Goal: Task Accomplishment & Management: Manage account settings

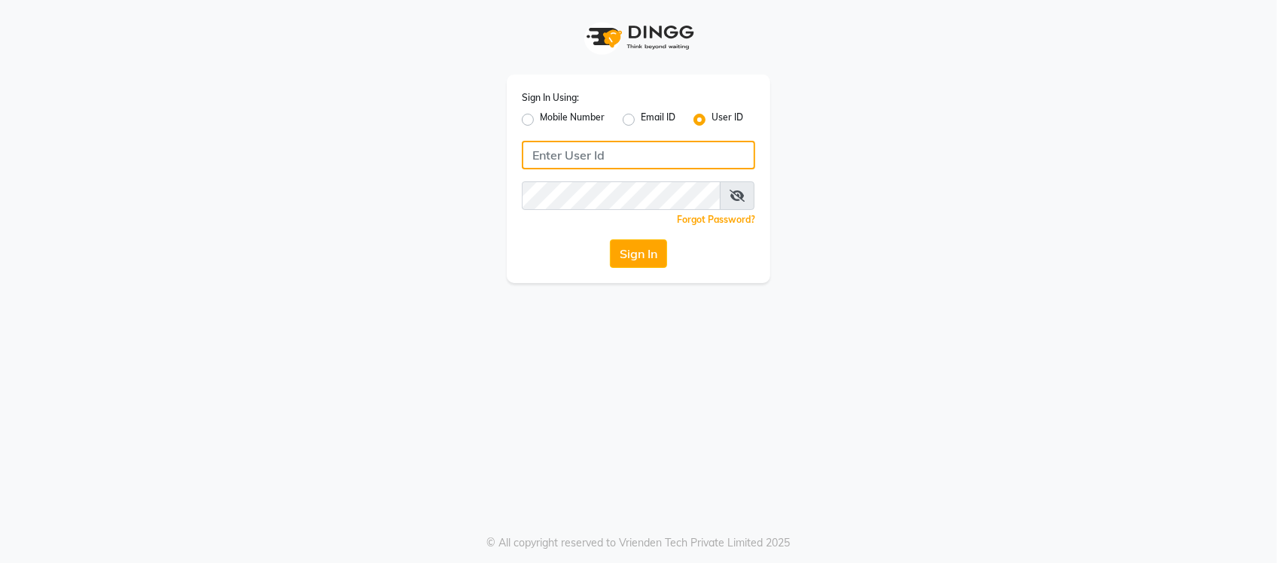
click at [592, 151] on input "Username" at bounding box center [638, 155] width 233 height 29
type input "bspoke"
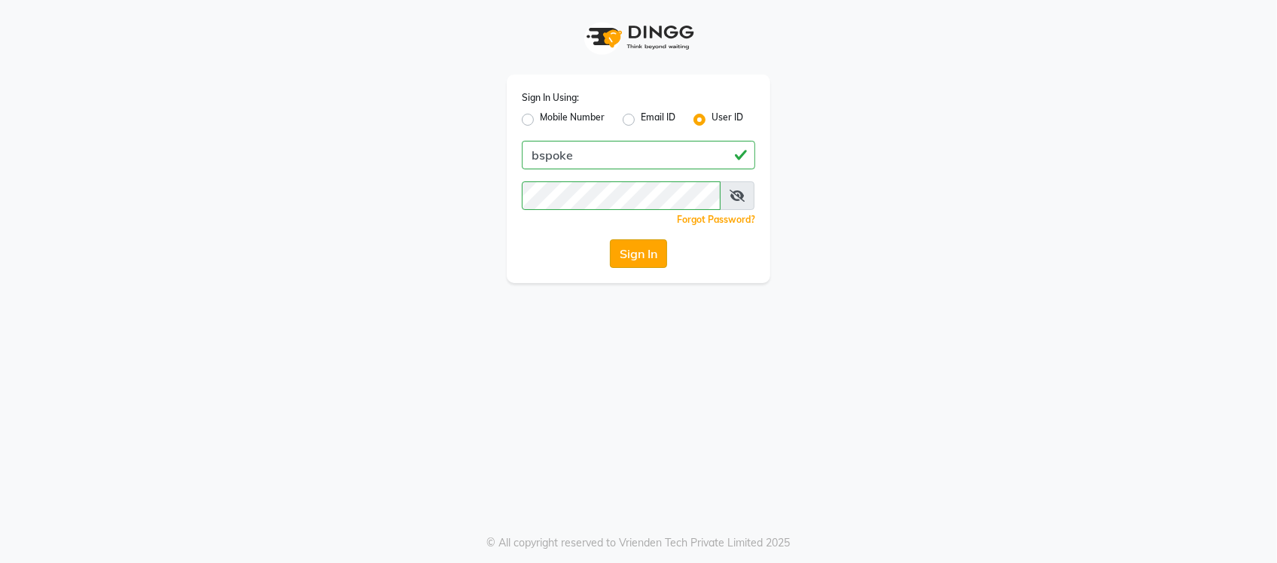
click at [634, 264] on button "Sign In" at bounding box center [638, 253] width 57 height 29
click at [641, 252] on button "Sign In" at bounding box center [638, 253] width 57 height 29
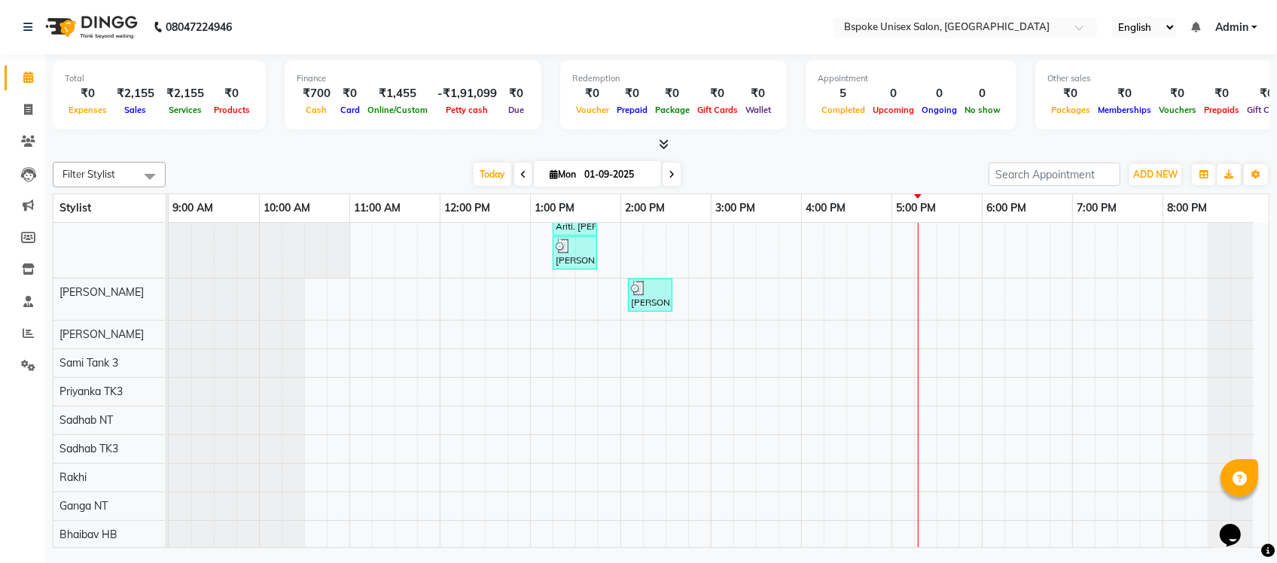
click at [665, 141] on icon at bounding box center [665, 144] width 10 height 11
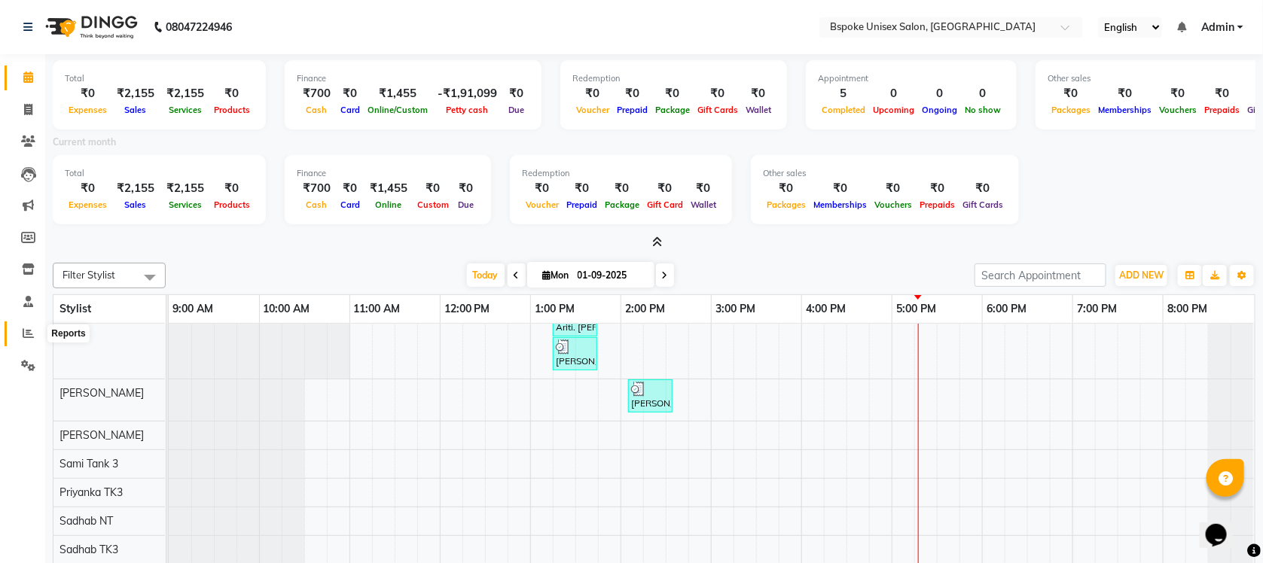
click at [25, 325] on span at bounding box center [28, 333] width 26 height 17
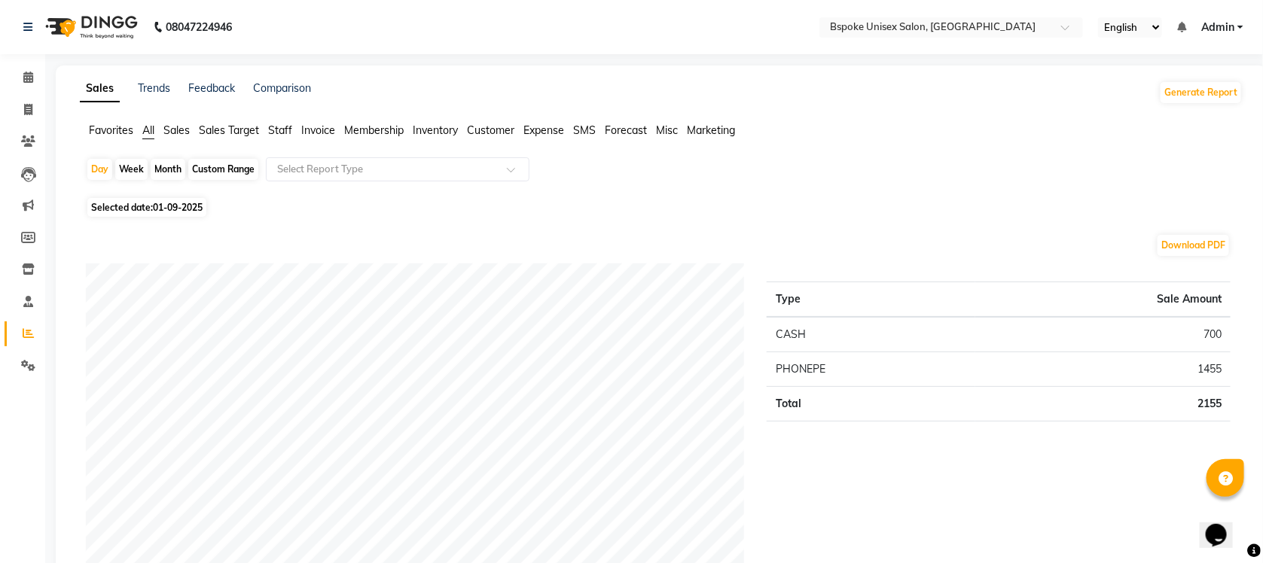
click at [21, 77] on span at bounding box center [28, 77] width 26 height 17
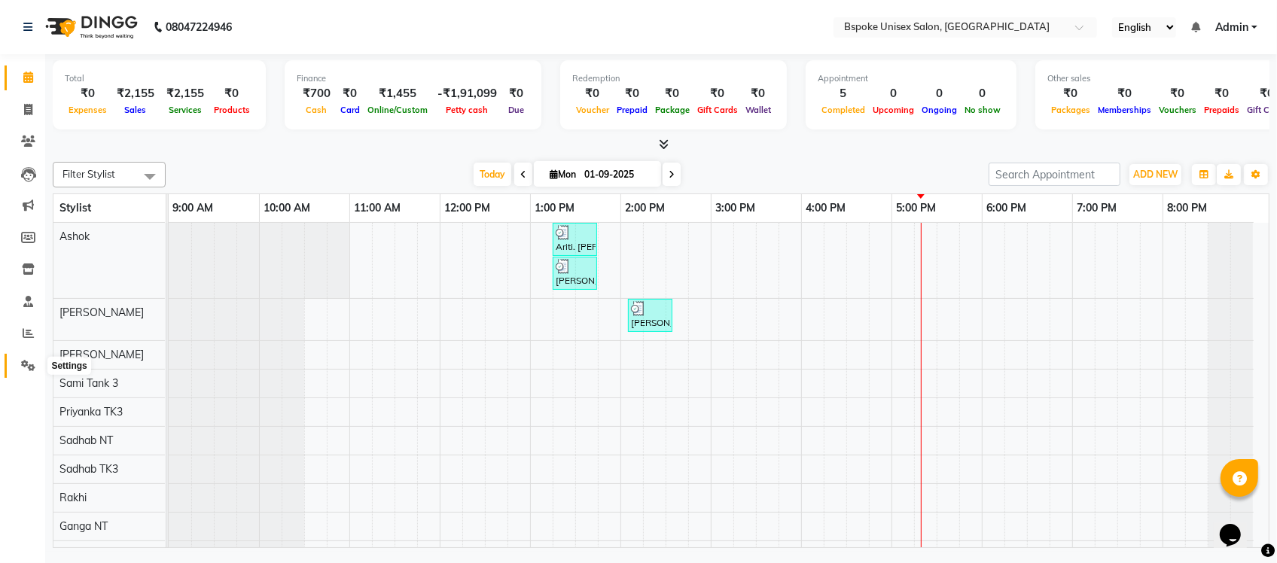
click at [19, 373] on span at bounding box center [28, 366] width 26 height 17
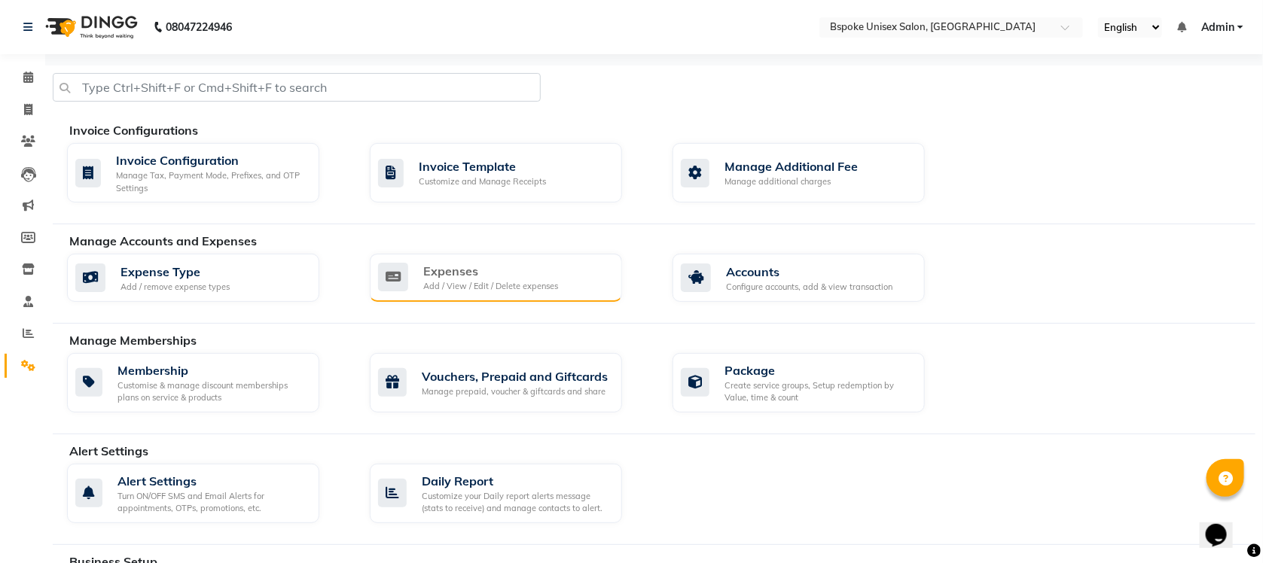
click at [529, 285] on div "Add / View / Edit / Delete expenses" at bounding box center [490, 286] width 135 height 13
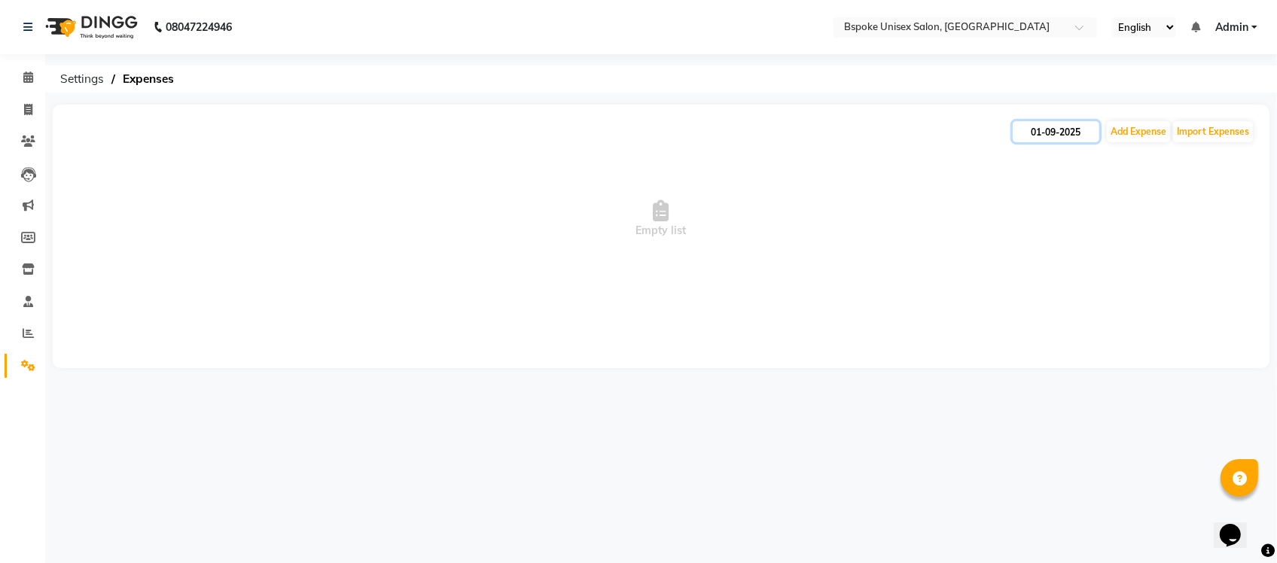
click at [1047, 139] on input "01-09-2025" at bounding box center [1056, 131] width 87 height 21
select select "9"
select select "2025"
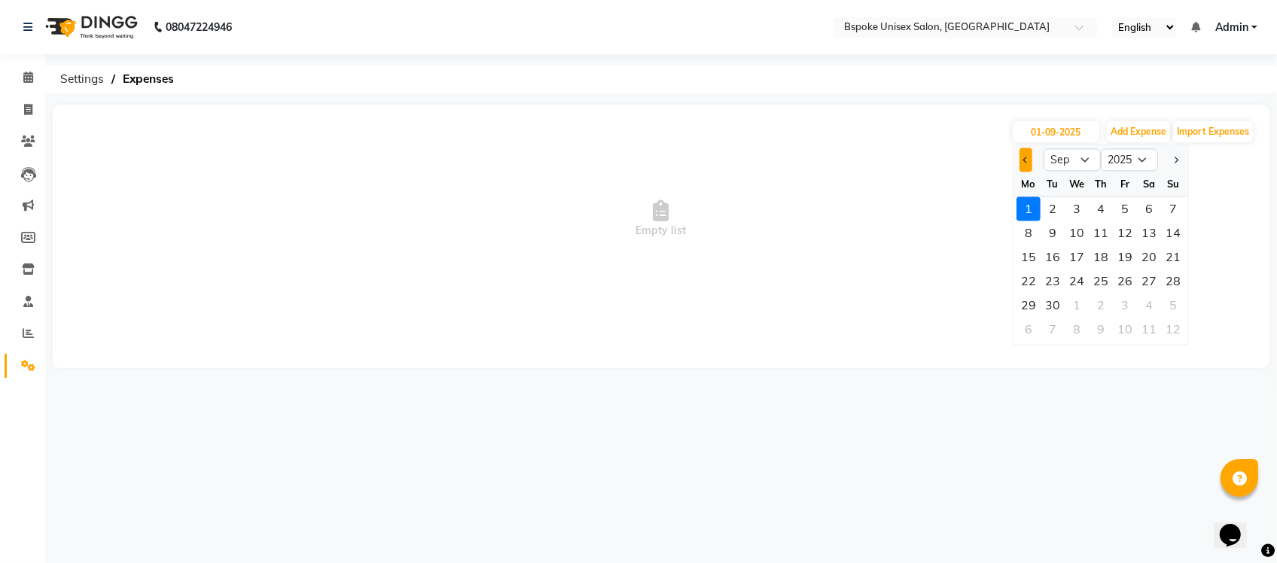
click at [1022, 162] on button "Previous month" at bounding box center [1026, 160] width 13 height 24
select select "8"
click at [1103, 253] on div "14" at bounding box center [1101, 257] width 24 height 24
type input "14-08-2025"
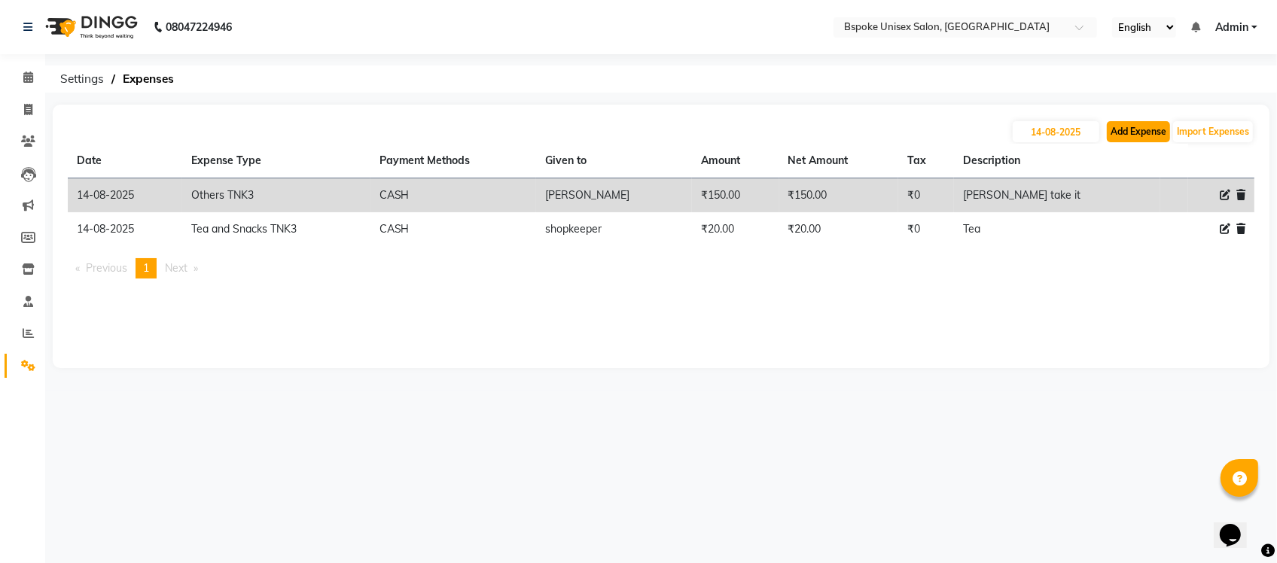
click at [1131, 133] on button "Add Expense" at bounding box center [1138, 131] width 63 height 21
select select "1"
select select "1896"
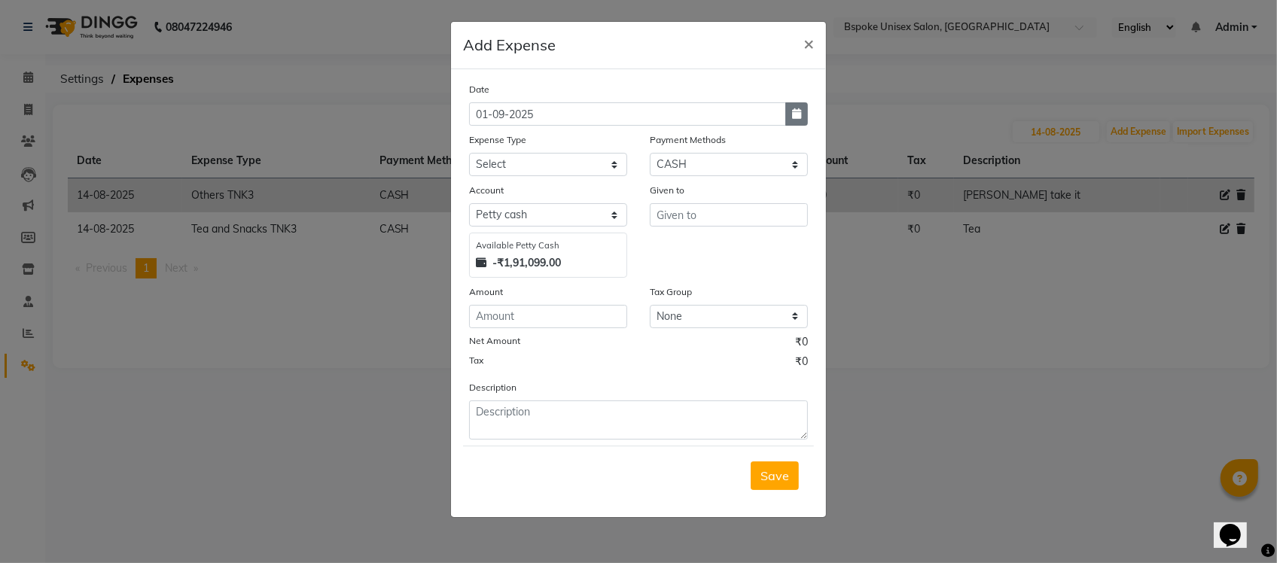
click at [788, 113] on button "button" at bounding box center [796, 113] width 23 height 23
select select "9"
select select "2025"
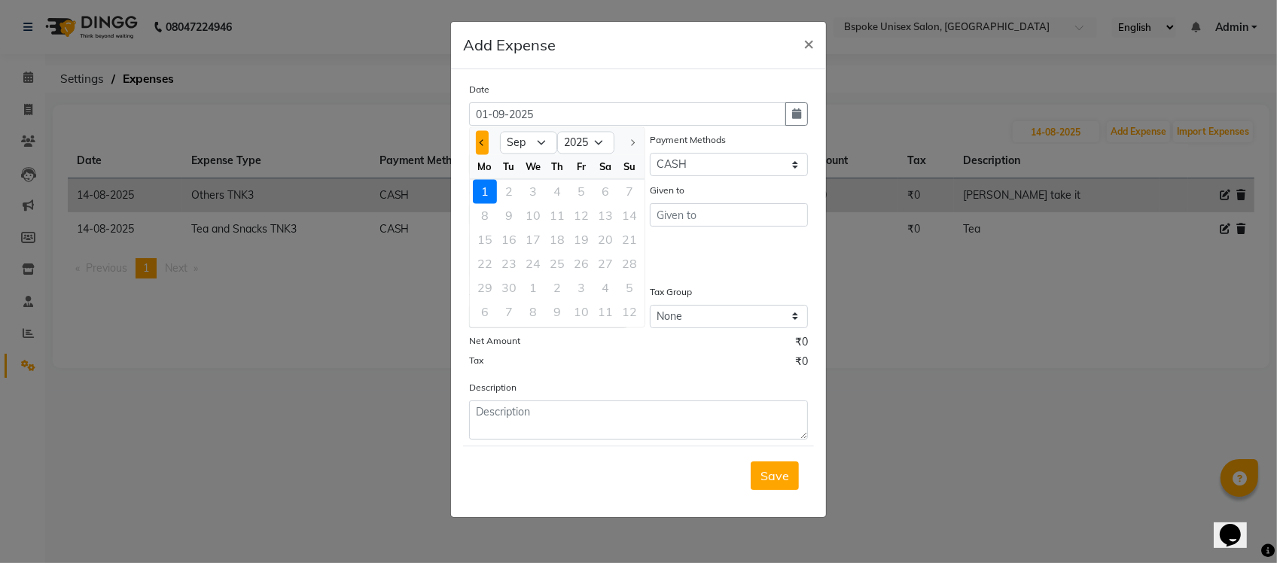
click at [484, 140] on span "Previous month" at bounding box center [483, 142] width 6 height 6
select select "8"
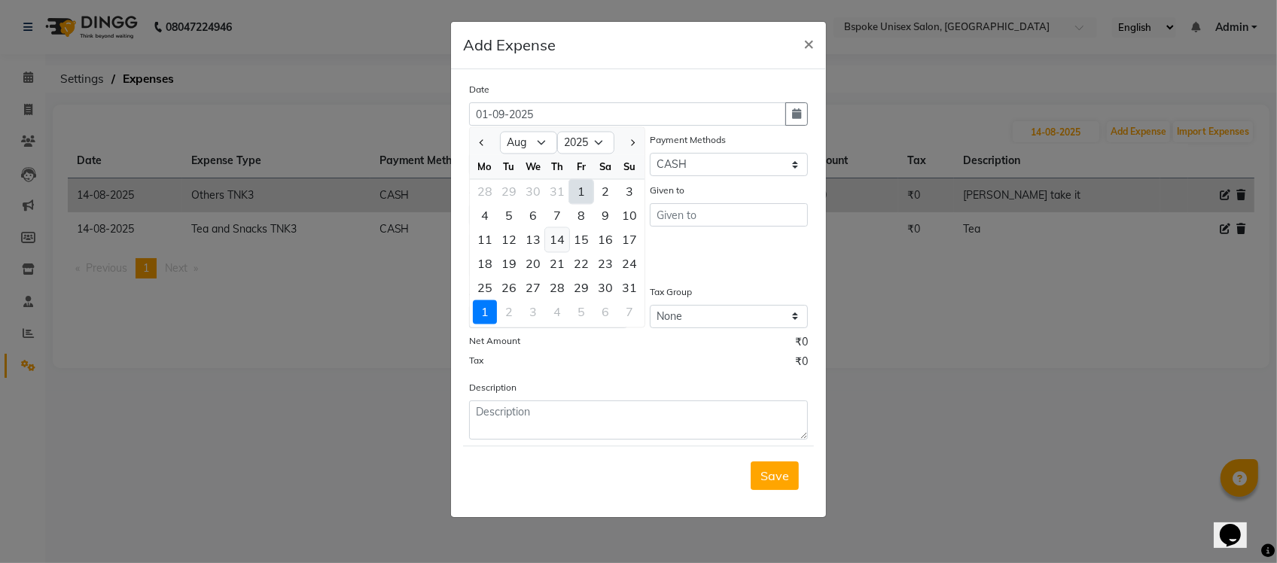
click at [563, 242] on div "14" at bounding box center [557, 240] width 24 height 24
type input "14-08-2025"
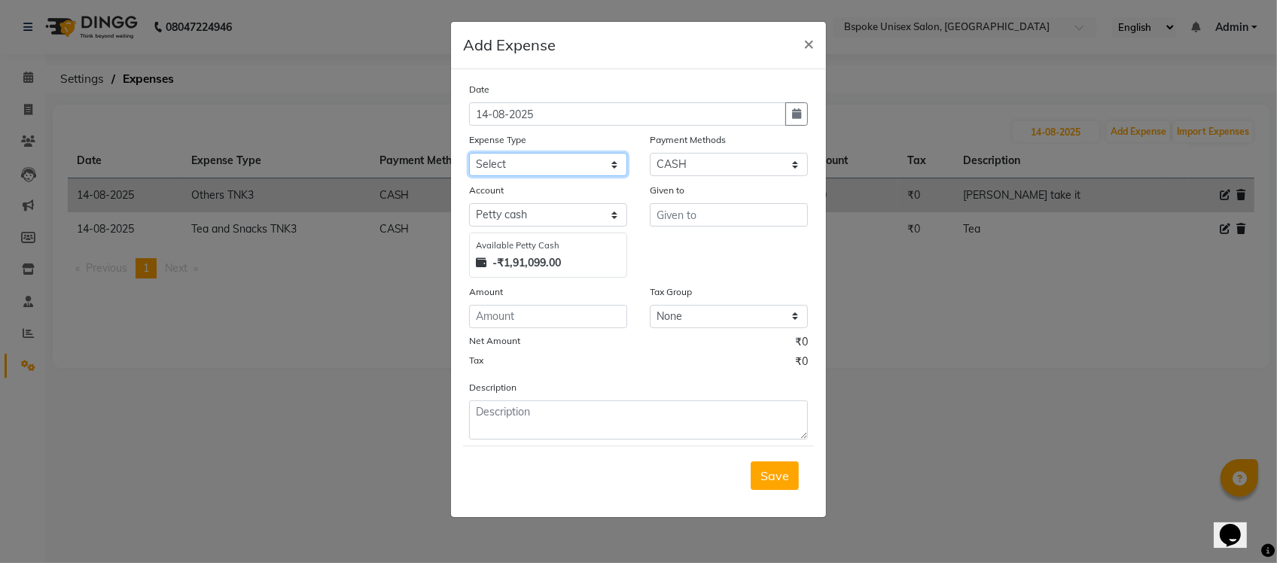
click at [559, 166] on select "Select AC EMI HB AC EMI NT ADVANCE SALARY HB Advance Salary NT Advance Salary T…" at bounding box center [548, 164] width 158 height 23
select select "1834"
click at [469, 153] on select "Select AC EMI HB AC EMI NT ADVANCE SALARY HB Advance Salary NT Advance Salary T…" at bounding box center [548, 164] width 158 height 23
click at [687, 167] on select "Select GPay ONLINE UPI PhonePe CASH CARD PayTM NearBuy Prepaid Voucher Points P…" at bounding box center [729, 164] width 158 height 23
select select "3"
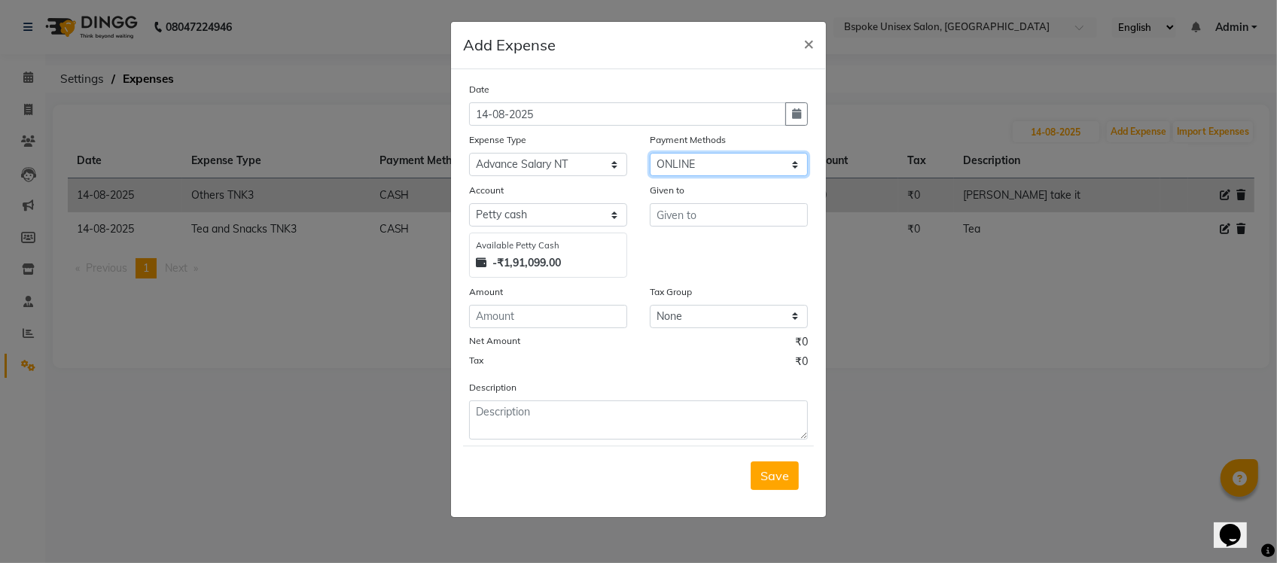
click at [650, 153] on select "Select GPay ONLINE UPI PhonePe CASH CARD PayTM NearBuy Prepaid Voucher Points P…" at bounding box center [729, 164] width 158 height 23
select select "968"
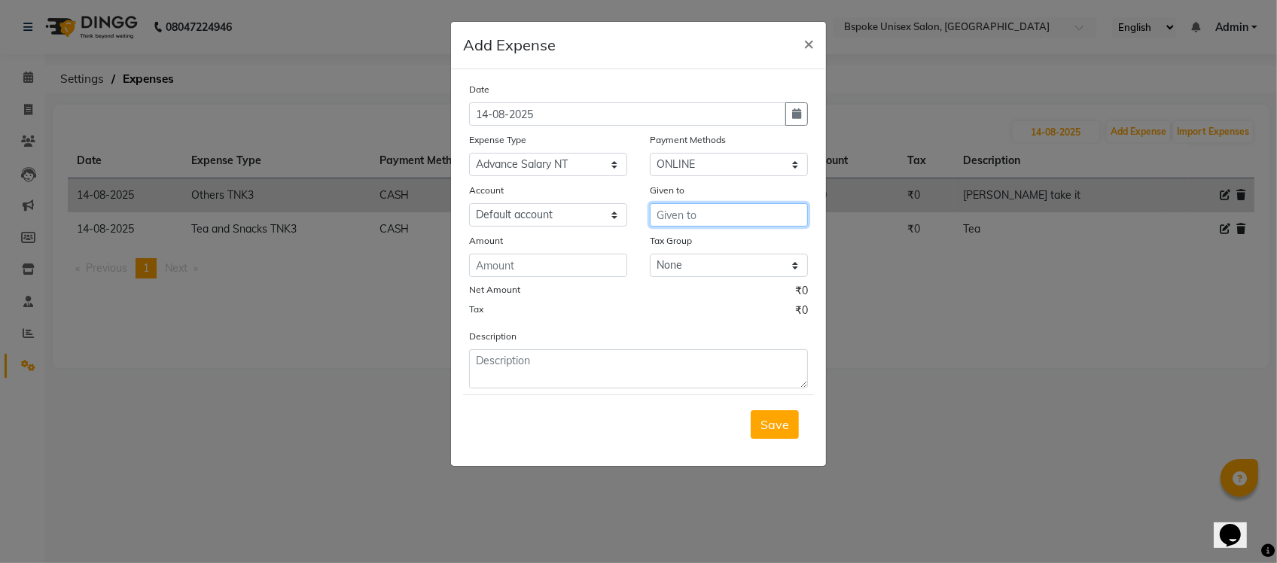
click at [682, 212] on input "text" at bounding box center [729, 214] width 158 height 23
type input "Haroon"
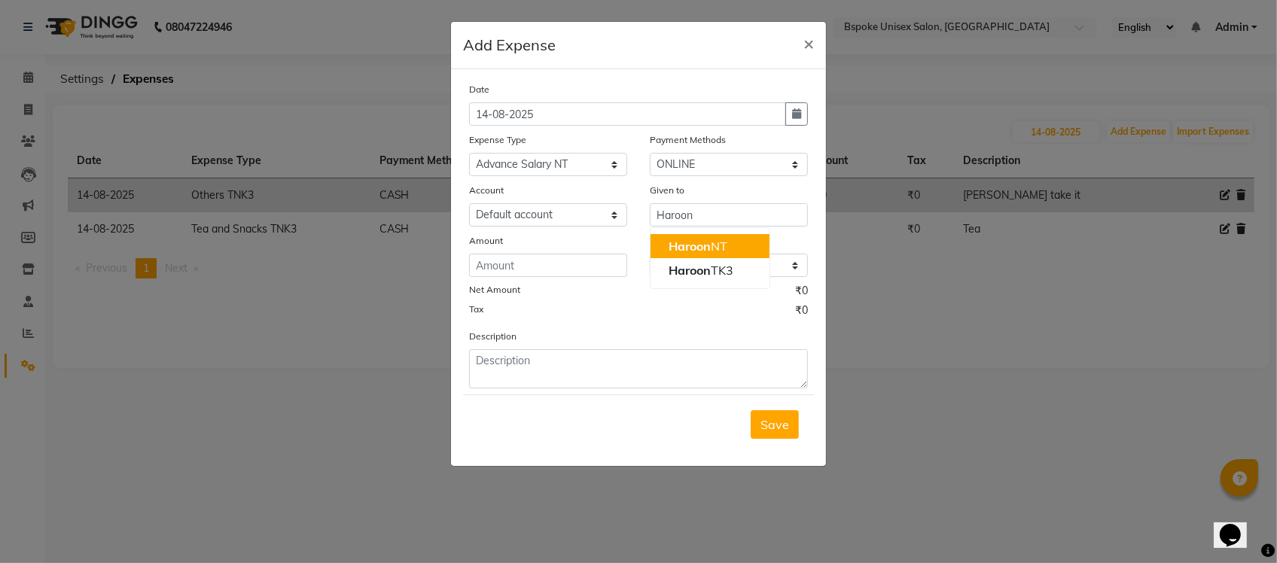
click at [630, 239] on div "Amount" at bounding box center [548, 255] width 181 height 44
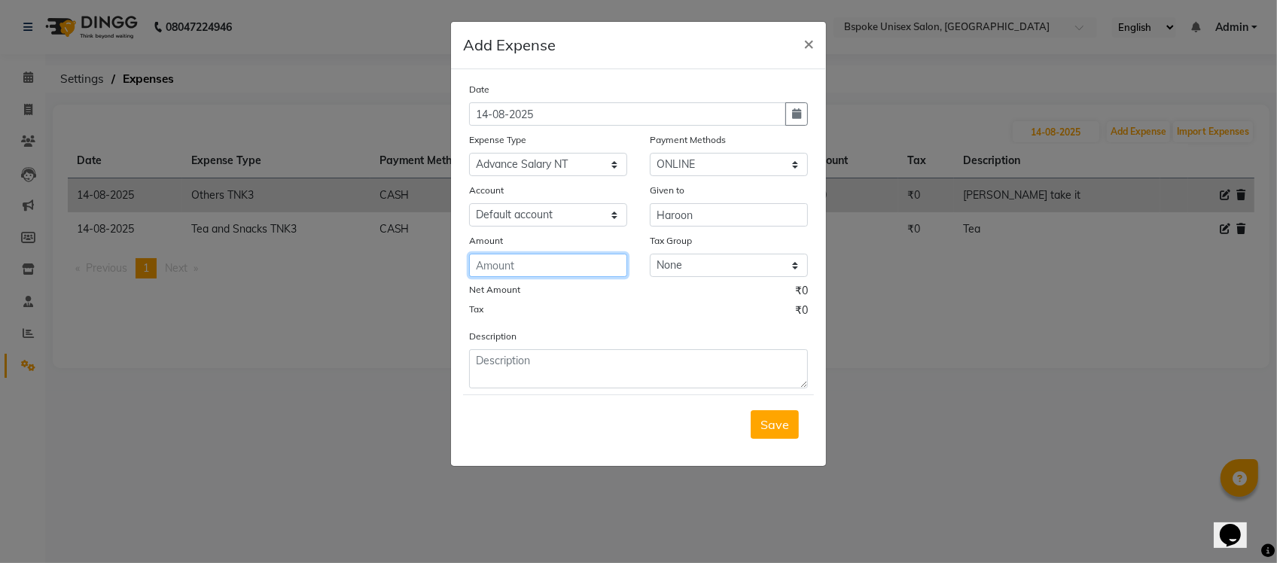
click at [559, 267] on input "number" at bounding box center [548, 265] width 158 height 23
type input "5000"
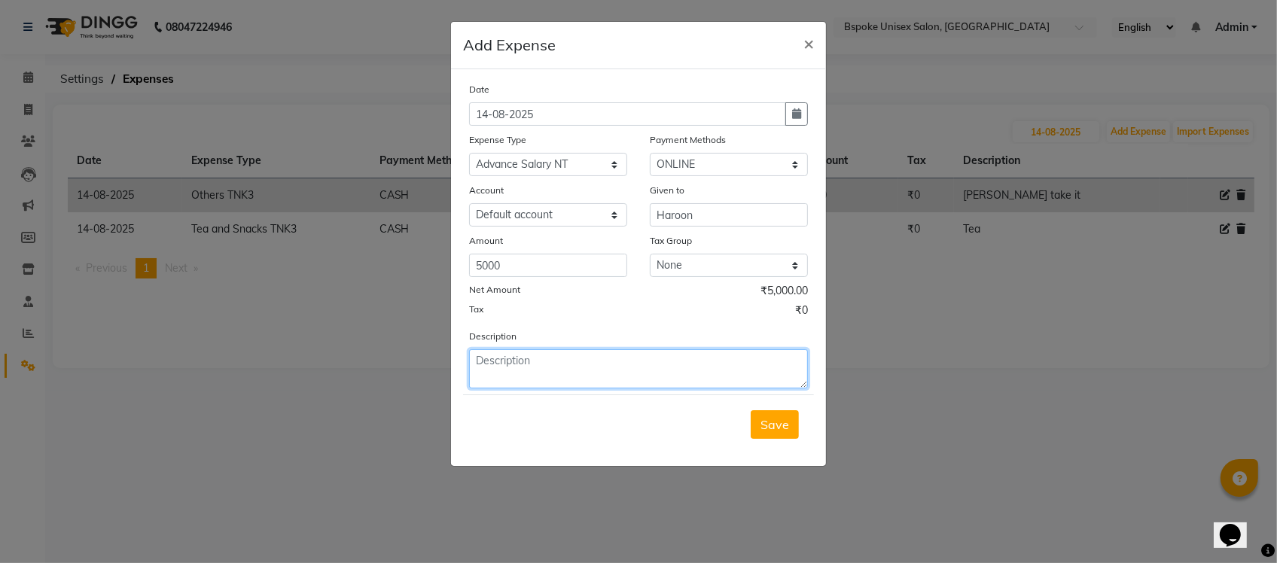
click at [484, 385] on textarea at bounding box center [638, 368] width 339 height 39
type textarea "s"
type textarea "advance salary 5000"
click at [763, 420] on span "Save" at bounding box center [775, 424] width 29 height 15
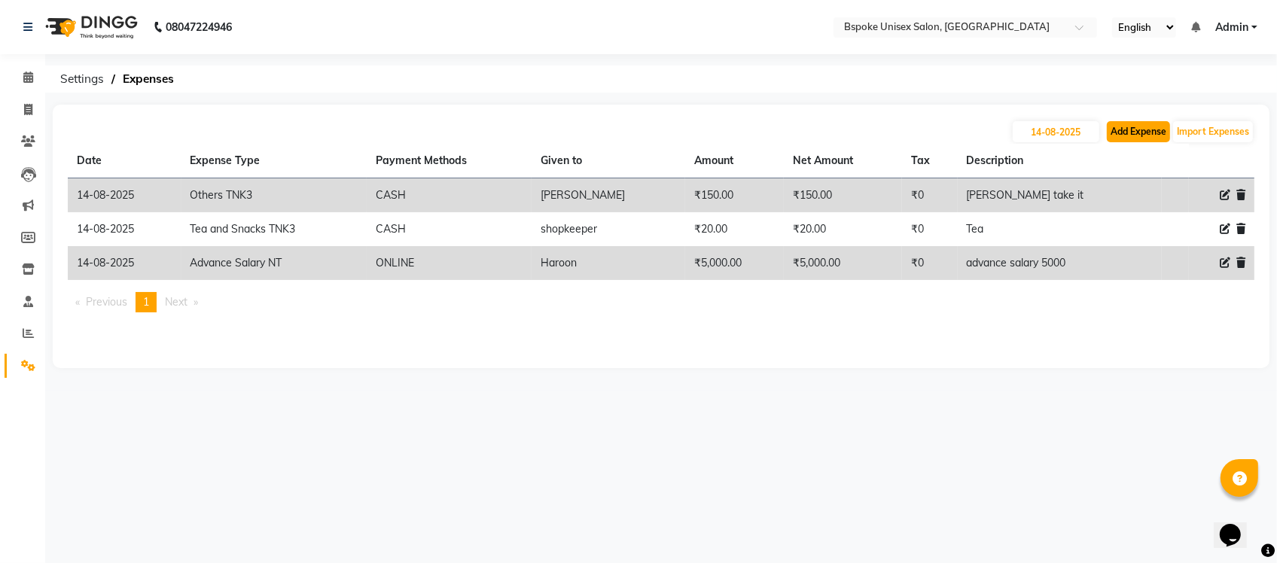
click at [1137, 133] on button "Add Expense" at bounding box center [1138, 131] width 63 height 21
select select "1"
select select "1896"
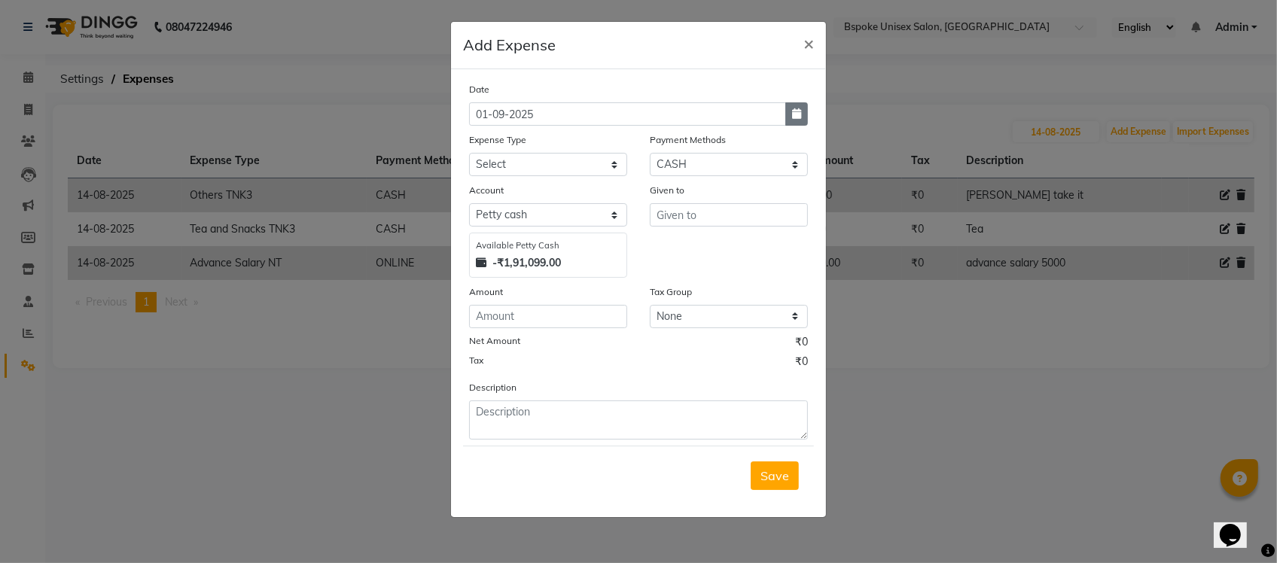
click at [792, 114] on icon "button" at bounding box center [796, 113] width 9 height 11
select select "9"
select select "2025"
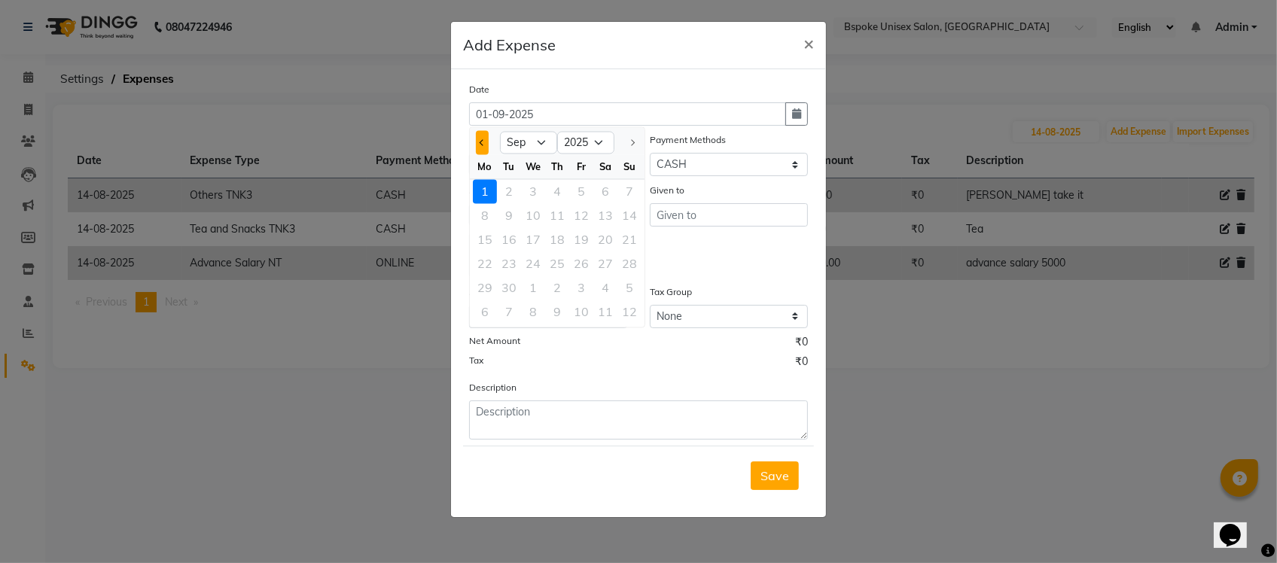
click at [483, 147] on button "Previous month" at bounding box center [482, 143] width 13 height 24
select select "8"
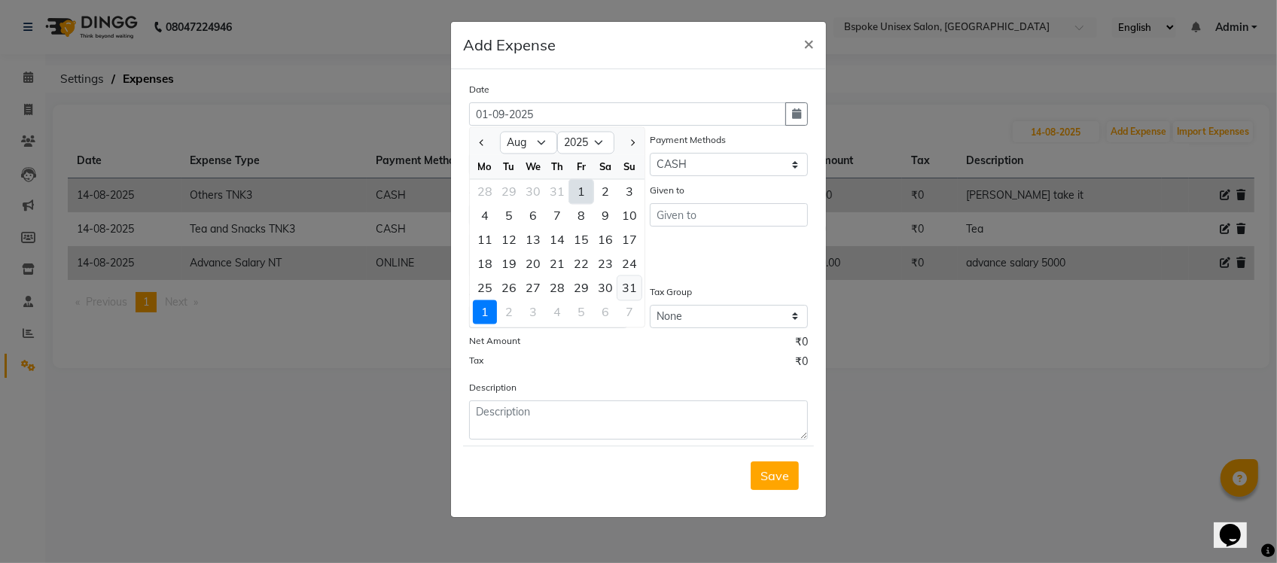
click at [639, 282] on div "31" at bounding box center [629, 288] width 24 height 24
type input "31-08-2025"
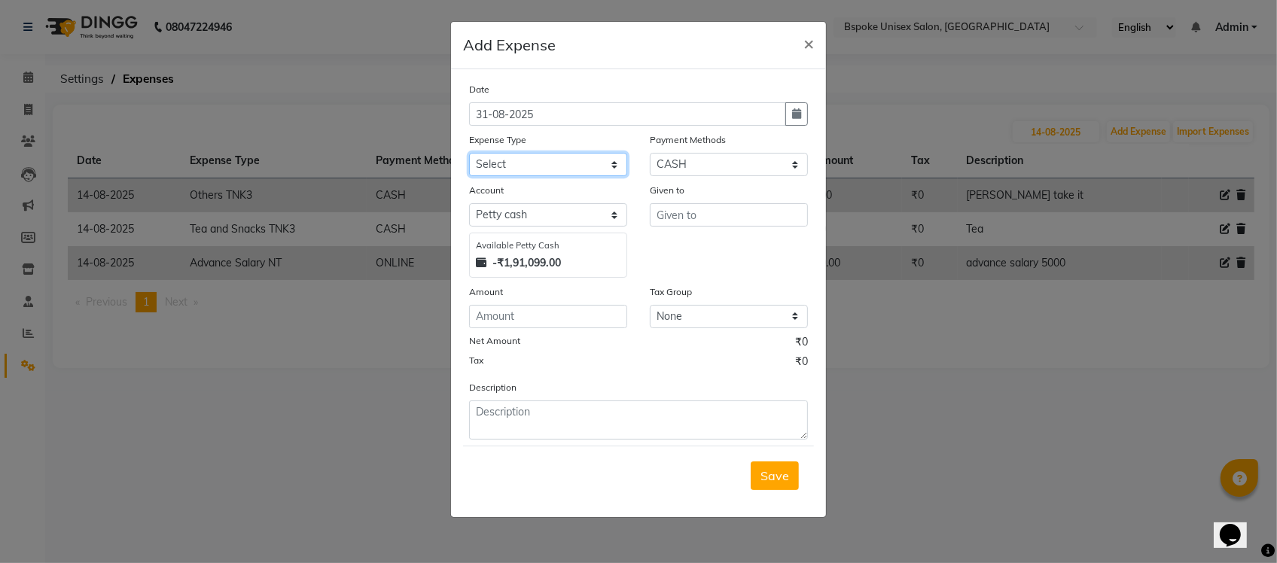
click at [562, 169] on select "Select AC EMI HB AC EMI NT ADVANCE SALARY HB Advance Salary NT Advance Salary T…" at bounding box center [548, 164] width 158 height 23
select select "1833"
click at [469, 153] on select "Select AC EMI HB AC EMI NT ADVANCE SALARY HB Advance Salary NT Advance Salary T…" at bounding box center [548, 164] width 158 height 23
click at [669, 158] on select "Select GPay ONLINE UPI PhonePe CASH CARD PayTM NearBuy Prepaid Voucher Points P…" at bounding box center [729, 164] width 158 height 23
select select "3"
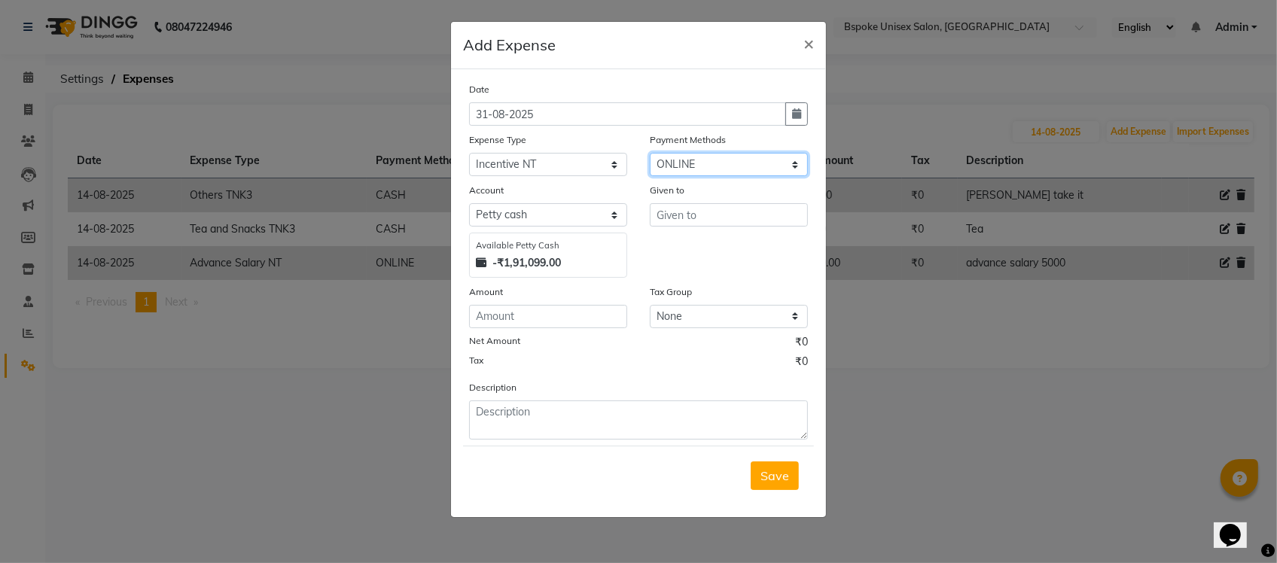
click at [650, 153] on select "Select GPay ONLINE UPI PhonePe CASH CARD PayTM NearBuy Prepaid Voucher Points P…" at bounding box center [729, 164] width 158 height 23
select select "968"
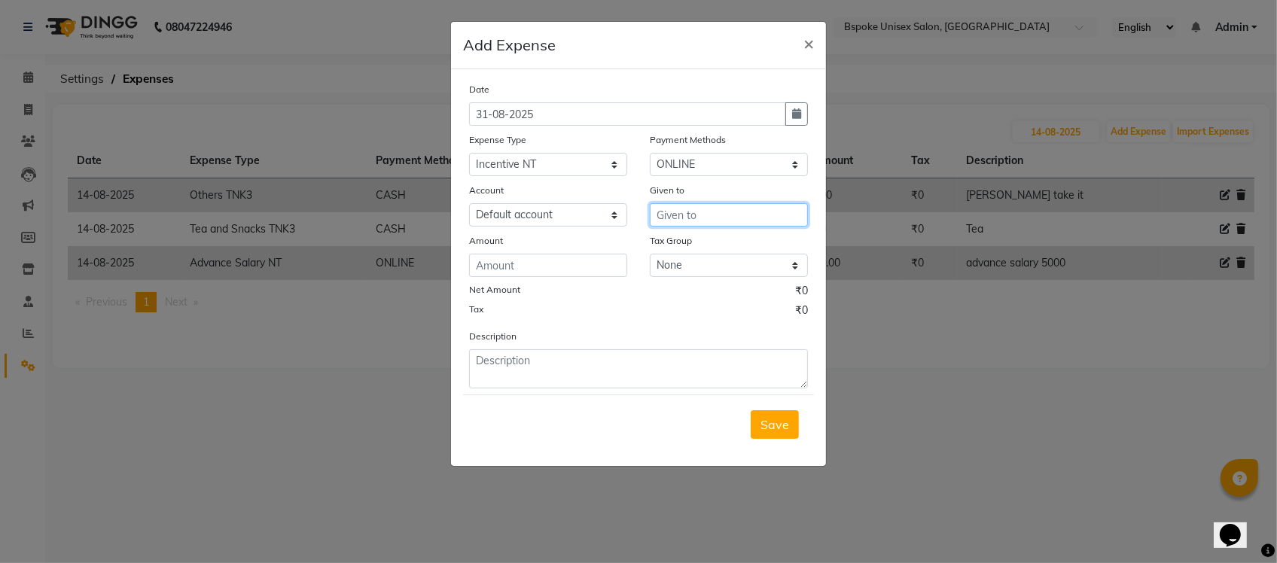
click at [672, 218] on input "text" at bounding box center [729, 214] width 158 height 23
type input "Tumpa"
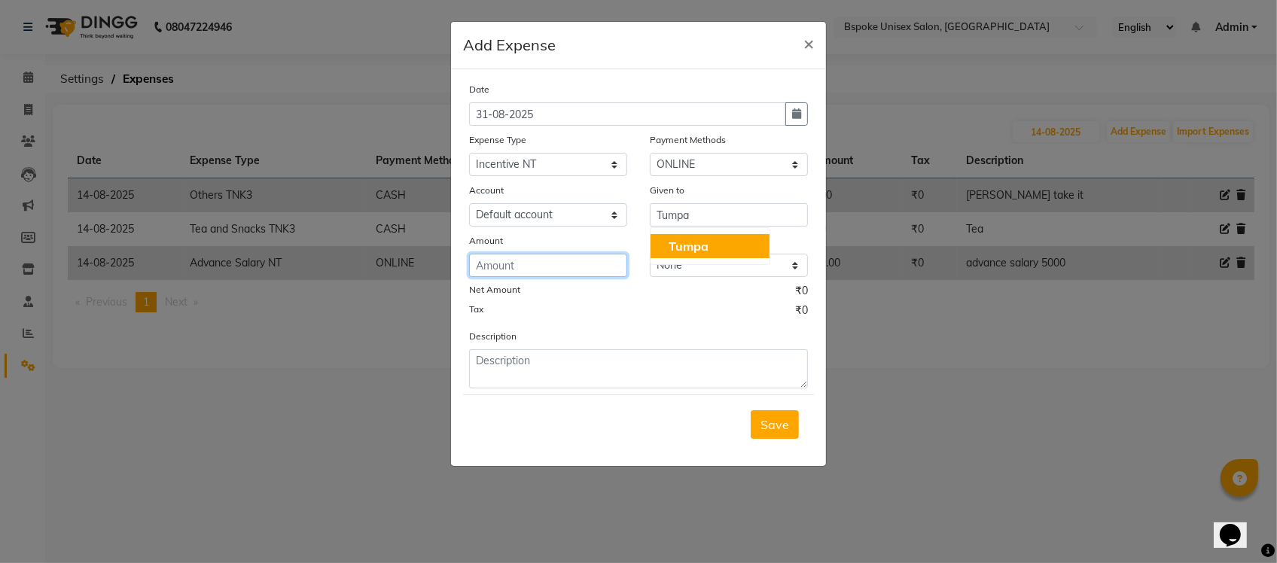
click at [572, 258] on input "number" at bounding box center [548, 265] width 158 height 23
type input "4486"
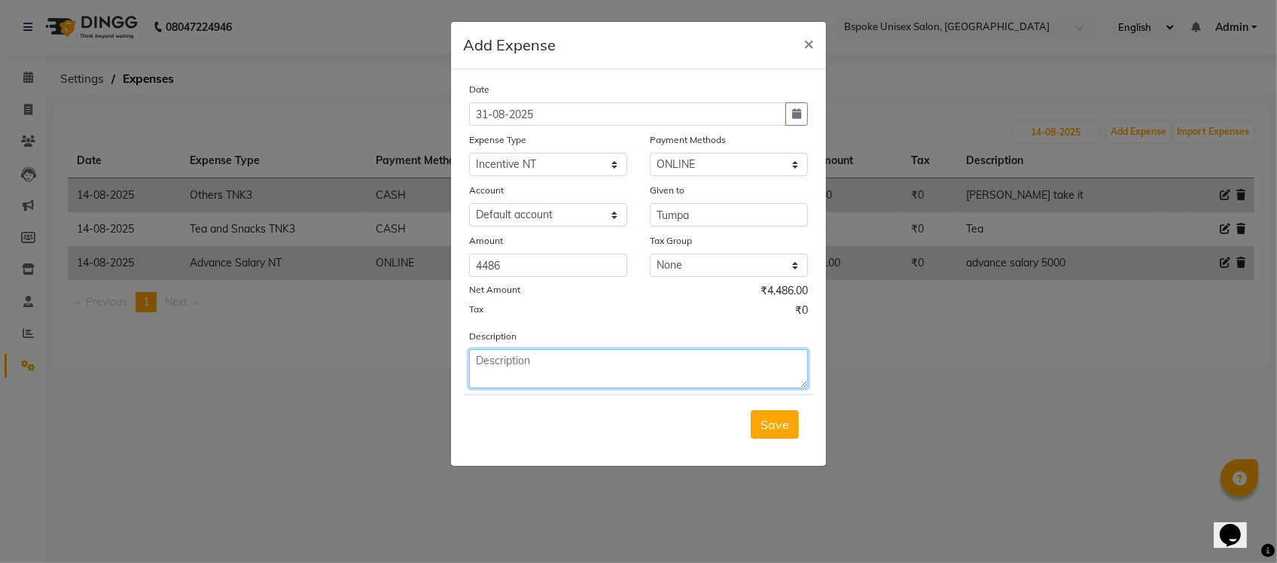
click at [522, 356] on textarea at bounding box center [638, 368] width 339 height 39
type textarea "july incentie"
click at [762, 419] on span "Save" at bounding box center [775, 424] width 29 height 15
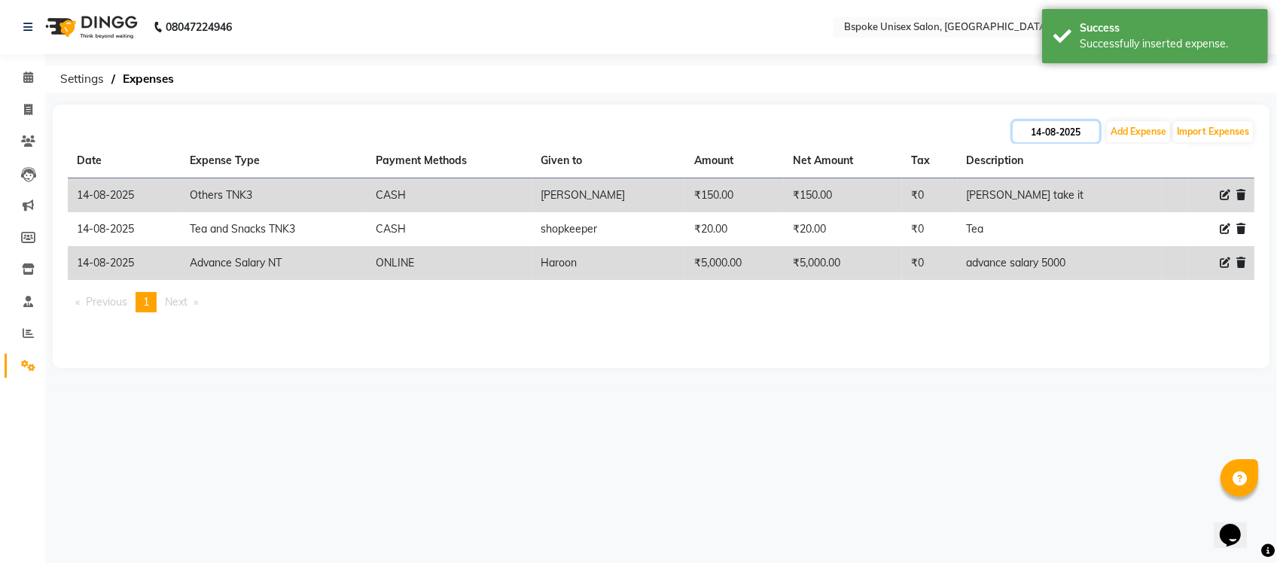
click at [1072, 123] on input "14-08-2025" at bounding box center [1056, 131] width 87 height 21
select select "8"
select select "2025"
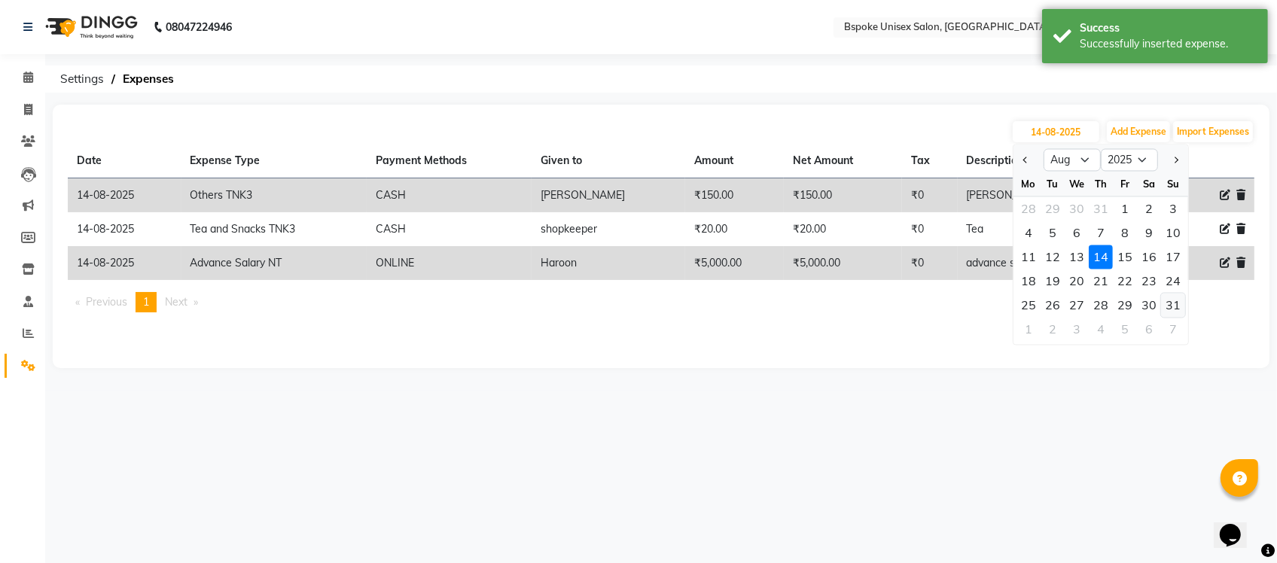
click at [1169, 302] on div "31" at bounding box center [1173, 306] width 24 height 24
type input "31-08-2025"
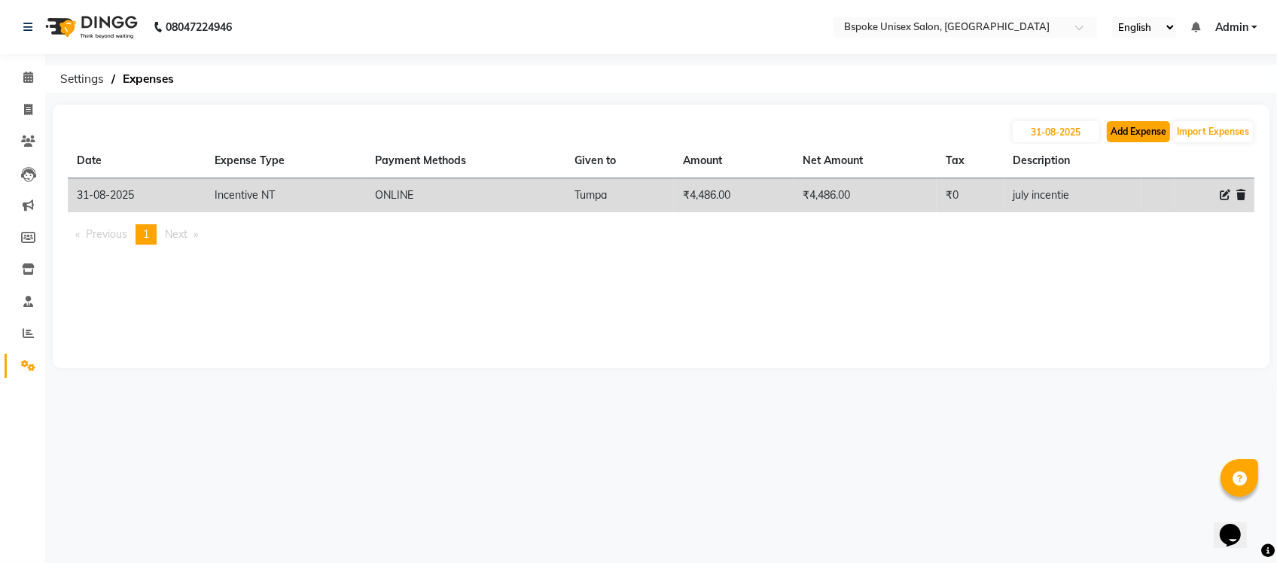
click at [1165, 132] on button "Add Expense" at bounding box center [1138, 131] width 63 height 21
select select "1"
select select "1896"
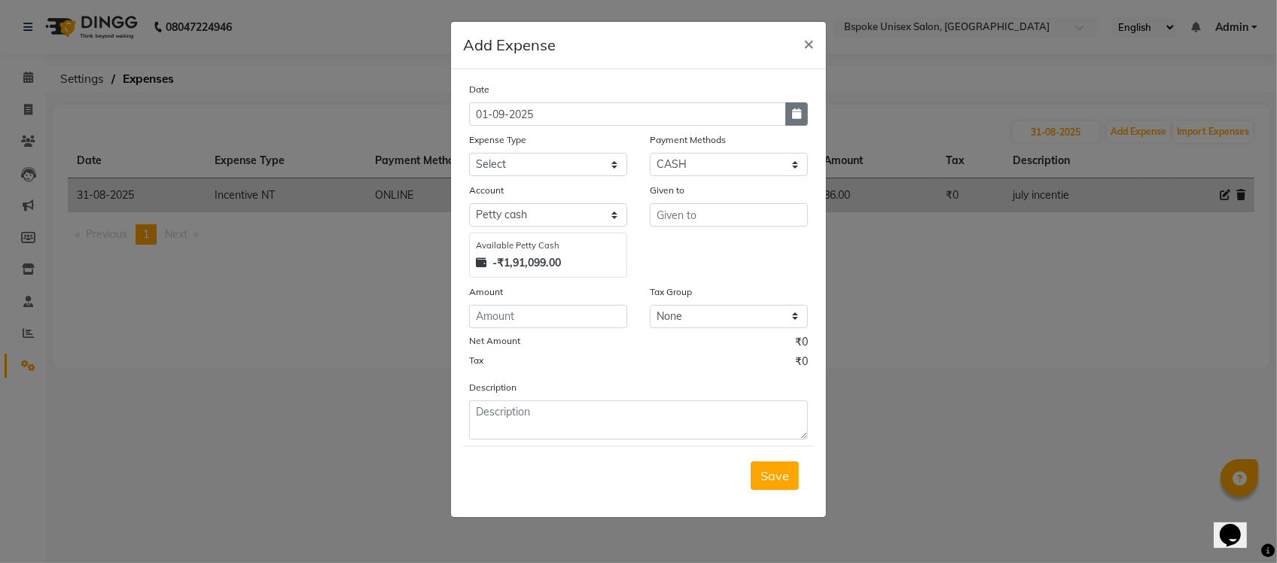
click at [791, 114] on button "button" at bounding box center [796, 113] width 23 height 23
select select "9"
select select "2025"
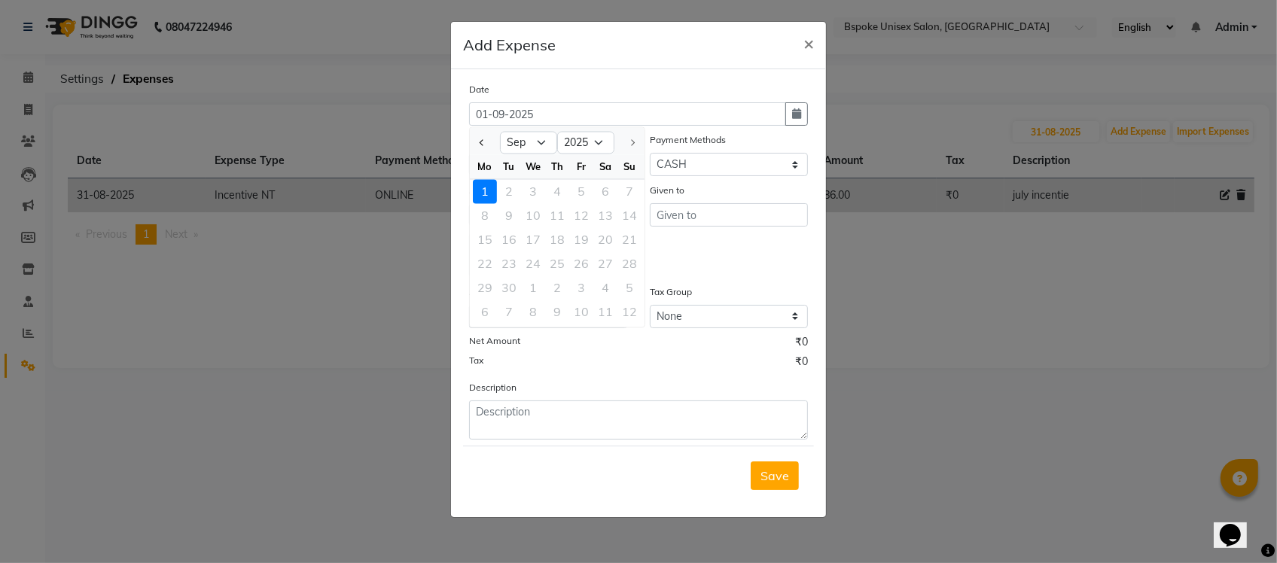
click at [475, 142] on div at bounding box center [485, 143] width 30 height 24
click at [480, 148] on button "Previous month" at bounding box center [482, 143] width 13 height 24
select select "8"
click at [634, 284] on div "31" at bounding box center [629, 288] width 24 height 24
type input "31-08-2025"
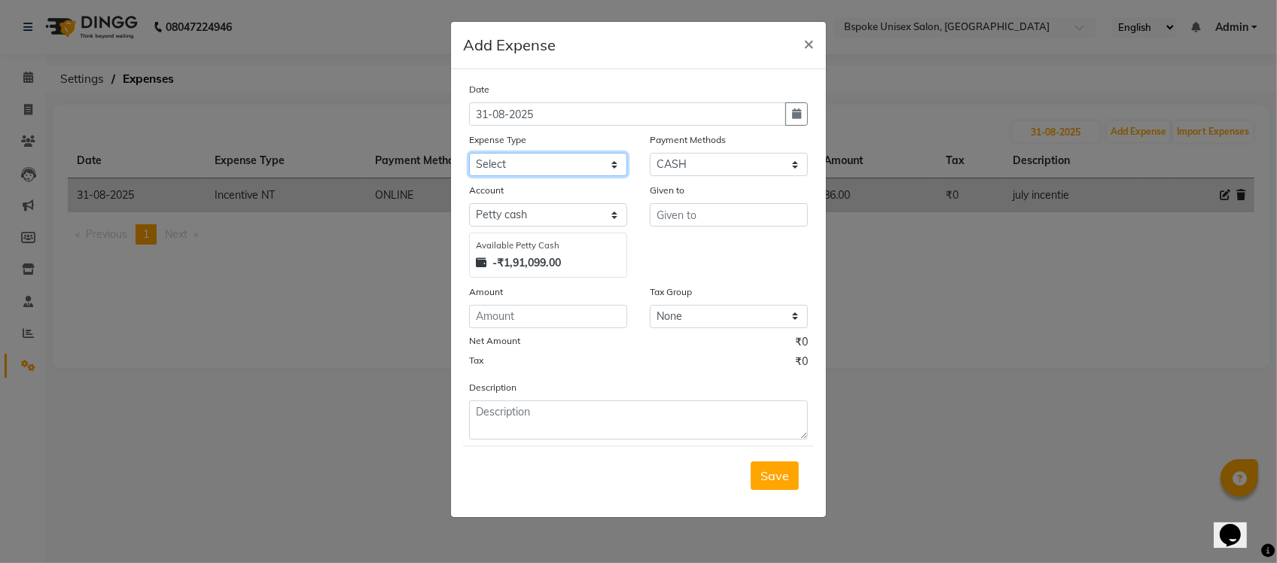
click at [561, 159] on select "Select AC EMI HB AC EMI NT ADVANCE SALARY HB Advance Salary NT Advance Salary T…" at bounding box center [548, 164] width 158 height 23
select select "1833"
click at [469, 153] on select "Select AC EMI HB AC EMI NT ADVANCE SALARY HB Advance Salary NT Advance Salary T…" at bounding box center [548, 164] width 158 height 23
click at [663, 163] on select "Select GPay ONLINE UPI PhonePe CASH CARD PayTM NearBuy Prepaid Voucher Points P…" at bounding box center [729, 164] width 158 height 23
select select "3"
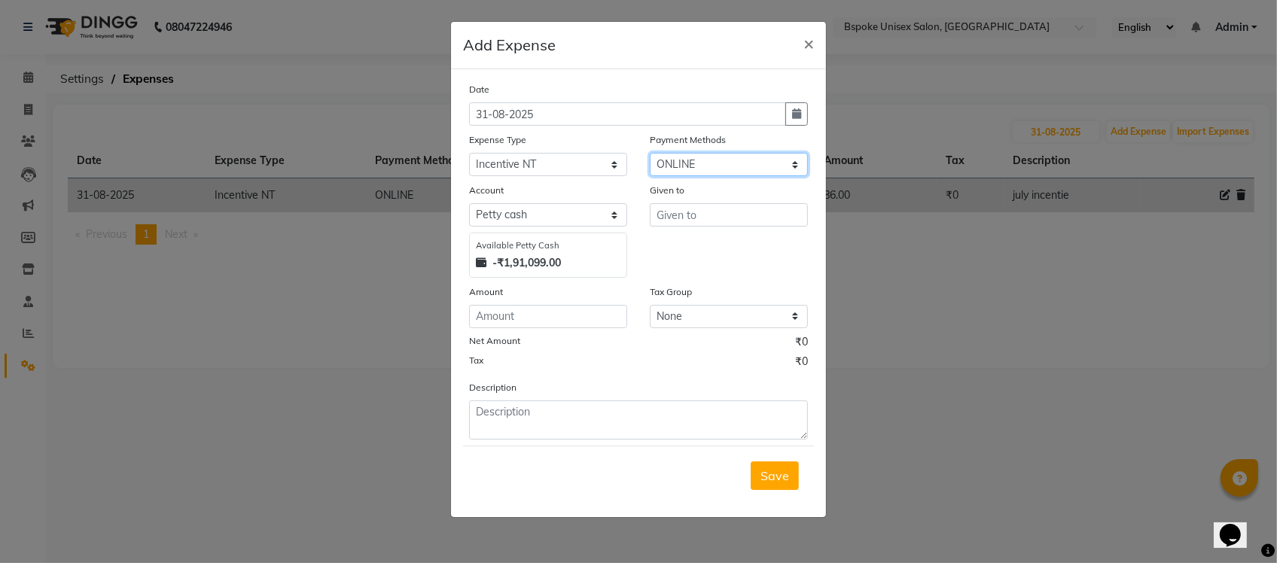
click at [650, 153] on select "Select GPay ONLINE UPI PhonePe CASH CARD PayTM NearBuy Prepaid Voucher Points P…" at bounding box center [729, 164] width 158 height 23
select select "968"
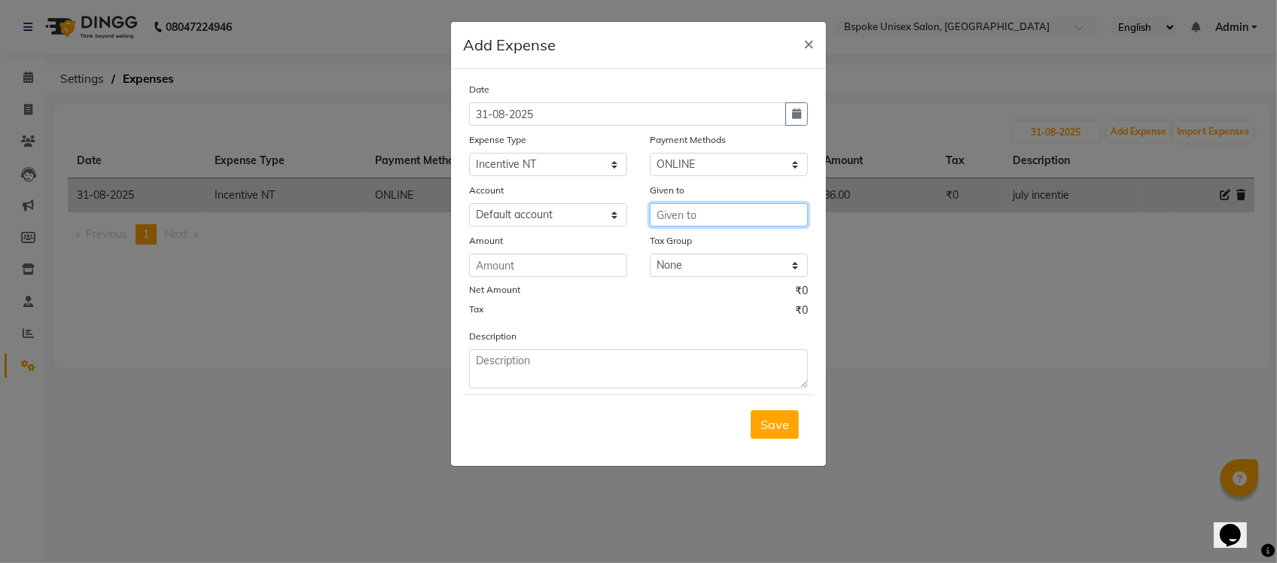
click at [675, 218] on input "text" at bounding box center [729, 214] width 158 height 23
type input "Ganga"
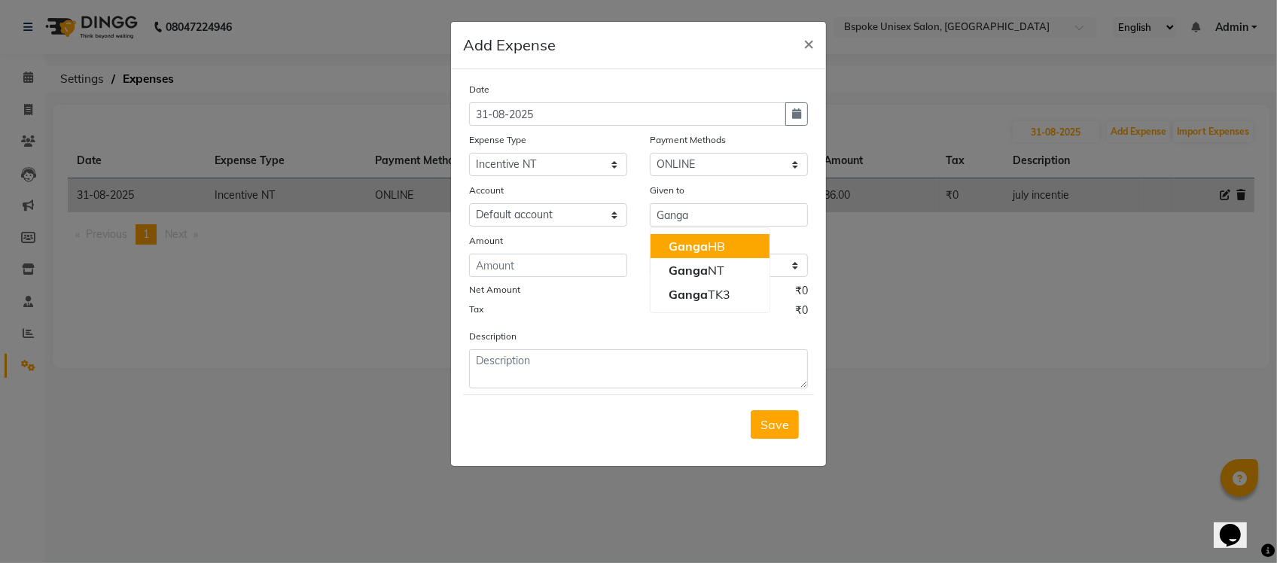
click at [614, 233] on div "Amount" at bounding box center [548, 243] width 158 height 21
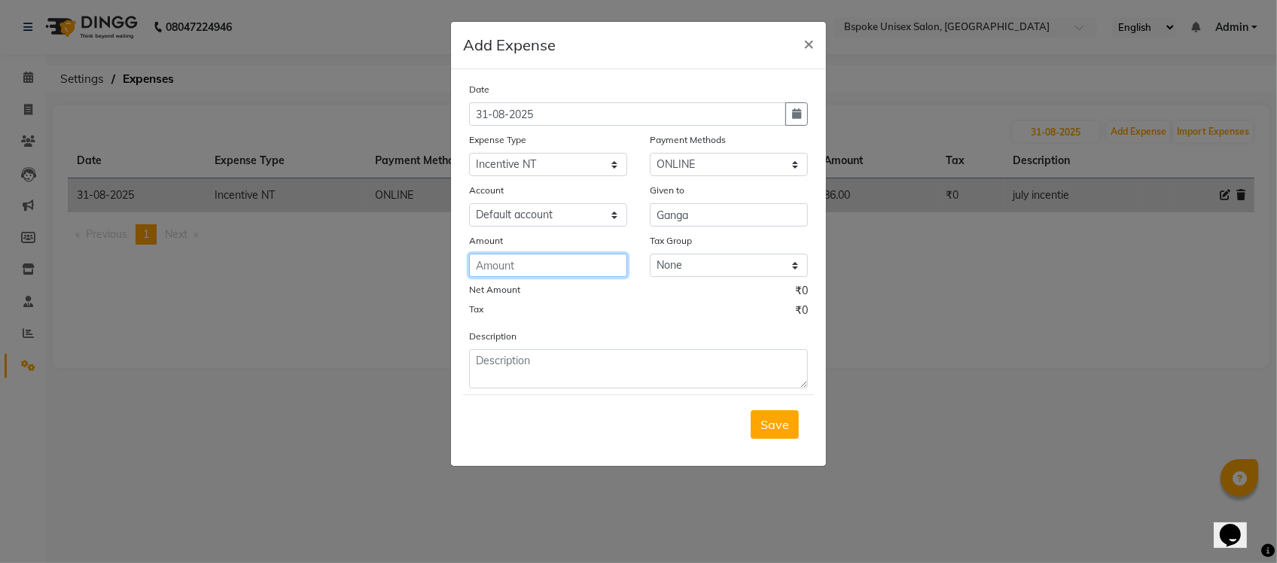
click at [574, 258] on input "number" at bounding box center [548, 265] width 158 height 23
type input "2137"
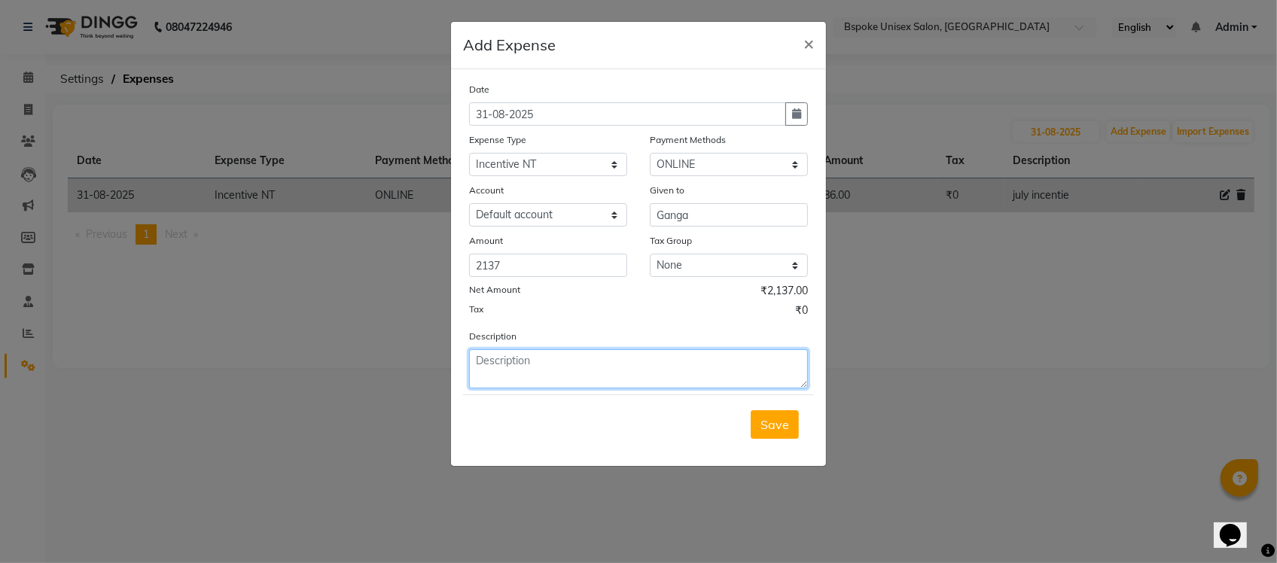
click at [548, 377] on textarea at bounding box center [638, 368] width 339 height 39
type textarea "incentive july"
click at [767, 417] on span "Save" at bounding box center [775, 424] width 29 height 15
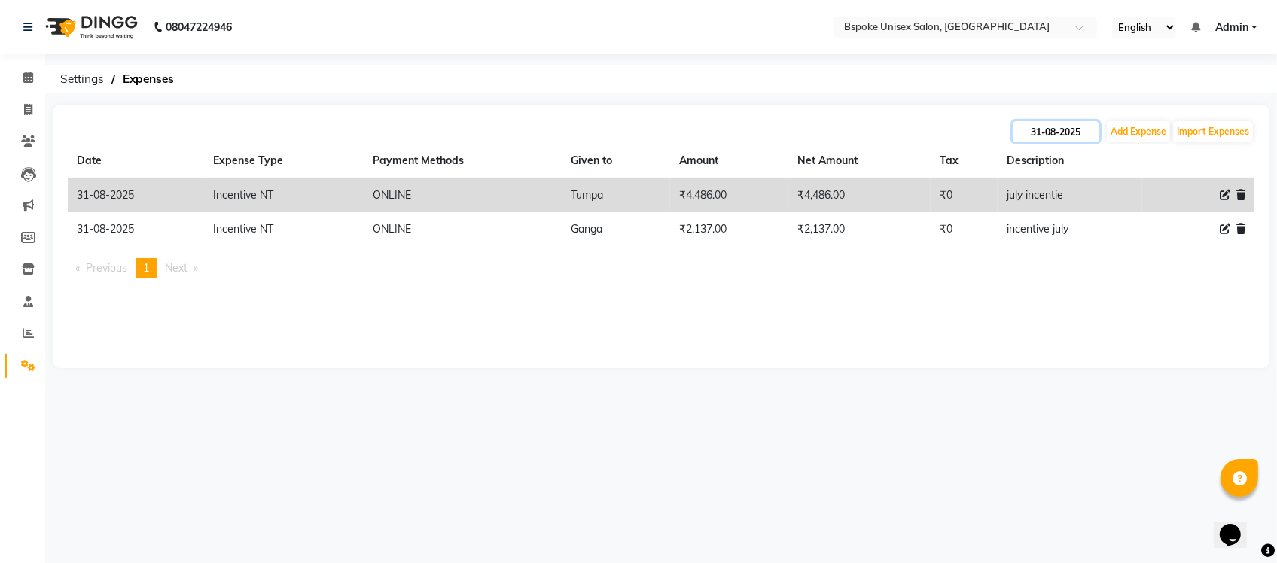
click at [1056, 125] on input "31-08-2025" at bounding box center [1056, 131] width 87 height 21
select select "8"
select select "2025"
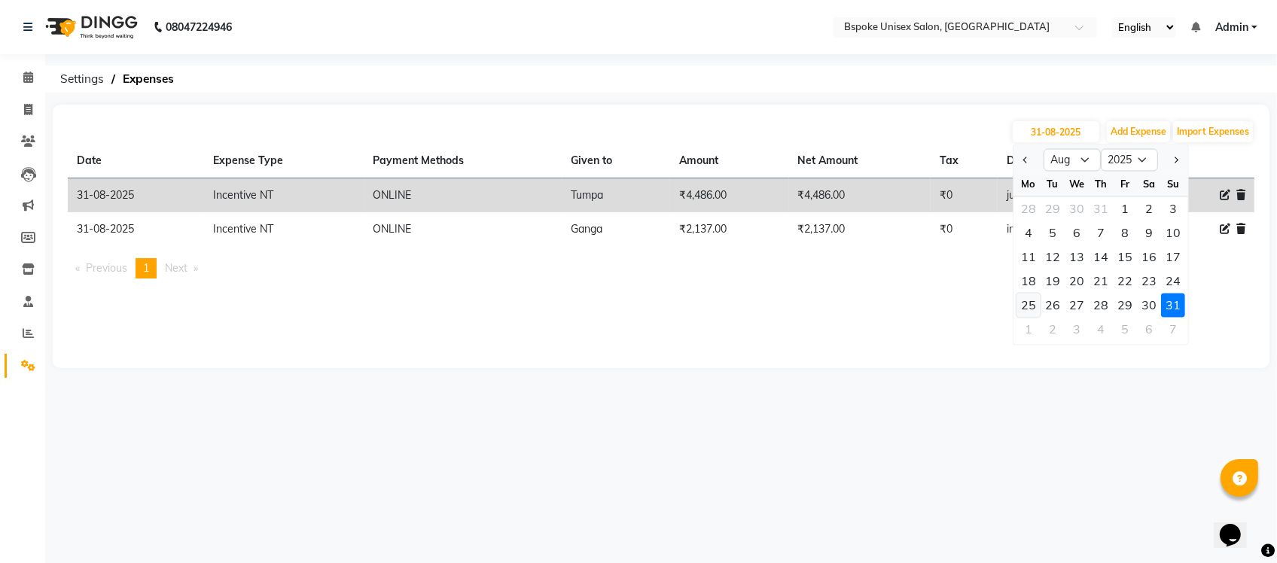
click at [1028, 303] on div "25" at bounding box center [1029, 306] width 24 height 24
type input "25-08-2025"
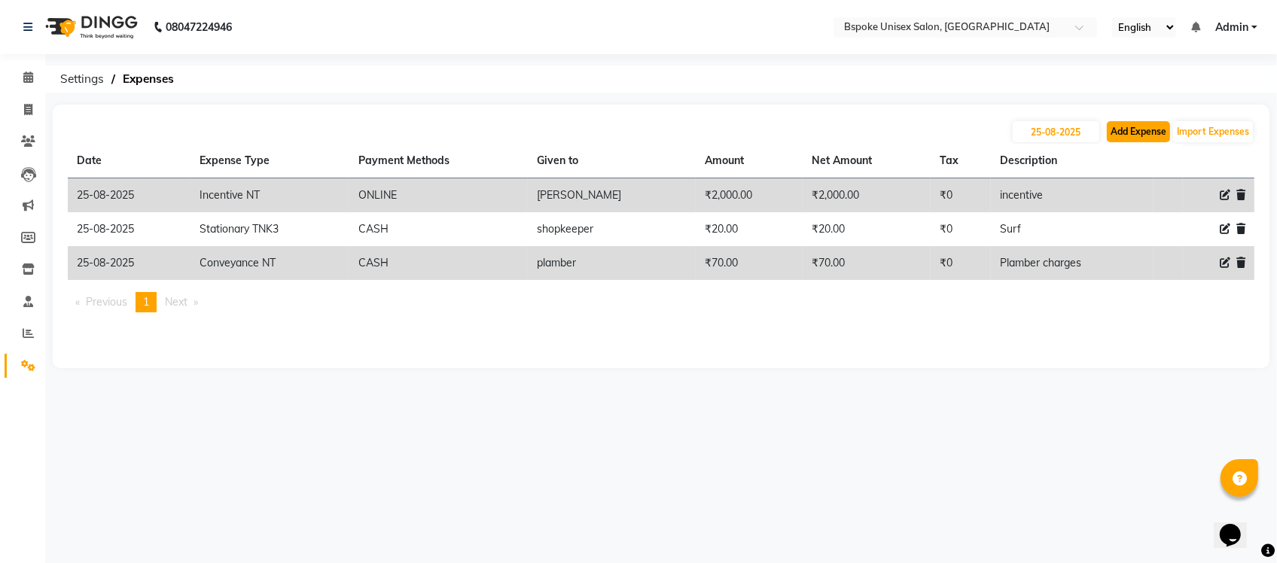
click at [1123, 130] on button "Add Expense" at bounding box center [1138, 131] width 63 height 21
select select "1"
select select "1896"
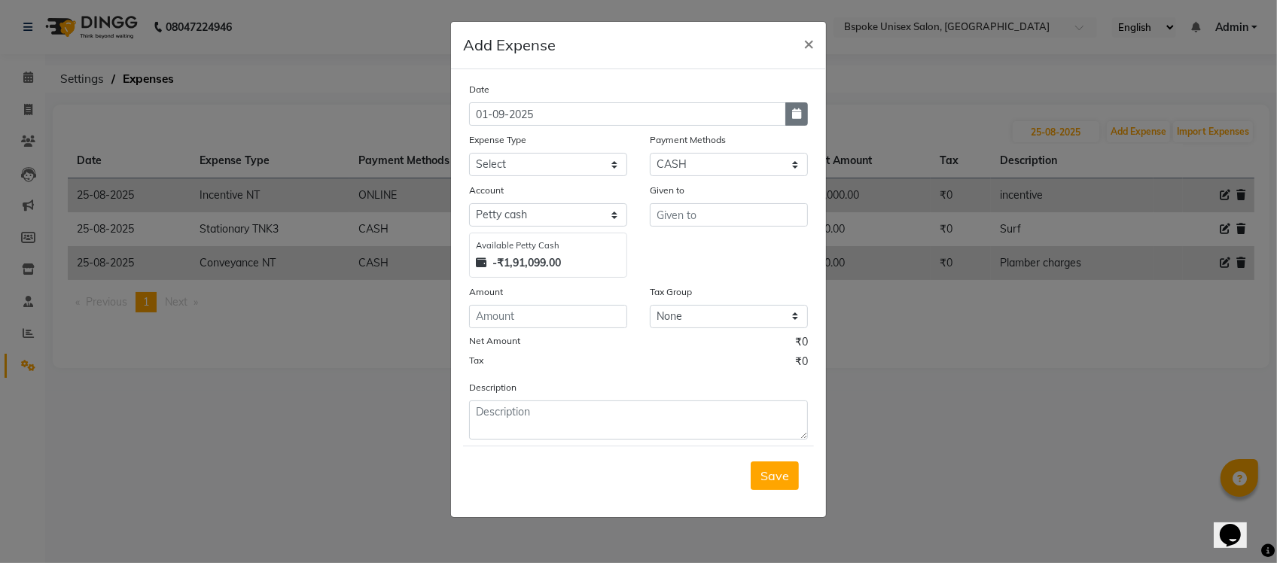
click at [794, 111] on icon "button" at bounding box center [796, 113] width 9 height 11
select select "9"
select select "2025"
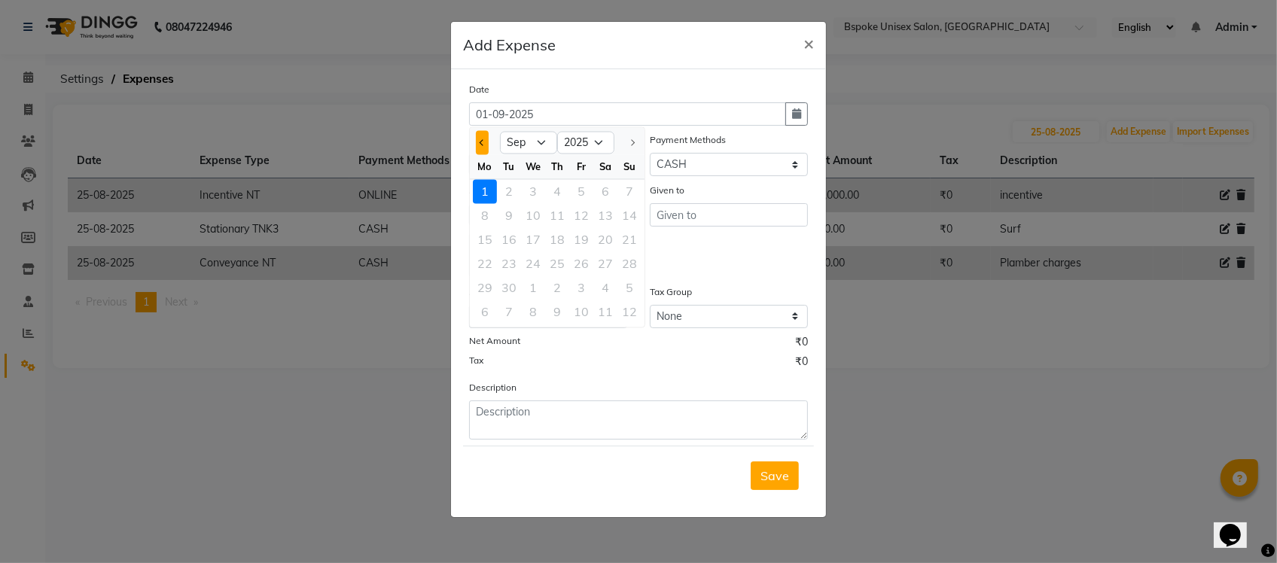
click at [483, 145] on button "Previous month" at bounding box center [482, 143] width 13 height 24
select select "8"
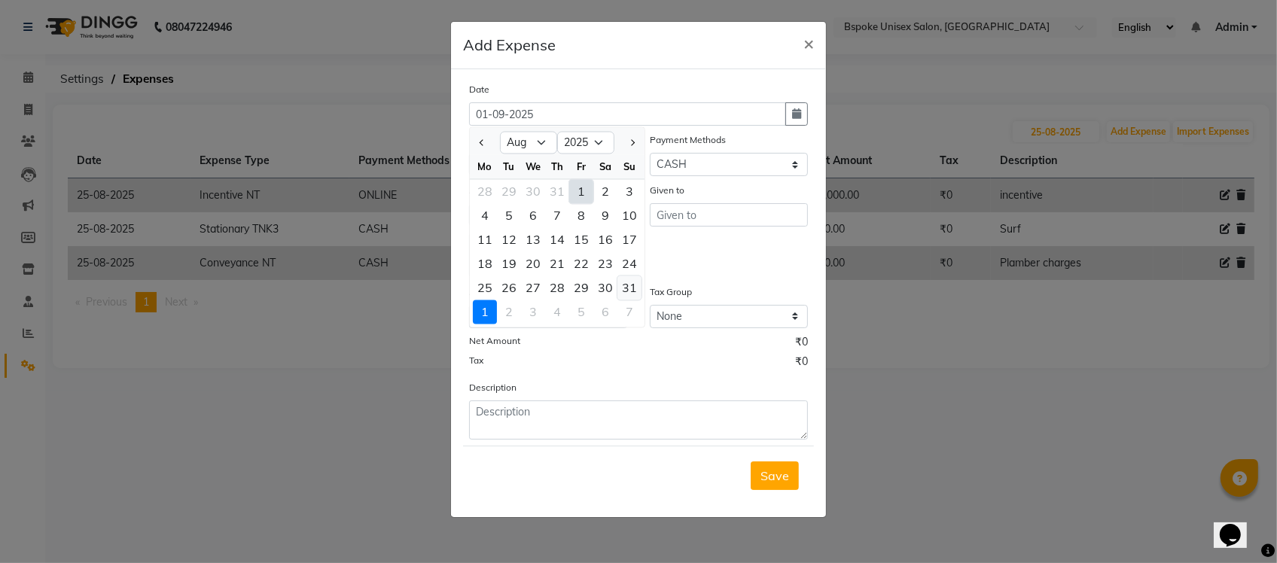
click at [630, 294] on div "31" at bounding box center [629, 288] width 24 height 24
type input "31-08-2025"
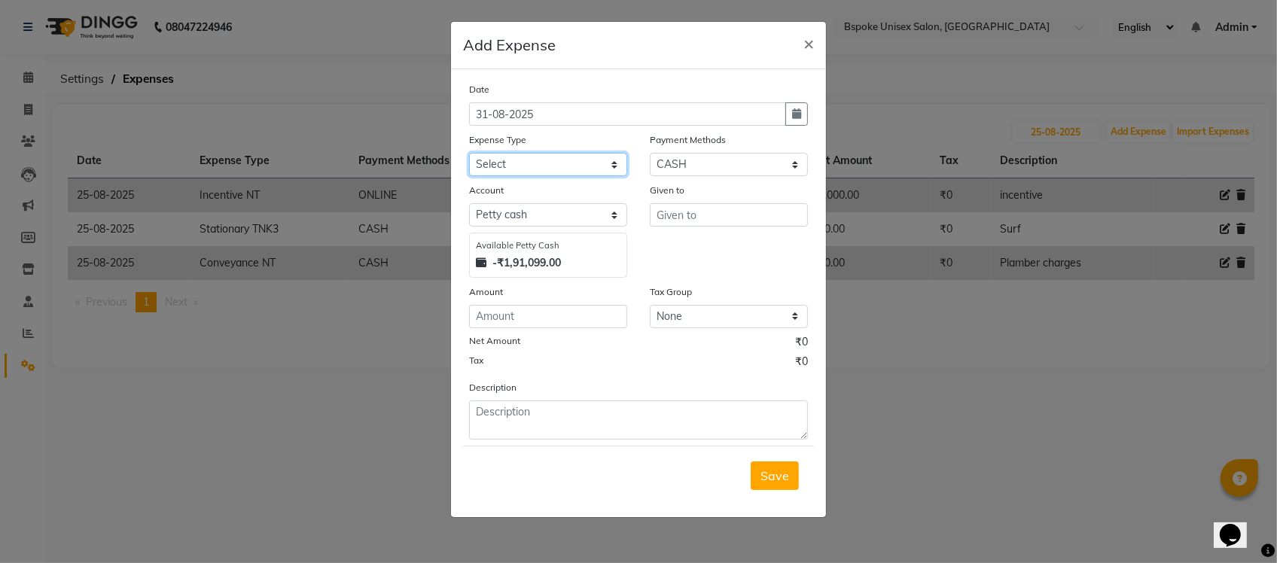
click at [552, 158] on select "Select AC EMI HB AC EMI NT ADVANCE SALARY HB Advance Salary NT Advance Salary T…" at bounding box center [548, 164] width 158 height 23
select select "1833"
click at [469, 153] on select "Select AC EMI HB AC EMI NT ADVANCE SALARY HB Advance Salary NT Advance Salary T…" at bounding box center [548, 164] width 158 height 23
click at [690, 155] on select "Select GPay ONLINE UPI PhonePe CASH CARD PayTM NearBuy Prepaid Voucher Points P…" at bounding box center [729, 164] width 158 height 23
select select "3"
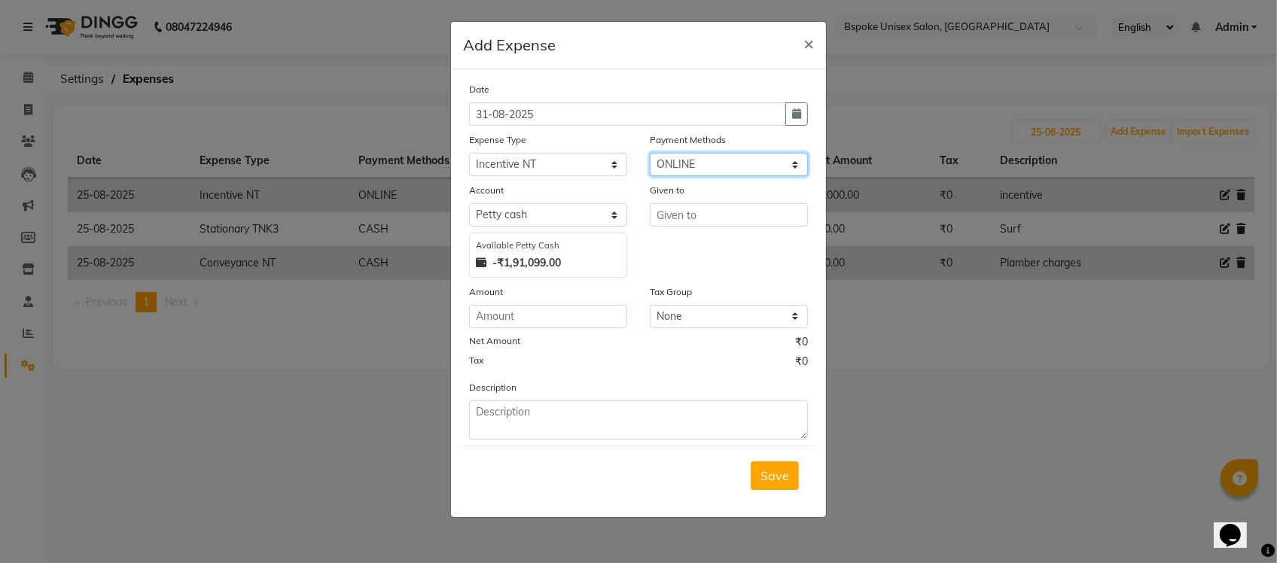
click at [650, 153] on select "Select GPay ONLINE UPI PhonePe CASH CARD PayTM NearBuy Prepaid Voucher Points P…" at bounding box center [729, 164] width 158 height 23
select select "968"
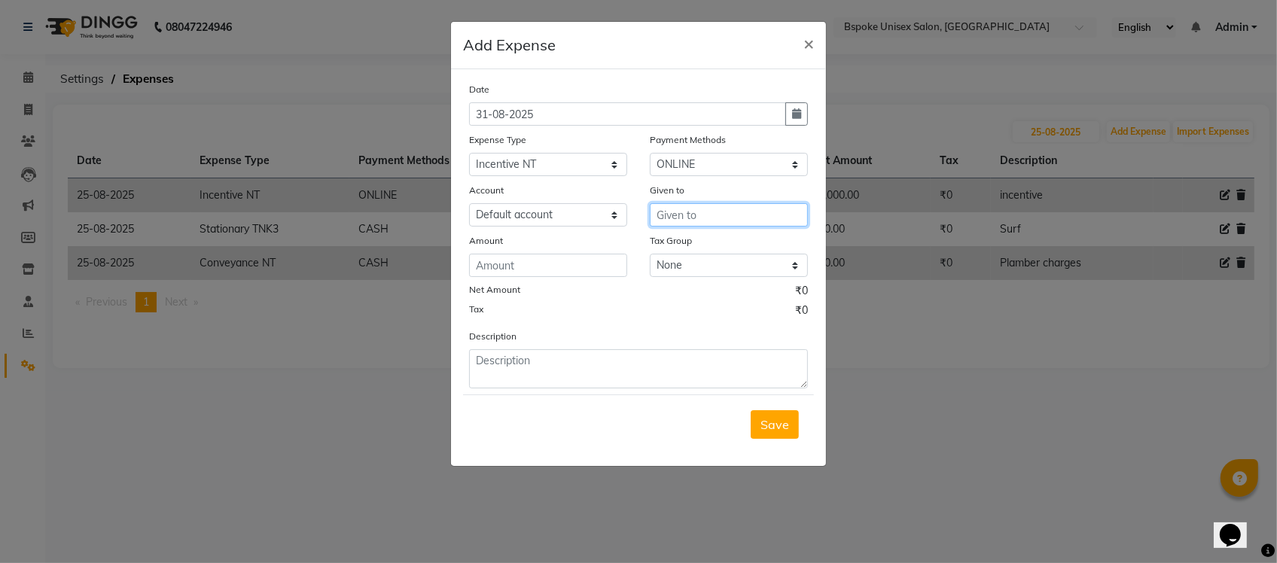
click at [683, 218] on input "text" at bounding box center [729, 214] width 158 height 23
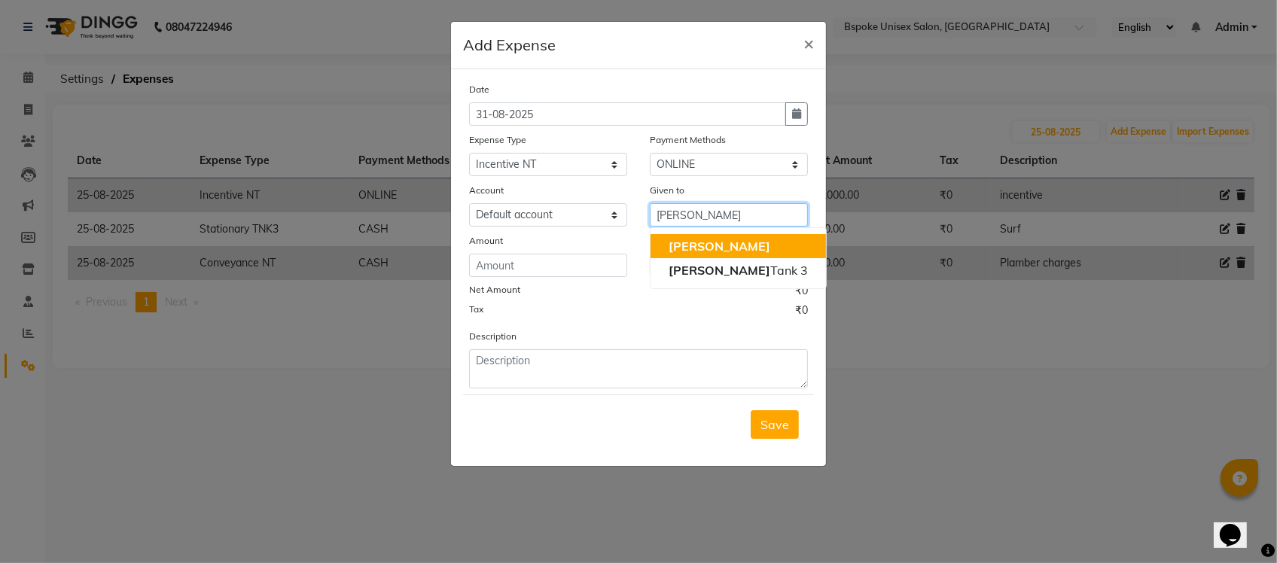
click at [675, 245] on span "[PERSON_NAME]" at bounding box center [720, 246] width 102 height 15
type input "[PERSON_NAME]"
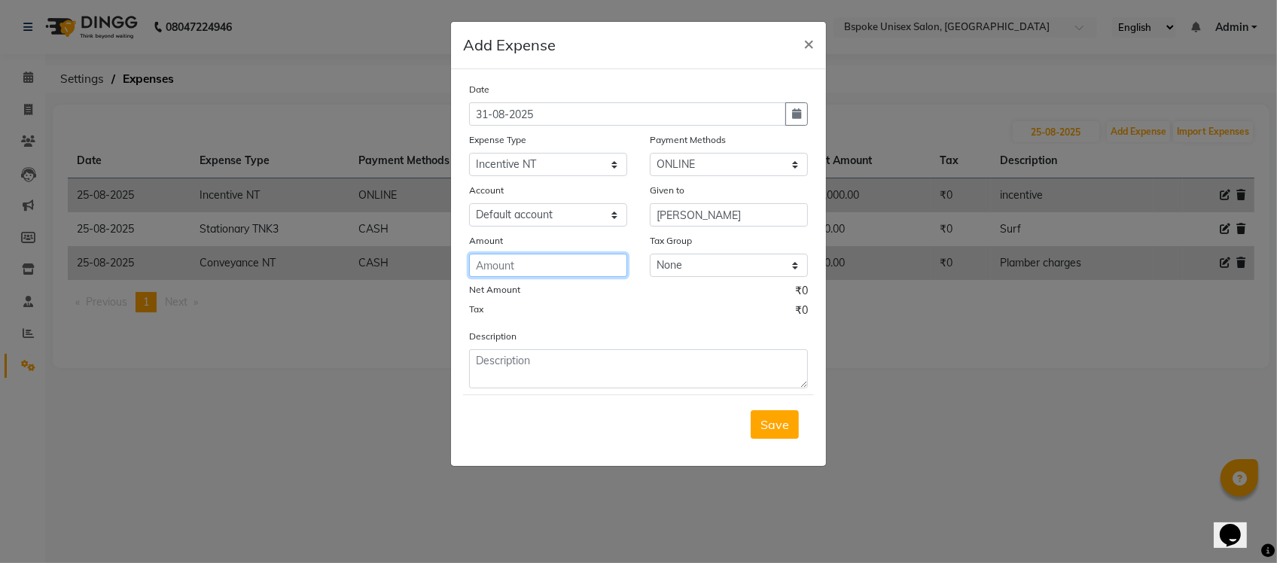
click at [508, 269] on input "number" at bounding box center [548, 265] width 158 height 23
click at [563, 310] on div "Tax ₹0" at bounding box center [638, 313] width 339 height 20
click at [532, 264] on input "30000" at bounding box center [548, 265] width 158 height 23
type input "3000"
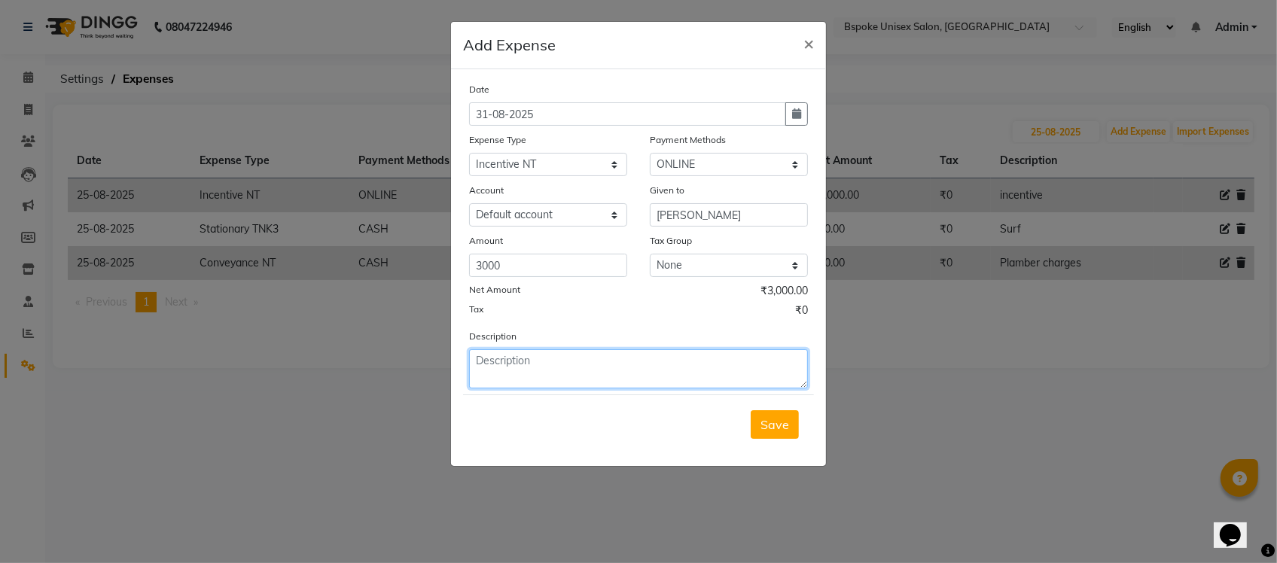
click at [544, 360] on textarea at bounding box center [638, 368] width 339 height 39
type textarea "incentive july"
click at [768, 419] on span "Save" at bounding box center [775, 424] width 29 height 15
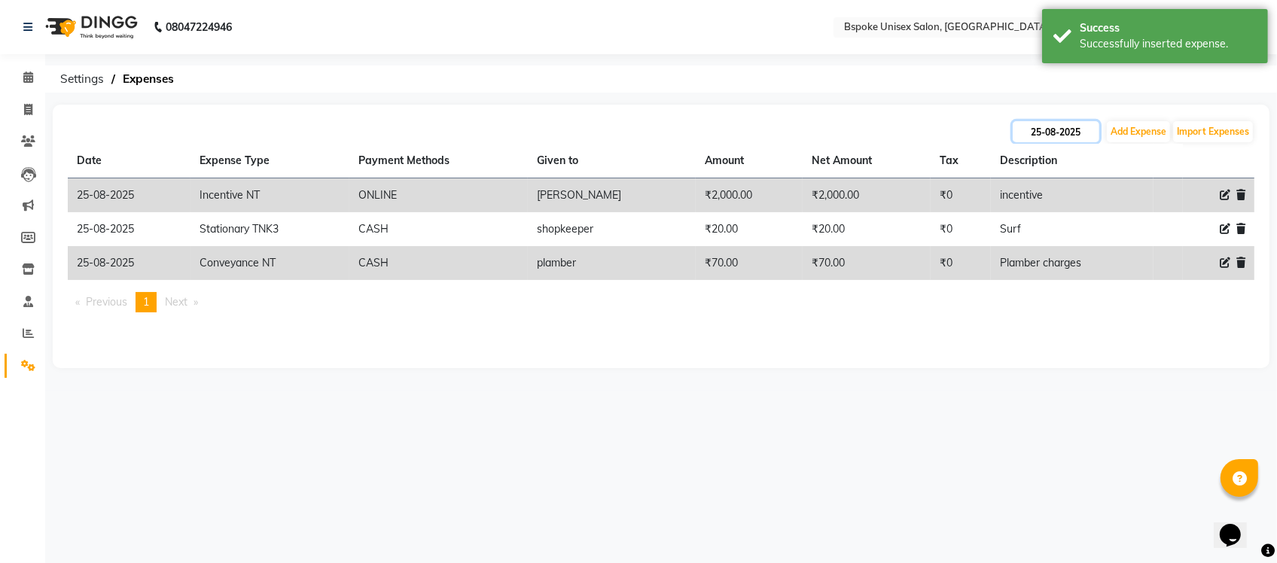
click at [1069, 127] on input "25-08-2025" at bounding box center [1056, 131] width 87 height 21
select select "8"
select select "2025"
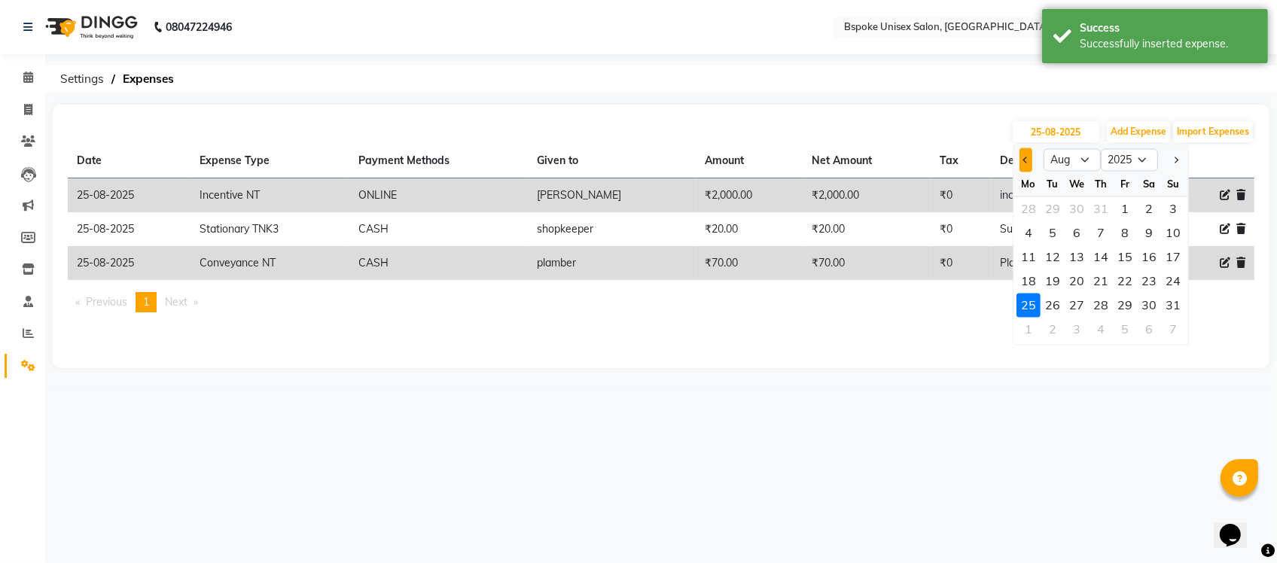
click at [1023, 159] on span "Previous month" at bounding box center [1026, 160] width 6 height 6
select select "7"
click at [1102, 300] on div "31" at bounding box center [1101, 306] width 24 height 24
type input "[DATE]"
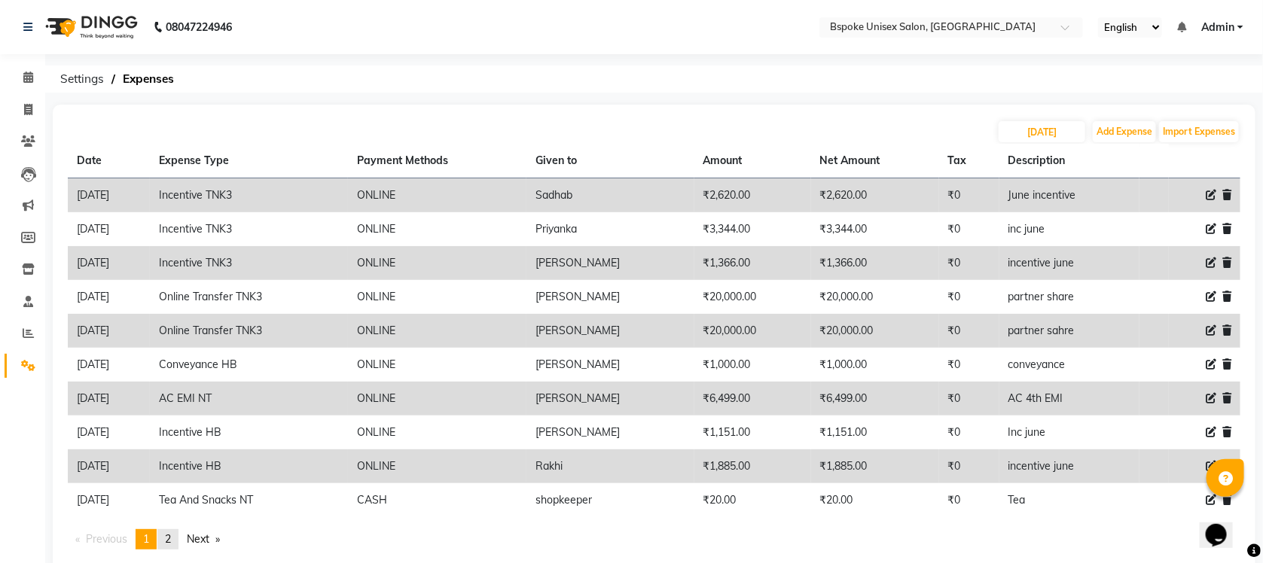
click at [166, 535] on link "page 2" at bounding box center [167, 539] width 21 height 20
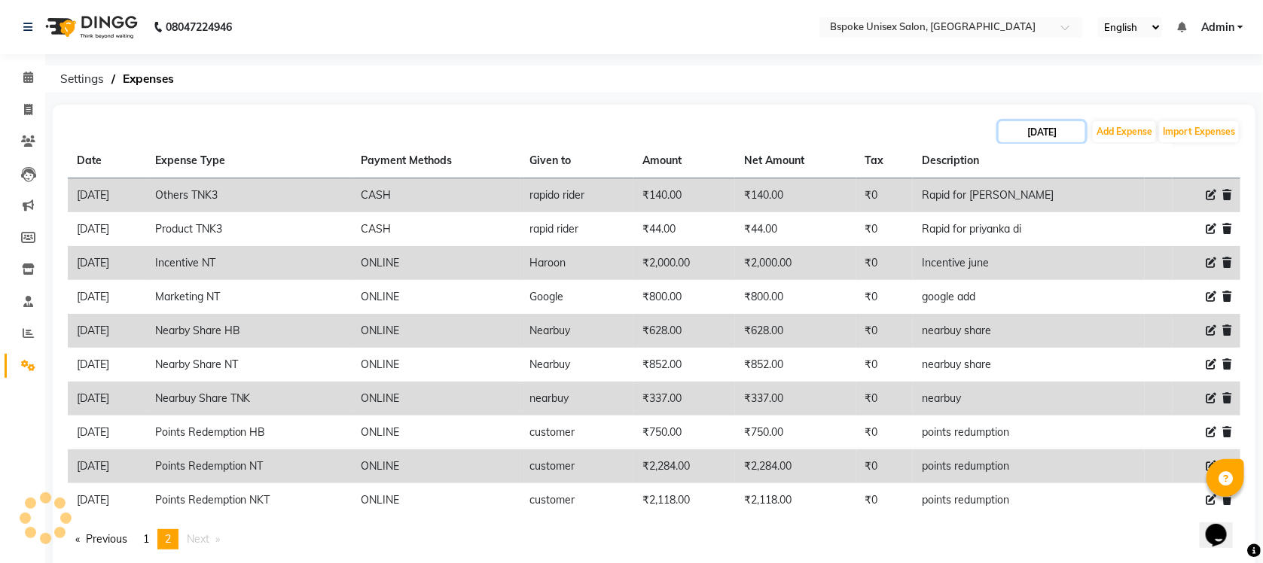
click at [1015, 133] on input "[DATE]" at bounding box center [1042, 131] width 87 height 21
select select "7"
select select "2025"
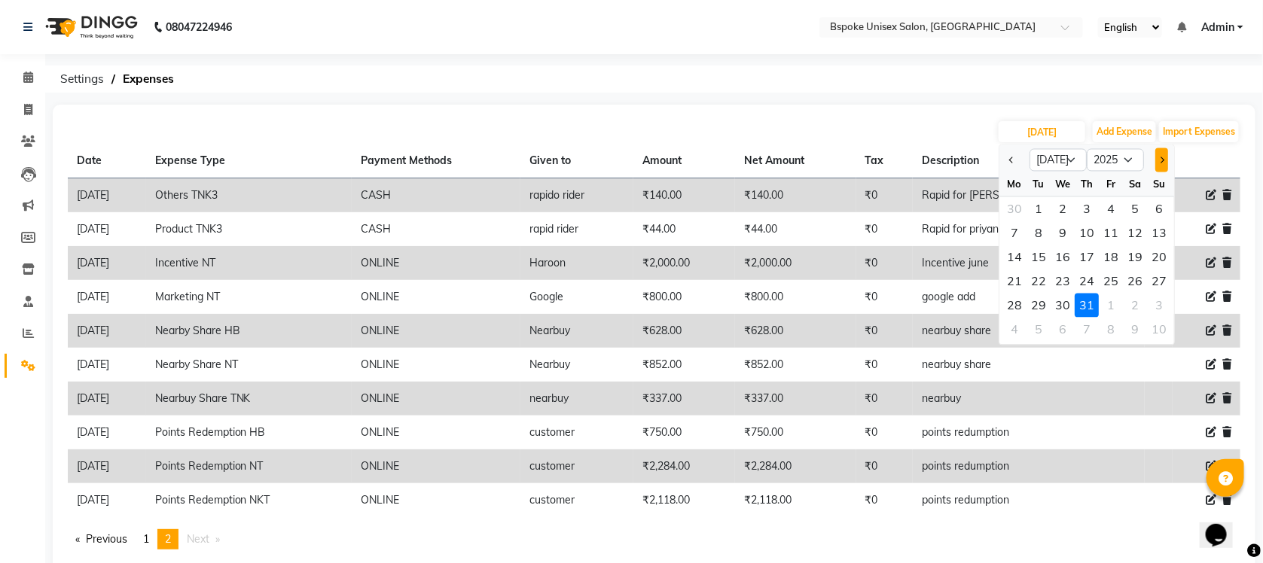
click at [1160, 153] on button "Next month" at bounding box center [1161, 160] width 13 height 24
select select "8"
click at [1160, 302] on div "31" at bounding box center [1159, 306] width 24 height 24
type input "31-08-2025"
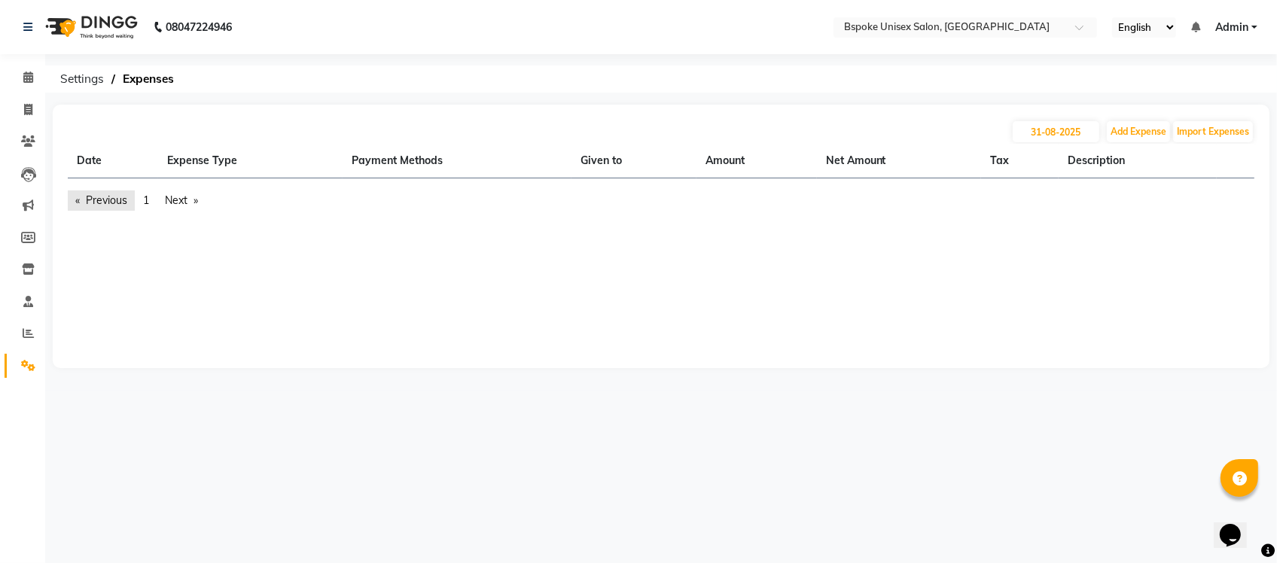
click at [94, 206] on link "Previous page" at bounding box center [101, 201] width 67 height 20
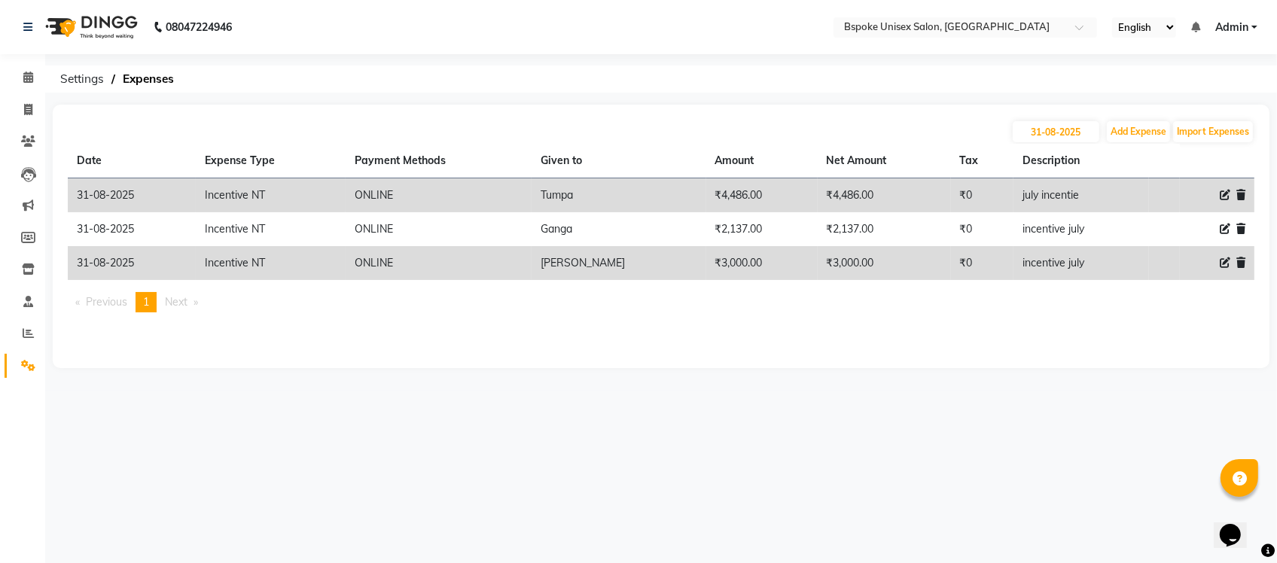
click at [669, 309] on ul "Previous page 1 / 1 You're on page 1 Next page" at bounding box center [661, 302] width 1187 height 20
click at [1148, 124] on button "Add Expense" at bounding box center [1138, 131] width 63 height 21
select select "1"
select select "1896"
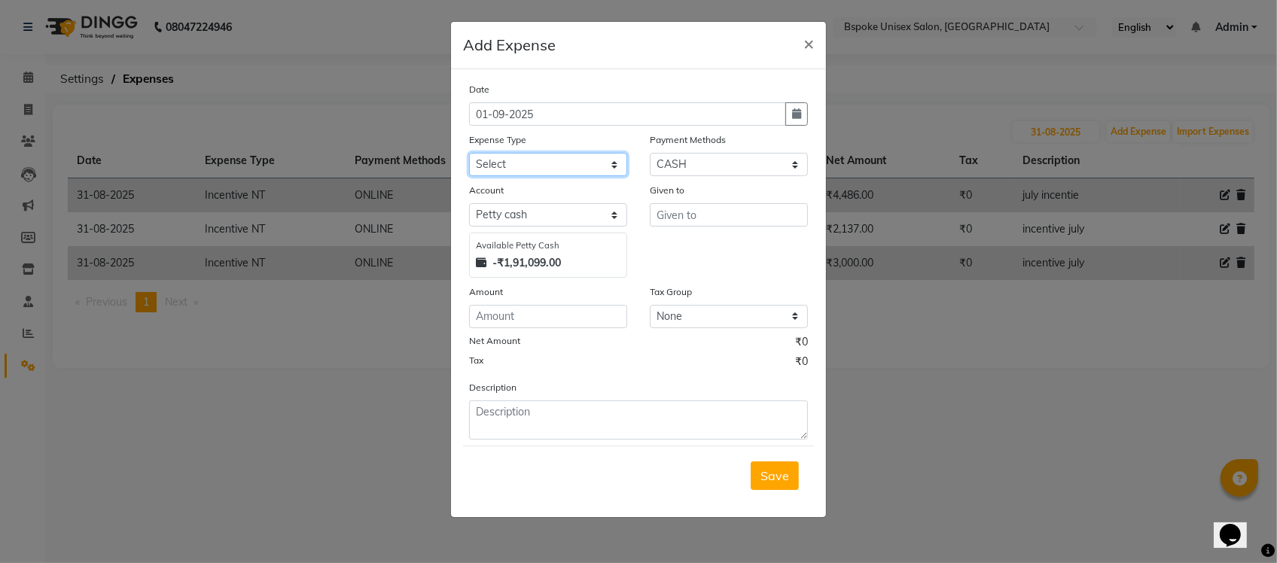
click at [571, 172] on select "Select AC EMI HB AC EMI NT ADVANCE SALARY HB Advance Salary NT Advance Salary T…" at bounding box center [548, 164] width 158 height 23
select select "15655"
click at [469, 153] on select "Select AC EMI HB AC EMI NT ADVANCE SALARY HB Advance Salary NT Advance Salary T…" at bounding box center [548, 164] width 158 height 23
click at [669, 163] on select "Select GPay ONLINE UPI PhonePe CASH CARD PayTM NearBuy Prepaid Voucher Points P…" at bounding box center [729, 164] width 158 height 23
select select "3"
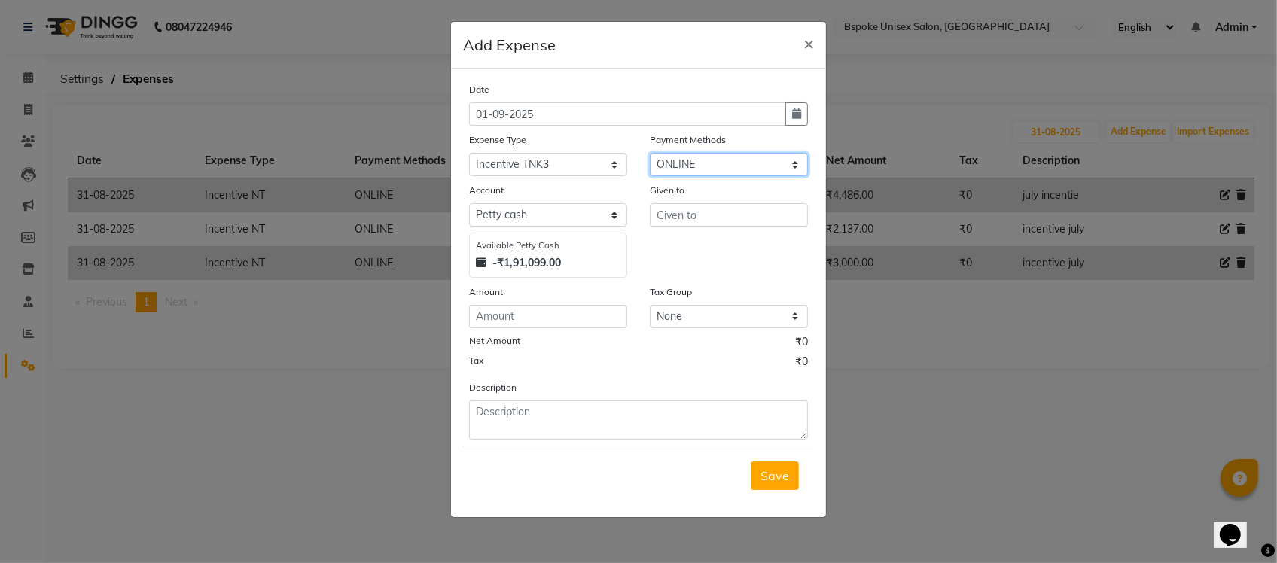
click at [650, 153] on select "Select GPay ONLINE UPI PhonePe CASH CARD PayTM NearBuy Prepaid Voucher Points P…" at bounding box center [729, 164] width 158 height 23
select select "968"
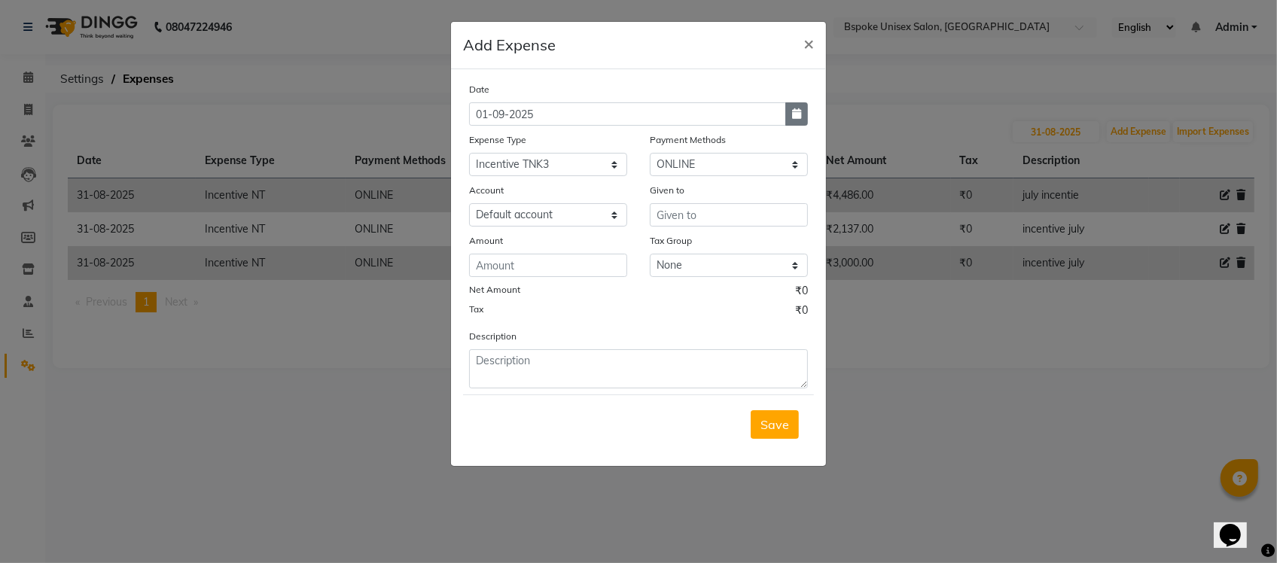
click at [803, 109] on button "button" at bounding box center [796, 113] width 23 height 23
select select "9"
select select "2025"
click at [480, 138] on button "Previous month" at bounding box center [482, 143] width 13 height 24
select select "8"
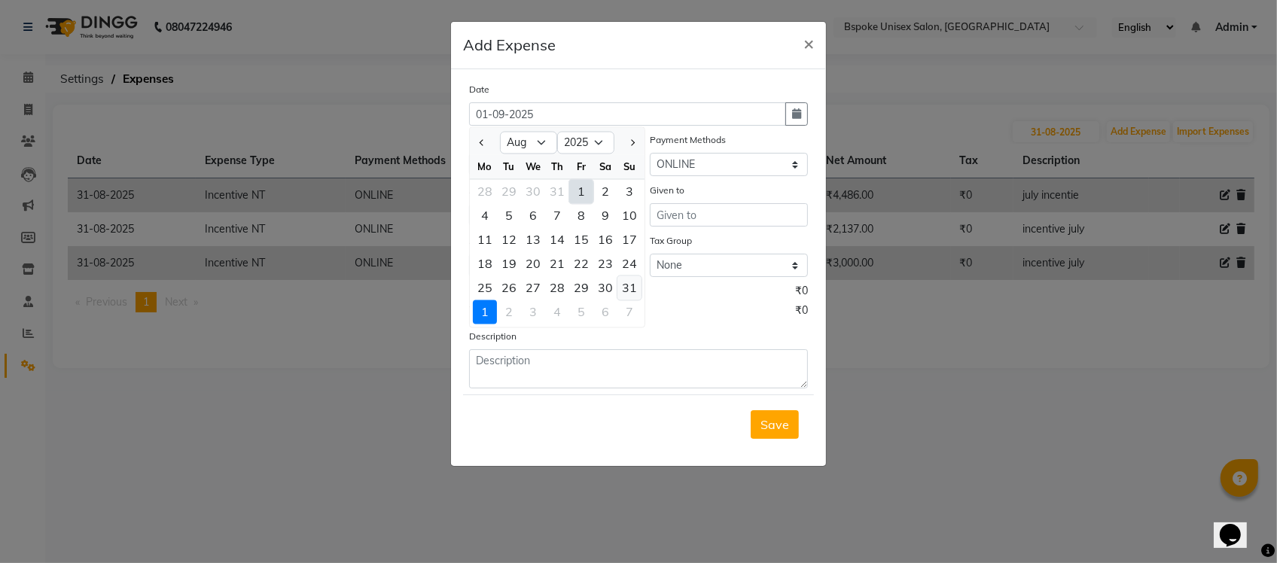
click at [625, 286] on div "31" at bounding box center [629, 288] width 24 height 24
type input "31-08-2025"
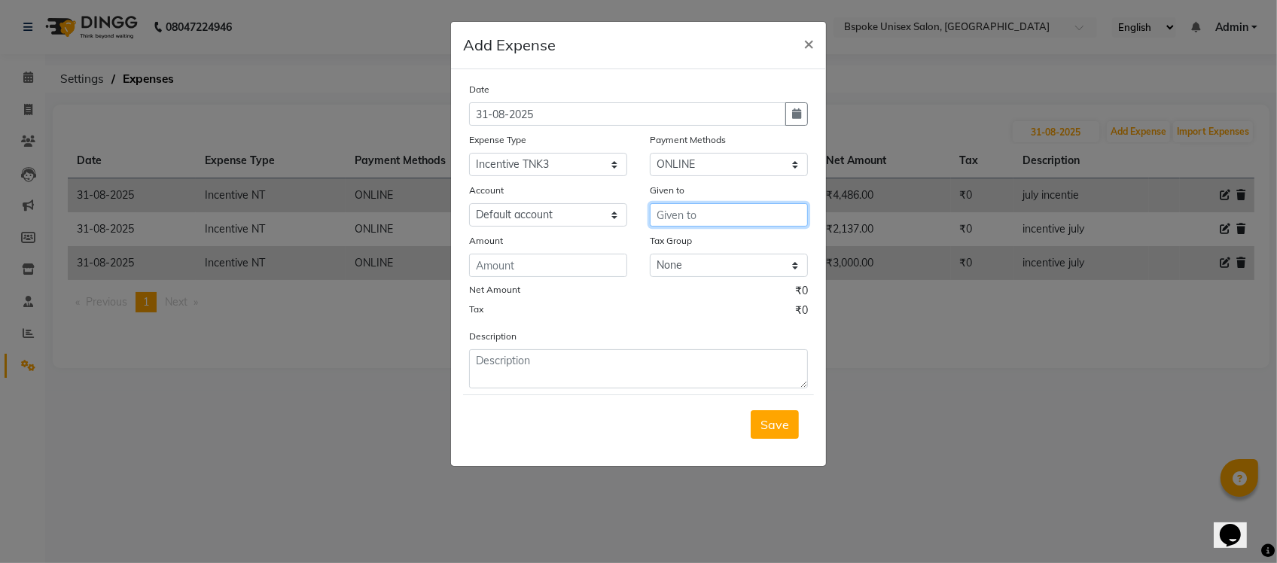
click at [674, 222] on input "text" at bounding box center [729, 214] width 158 height 23
type input "[PERSON_NAME]"
click at [627, 239] on div "Amount" at bounding box center [548, 255] width 181 height 44
click at [585, 264] on input "number" at bounding box center [548, 265] width 158 height 23
type input "2167"
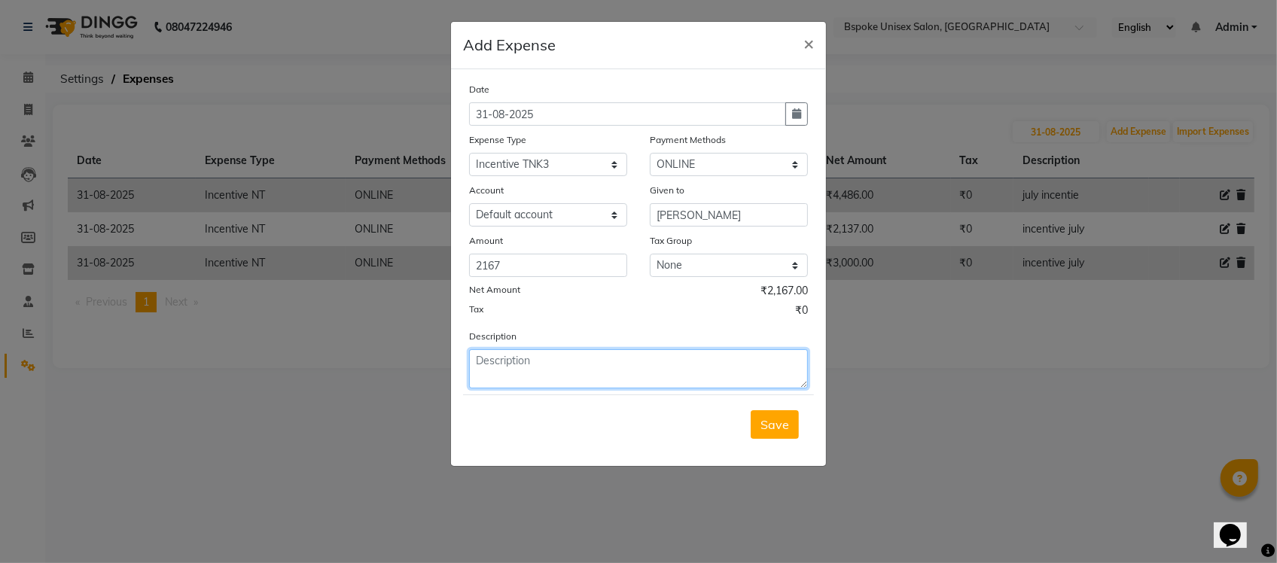
click at [539, 366] on textarea at bounding box center [638, 368] width 339 height 39
type textarea "a"
type textarea "inc july"
click at [610, 337] on div "Description inc july" at bounding box center [638, 358] width 361 height 60
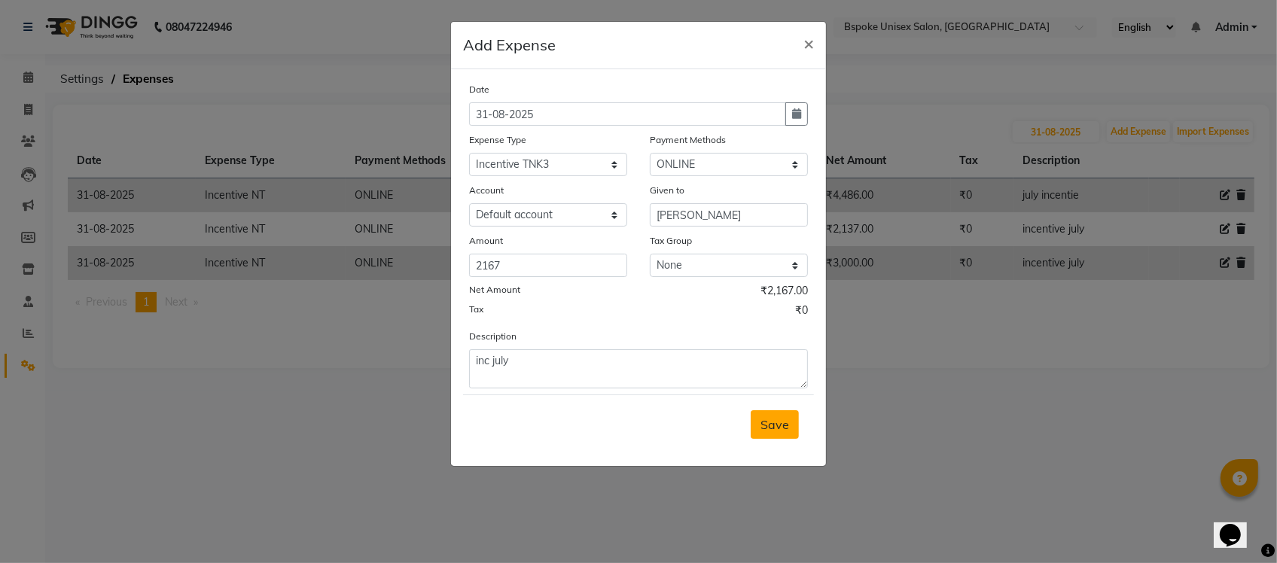
click at [768, 423] on span "Save" at bounding box center [775, 424] width 29 height 15
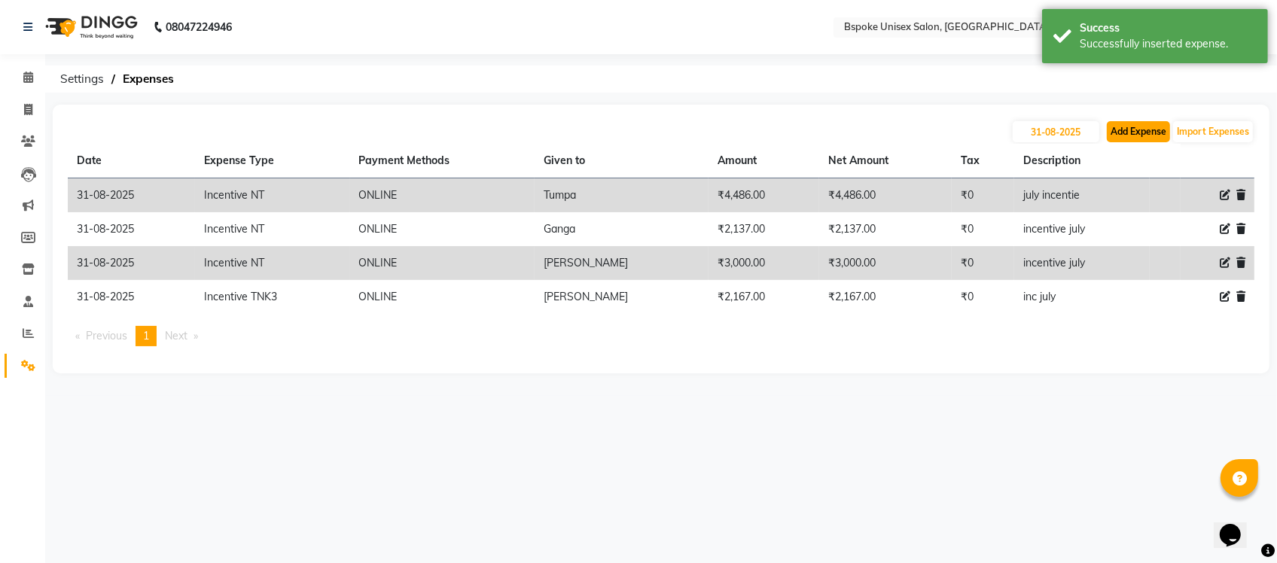
click at [1117, 134] on button "Add Expense" at bounding box center [1138, 131] width 63 height 21
select select "1"
select select "1896"
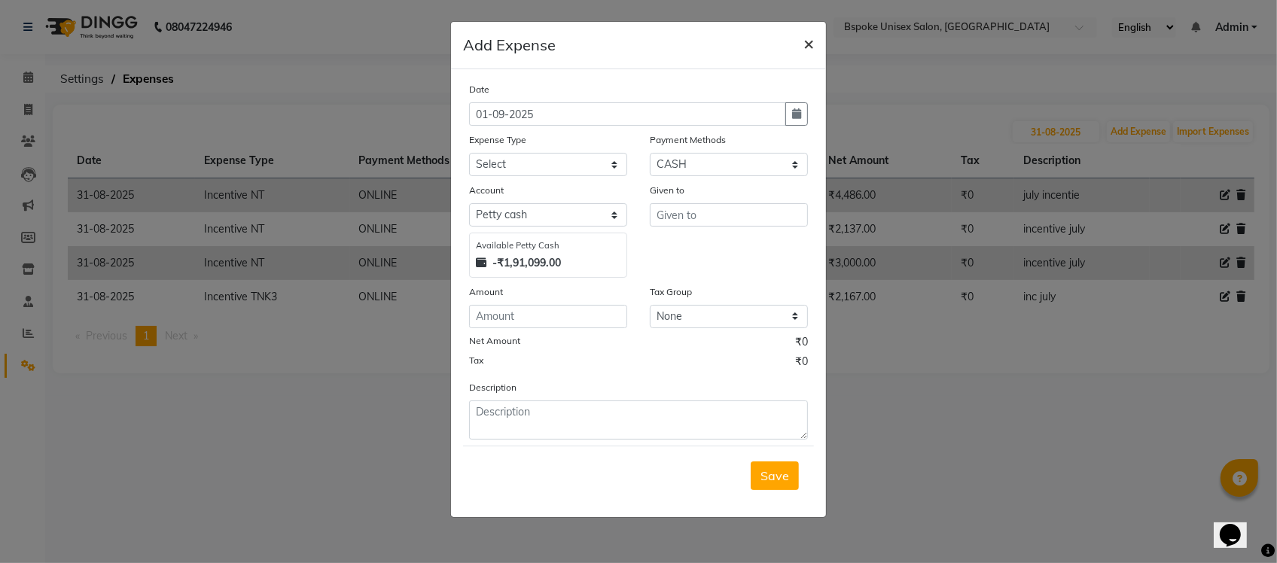
click at [798, 39] on button "×" at bounding box center [808, 43] width 35 height 42
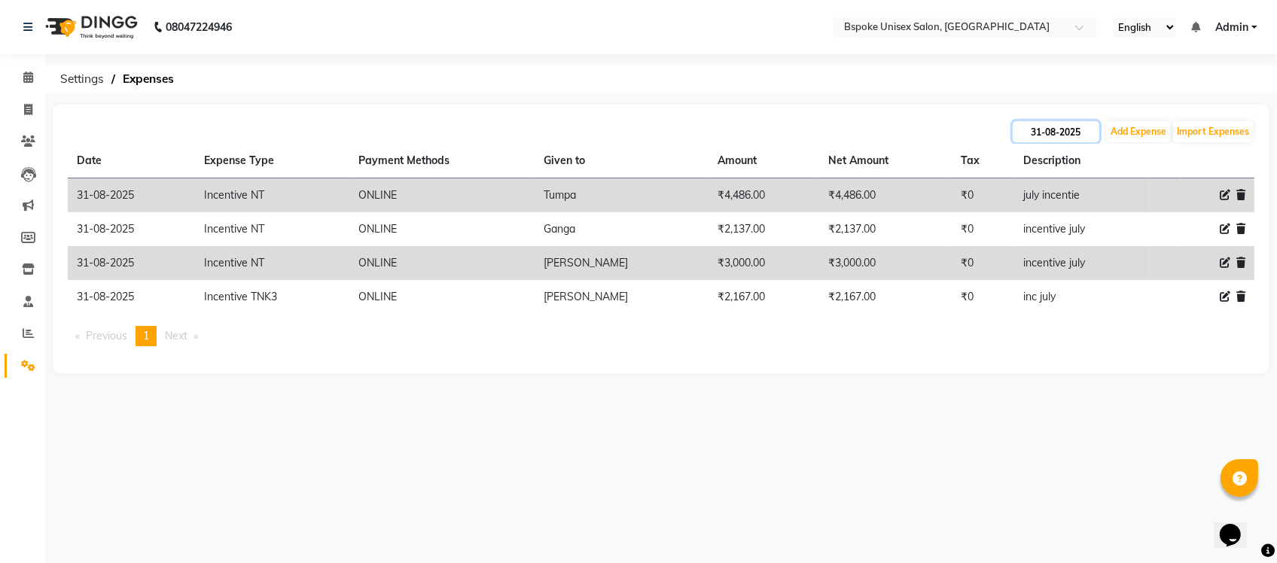
click at [1033, 134] on input "31-08-2025" at bounding box center [1056, 131] width 87 height 21
select select "8"
select select "2025"
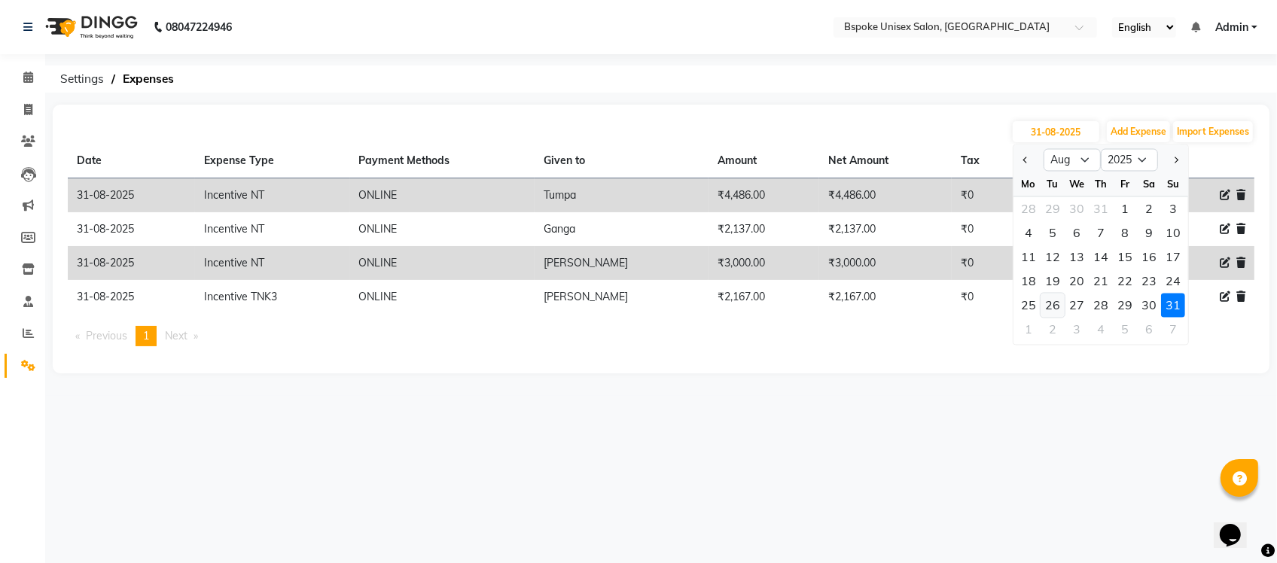
click at [1058, 306] on div "26" at bounding box center [1053, 306] width 24 height 24
type input "26-08-2025"
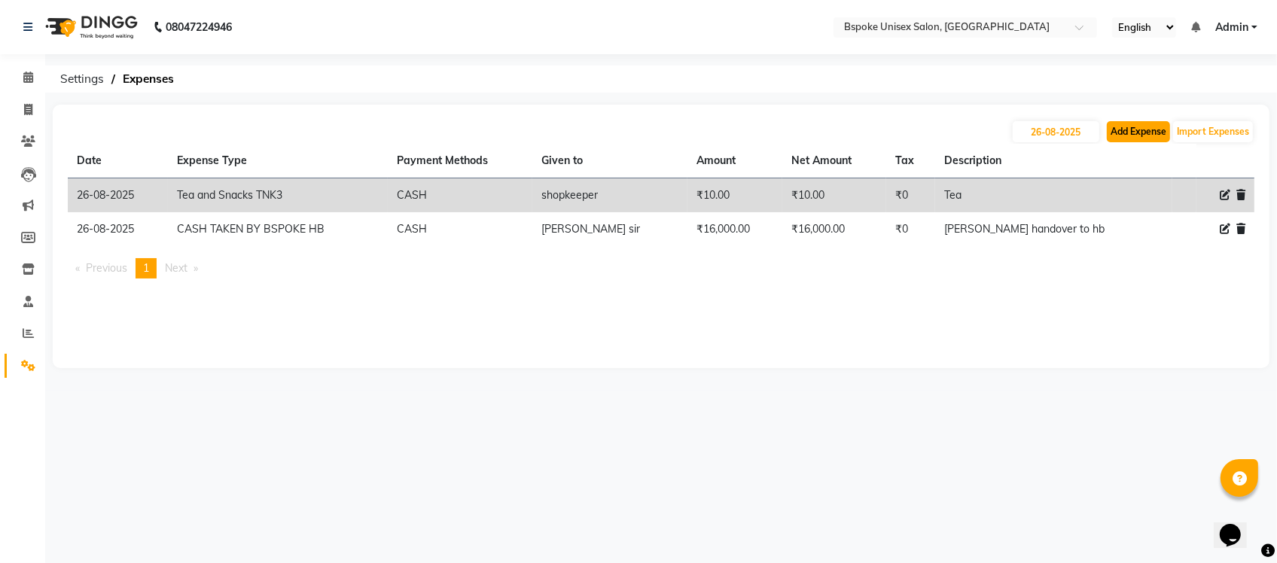
click at [1127, 139] on button "Add Expense" at bounding box center [1138, 131] width 63 height 21
select select "1"
select select "1896"
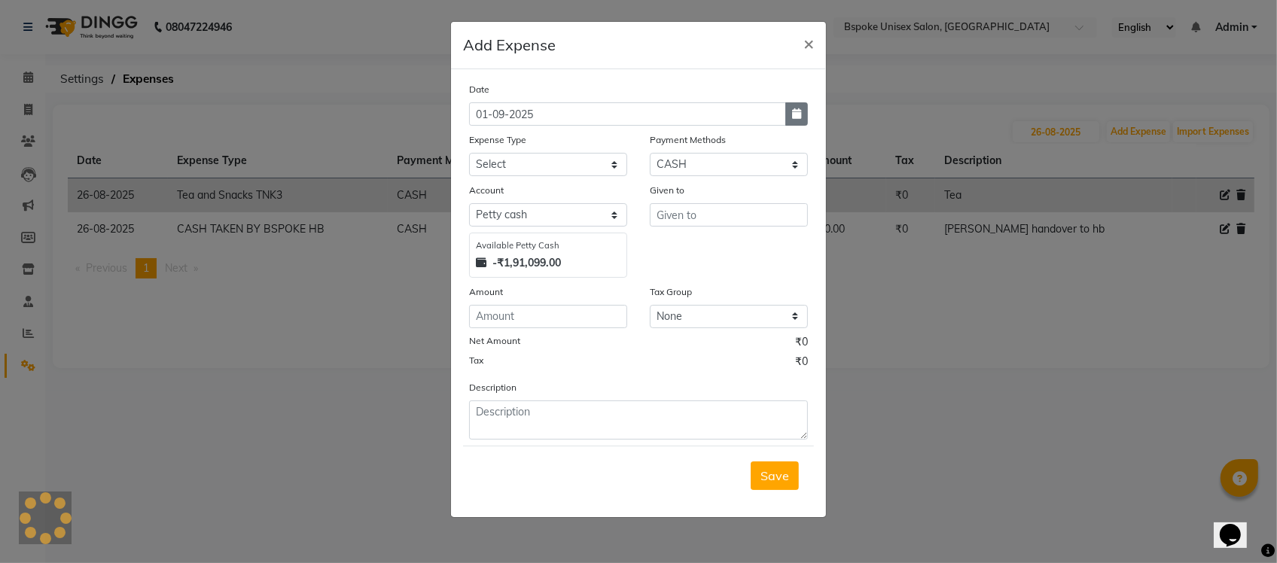
click at [796, 107] on button "button" at bounding box center [796, 113] width 23 height 23
select select "9"
select select "2025"
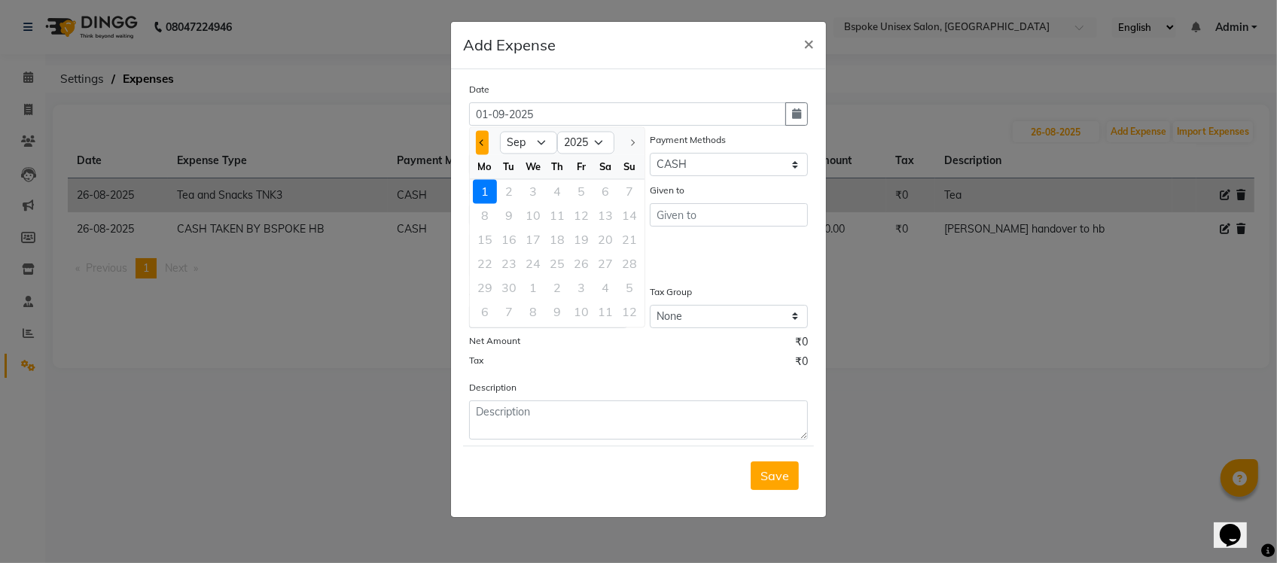
click at [486, 145] on button "Previous month" at bounding box center [482, 143] width 13 height 24
click at [635, 138] on button "Next month" at bounding box center [632, 143] width 13 height 24
select select "8"
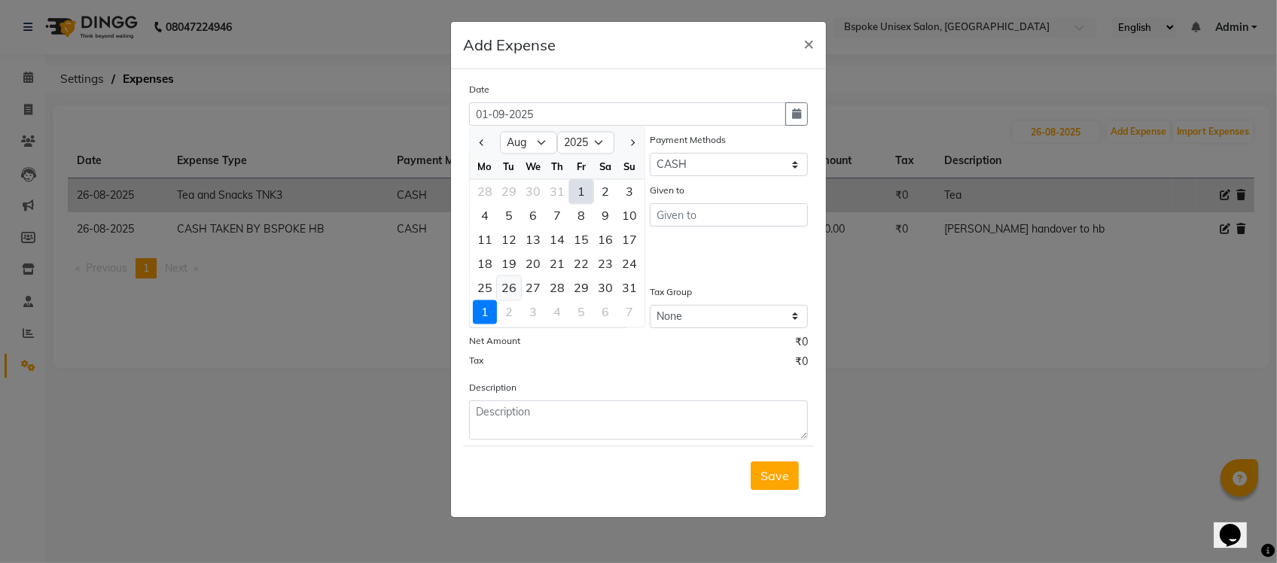
click at [508, 282] on div "26" at bounding box center [509, 288] width 24 height 24
type input "26-08-2025"
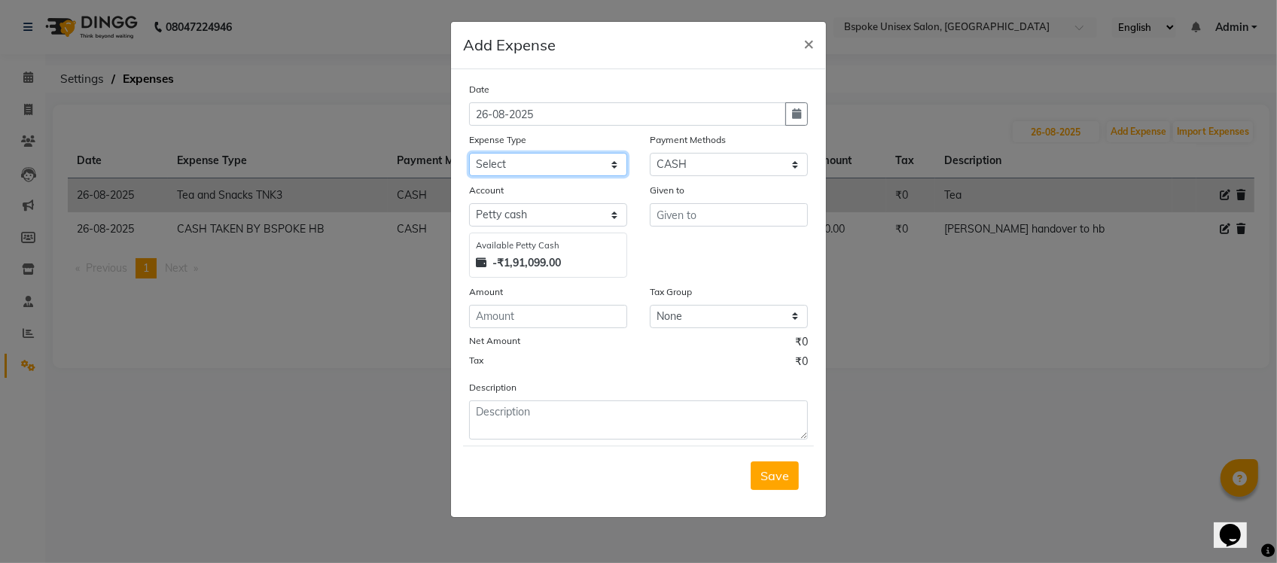
click at [551, 160] on select "Select AC EMI HB AC EMI NT ADVANCE SALARY HB Advance Salary NT Advance Salary T…" at bounding box center [548, 164] width 158 height 23
select select "15914"
click at [469, 153] on select "Select AC EMI HB AC EMI NT ADVANCE SALARY HB Advance Salary NT Advance Salary T…" at bounding box center [548, 164] width 158 height 23
click at [684, 162] on select "Select GPay ONLINE UPI PhonePe CASH CARD PayTM NearBuy Prepaid Voucher Points P…" at bounding box center [729, 164] width 158 height 23
select select "3"
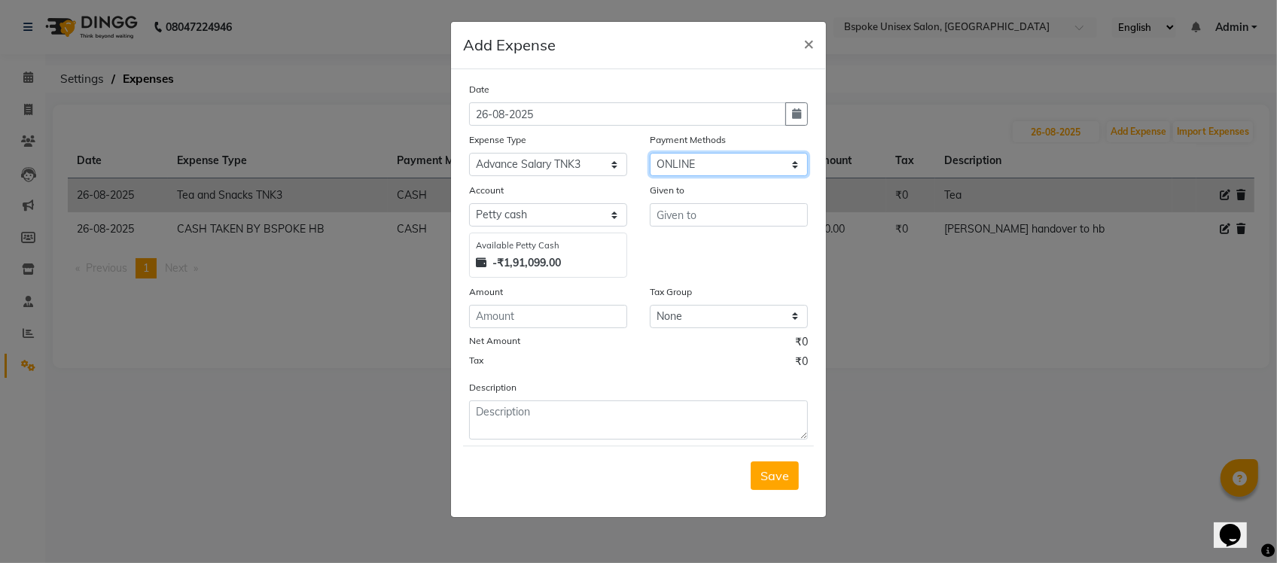
click at [650, 153] on select "Select GPay ONLINE UPI PhonePe CASH CARD PayTM NearBuy Prepaid Voucher Points P…" at bounding box center [729, 164] width 158 height 23
select select "968"
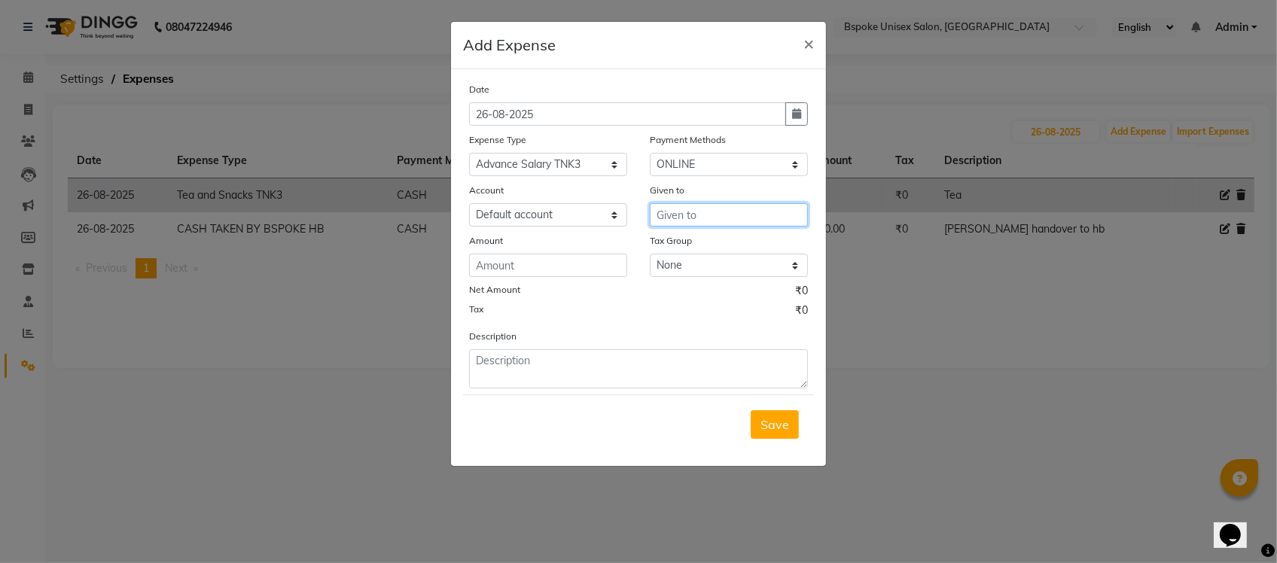
click at [674, 220] on input "text" at bounding box center [729, 214] width 158 height 23
type input "Sadhab"
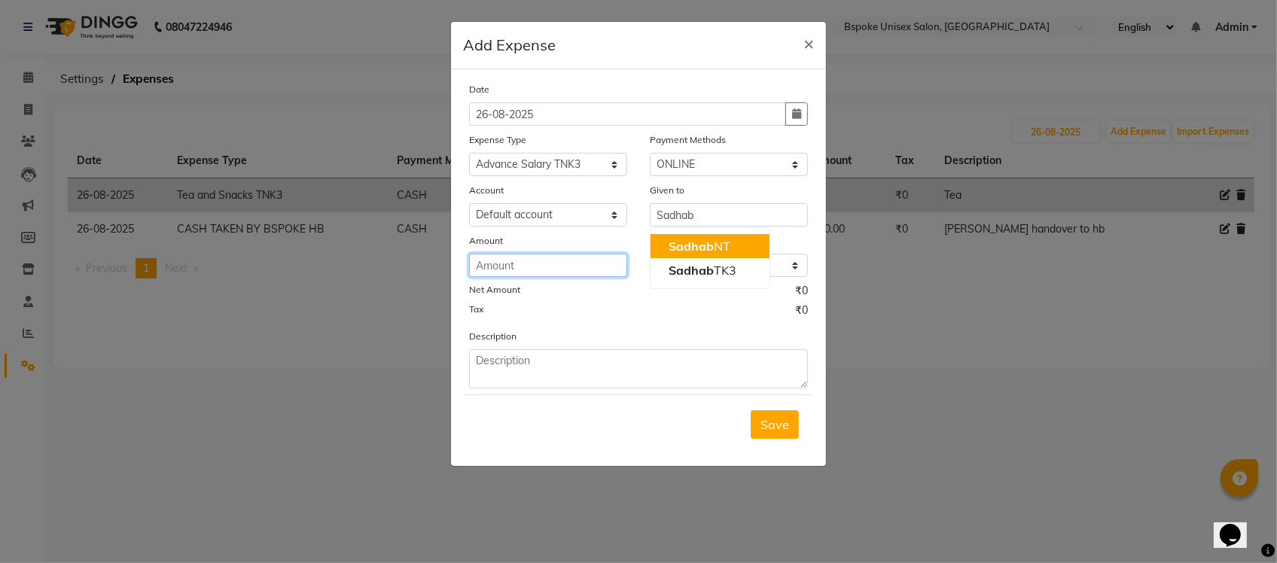
click at [575, 261] on input "number" at bounding box center [548, 265] width 158 height 23
type input "1500"
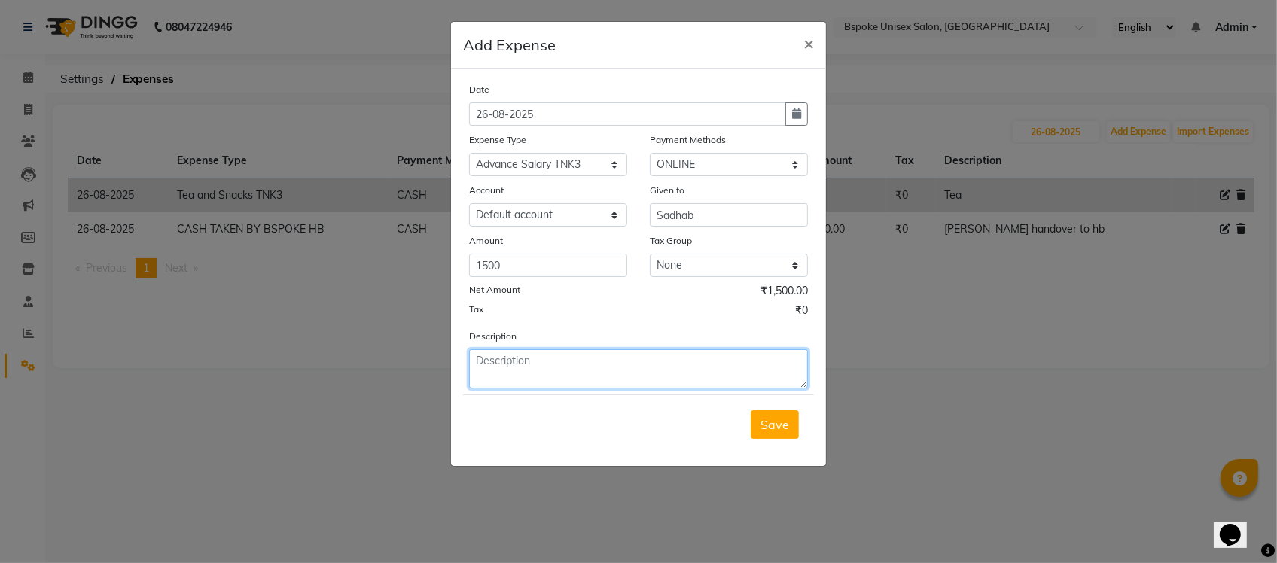
click at [521, 363] on textarea at bounding box center [638, 368] width 339 height 39
type textarea "advance"
click at [770, 422] on span "Save" at bounding box center [775, 424] width 29 height 15
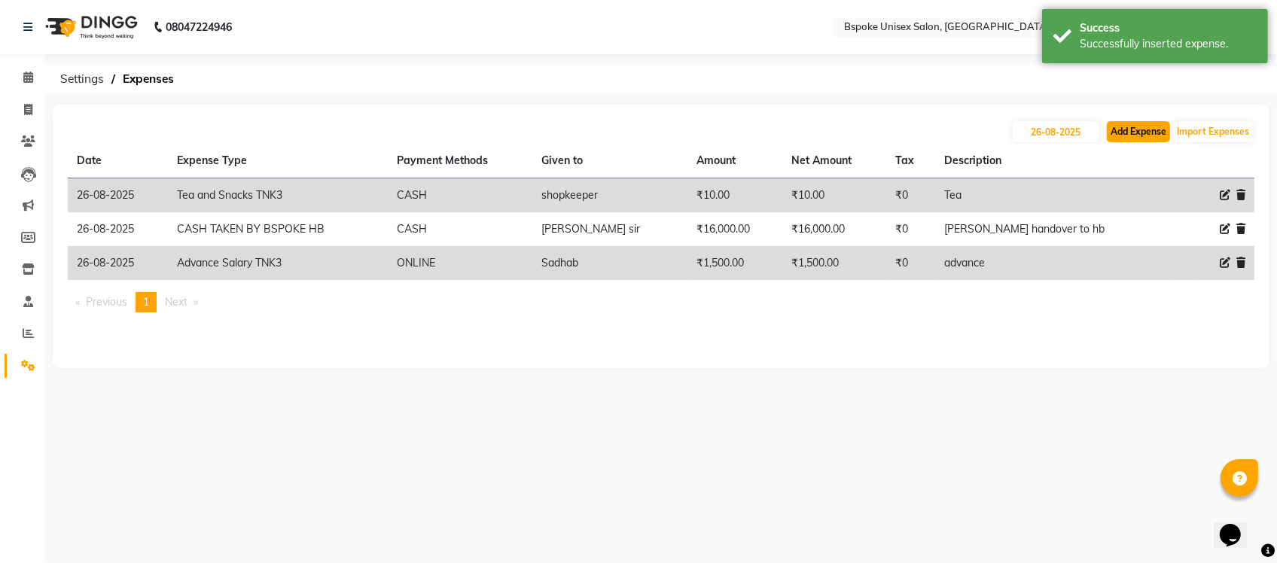
click at [1130, 140] on button "Add Expense" at bounding box center [1138, 131] width 63 height 21
select select "1"
select select "1896"
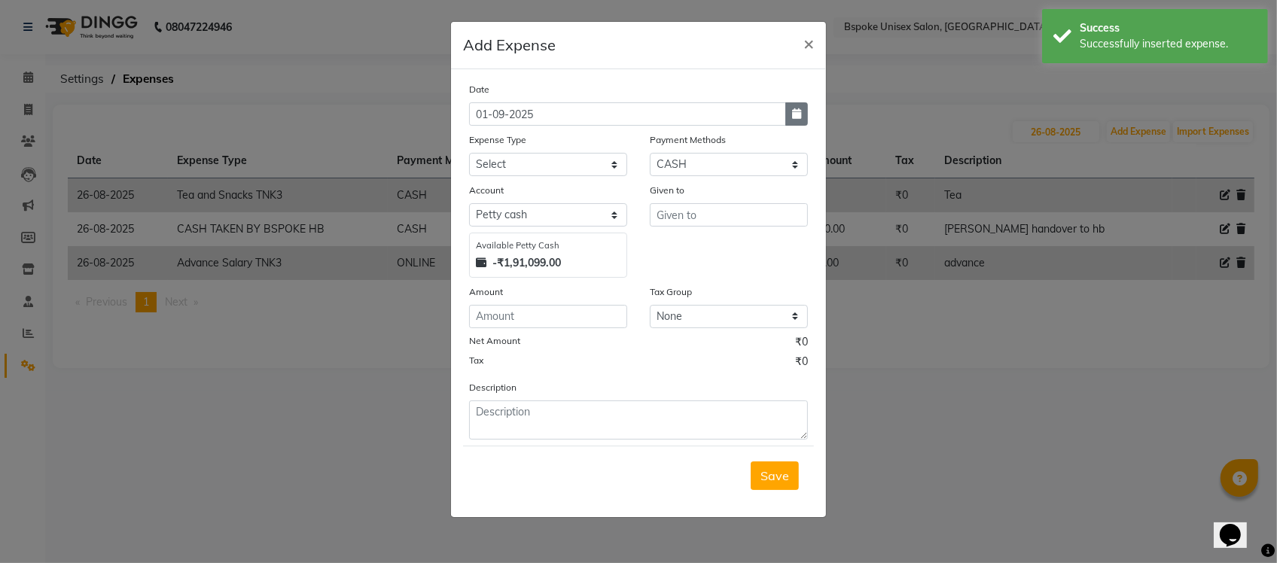
click at [795, 111] on icon "button" at bounding box center [796, 113] width 9 height 11
select select "9"
select select "2025"
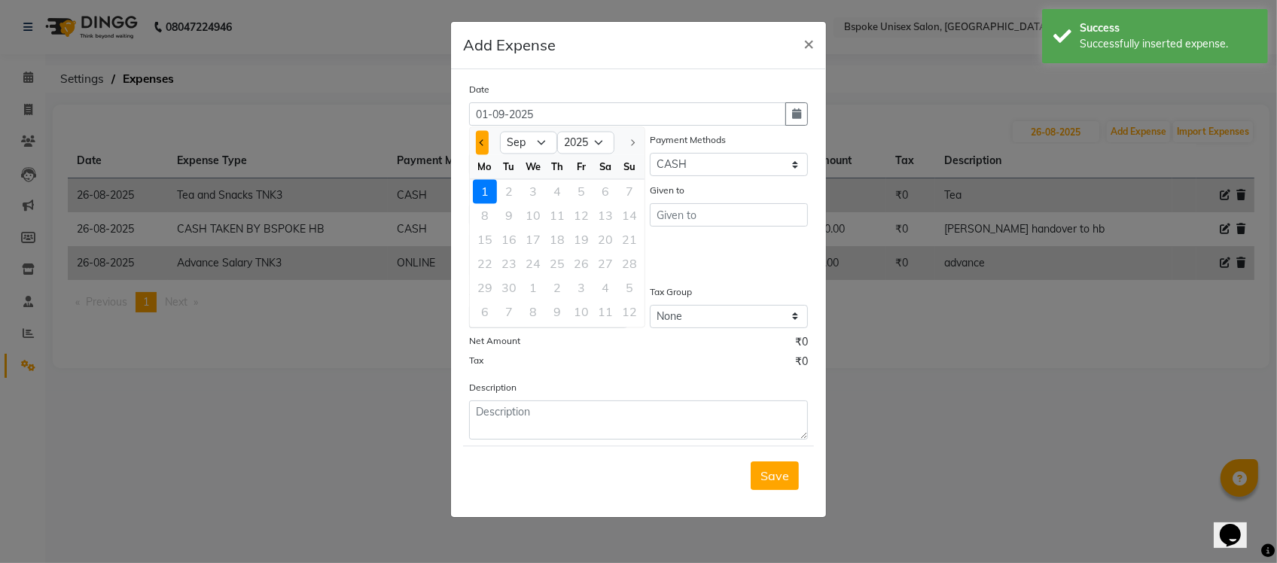
click at [486, 140] on button "Previous month" at bounding box center [482, 143] width 13 height 24
select select "8"
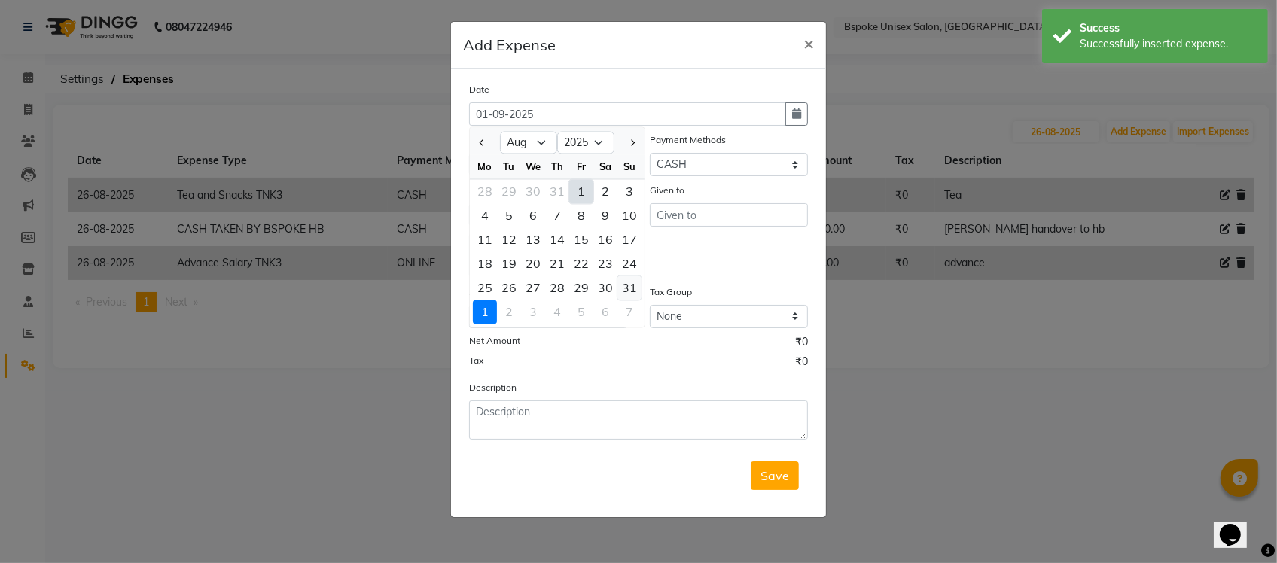
click at [625, 285] on div "31" at bounding box center [629, 288] width 24 height 24
type input "31-08-2025"
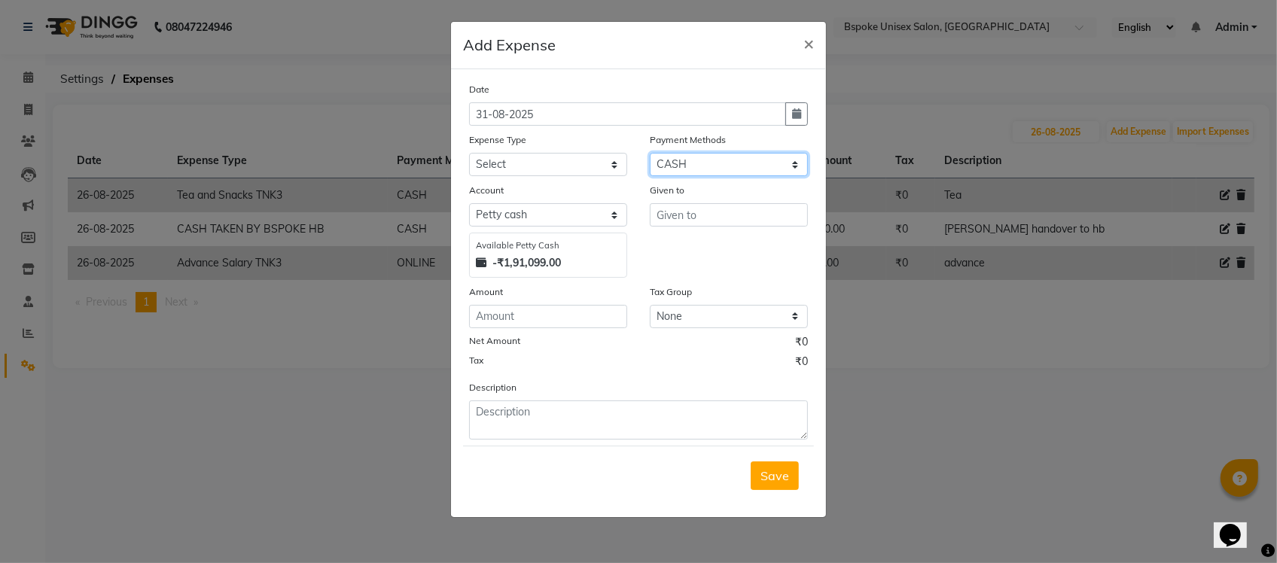
click at [693, 163] on select "Select GPay ONLINE UPI PhonePe CASH CARD PayTM NearBuy Prepaid Voucher Points P…" at bounding box center [729, 164] width 158 height 23
select select "3"
click at [650, 153] on select "Select GPay ONLINE UPI PhonePe CASH CARD PayTM NearBuy Prepaid Voucher Points P…" at bounding box center [729, 164] width 158 height 23
select select "968"
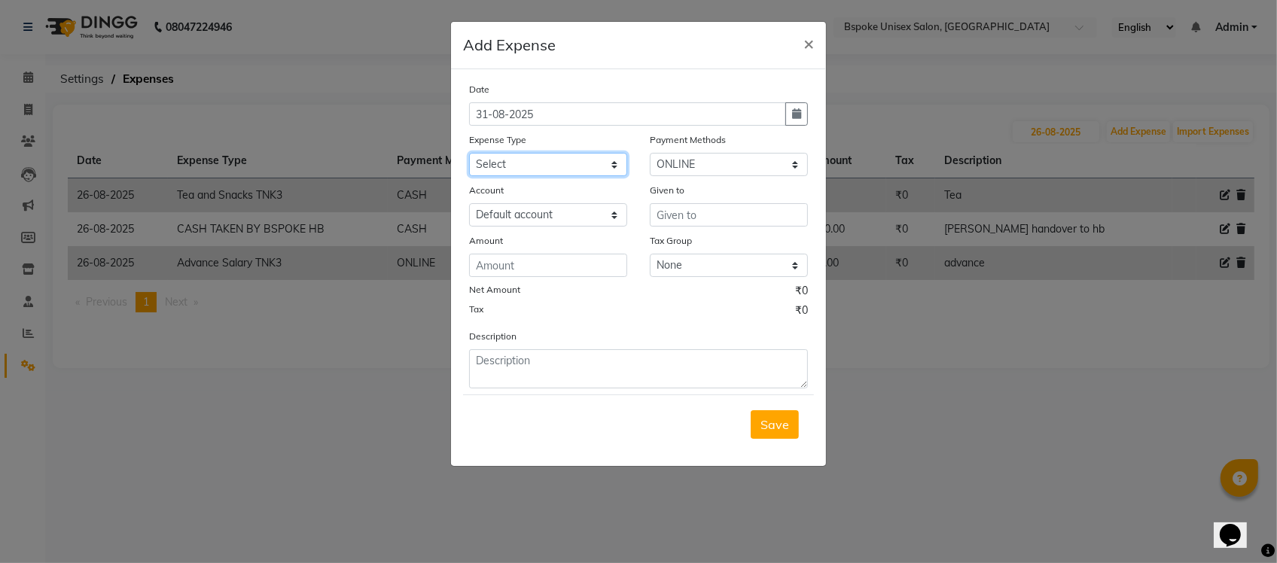
click at [543, 162] on select "Select AC EMI HB AC EMI NT ADVANCE SALARY HB Advance Salary NT Advance Salary T…" at bounding box center [548, 164] width 158 height 23
select select "15655"
click at [469, 153] on select "Select AC EMI HB AC EMI NT ADVANCE SALARY HB Advance Salary NT Advance Salary T…" at bounding box center [548, 164] width 158 height 23
click at [665, 207] on input "text" at bounding box center [729, 214] width 158 height 23
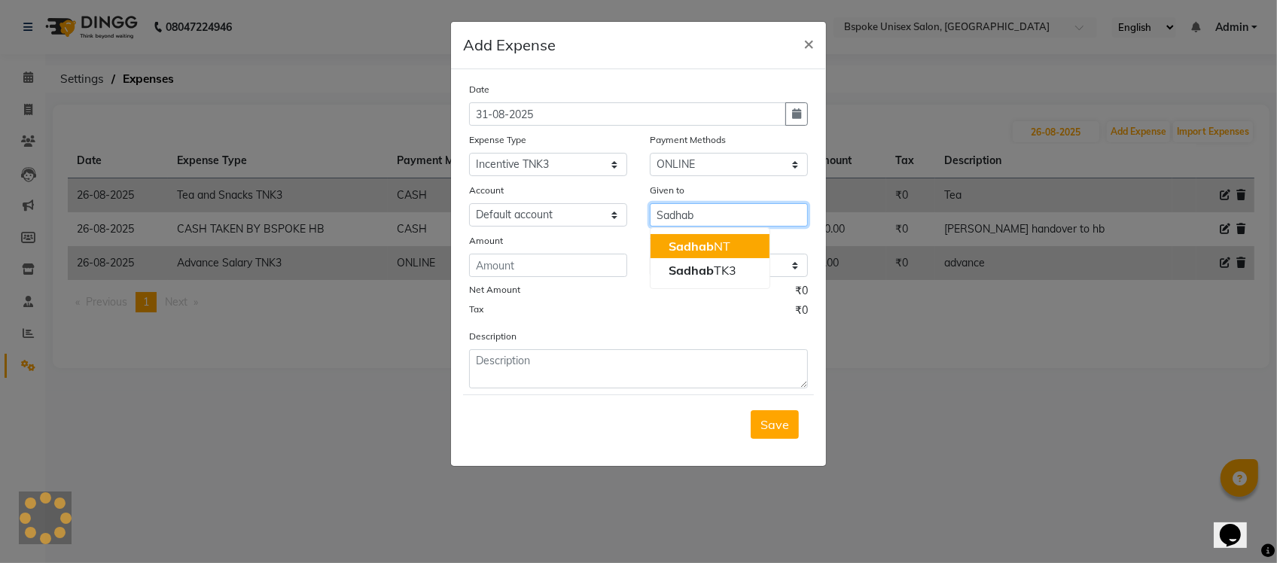
type input "Sadhab"
click at [584, 255] on input "number" at bounding box center [548, 265] width 158 height 23
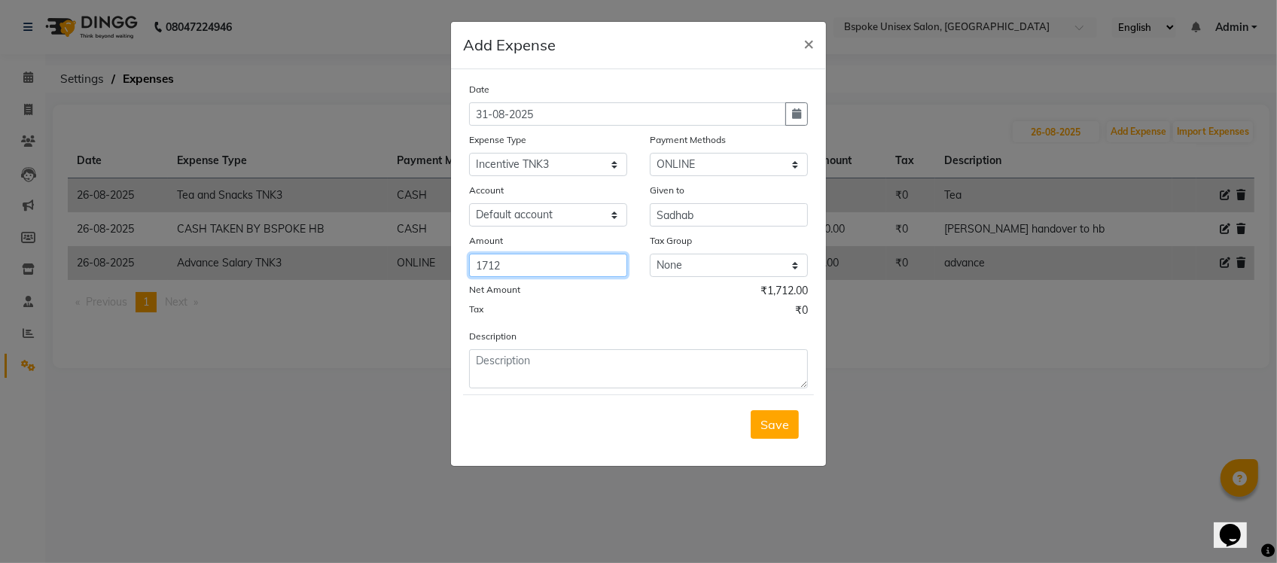
type input "1712"
click at [527, 358] on textarea at bounding box center [638, 368] width 339 height 39
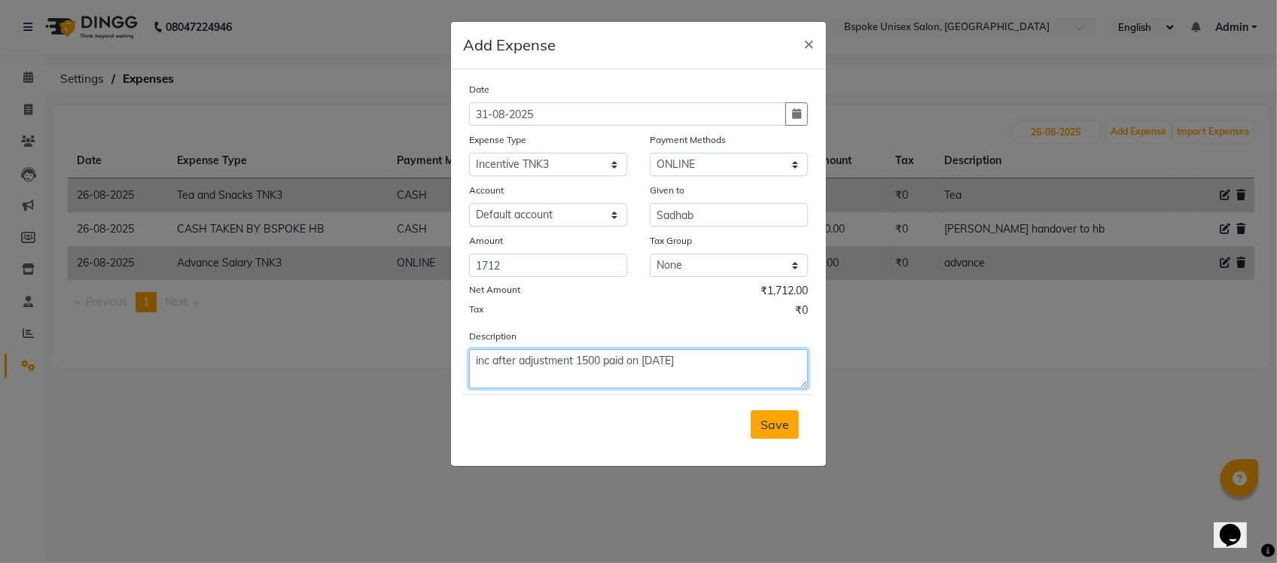
type textarea "inc after adjustment 1500 paid on [DATE]"
click at [754, 430] on button "Save" at bounding box center [775, 424] width 48 height 29
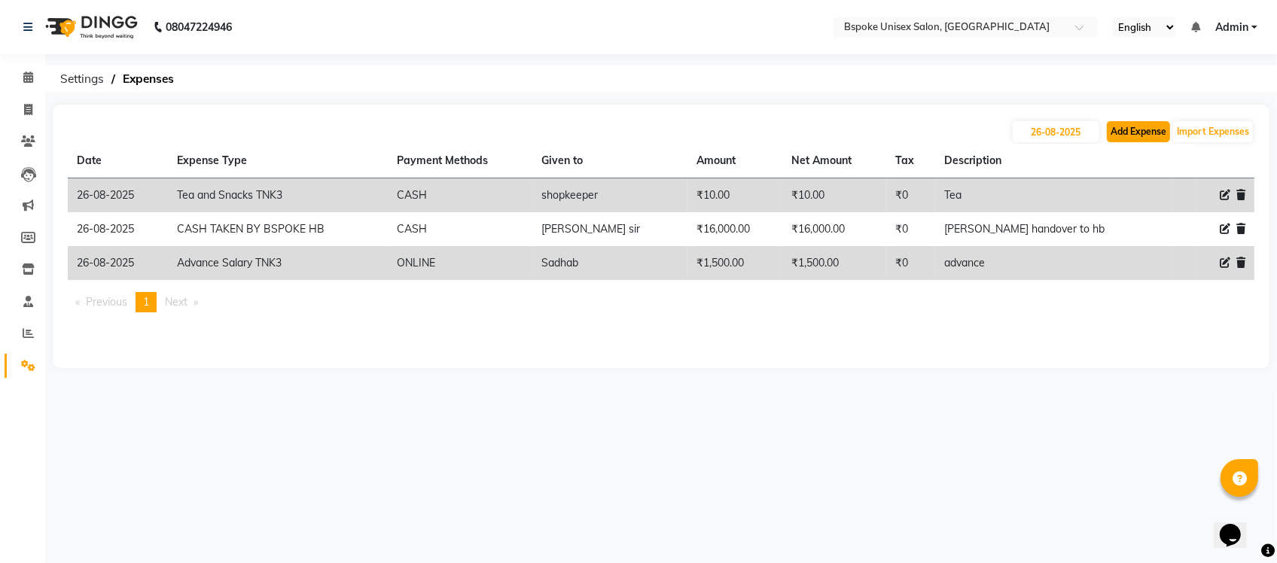
click at [1137, 128] on button "Add Expense" at bounding box center [1138, 131] width 63 height 21
select select "1"
select select "1896"
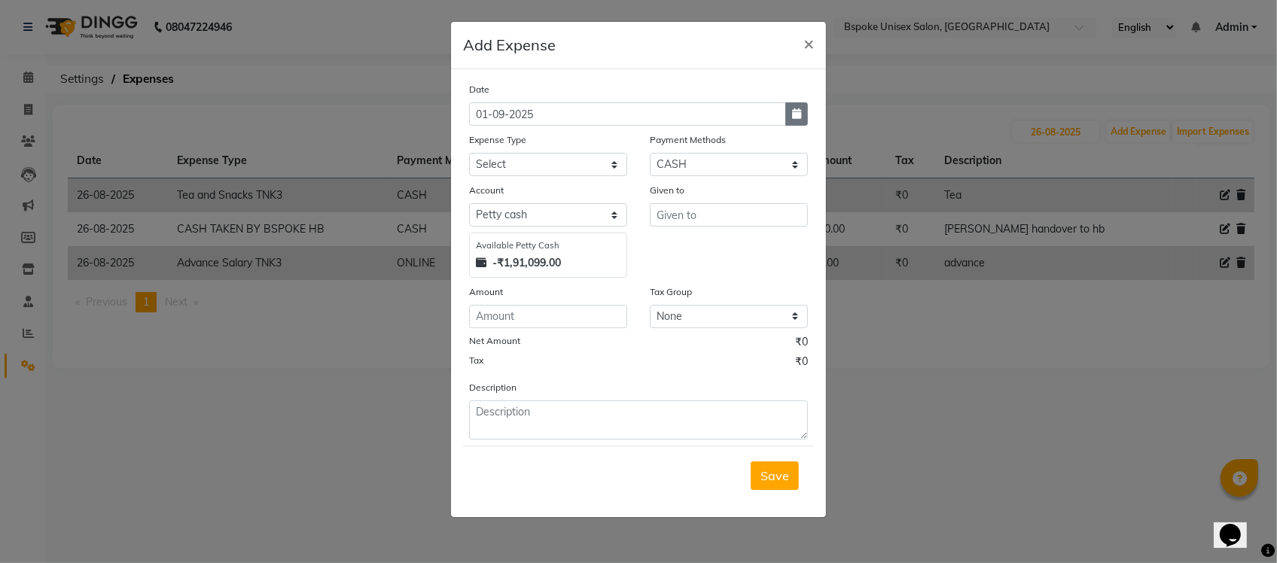
click at [793, 111] on icon "button" at bounding box center [796, 113] width 9 height 11
select select "9"
select select "2025"
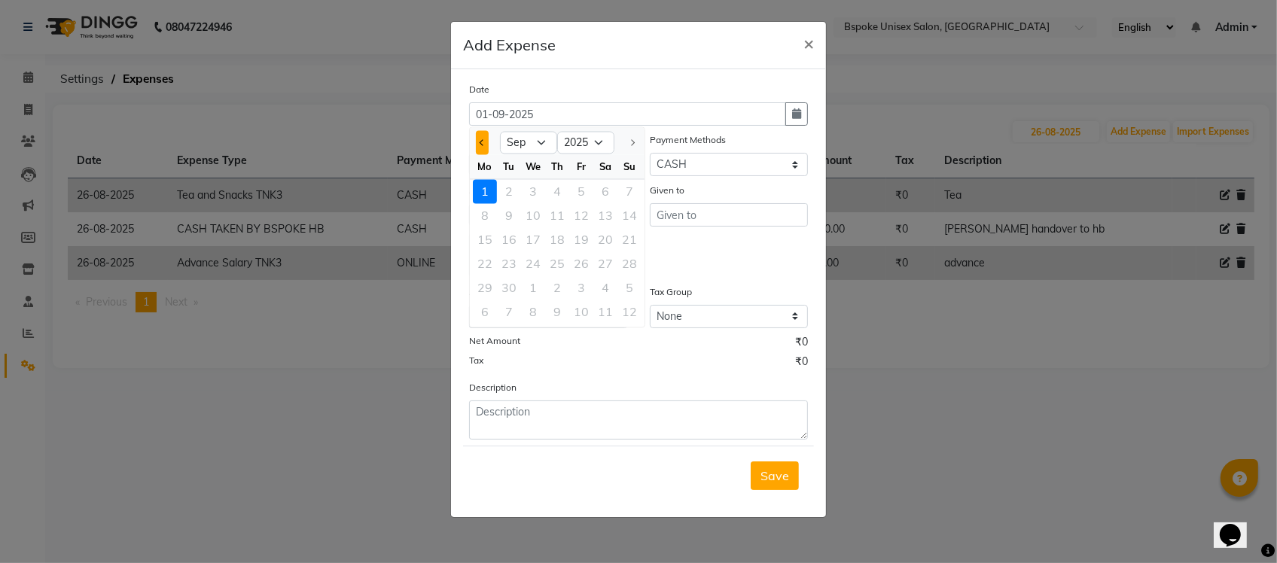
click at [487, 142] on button "Previous month" at bounding box center [482, 143] width 13 height 24
select select "8"
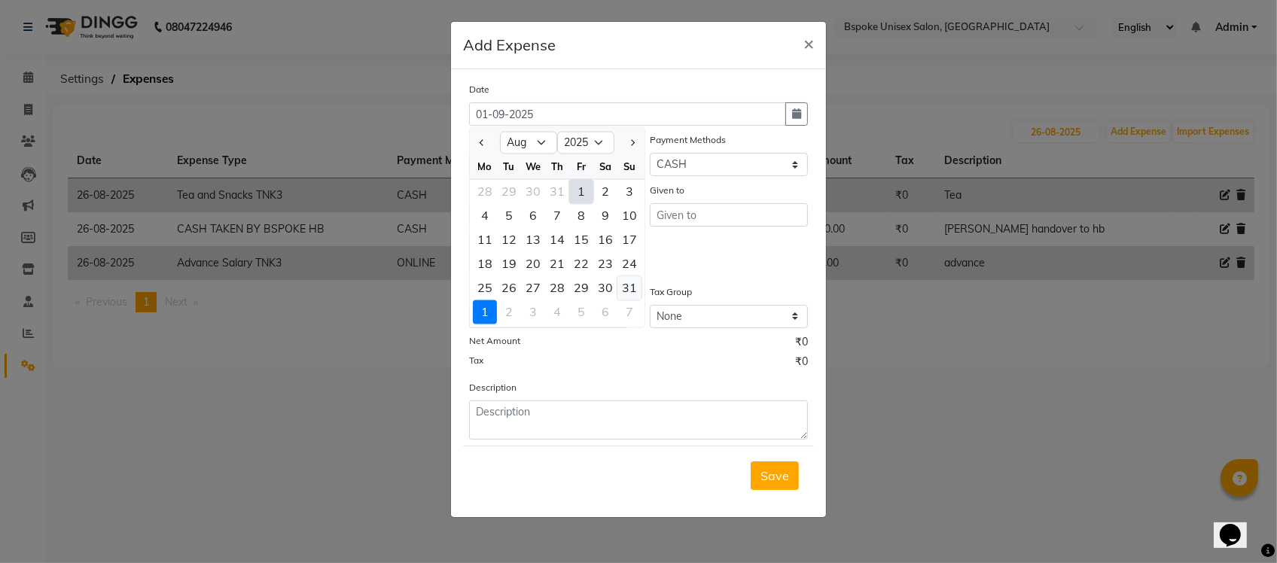
click at [622, 286] on div "31" at bounding box center [629, 288] width 24 height 24
type input "31-08-2025"
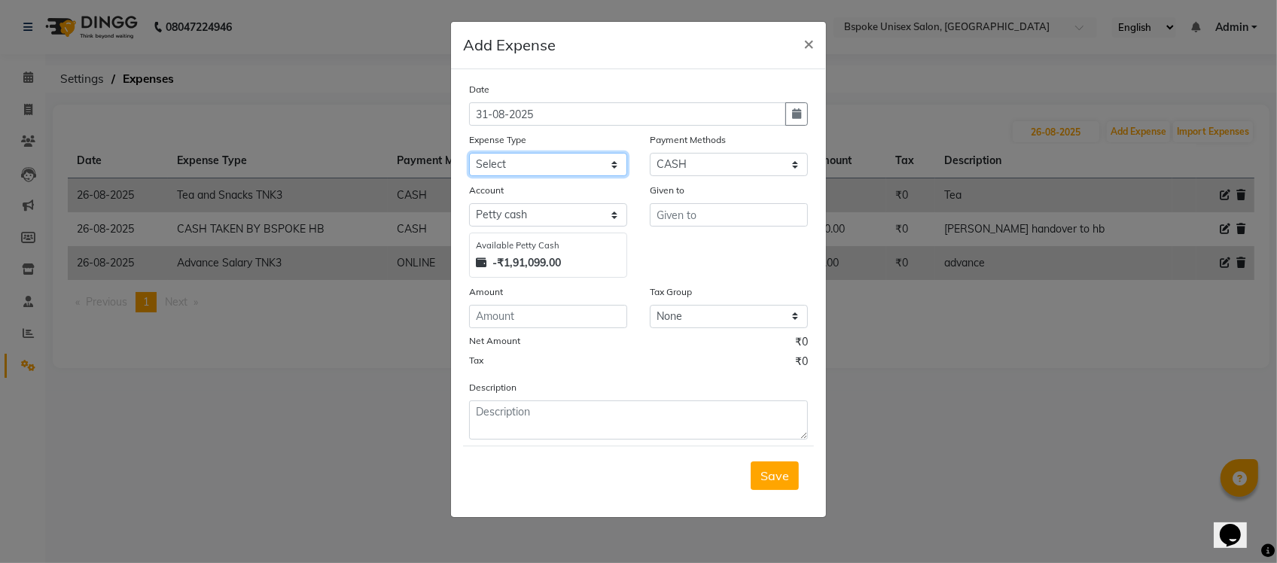
click at [543, 168] on select "Select AC EMI HB AC EMI NT ADVANCE SALARY HB Advance Salary NT Advance Salary T…" at bounding box center [548, 164] width 158 height 23
select select "15655"
click at [469, 153] on select "Select AC EMI HB AC EMI NT ADVANCE SALARY HB Advance Salary NT Advance Salary T…" at bounding box center [548, 164] width 158 height 23
click at [685, 158] on select "Select GPay ONLINE UPI PhonePe CASH CARD PayTM NearBuy Prepaid Voucher Points P…" at bounding box center [729, 164] width 158 height 23
select select "3"
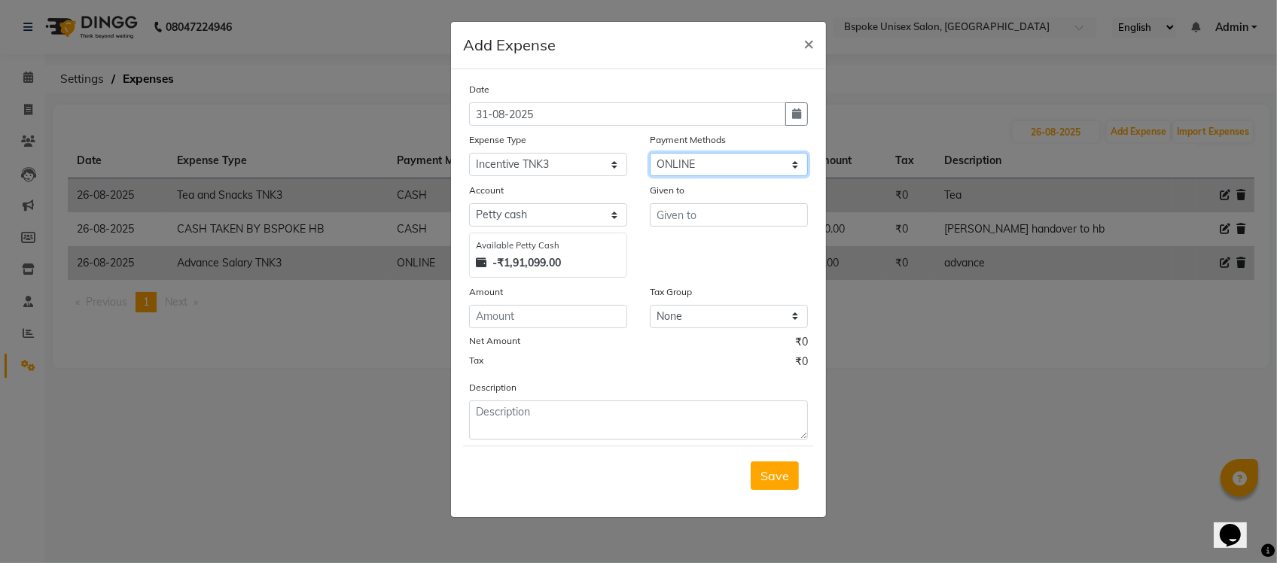
click at [650, 153] on select "Select GPay ONLINE UPI PhonePe CASH CARD PayTM NearBuy Prepaid Voucher Points P…" at bounding box center [729, 164] width 158 height 23
select select "968"
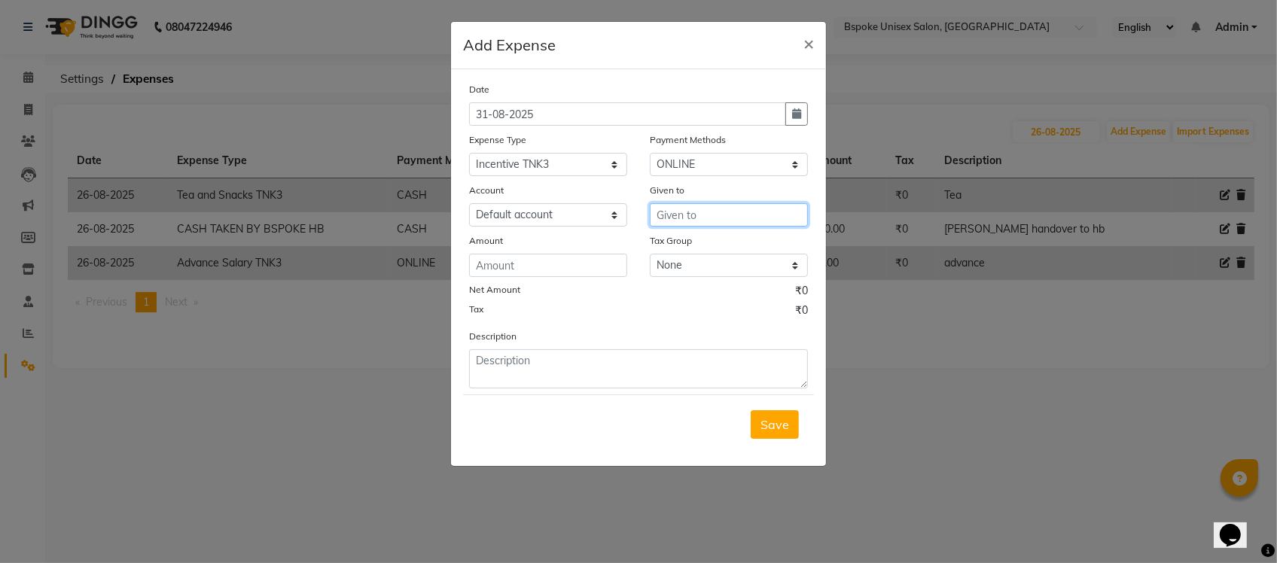
click at [653, 217] on input "text" at bounding box center [729, 214] width 158 height 23
type input "S"
type input "Priyanka"
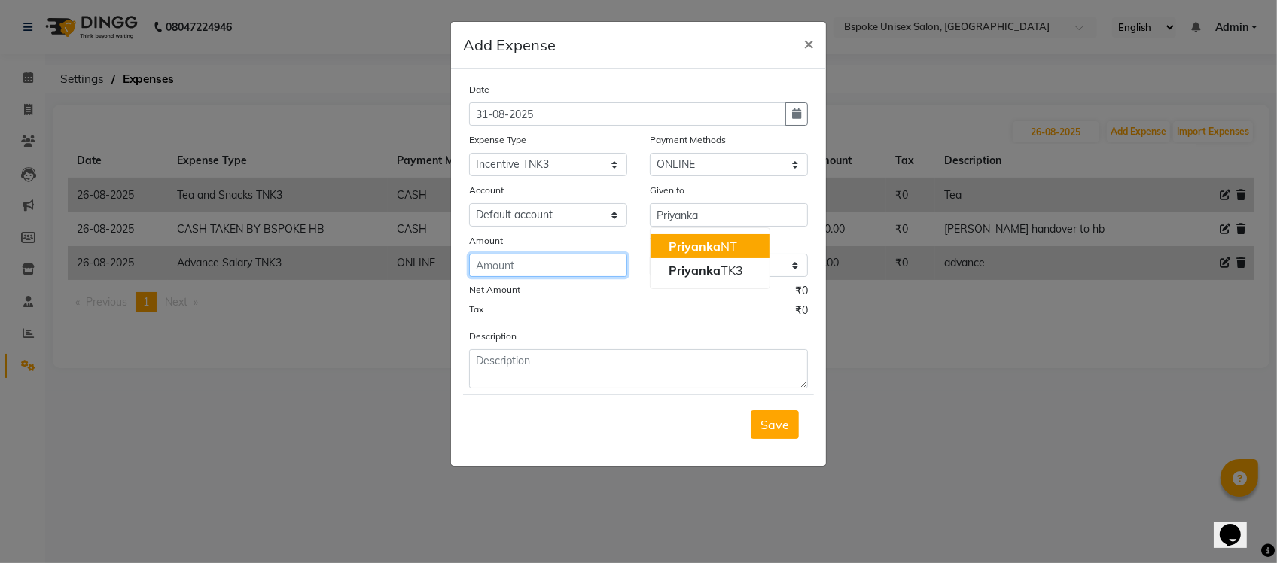
click at [544, 262] on input "number" at bounding box center [548, 265] width 158 height 23
type input "4738"
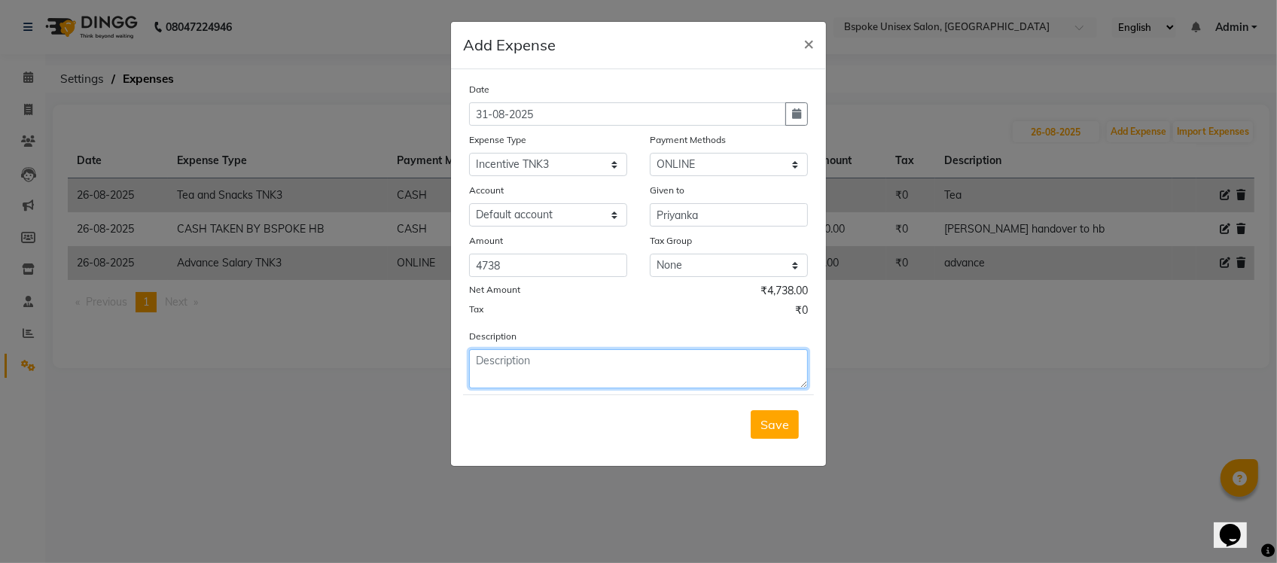
click at [520, 371] on textarea at bounding box center [638, 368] width 339 height 39
type textarea "inc july"
click at [779, 419] on span "Save" at bounding box center [775, 424] width 29 height 15
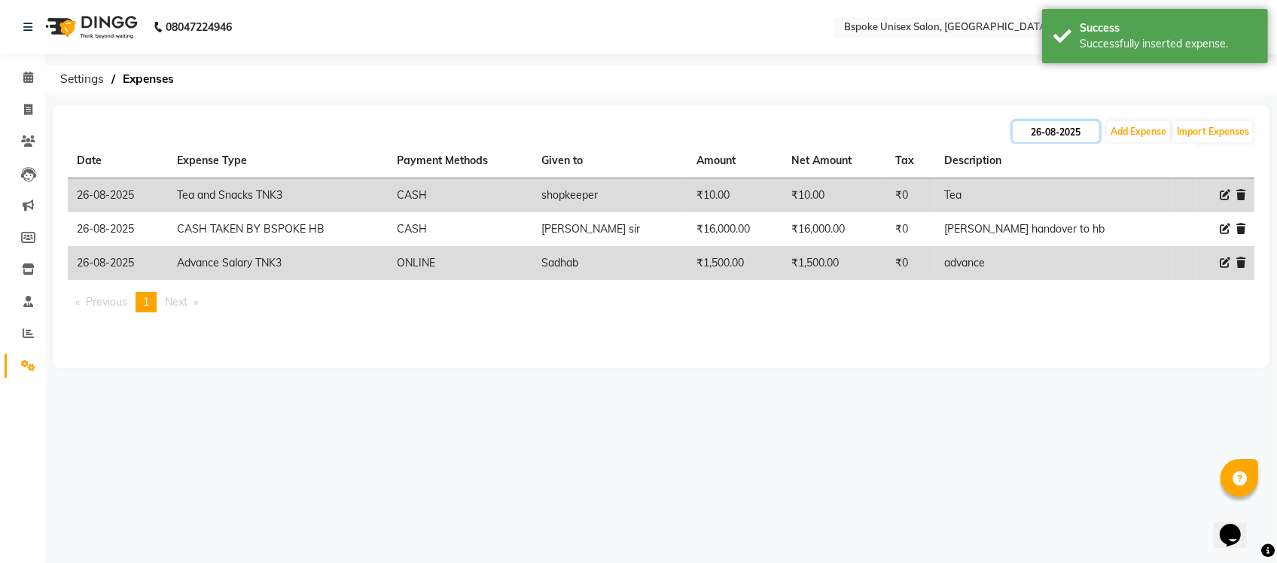
click at [1066, 124] on input "26-08-2025" at bounding box center [1056, 131] width 87 height 21
select select "8"
select select "2025"
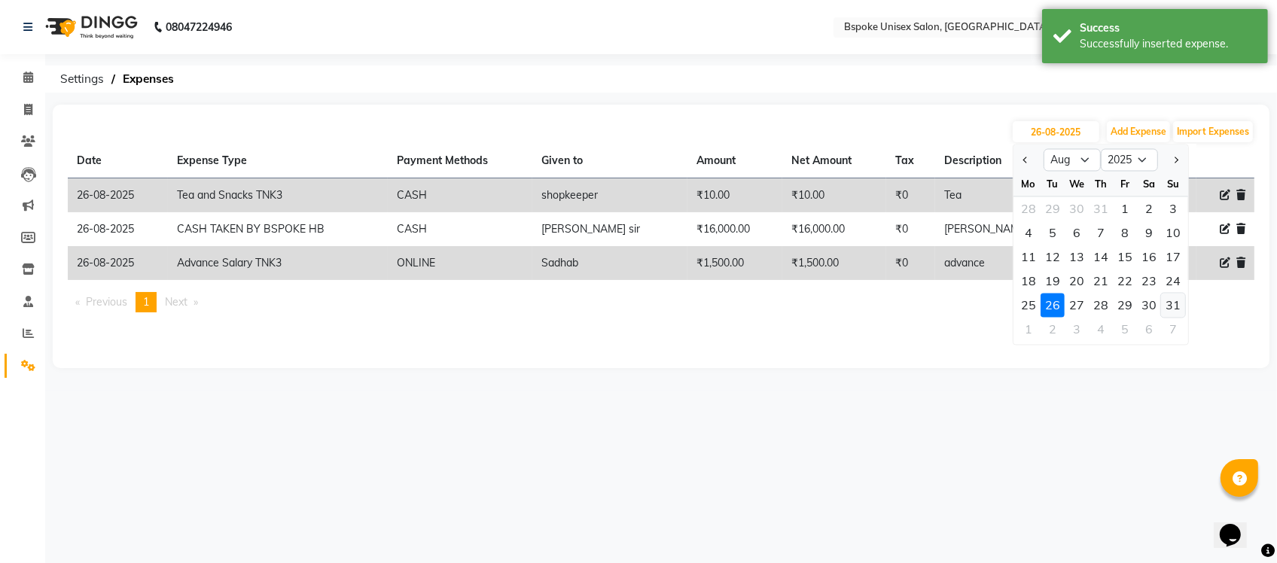
click at [1168, 297] on div "31" at bounding box center [1173, 306] width 24 height 24
type input "31-08-2025"
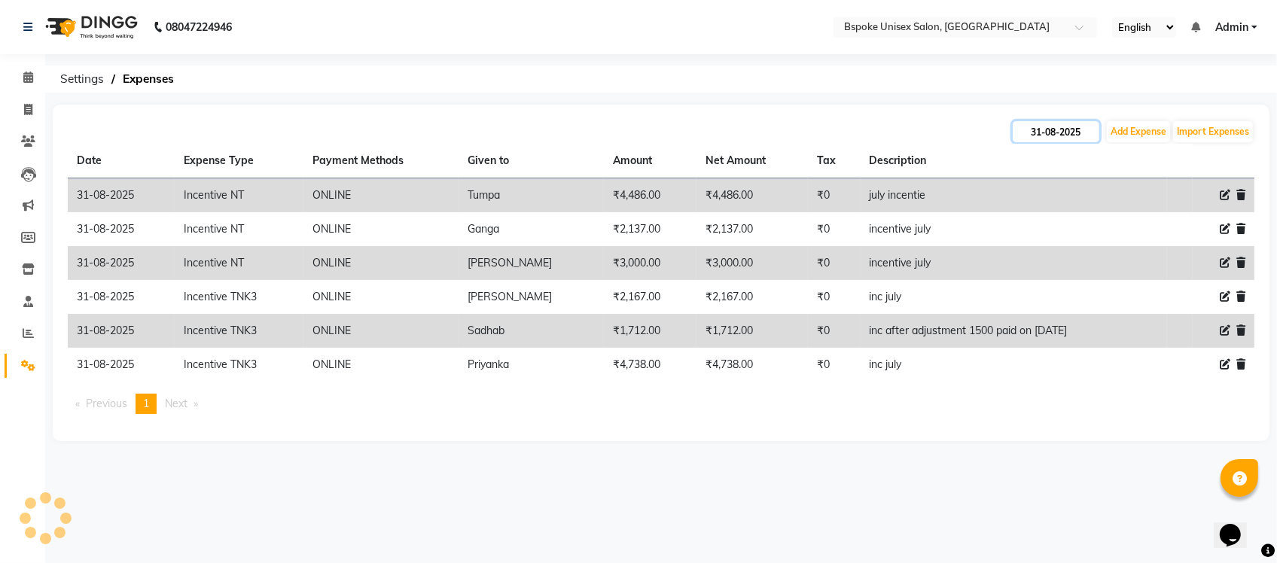
click at [1030, 133] on input "31-08-2025" at bounding box center [1056, 131] width 87 height 21
select select "8"
select select "2025"
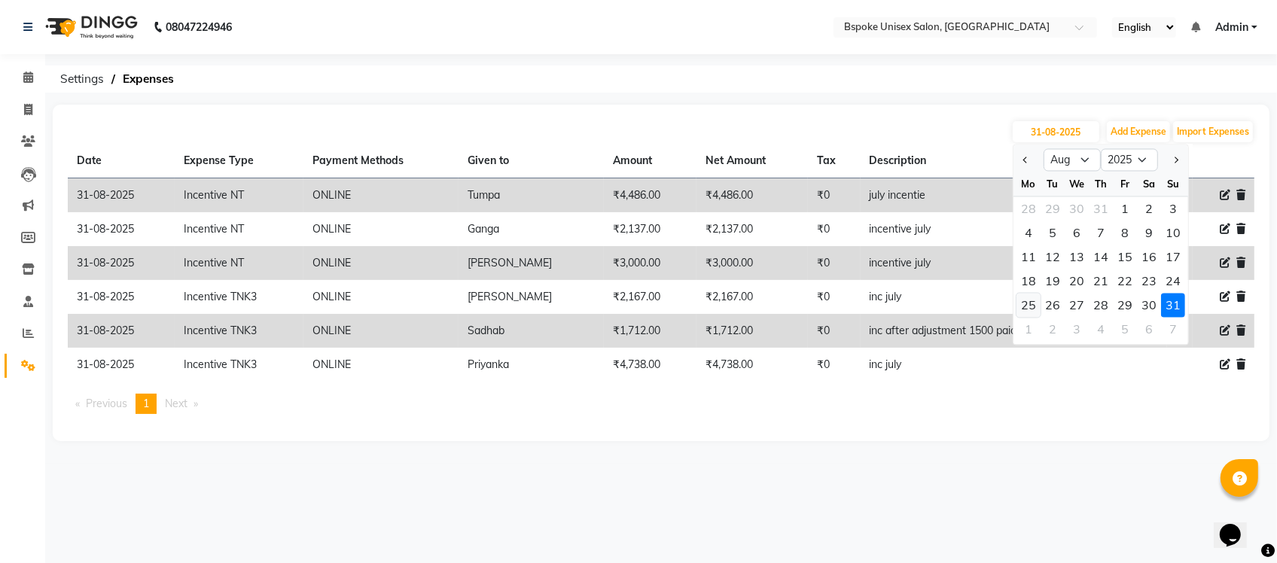
click at [1037, 302] on div "25" at bounding box center [1029, 306] width 24 height 24
type input "25-08-2025"
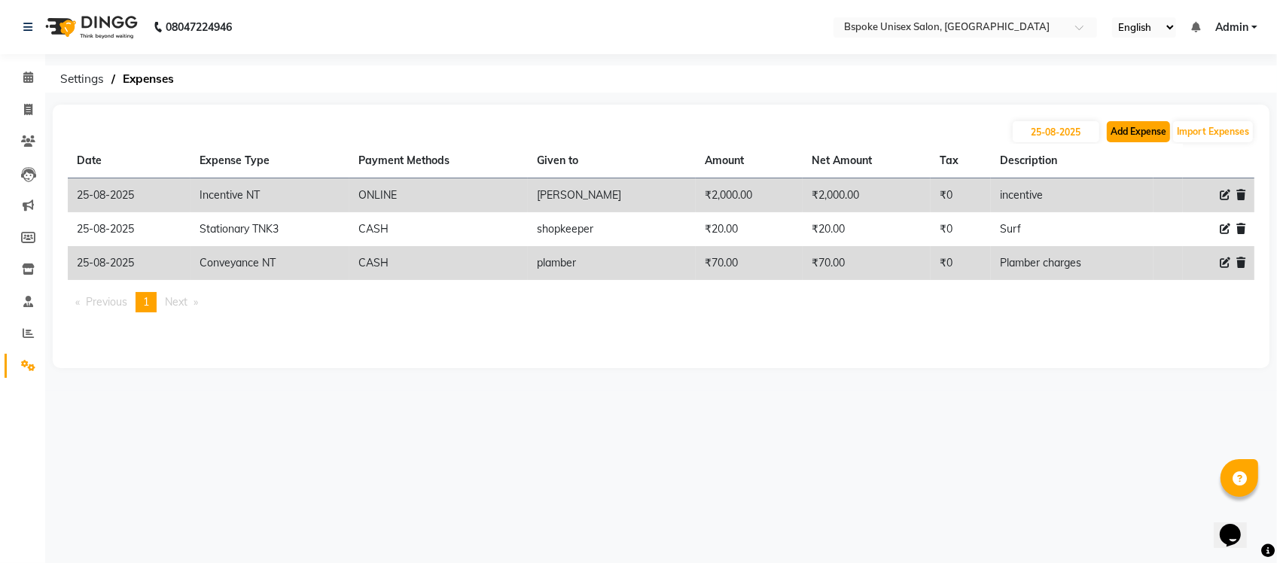
click at [1132, 136] on button "Add Expense" at bounding box center [1138, 131] width 63 height 21
select select "1"
select select "1896"
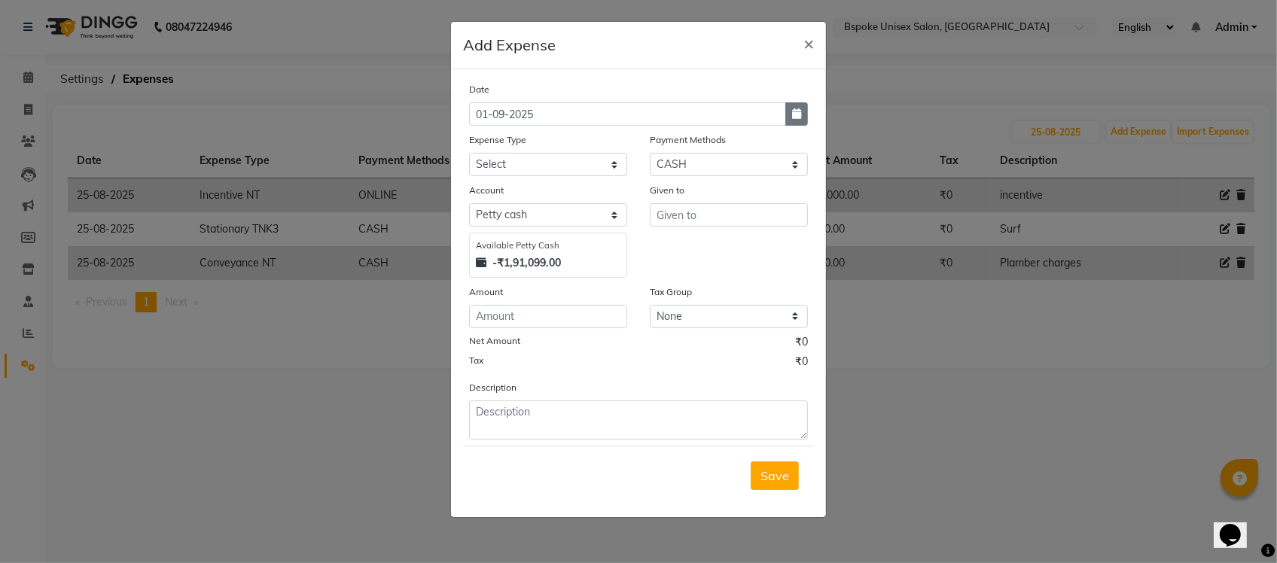
click at [794, 113] on icon "button" at bounding box center [796, 113] width 9 height 11
select select "9"
select select "2025"
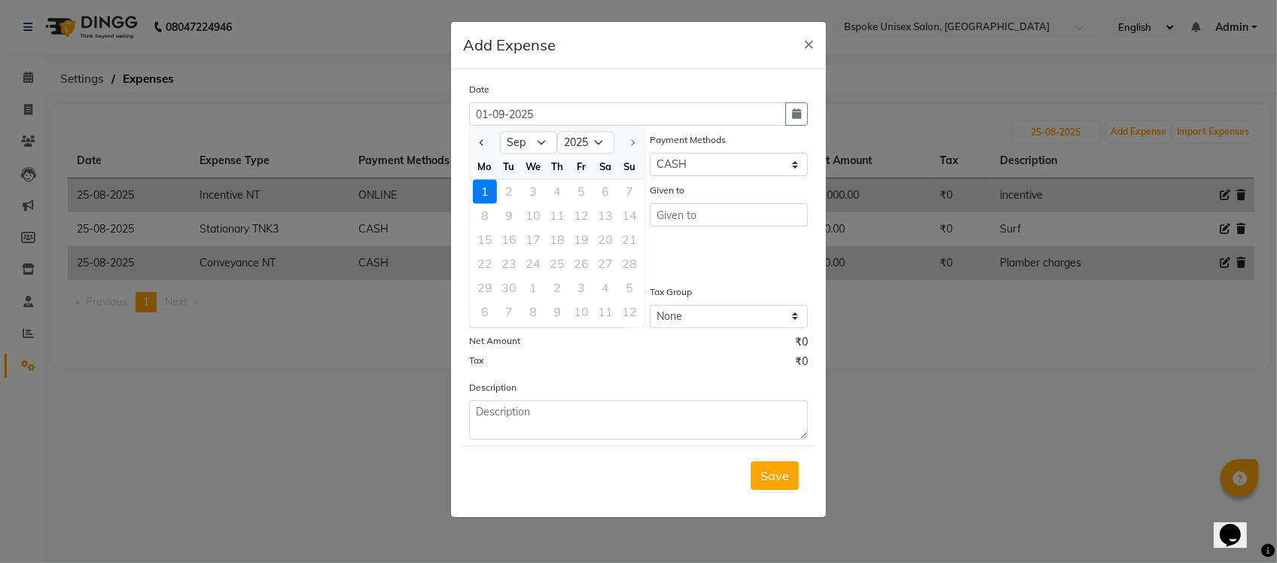
click at [474, 145] on div at bounding box center [485, 143] width 30 height 24
click at [483, 145] on span "Previous month" at bounding box center [483, 142] width 6 height 6
select select "8"
click at [482, 284] on div "25" at bounding box center [485, 288] width 24 height 24
type input "25-08-2025"
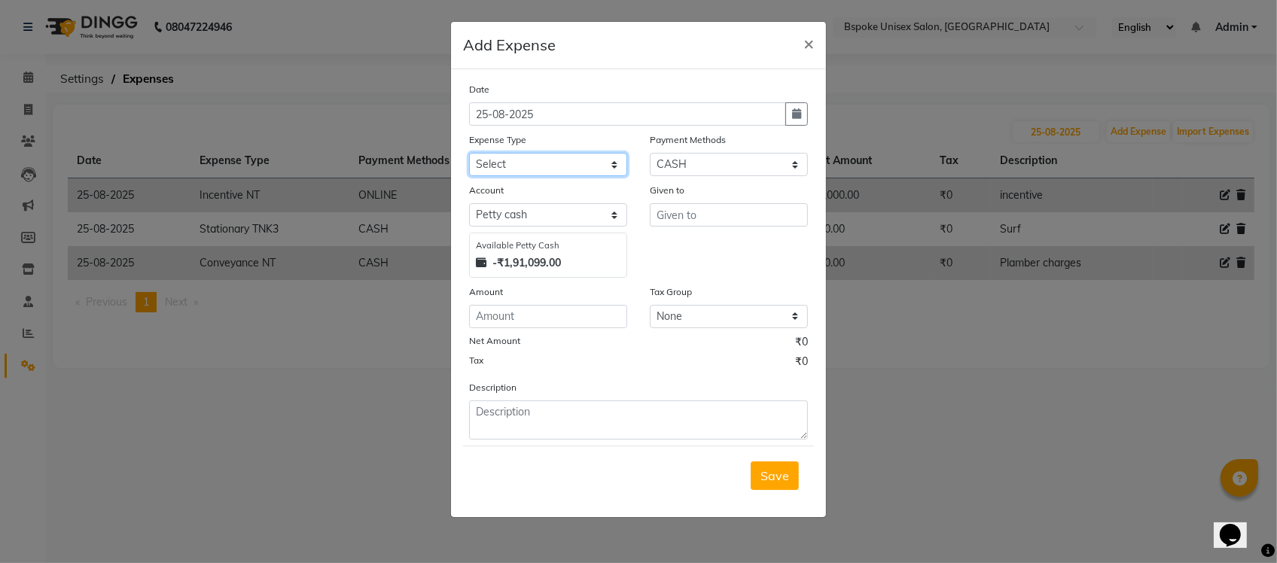
click at [535, 167] on select "Select AC EMI HB AC EMI NT ADVANCE SALARY HB Advance Salary NT Advance Salary T…" at bounding box center [548, 164] width 158 height 23
select select "4118"
click at [469, 153] on select "Select AC EMI HB AC EMI NT ADVANCE SALARY HB Advance Salary NT Advance Salary T…" at bounding box center [548, 164] width 158 height 23
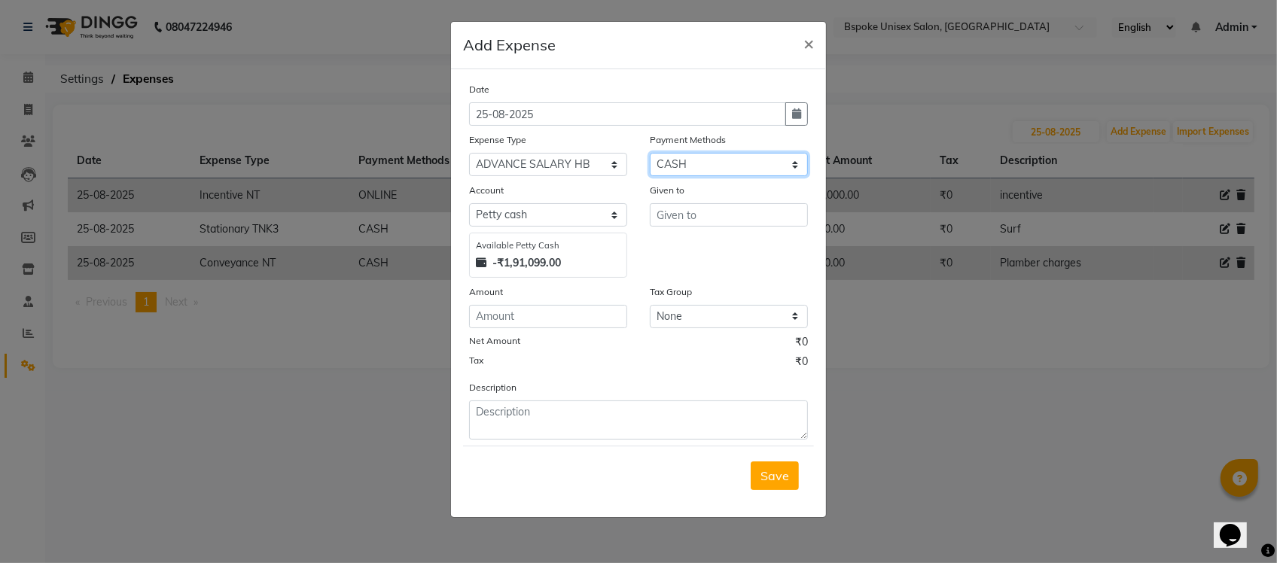
click at [680, 156] on select "Select GPay ONLINE UPI PhonePe CASH CARD PayTM NearBuy Prepaid Voucher Points P…" at bounding box center [729, 164] width 158 height 23
select select "3"
click at [650, 153] on select "Select GPay ONLINE UPI PhonePe CASH CARD PayTM NearBuy Prepaid Voucher Points P…" at bounding box center [729, 164] width 158 height 23
select select "968"
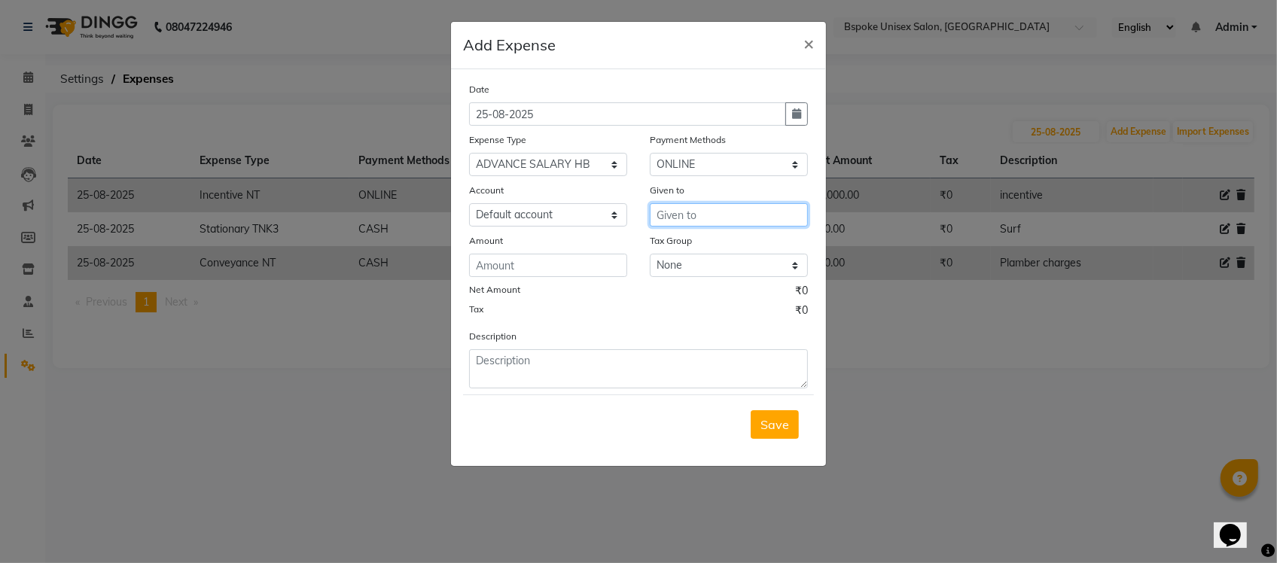
click at [679, 217] on input "text" at bounding box center [729, 214] width 158 height 23
click at [666, 238] on button "Ashok" at bounding box center [710, 246] width 119 height 24
type input "Ashok"
click at [578, 266] on input "number" at bounding box center [548, 265] width 158 height 23
type input "1500"
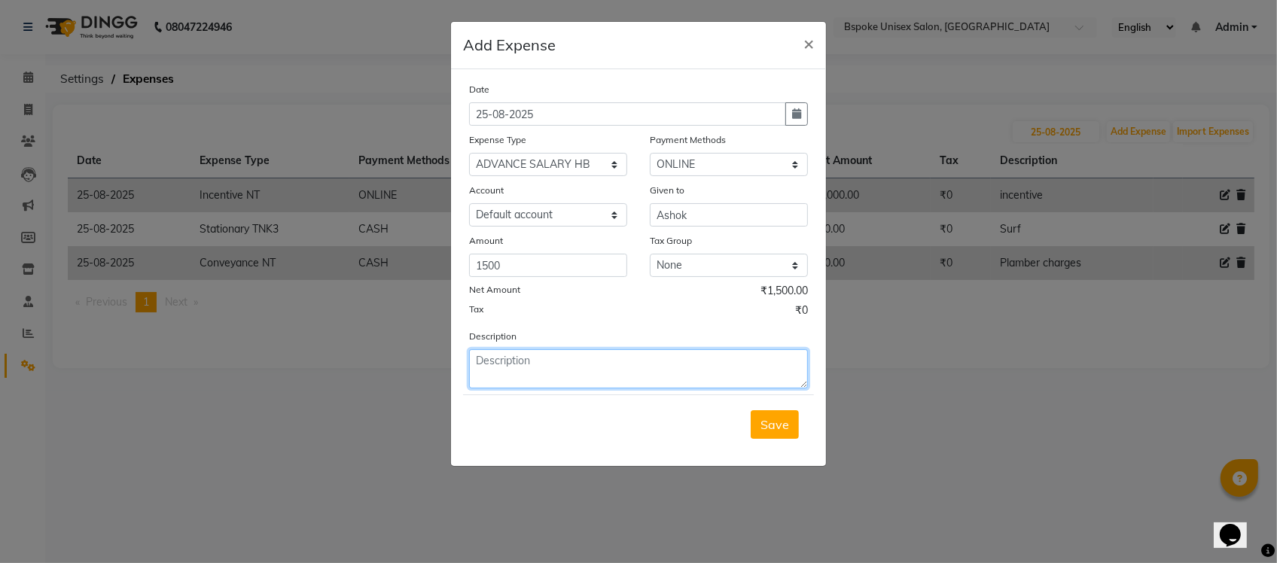
click at [542, 356] on textarea at bounding box center [638, 368] width 339 height 39
type textarea "salary advance"
click at [788, 424] on span "Save" at bounding box center [775, 424] width 29 height 15
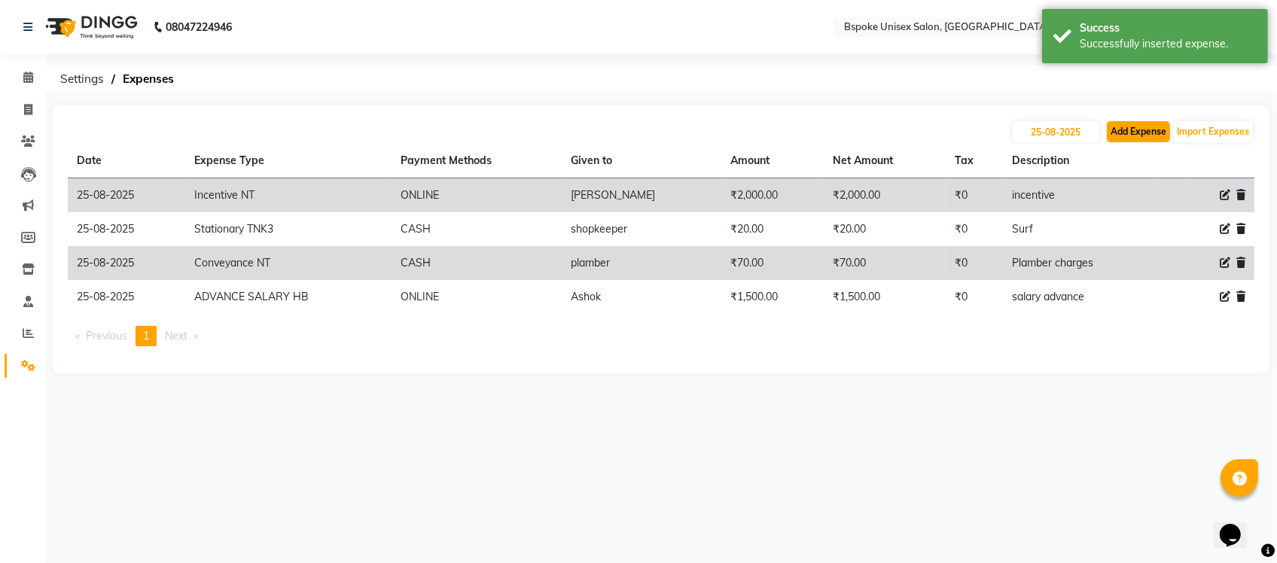
click at [1133, 130] on button "Add Expense" at bounding box center [1138, 131] width 63 height 21
select select "1"
select select "1896"
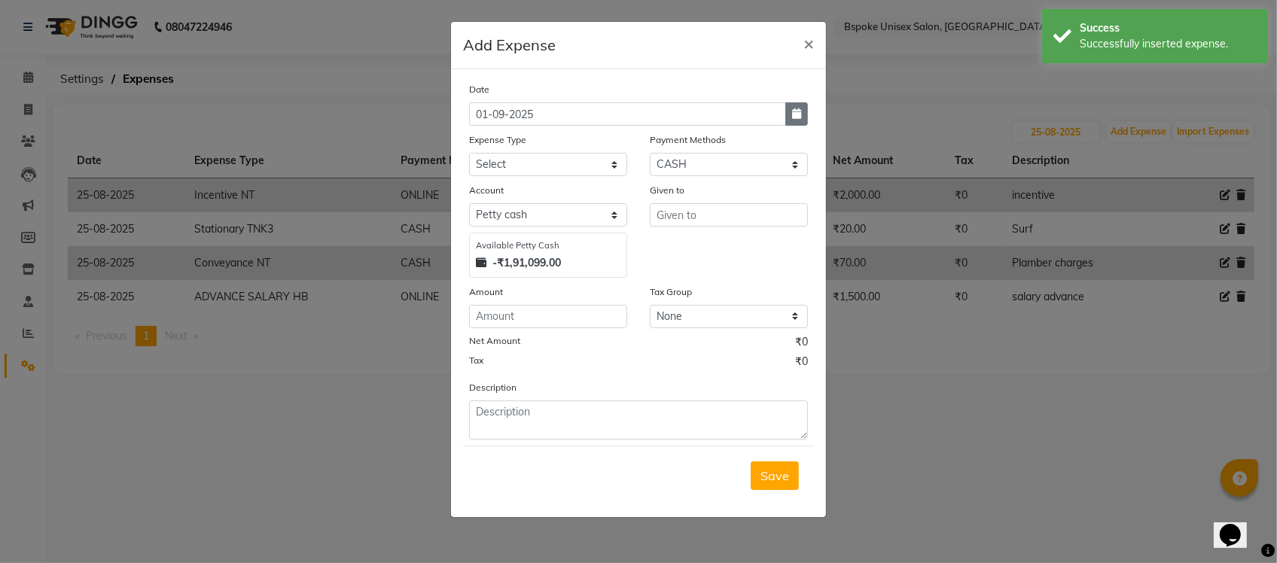
click at [791, 113] on button "button" at bounding box center [796, 113] width 23 height 23
select select "9"
select select "2025"
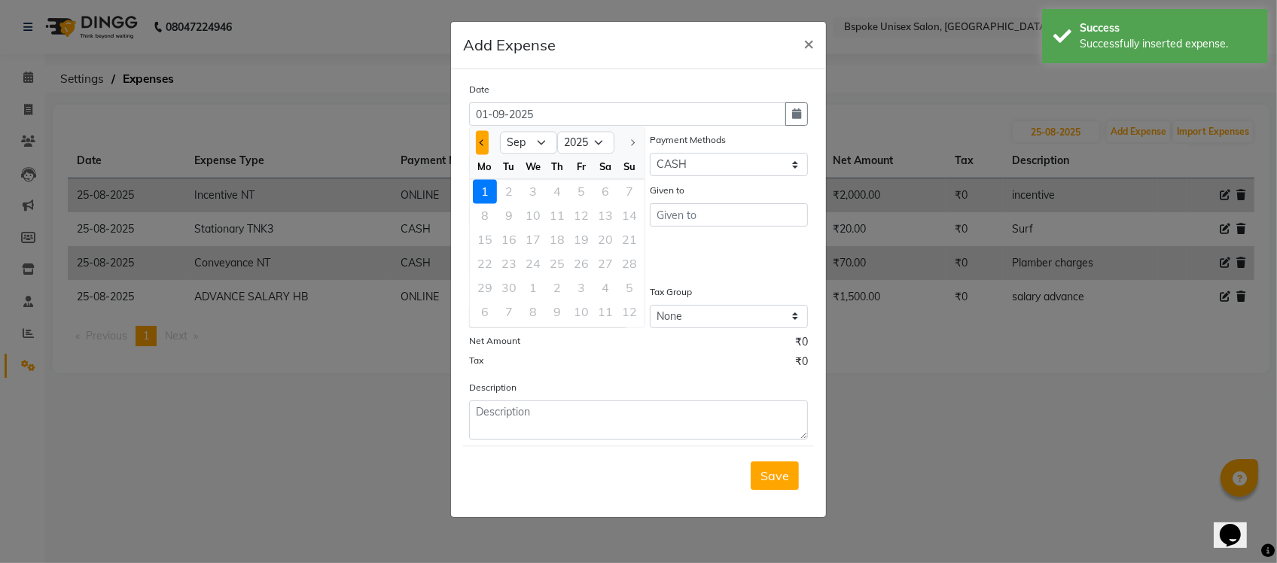
click at [479, 142] on button "Previous month" at bounding box center [482, 143] width 13 height 24
select select "8"
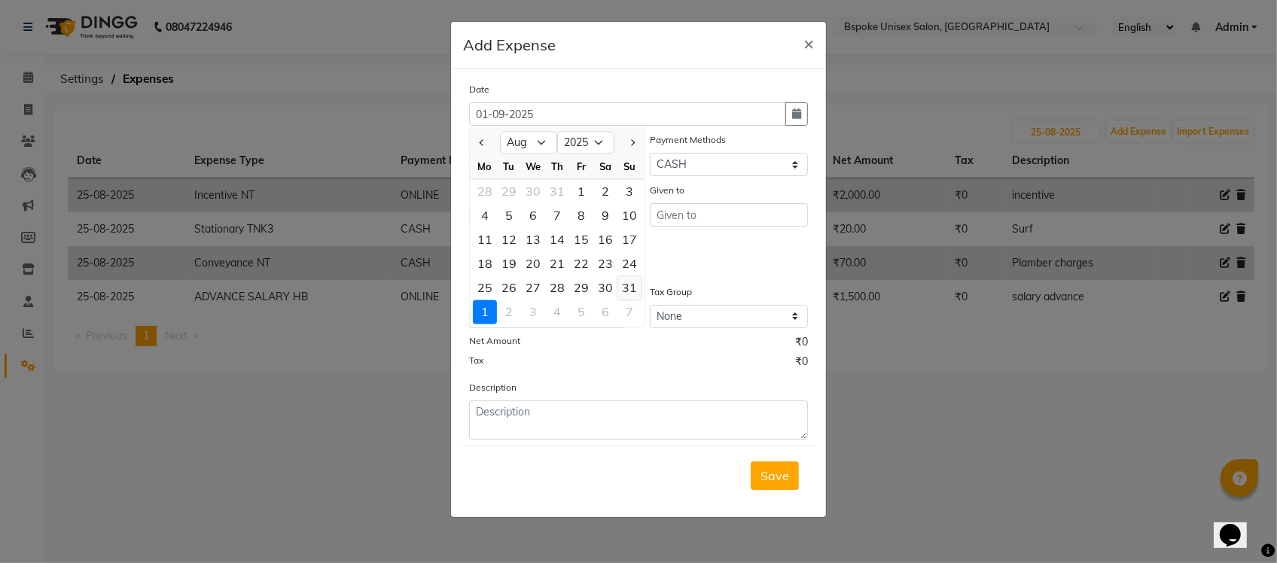
click at [634, 288] on div "31" at bounding box center [629, 288] width 24 height 24
type input "31-08-2025"
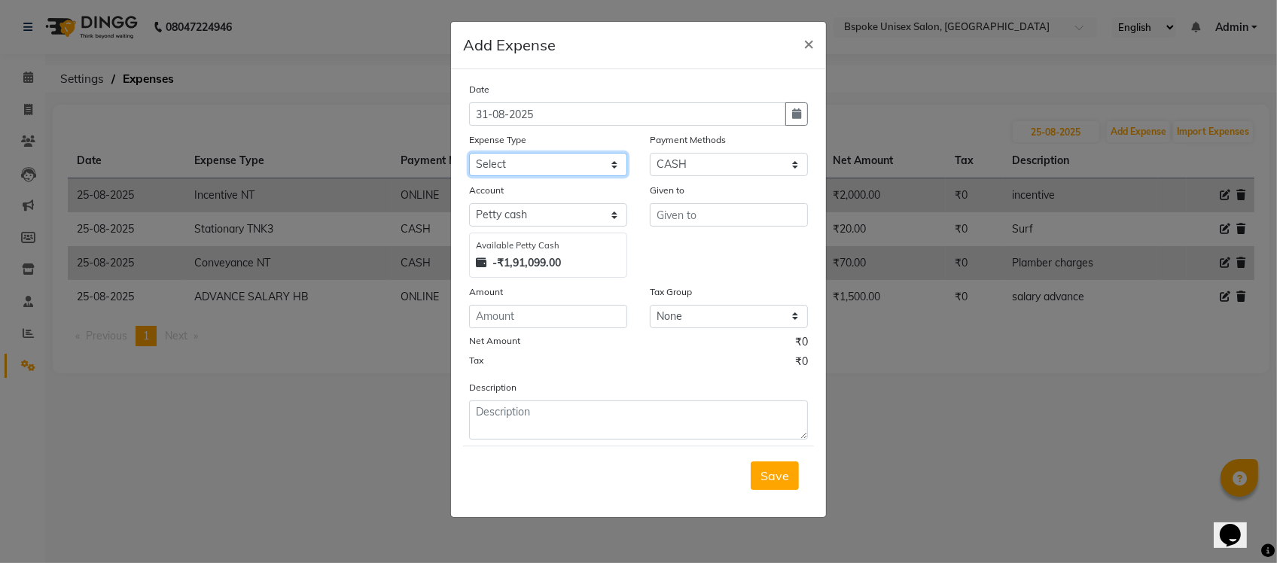
click at [535, 160] on select "Select AC EMI HB AC EMI NT ADVANCE SALARY HB Advance Salary NT Advance Salary T…" at bounding box center [548, 164] width 158 height 23
select select "4118"
click at [469, 153] on select "Select AC EMI HB AC EMI NT ADVANCE SALARY HB Advance Salary NT Advance Salary T…" at bounding box center [548, 164] width 158 height 23
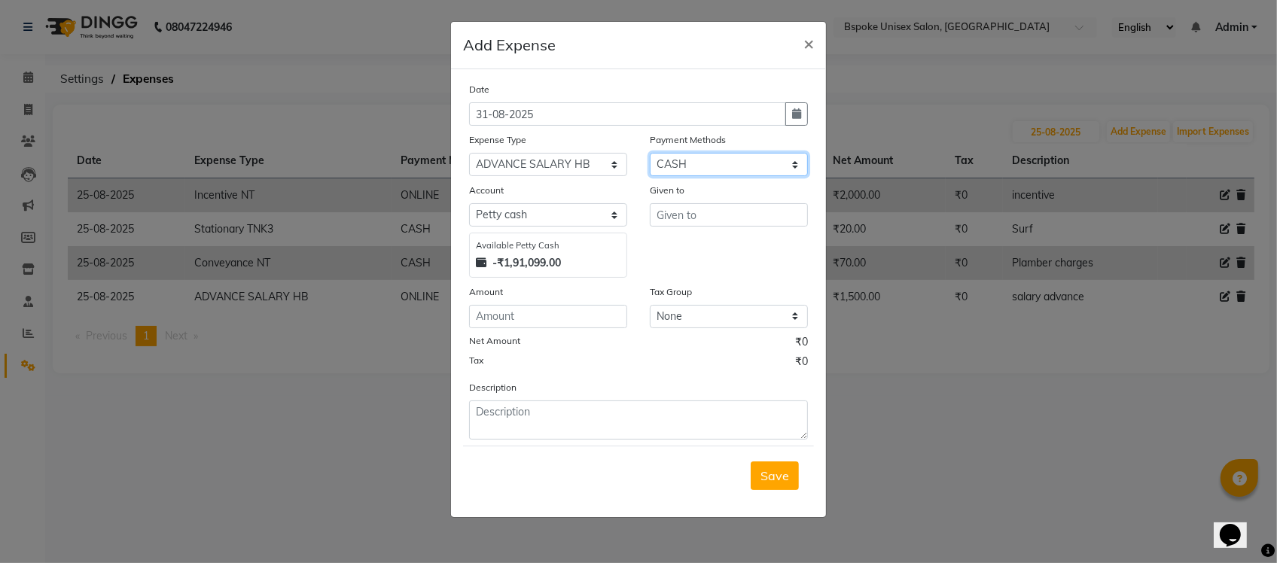
click at [680, 158] on select "Select GPay ONLINE UPI PhonePe CASH CARD PayTM NearBuy Prepaid Voucher Points P…" at bounding box center [729, 164] width 158 height 23
select select "3"
click at [650, 153] on select "Select GPay ONLINE UPI PhonePe CASH CARD PayTM NearBuy Prepaid Voucher Points P…" at bounding box center [729, 164] width 158 height 23
select select "968"
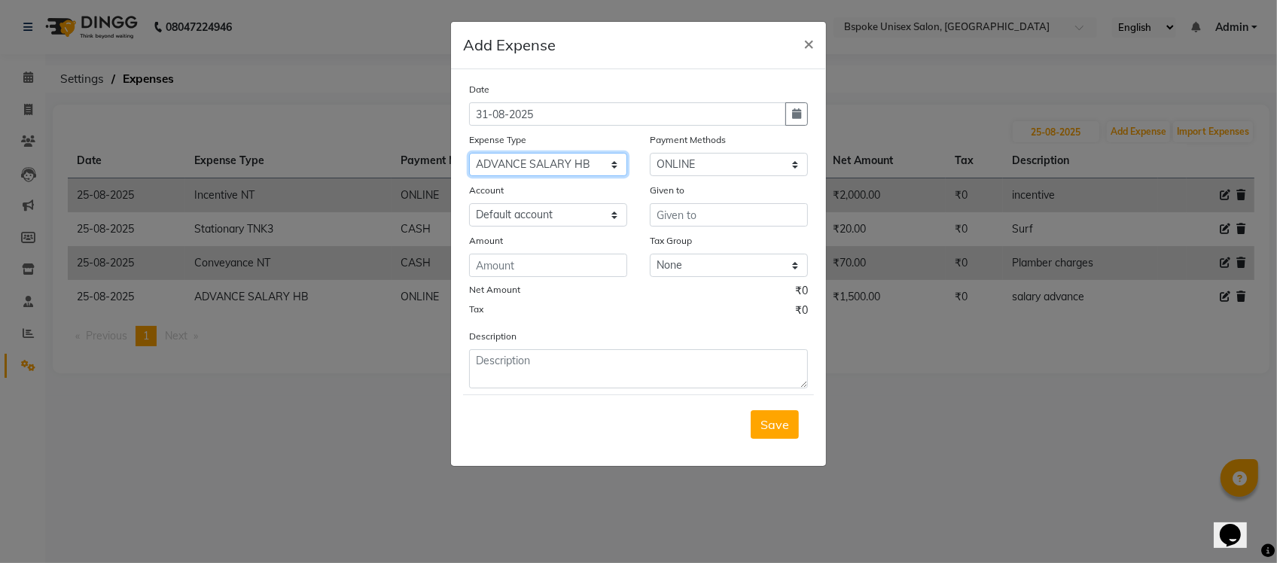
click at [585, 164] on select "Select AC EMI HB AC EMI NT ADVANCE SALARY HB Advance Salary NT Advance Salary T…" at bounding box center [548, 164] width 158 height 23
select select "4126"
click at [469, 153] on select "Select AC EMI HB AC EMI NT ADVANCE SALARY HB Advance Salary NT Advance Salary T…" at bounding box center [548, 164] width 158 height 23
click at [669, 215] on input "text" at bounding box center [729, 214] width 158 height 23
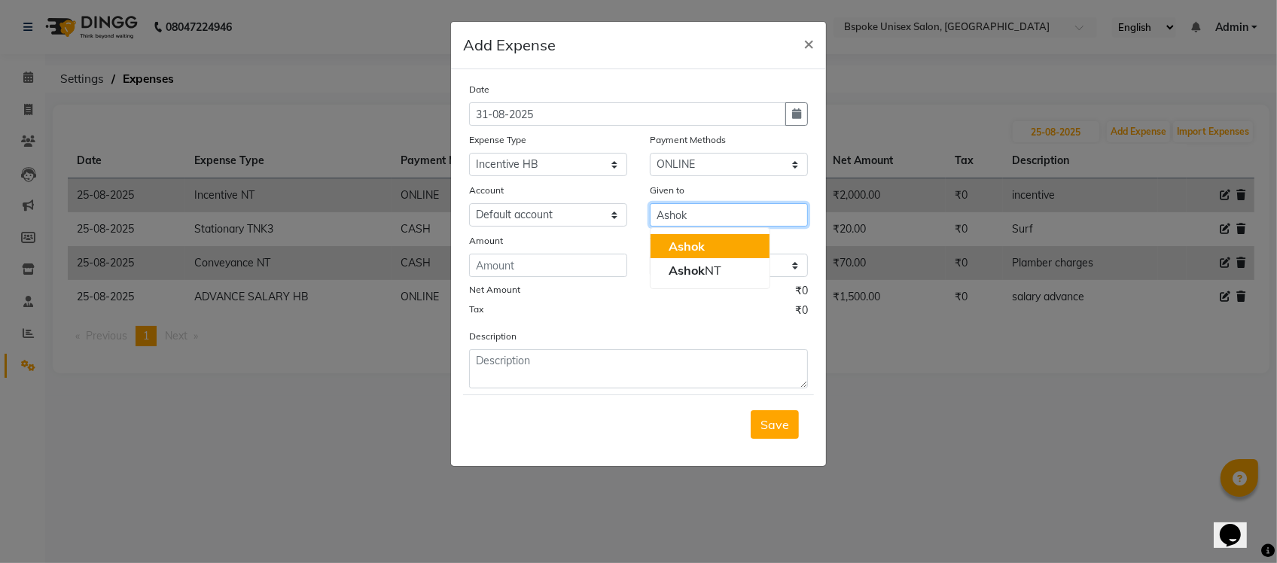
click at [678, 241] on span "Ashok" at bounding box center [687, 246] width 36 height 15
type input "Ashok"
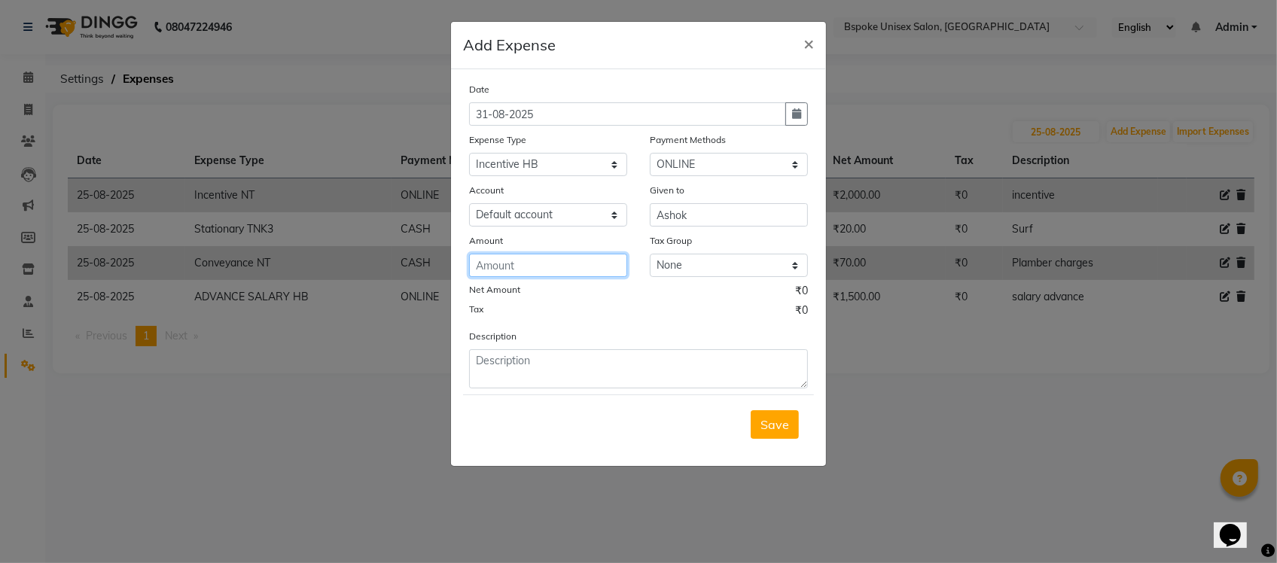
click at [571, 264] on input "number" at bounding box center [548, 265] width 158 height 23
type input "2115"
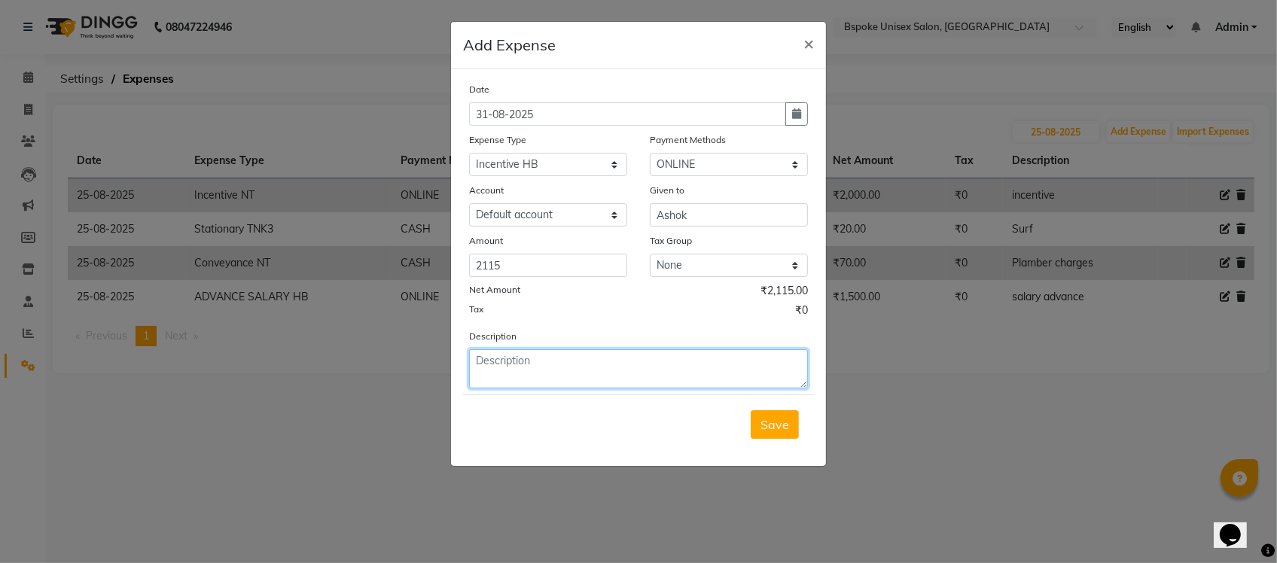
click at [508, 373] on textarea at bounding box center [638, 368] width 339 height 39
type textarea "Incentive after adjustment of 1500 paid on [DATE]"
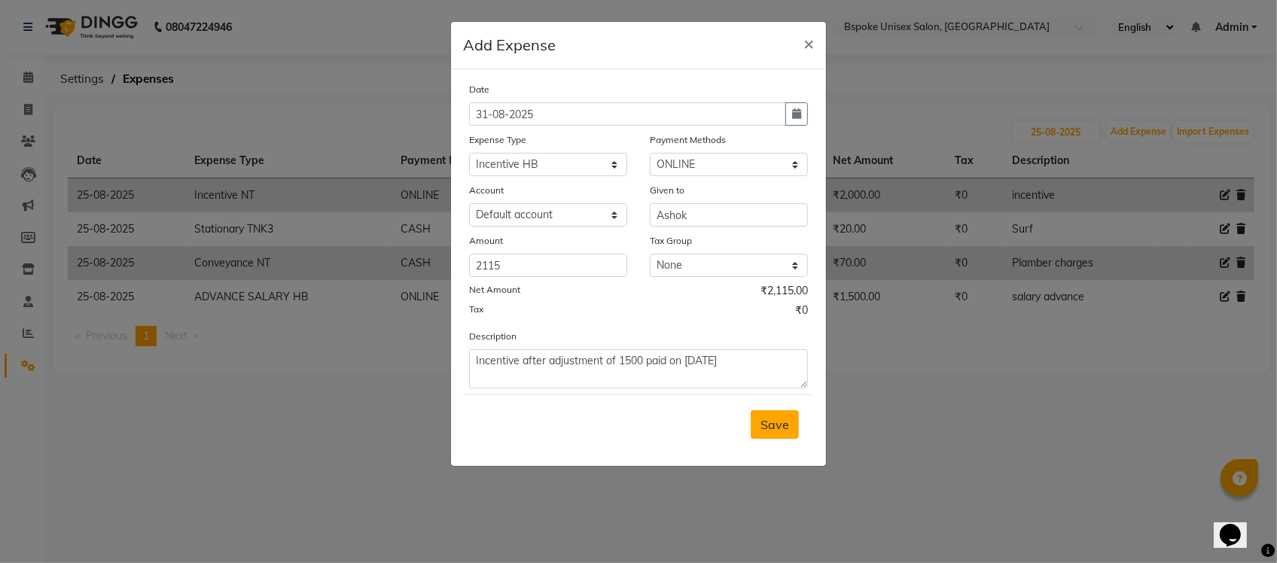
click at [768, 424] on span "Save" at bounding box center [775, 424] width 29 height 15
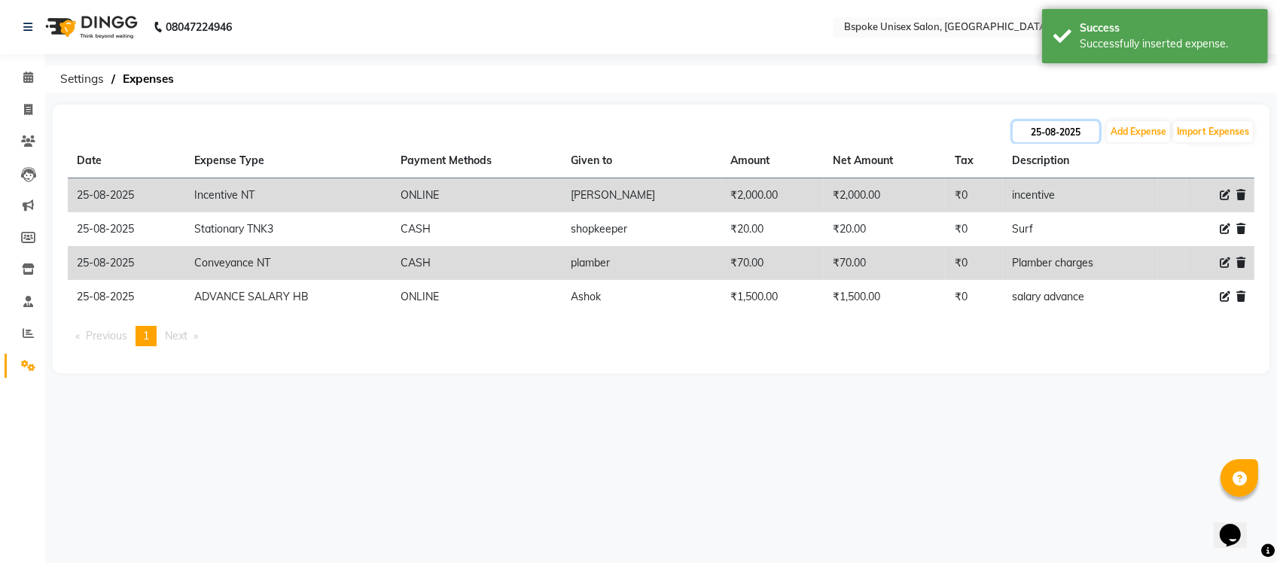
click at [1066, 140] on input "25-08-2025" at bounding box center [1056, 131] width 87 height 21
select select "8"
select select "2025"
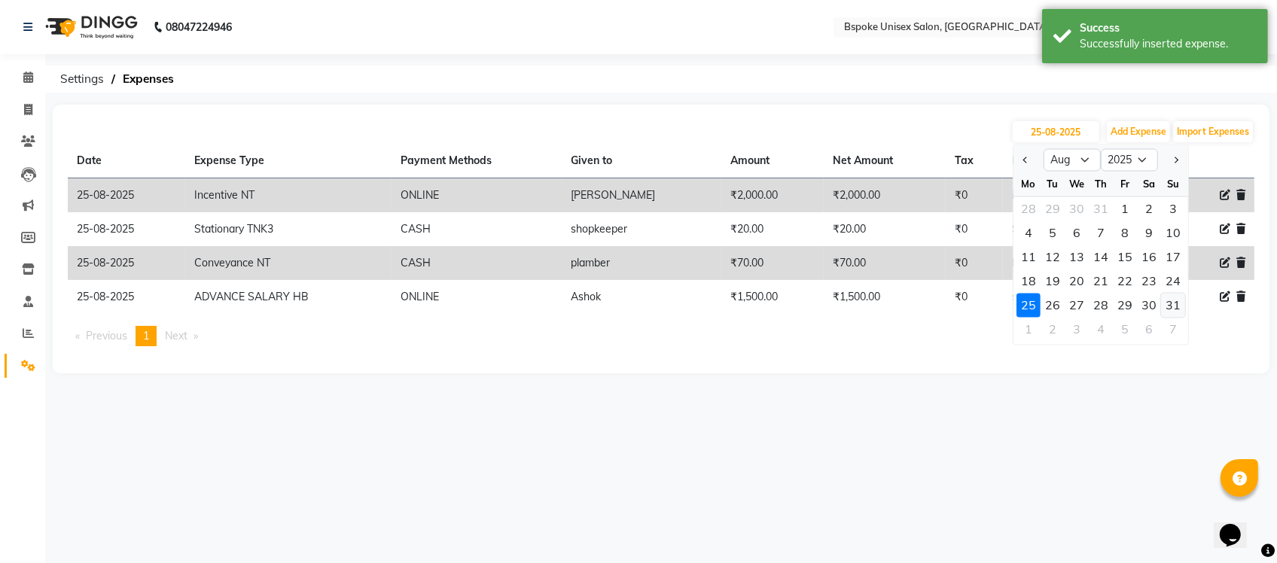
click at [1176, 302] on div "31" at bounding box center [1173, 306] width 24 height 24
type input "31-08-2025"
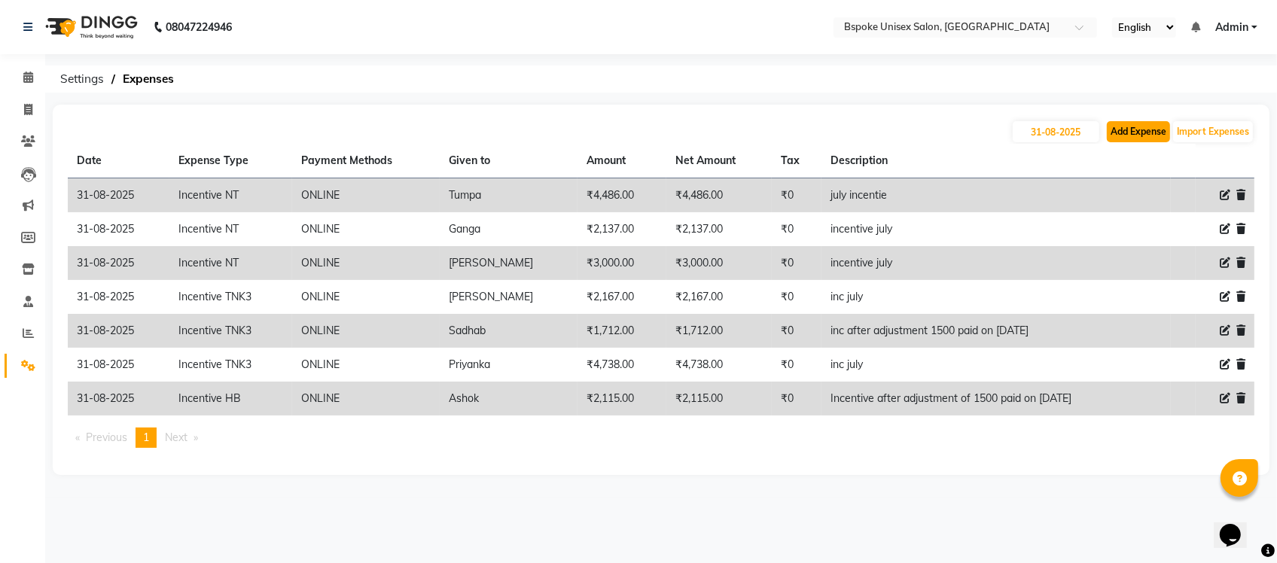
click at [1124, 130] on button "Add Expense" at bounding box center [1138, 131] width 63 height 21
select select "1"
select select "1896"
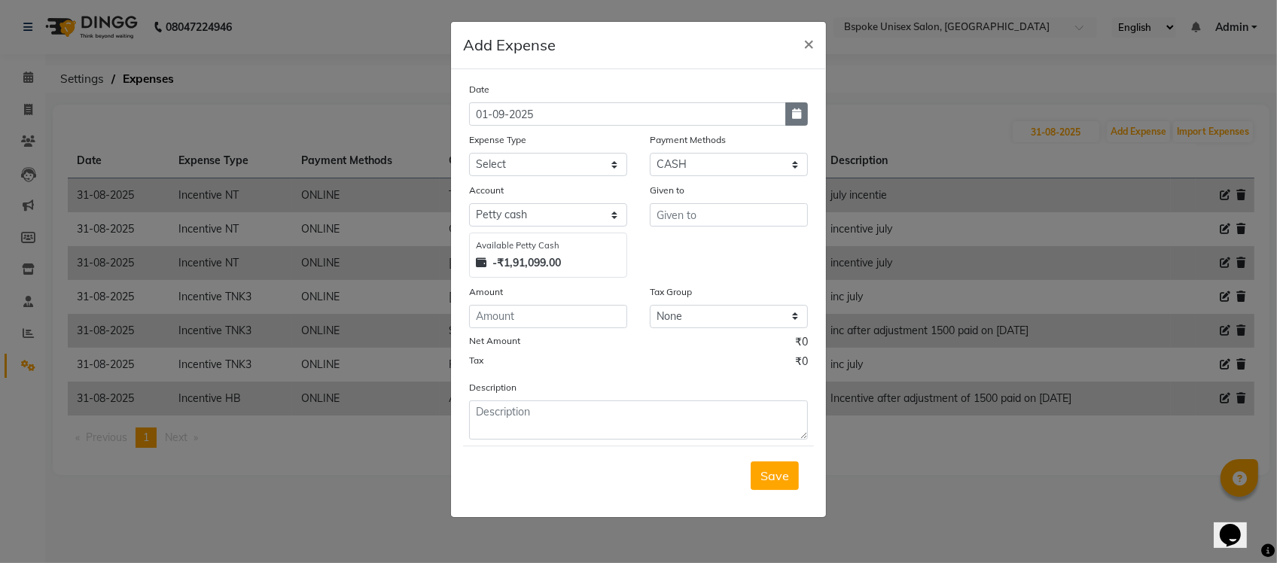
click at [793, 119] on button "button" at bounding box center [796, 113] width 23 height 23
select select "9"
select select "2025"
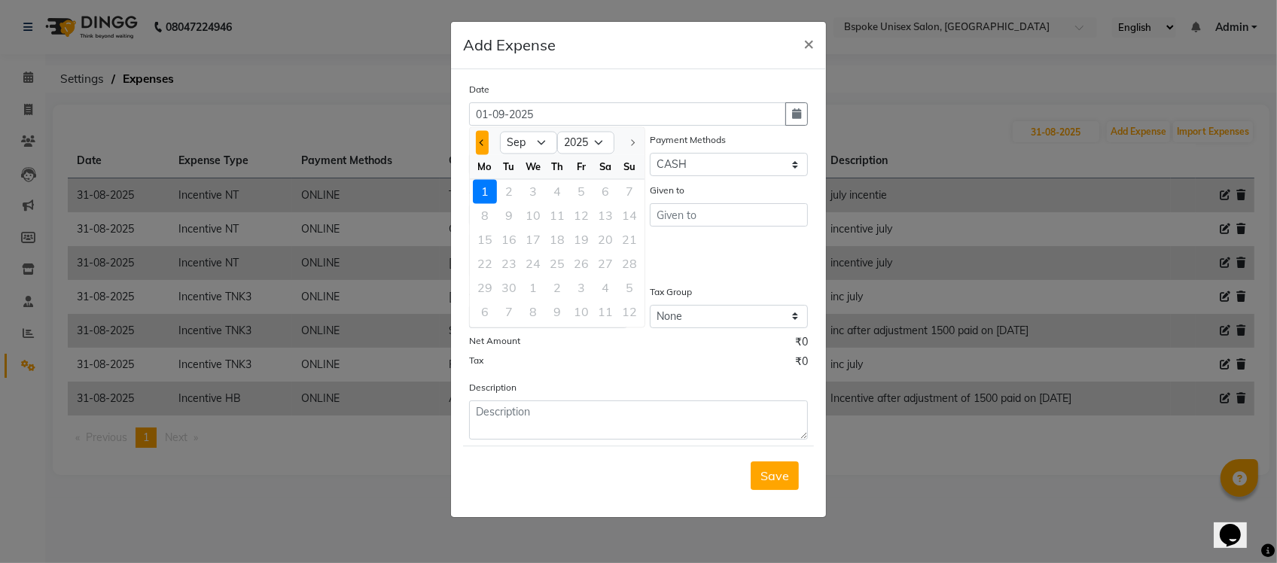
click at [483, 143] on span "Previous month" at bounding box center [483, 142] width 6 height 6
select select "8"
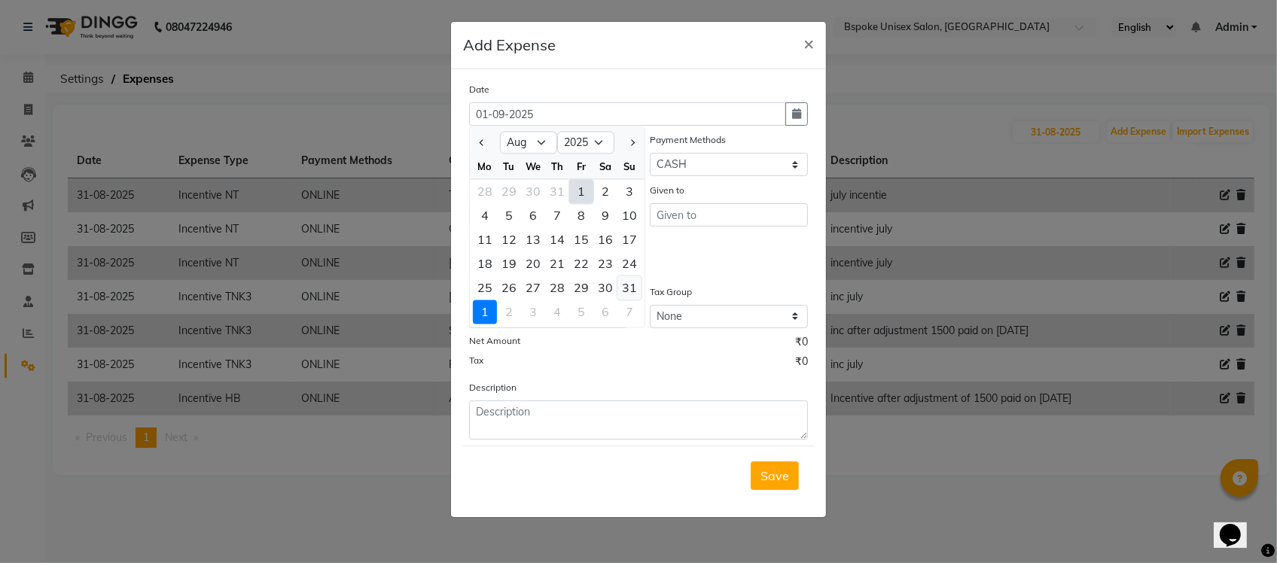
click at [625, 294] on div "31" at bounding box center [629, 288] width 24 height 24
type input "31-08-2025"
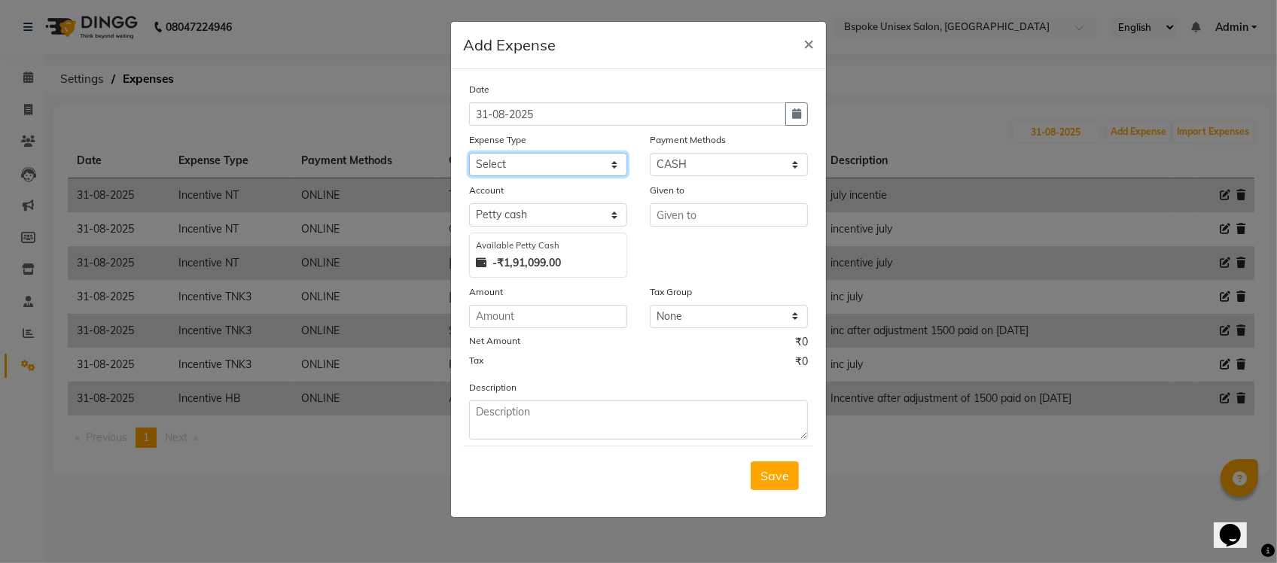
click at [576, 163] on select "Select AC EMI HB AC EMI NT ADVANCE SALARY HB Advance Salary NT Advance Salary T…" at bounding box center [548, 164] width 158 height 23
select select "4126"
click at [469, 153] on select "Select AC EMI HB AC EMI NT ADVANCE SALARY HB Advance Salary NT Advance Salary T…" at bounding box center [548, 164] width 158 height 23
click at [672, 160] on select "Select GPay ONLINE UPI PhonePe CASH CARD PayTM NearBuy Prepaid Voucher Points P…" at bounding box center [729, 164] width 158 height 23
select select "3"
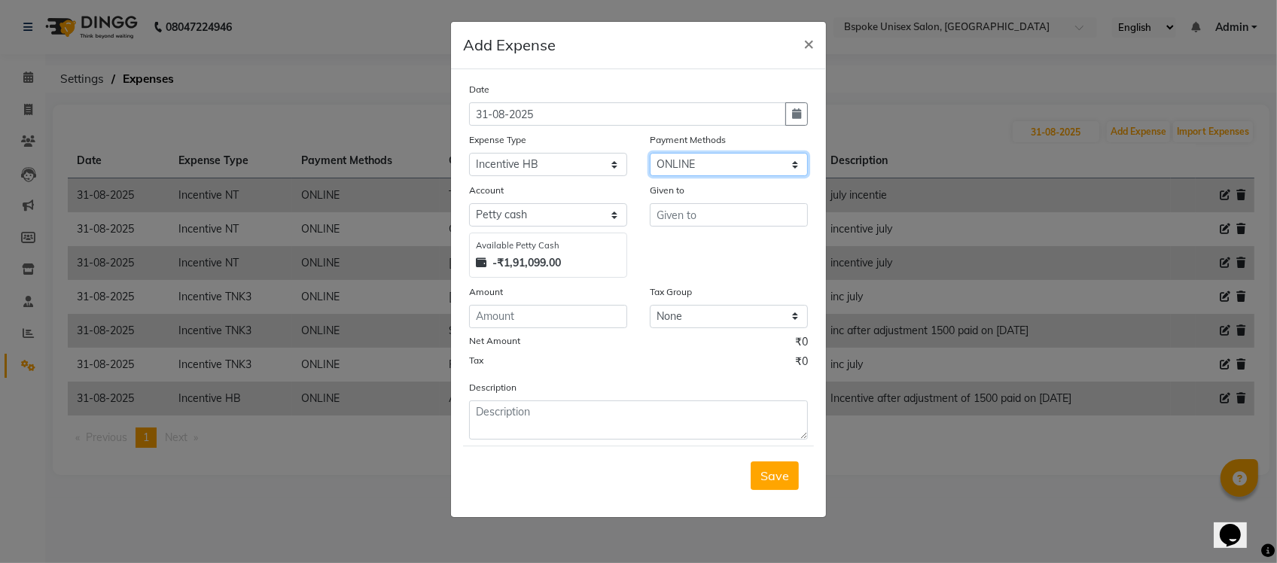
click at [650, 153] on select "Select GPay ONLINE UPI PhonePe CASH CARD PayTM NearBuy Prepaid Voucher Points P…" at bounding box center [729, 164] width 158 height 23
select select "968"
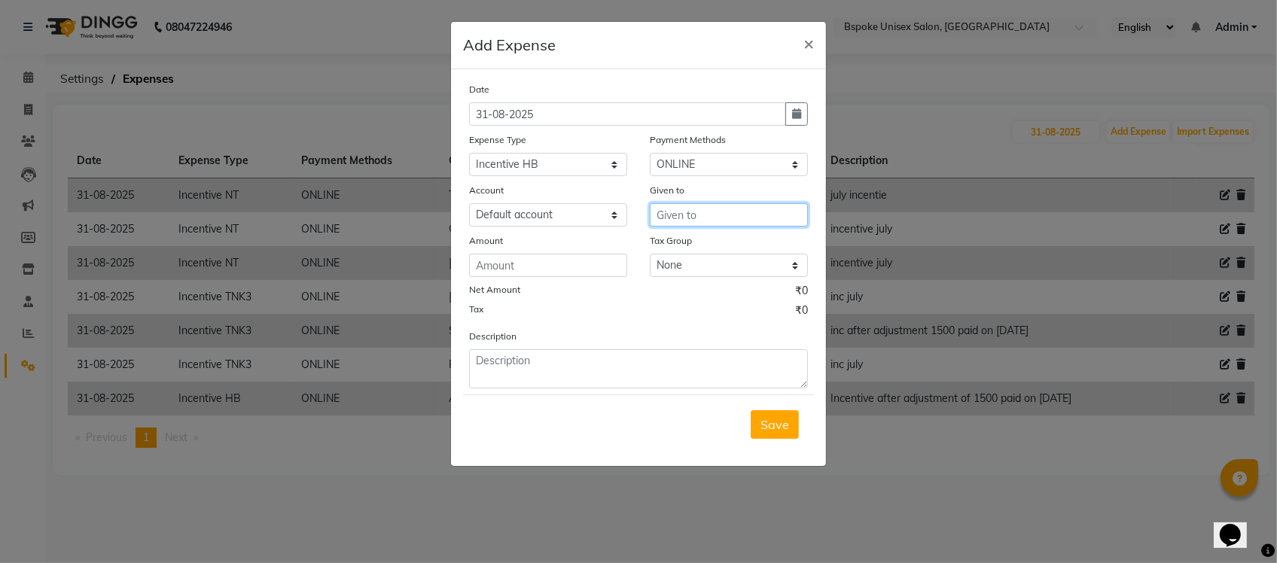
click at [672, 217] on input "text" at bounding box center [729, 214] width 158 height 23
type input "D"
click at [660, 245] on button "Rakhi" at bounding box center [710, 246] width 119 height 24
type input "Rakhi"
click at [569, 271] on input "number" at bounding box center [548, 265] width 158 height 23
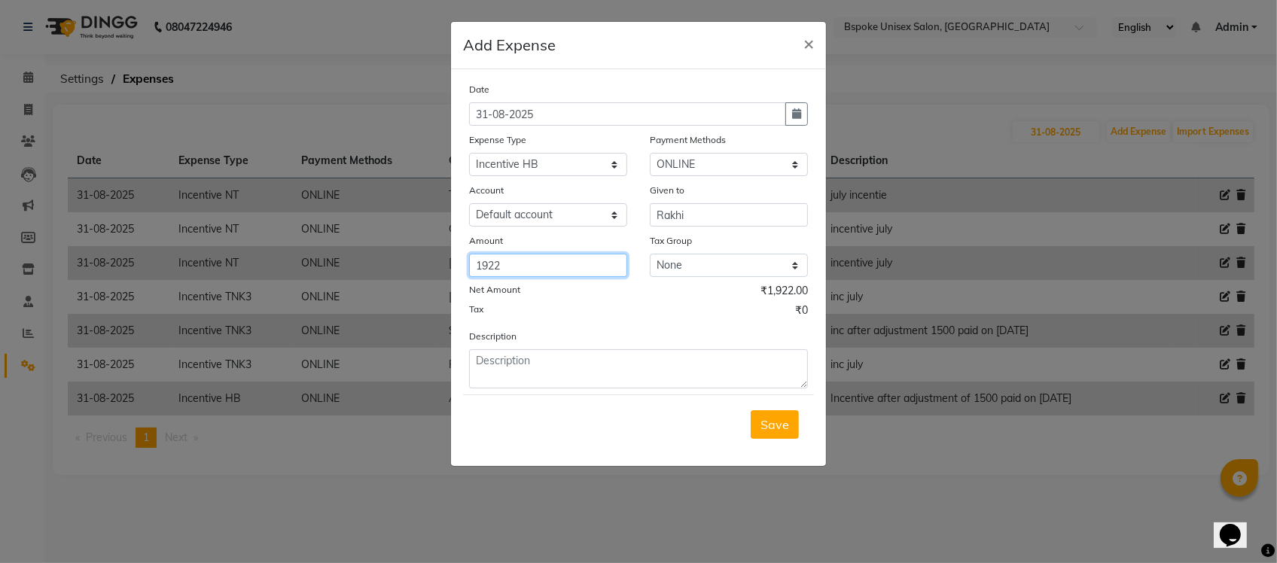
type input "1922"
click at [551, 379] on textarea at bounding box center [638, 368] width 339 height 39
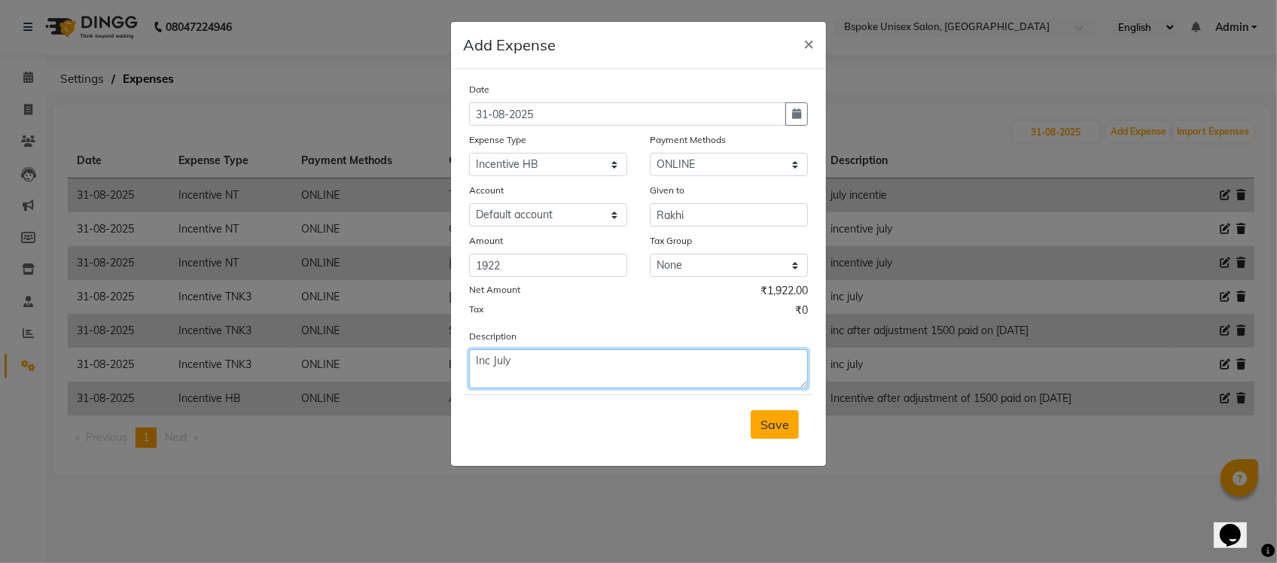
type textarea "Inc July"
click at [773, 426] on span "Save" at bounding box center [775, 424] width 29 height 15
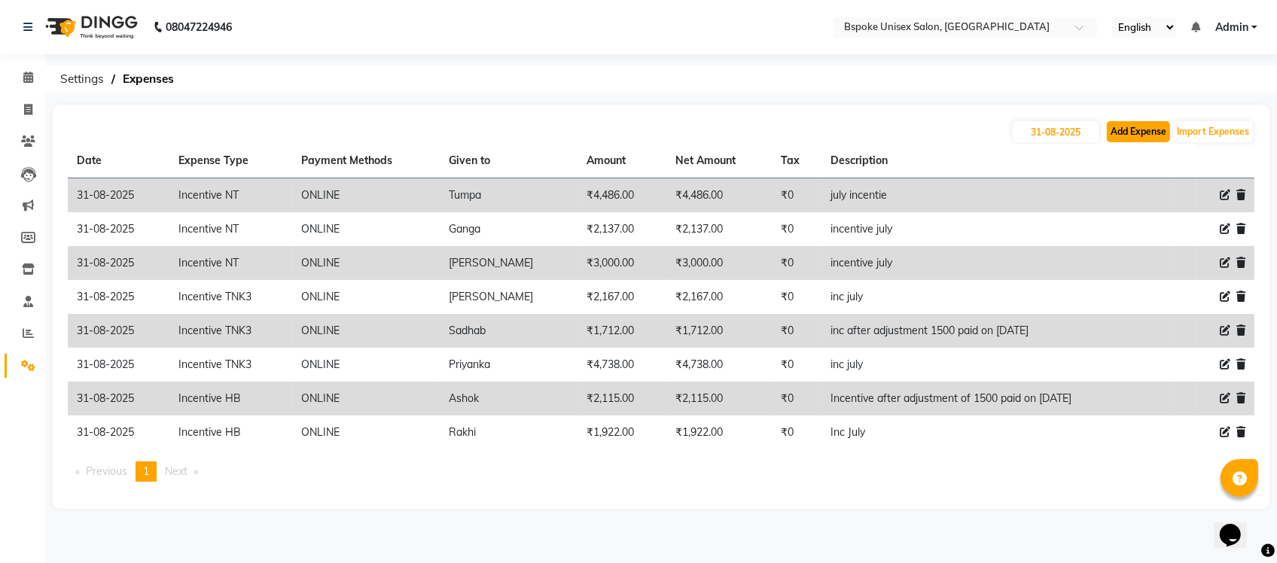
click at [1128, 132] on button "Add Expense" at bounding box center [1138, 131] width 63 height 21
select select "1"
select select "1896"
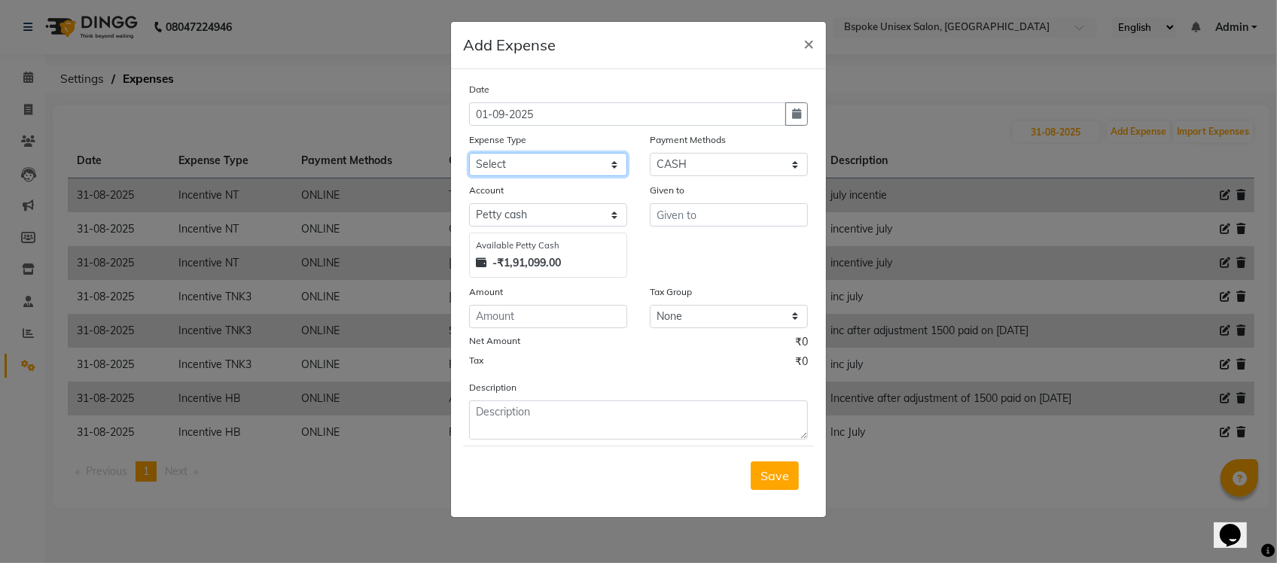
click at [565, 164] on select "Select AC EMI HB AC EMI NT ADVANCE SALARY HB Advance Salary NT Advance Salary T…" at bounding box center [548, 164] width 158 height 23
select select "4126"
click at [469, 153] on select "Select AC EMI HB AC EMI NT ADVANCE SALARY HB Advance Salary NT Advance Salary T…" at bounding box center [548, 164] width 158 height 23
click at [721, 163] on select "Select GPay ONLINE UPI PhonePe CASH CARD PayTM NearBuy Prepaid Voucher Points P…" at bounding box center [729, 164] width 158 height 23
select select "3"
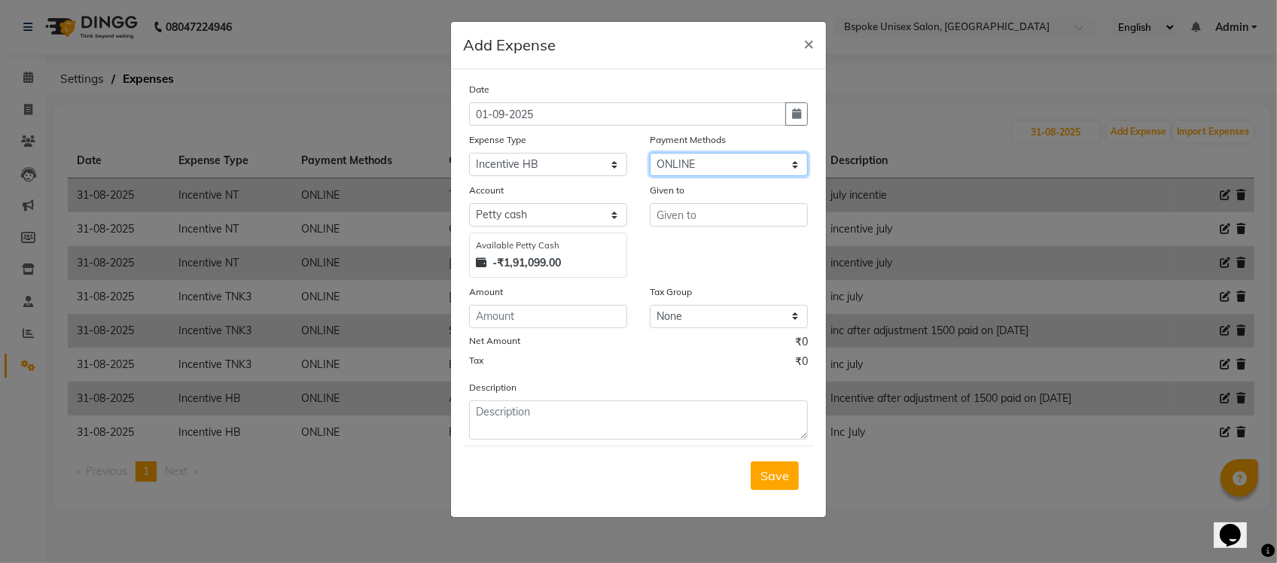
click at [650, 153] on select "Select GPay ONLINE UPI PhonePe CASH CARD PayTM NearBuy Prepaid Voucher Points P…" at bounding box center [729, 164] width 158 height 23
select select "968"
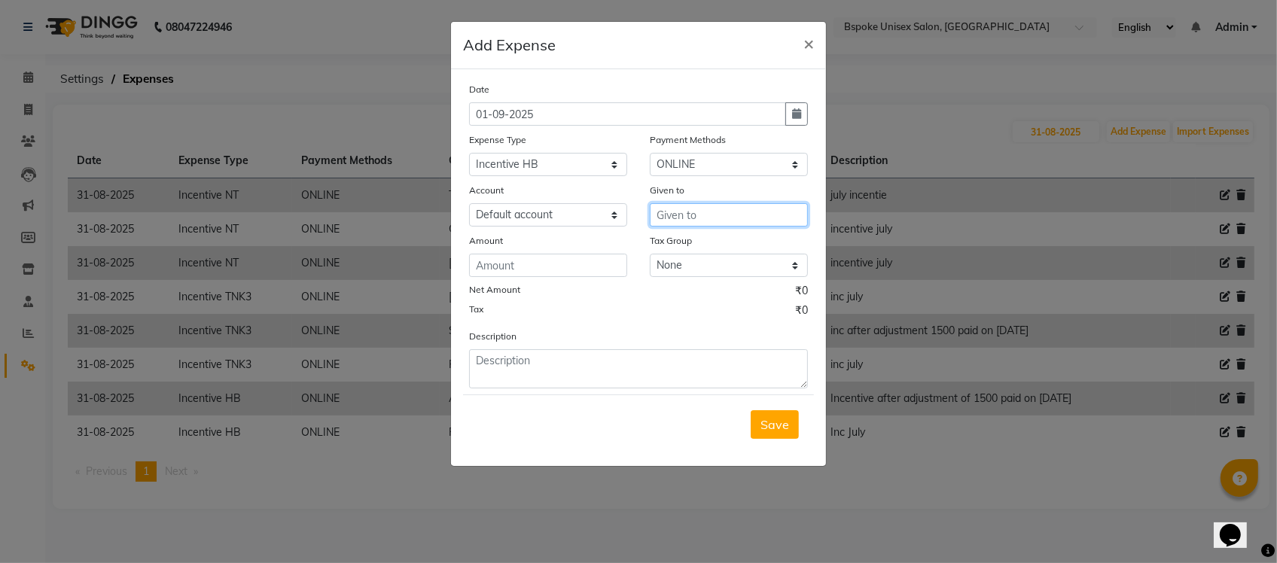
click at [693, 208] on input "text" at bounding box center [729, 214] width 158 height 23
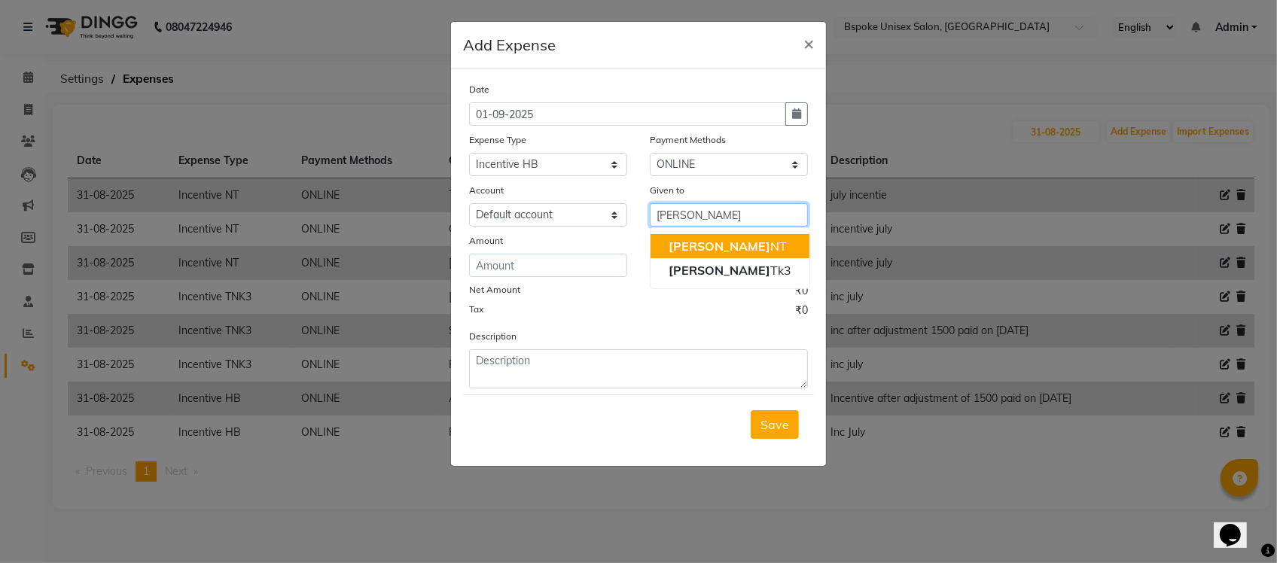
type input "[PERSON_NAME]"
click at [639, 230] on div "Date [DATE] Expense Type Select AC EMI HB AC EMI NT ADVANCE SALARY HB Advance S…" at bounding box center [638, 234] width 339 height 307
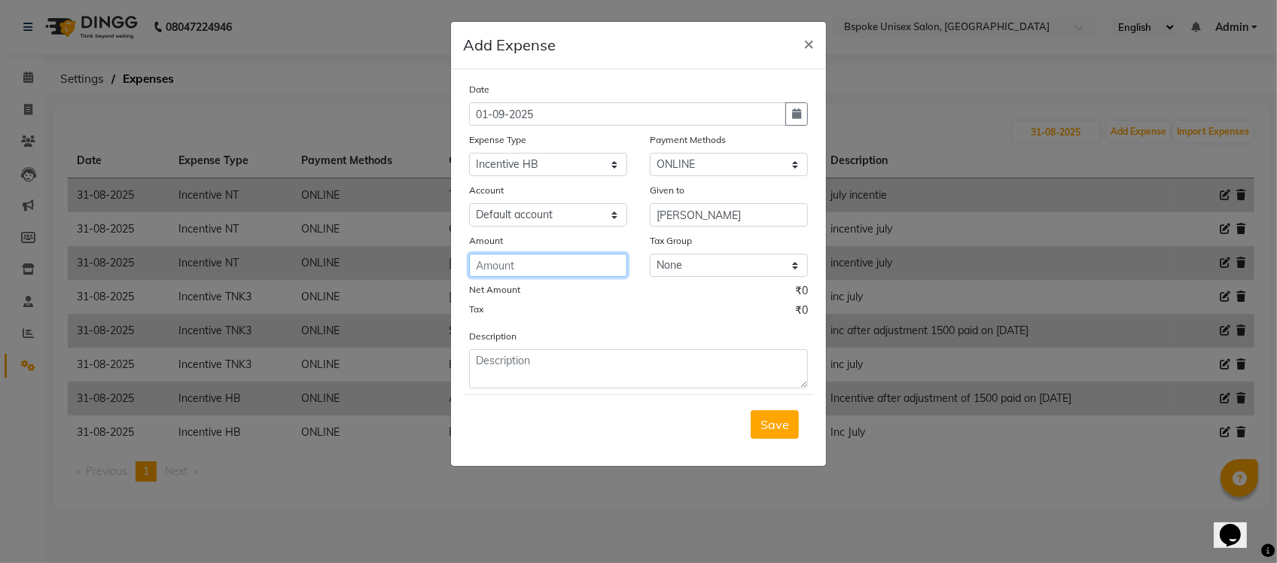
click at [563, 270] on input "number" at bounding box center [548, 265] width 158 height 23
click at [798, 102] on button "button" at bounding box center [796, 113] width 23 height 23
select select "9"
select select "2025"
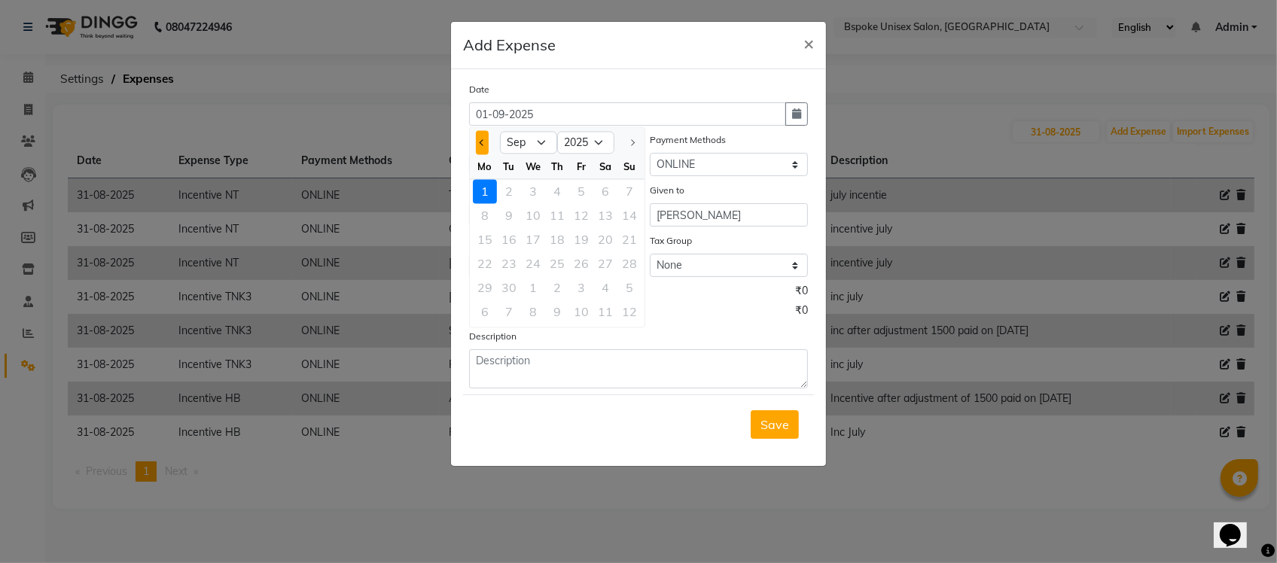
click at [482, 147] on button "Previous month" at bounding box center [482, 143] width 13 height 24
select select "8"
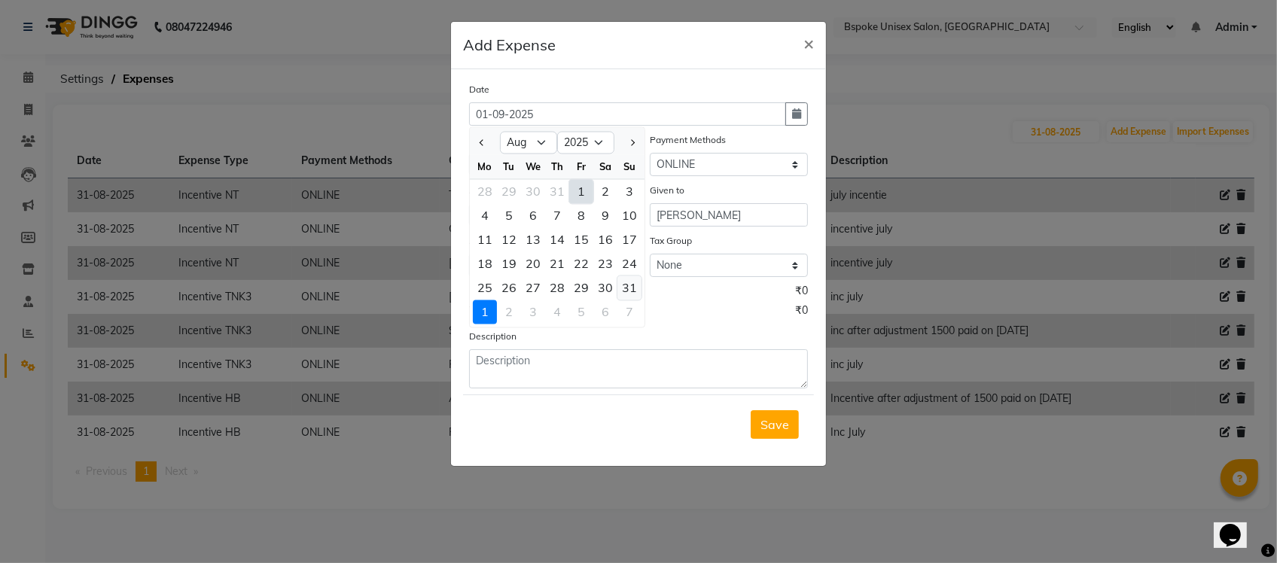
click at [624, 287] on div "31" at bounding box center [629, 288] width 24 height 24
type input "31-08-2025"
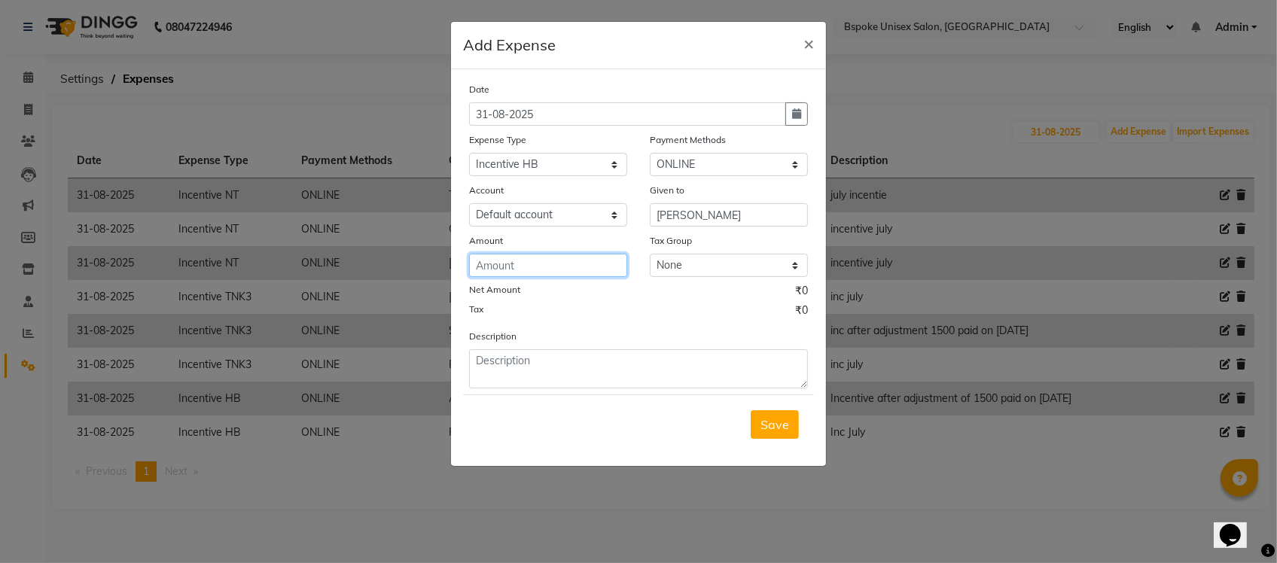
click at [559, 264] on input "number" at bounding box center [548, 265] width 158 height 23
type input "2551"
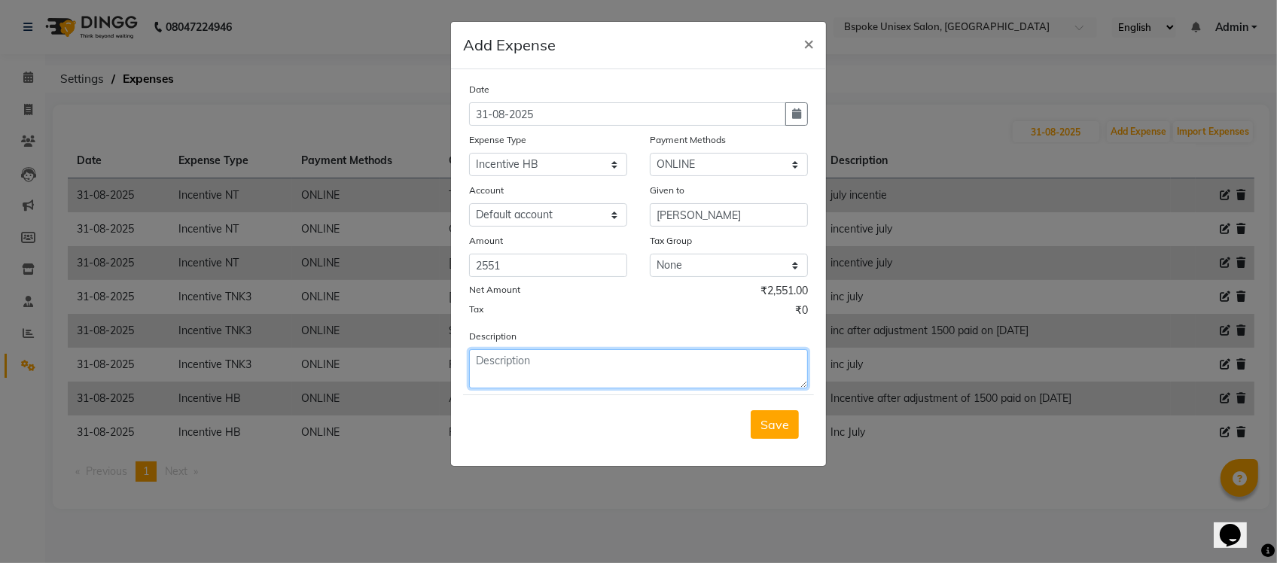
click at [544, 382] on textarea at bounding box center [638, 368] width 339 height 39
type textarea "inc july"
click at [770, 413] on button "Save" at bounding box center [775, 424] width 48 height 29
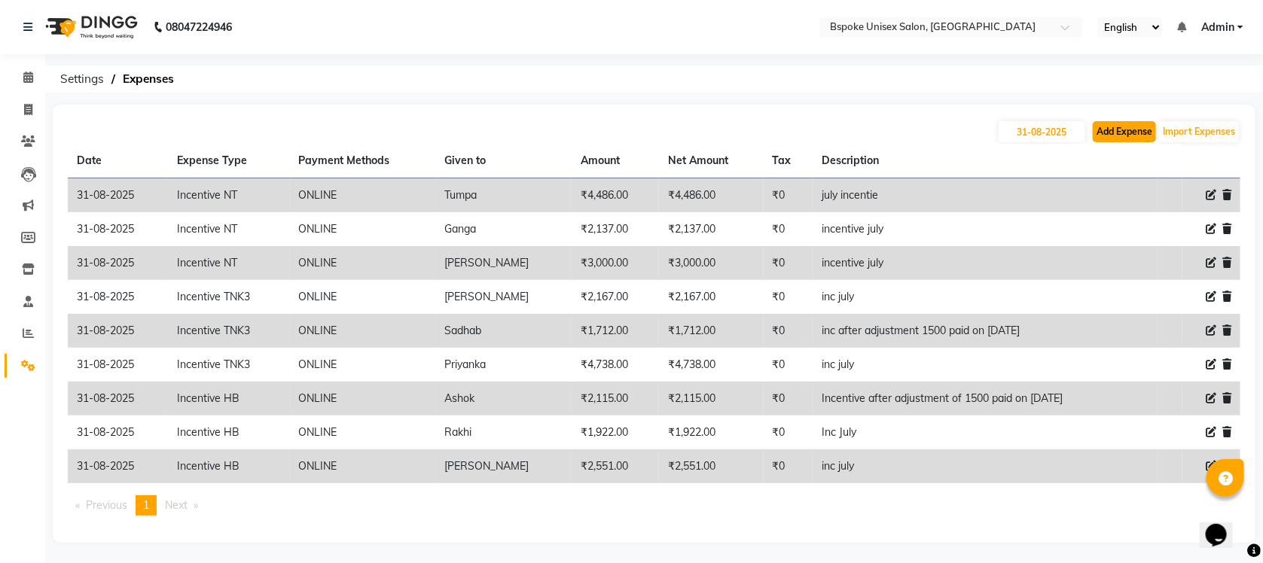
click at [1113, 130] on button "Add Expense" at bounding box center [1124, 131] width 63 height 21
select select "1"
select select "1896"
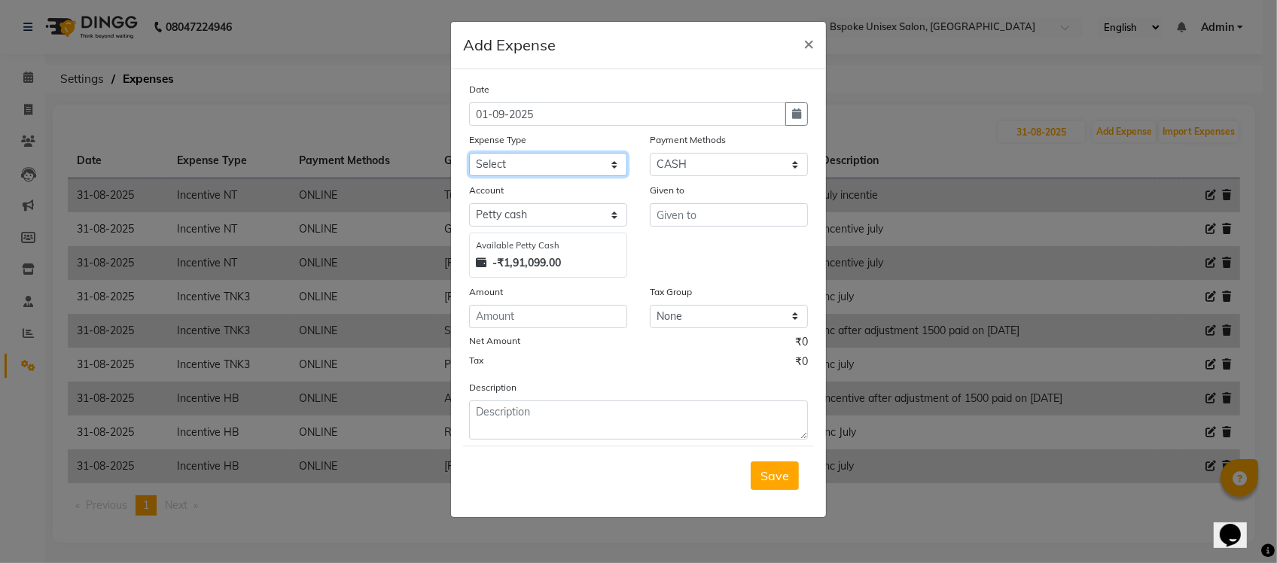
click at [584, 154] on select "Select AC EMI HB AC EMI NT ADVANCE SALARY HB Advance Salary NT Advance Salary T…" at bounding box center [548, 164] width 158 height 23
select select "1834"
click at [469, 153] on select "Select AC EMI HB AC EMI NT ADVANCE SALARY HB Advance Salary NT Advance Salary T…" at bounding box center [548, 164] width 158 height 23
click at [748, 168] on select "Select GPay ONLINE UPI PhonePe CASH CARD PayTM NearBuy Prepaid Voucher Points P…" at bounding box center [729, 164] width 158 height 23
select select "3"
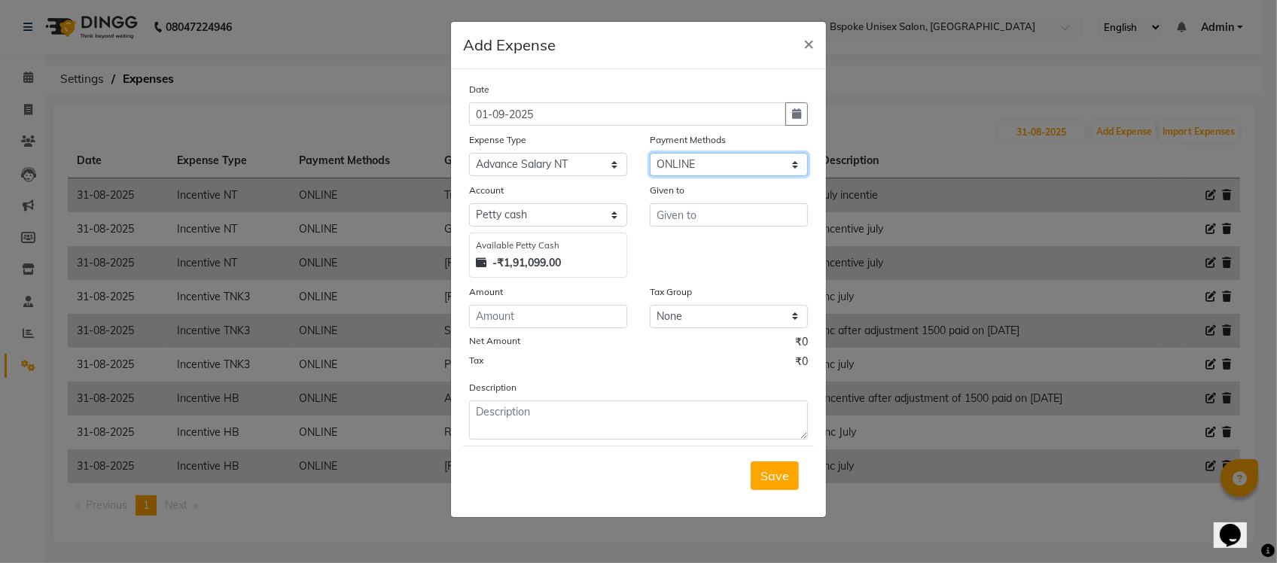
click at [650, 153] on select "Select GPay ONLINE UPI PhonePe CASH CARD PayTM NearBuy Prepaid Voucher Points P…" at bounding box center [729, 164] width 158 height 23
select select "968"
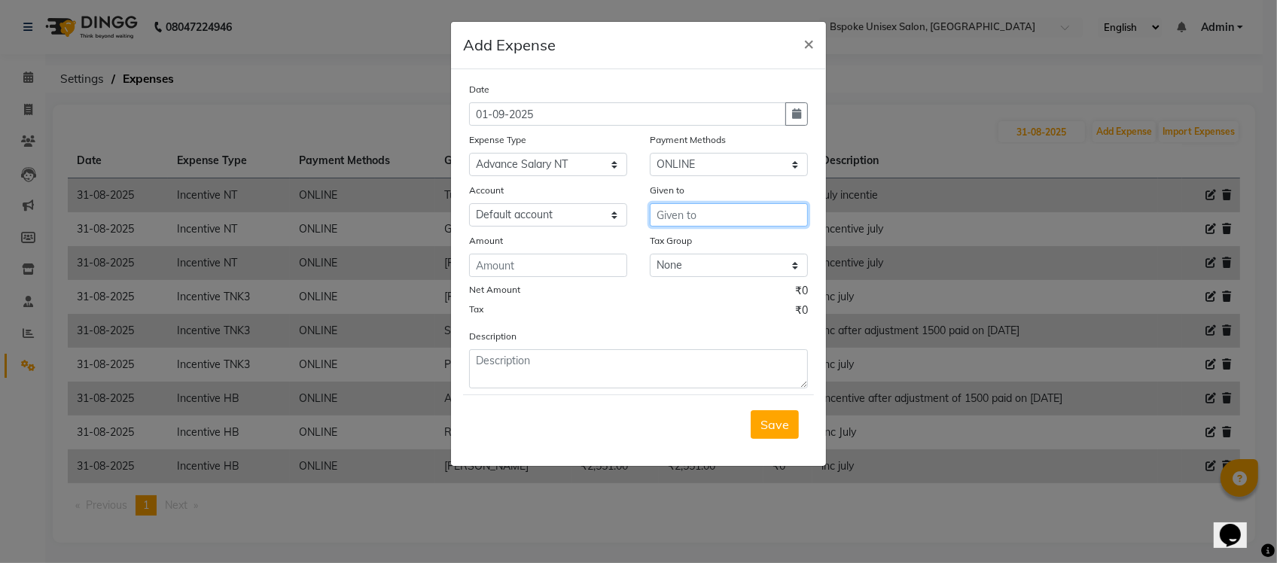
click at [684, 212] on input "text" at bounding box center [729, 214] width 158 height 23
type input "Swati"
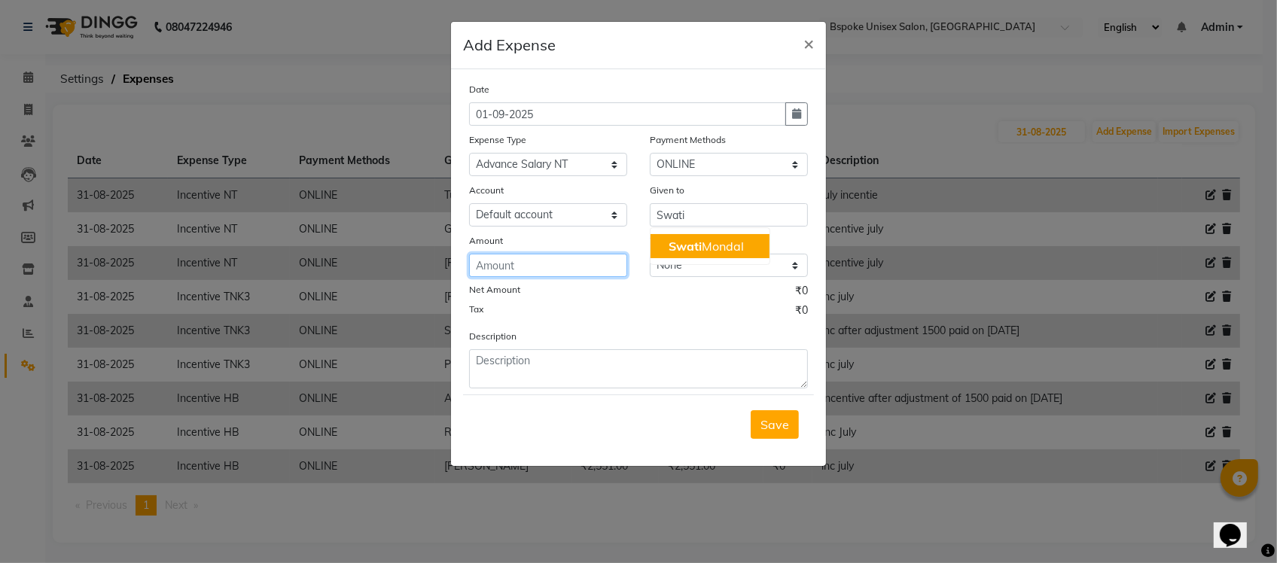
click at [544, 273] on input "number" at bounding box center [548, 265] width 158 height 23
type input "3000"
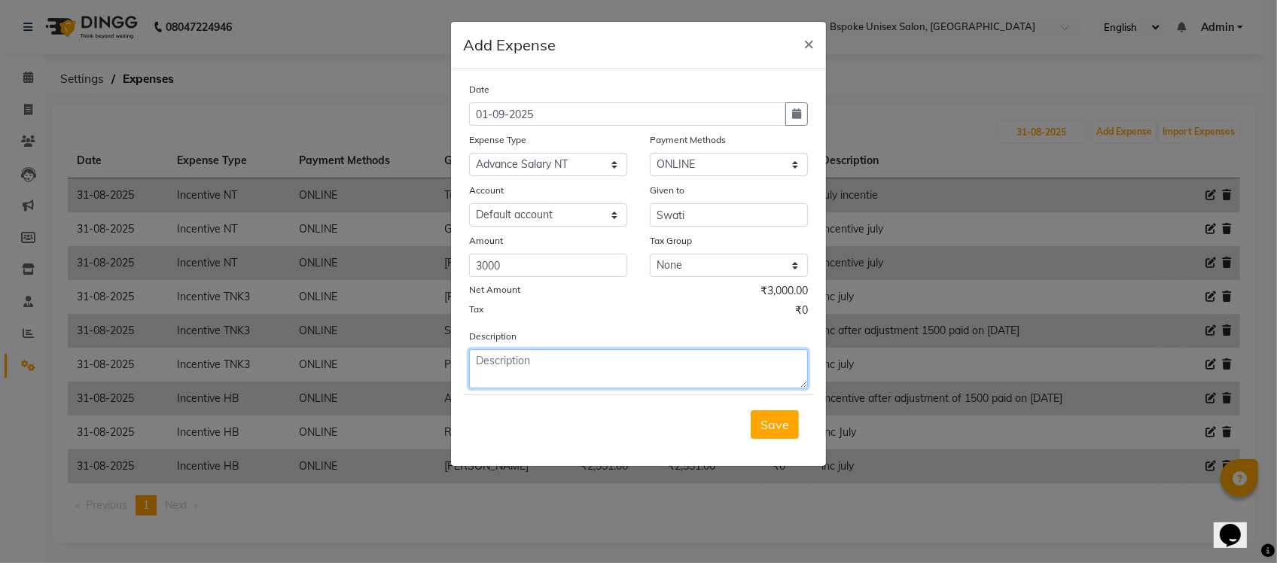
click at [559, 365] on textarea at bounding box center [638, 368] width 339 height 39
type textarea "Advance salary"
click at [668, 325] on div "Date [DATE] Expense Type Select AC EMI HB AC EMI NT ADVANCE SALARY HB Advance S…" at bounding box center [638, 234] width 339 height 307
click at [773, 430] on button "Save" at bounding box center [775, 424] width 48 height 29
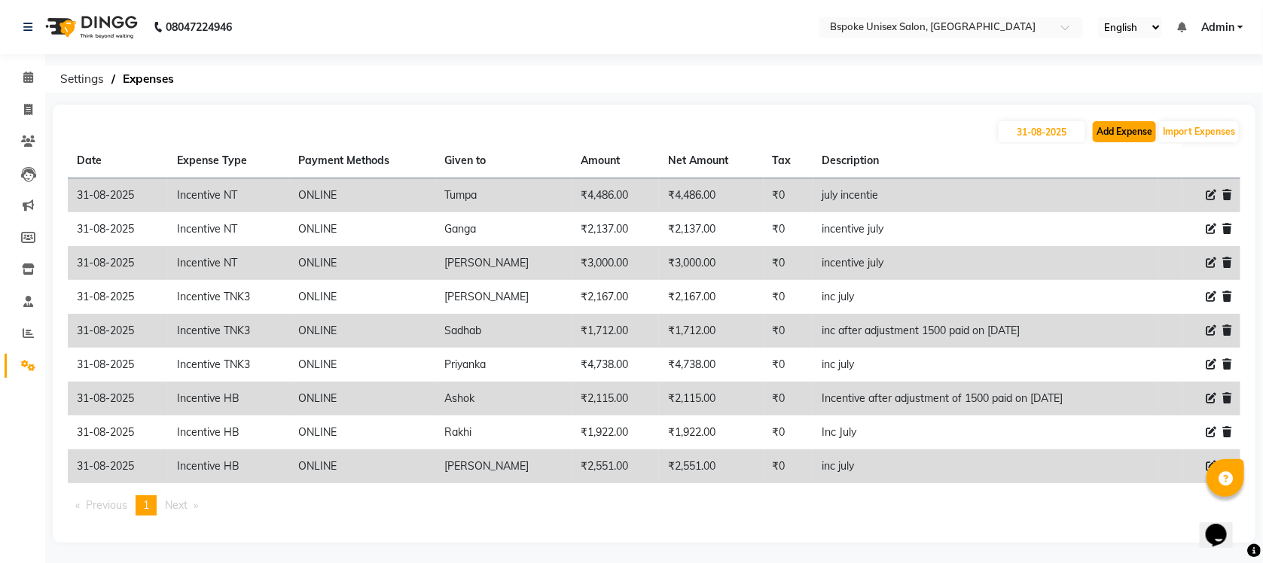
click at [1103, 130] on button "Add Expense" at bounding box center [1124, 131] width 63 height 21
select select "1"
select select "1896"
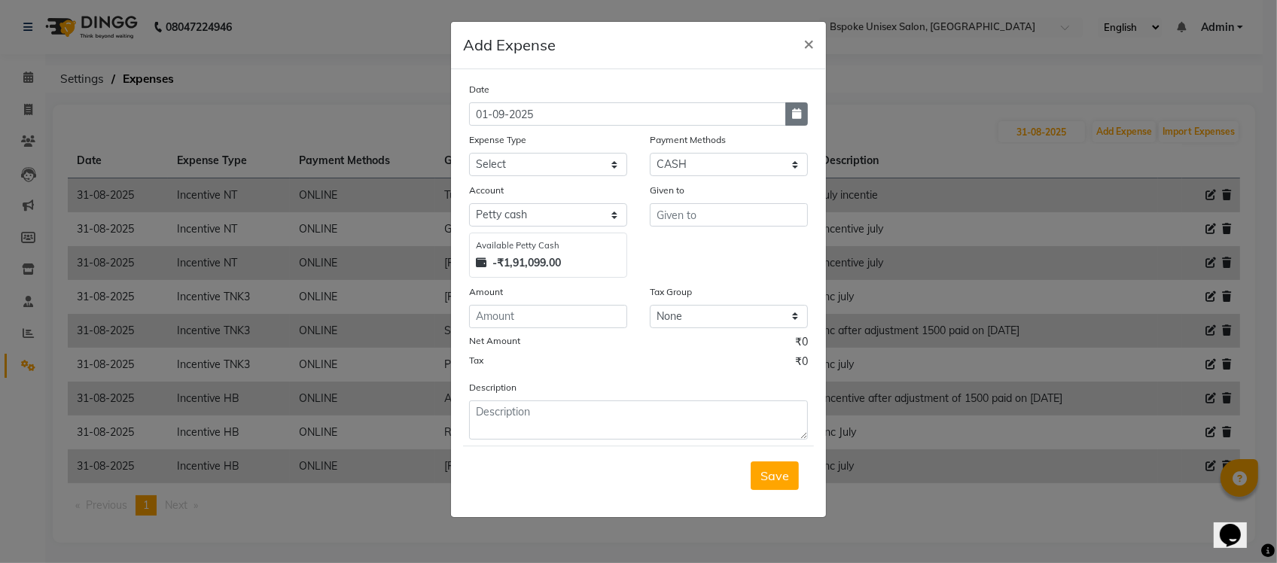
click at [794, 117] on icon "button" at bounding box center [796, 113] width 9 height 11
select select "9"
select select "2025"
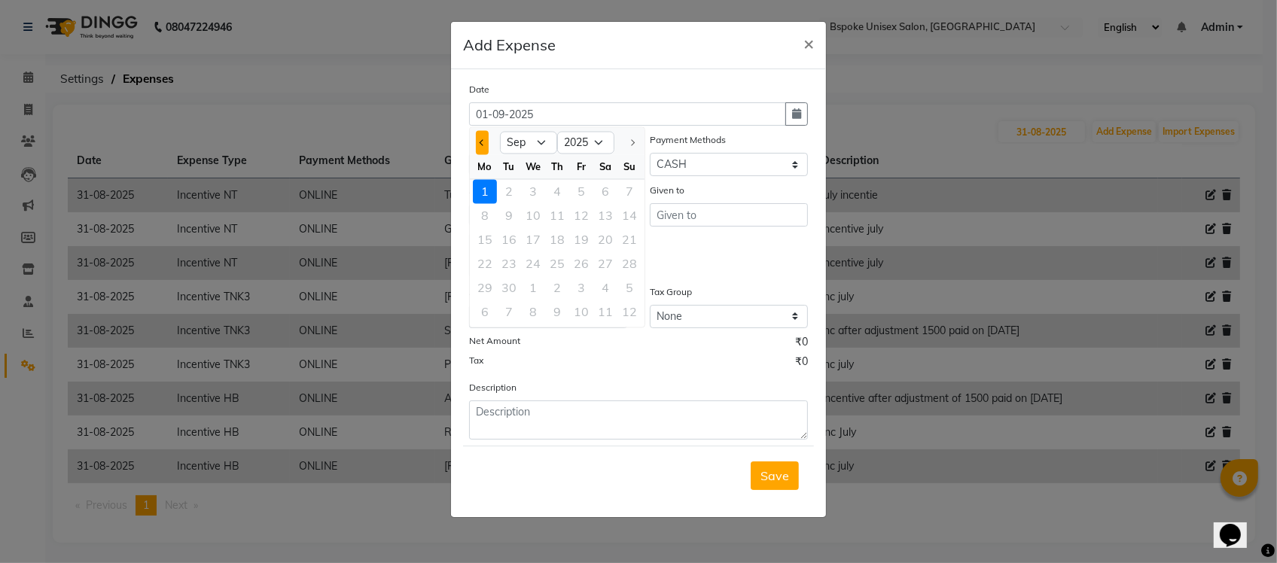
click at [478, 134] on button "Previous month" at bounding box center [482, 143] width 13 height 24
select select "8"
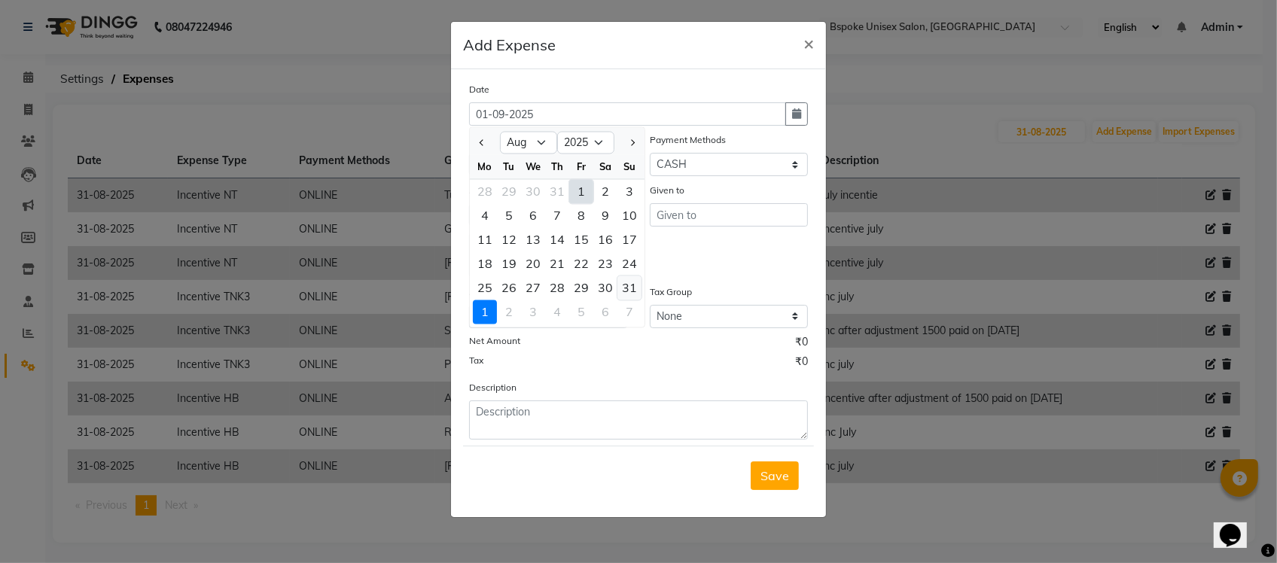
click at [635, 286] on div "31" at bounding box center [629, 288] width 24 height 24
type input "31-08-2025"
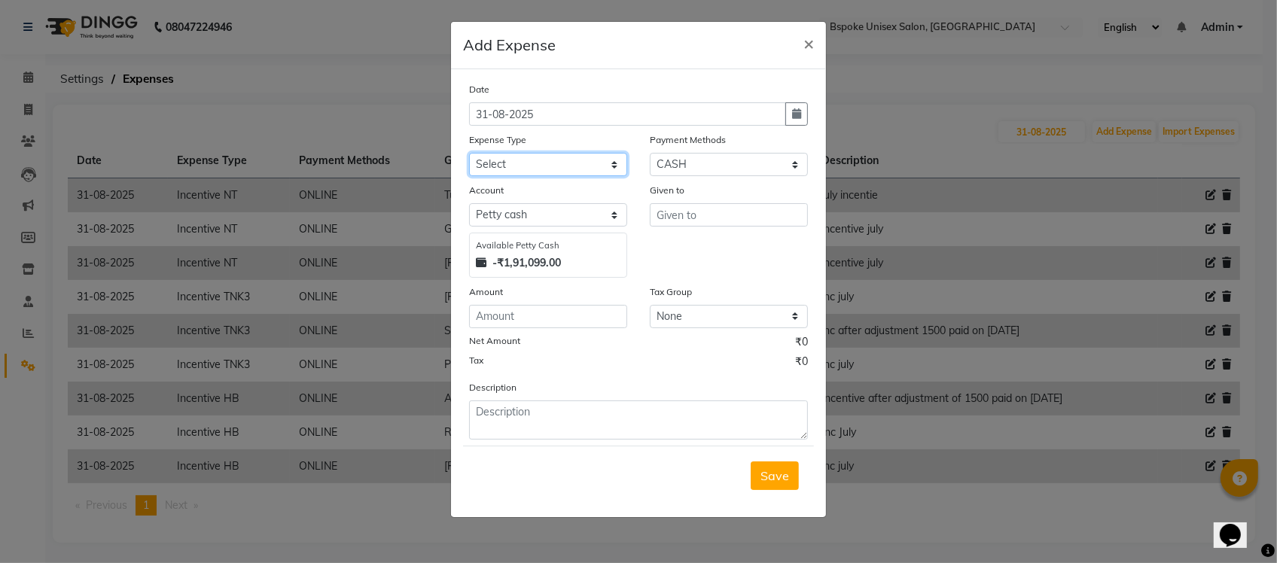
click at [535, 163] on select "Select AC EMI HB AC EMI NT ADVANCE SALARY HB Advance Salary NT Advance Salary T…" at bounding box center [548, 164] width 158 height 23
select select "11120"
click at [469, 153] on select "Select AC EMI HB AC EMI NT ADVANCE SALARY HB Advance Salary NT Advance Salary T…" at bounding box center [548, 164] width 158 height 23
click at [712, 160] on select "Select GPay ONLINE UPI PhonePe CASH CARD PayTM NearBuy Prepaid Voucher Points P…" at bounding box center [729, 164] width 158 height 23
select select "3"
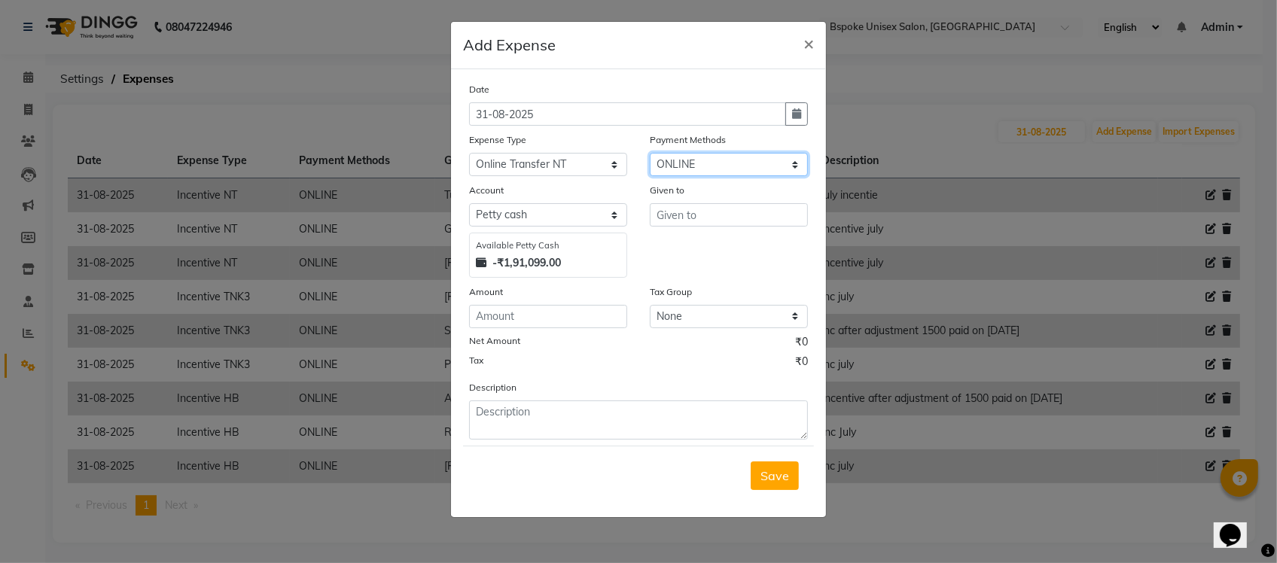
click at [650, 153] on select "Select GPay ONLINE UPI PhonePe CASH CARD PayTM NearBuy Prepaid Voucher Points P…" at bounding box center [729, 164] width 158 height 23
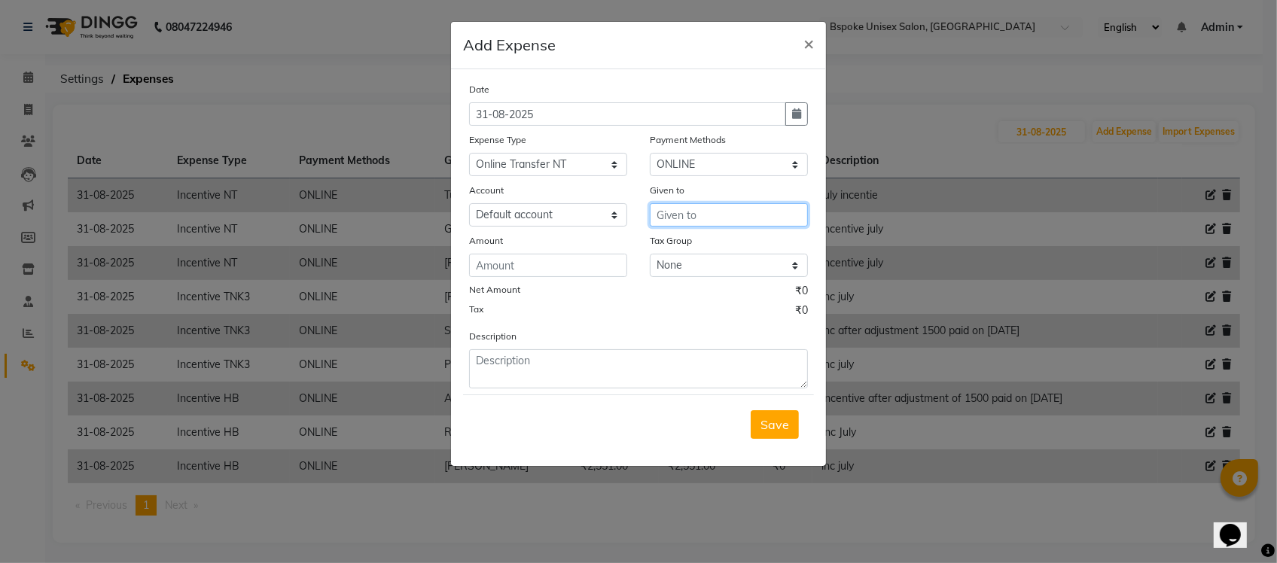
click at [682, 220] on input "text" at bounding box center [729, 214] width 158 height 23
click at [608, 258] on input "number" at bounding box center [548, 265] width 158 height 23
click at [539, 365] on textarea at bounding box center [638, 368] width 339 height 39
click at [766, 428] on span "Save" at bounding box center [775, 424] width 29 height 15
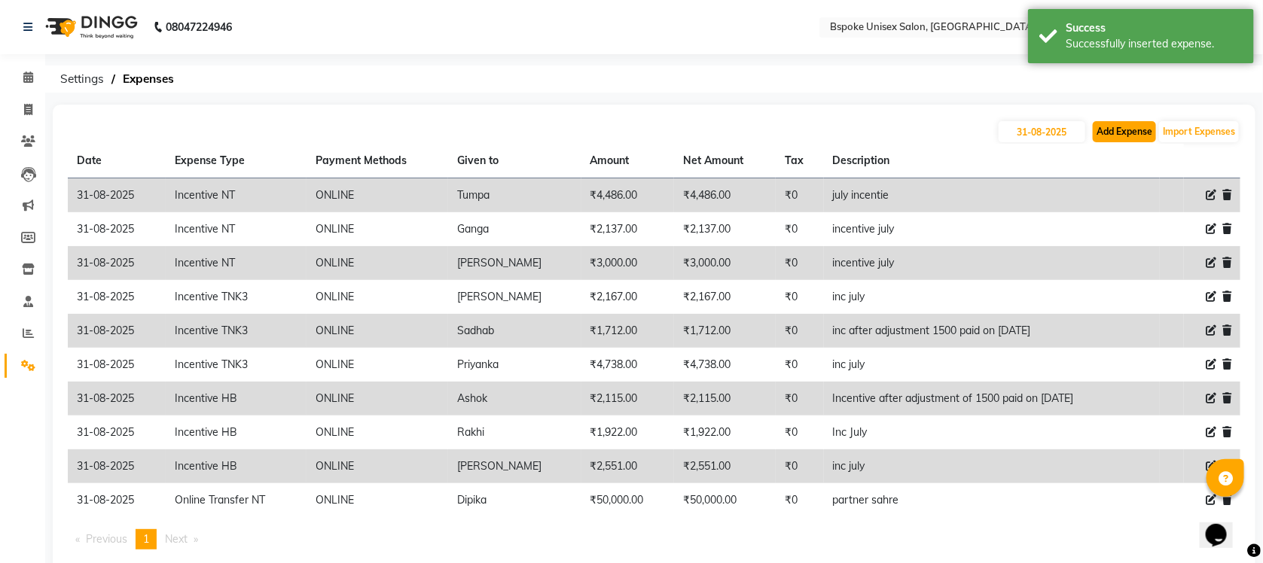
click at [1120, 126] on button "Add Expense" at bounding box center [1124, 131] width 63 height 21
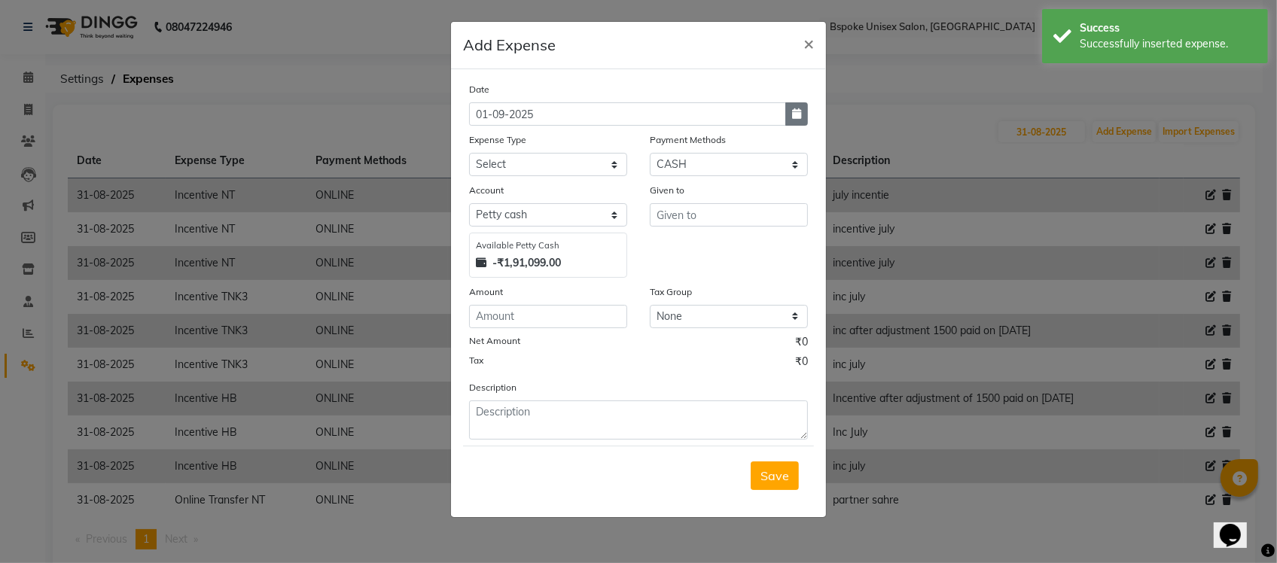
click at [794, 111] on icon "button" at bounding box center [796, 113] width 9 height 11
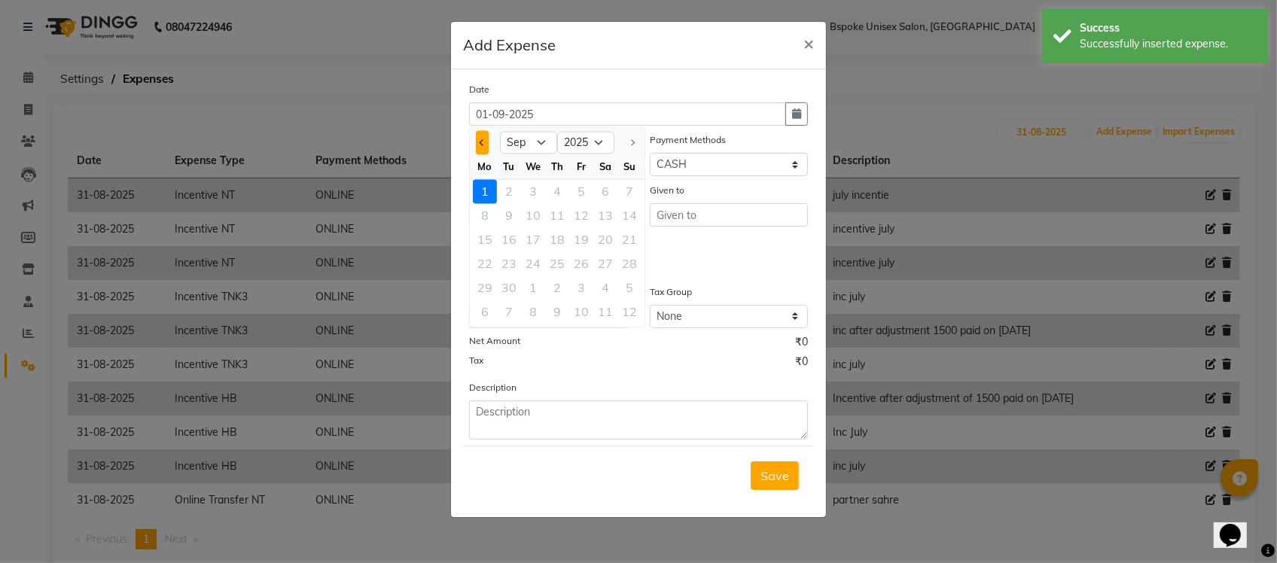
click at [480, 147] on button "Previous month" at bounding box center [482, 143] width 13 height 24
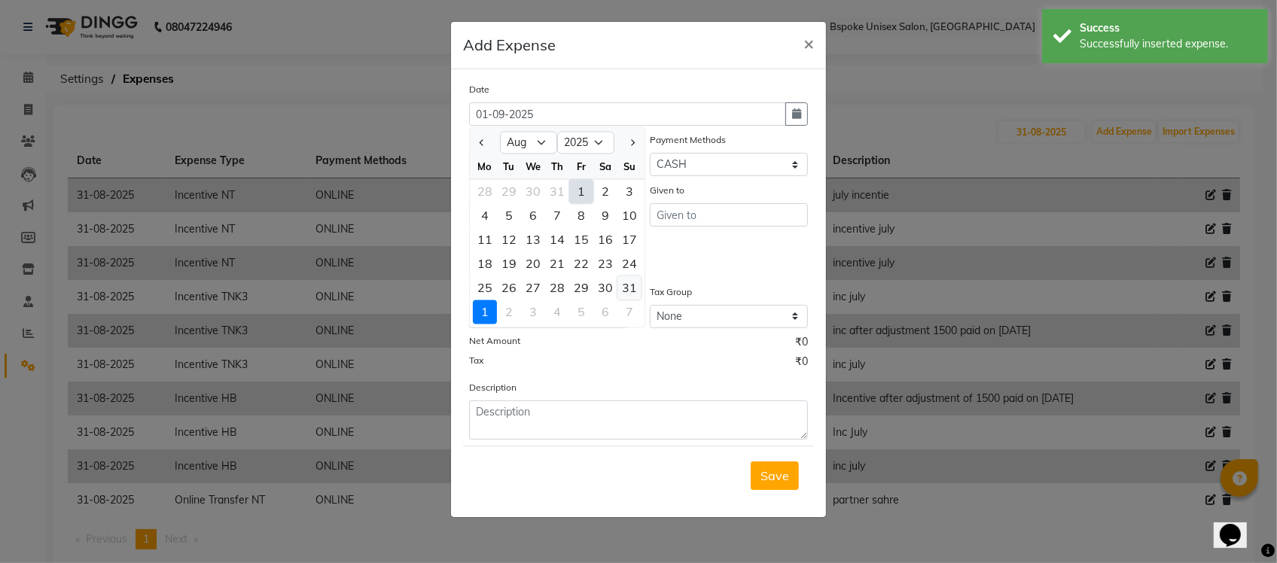
click at [633, 281] on div "31" at bounding box center [629, 288] width 24 height 24
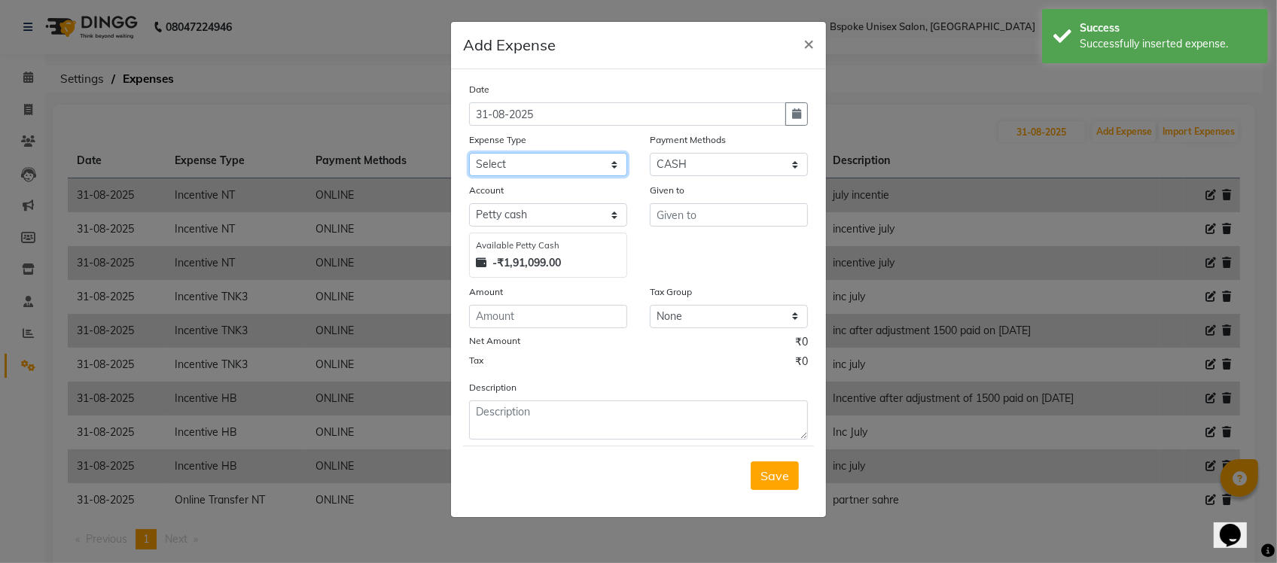
click at [559, 166] on select "Select AC EMI HB AC EMI NT ADVANCE SALARY HB Advance Salary NT Advance Salary T…" at bounding box center [548, 164] width 158 height 23
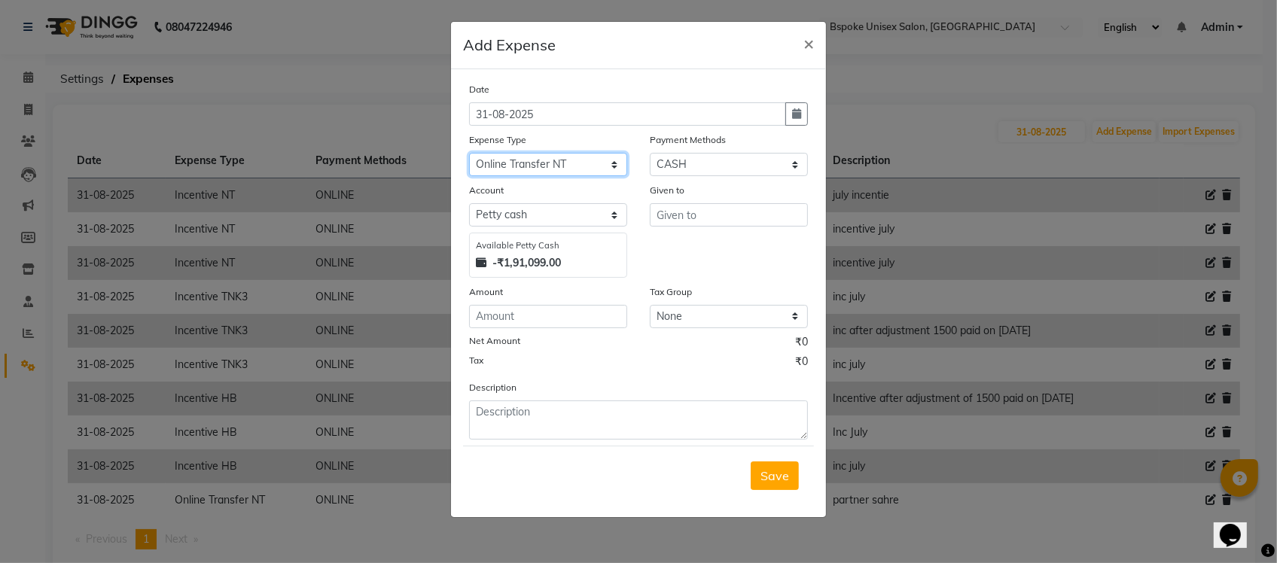
click at [469, 153] on select "Select AC EMI HB AC EMI NT ADVANCE SALARY HB Advance Salary NT Advance Salary T…" at bounding box center [548, 164] width 158 height 23
click at [683, 169] on select "Select GPay ONLINE UPI PhonePe CASH CARD PayTM NearBuy Prepaid Voucher Points P…" at bounding box center [729, 164] width 158 height 23
click at [650, 153] on select "Select GPay ONLINE UPI PhonePe CASH CARD PayTM NearBuy Prepaid Voucher Points P…" at bounding box center [729, 164] width 158 height 23
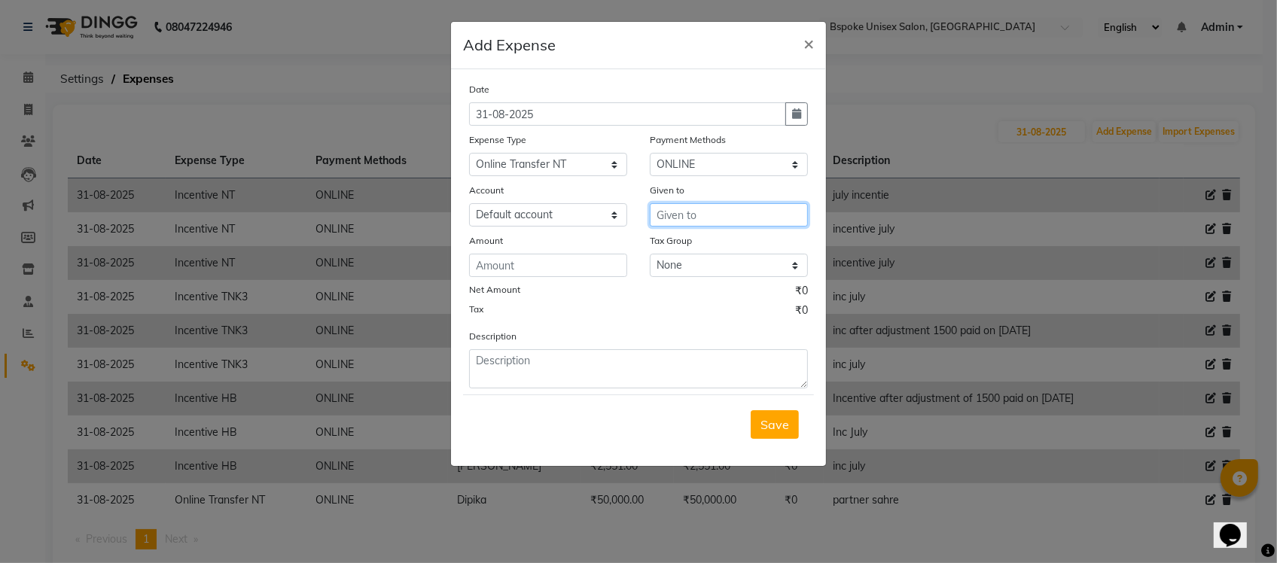
click at [678, 217] on input "text" at bounding box center [729, 214] width 158 height 23
click at [577, 270] on input "number" at bounding box center [548, 265] width 158 height 23
click at [522, 362] on textarea at bounding box center [638, 368] width 339 height 39
click at [761, 417] on span "Save" at bounding box center [775, 424] width 29 height 15
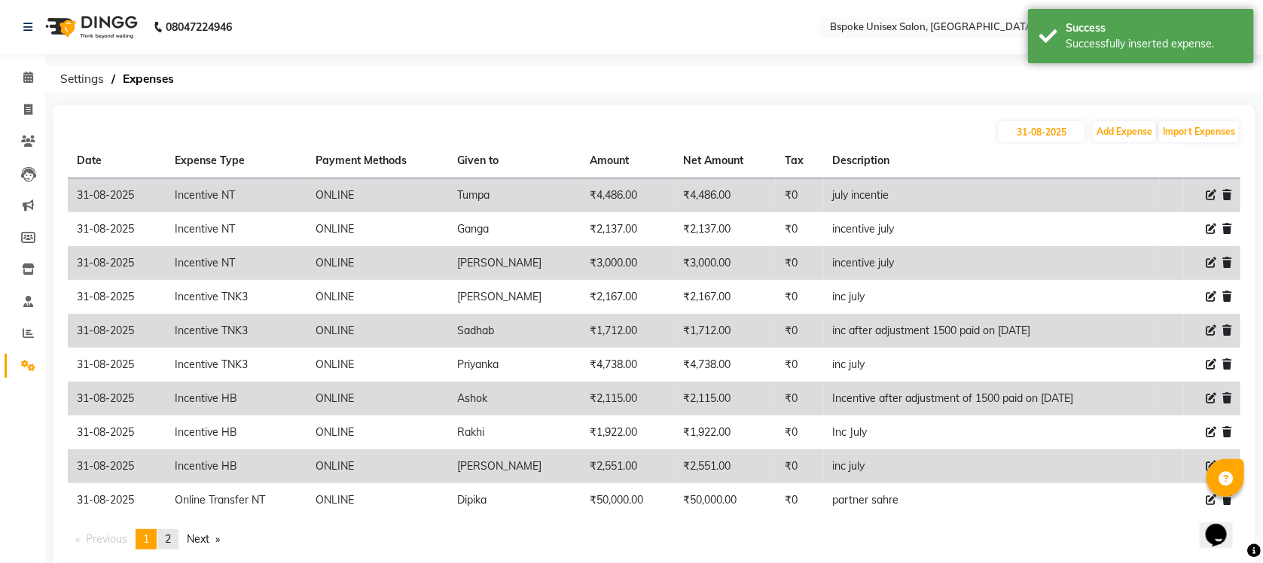
click at [171, 539] on span "2" at bounding box center [168, 539] width 6 height 14
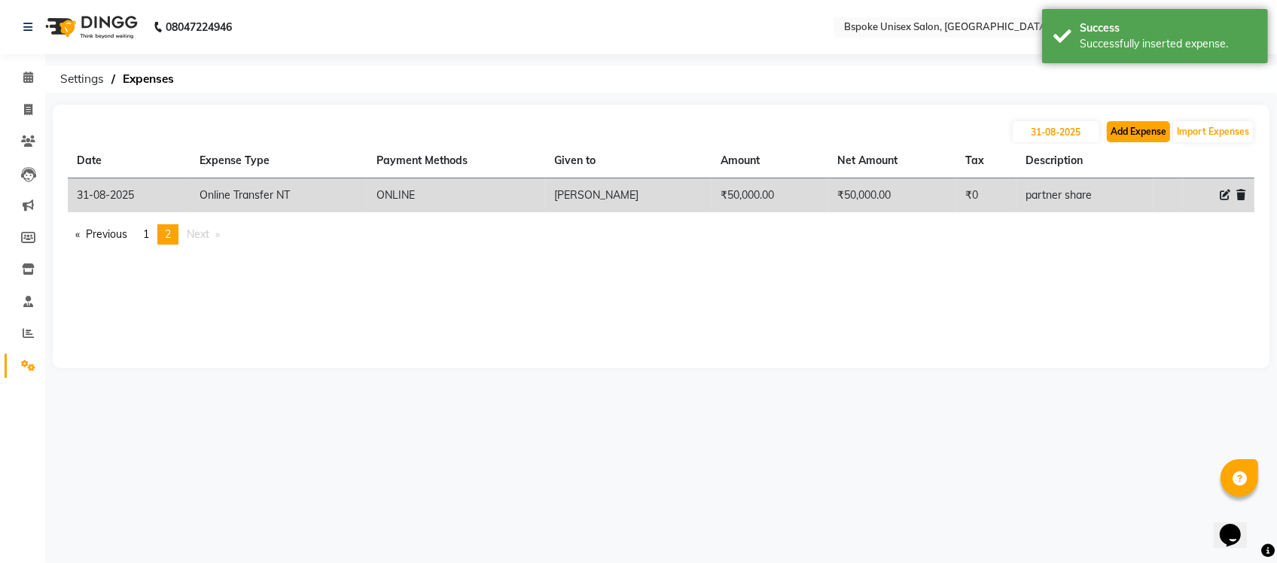
click at [1130, 142] on button "Add Expense" at bounding box center [1138, 131] width 63 height 21
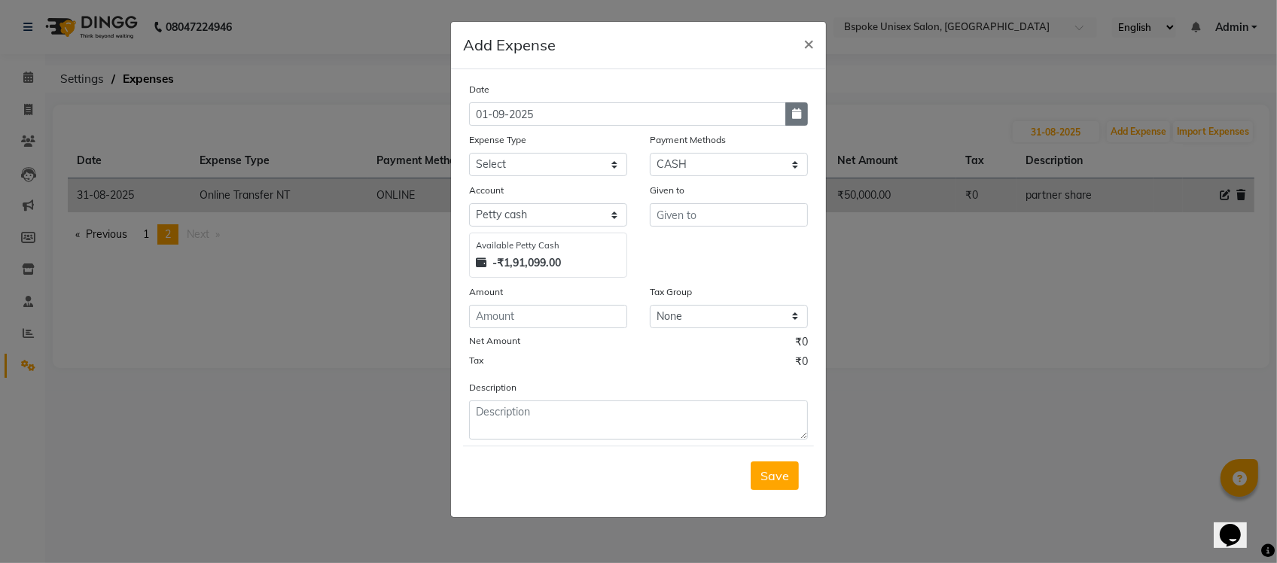
click at [788, 114] on button "button" at bounding box center [796, 113] width 23 height 23
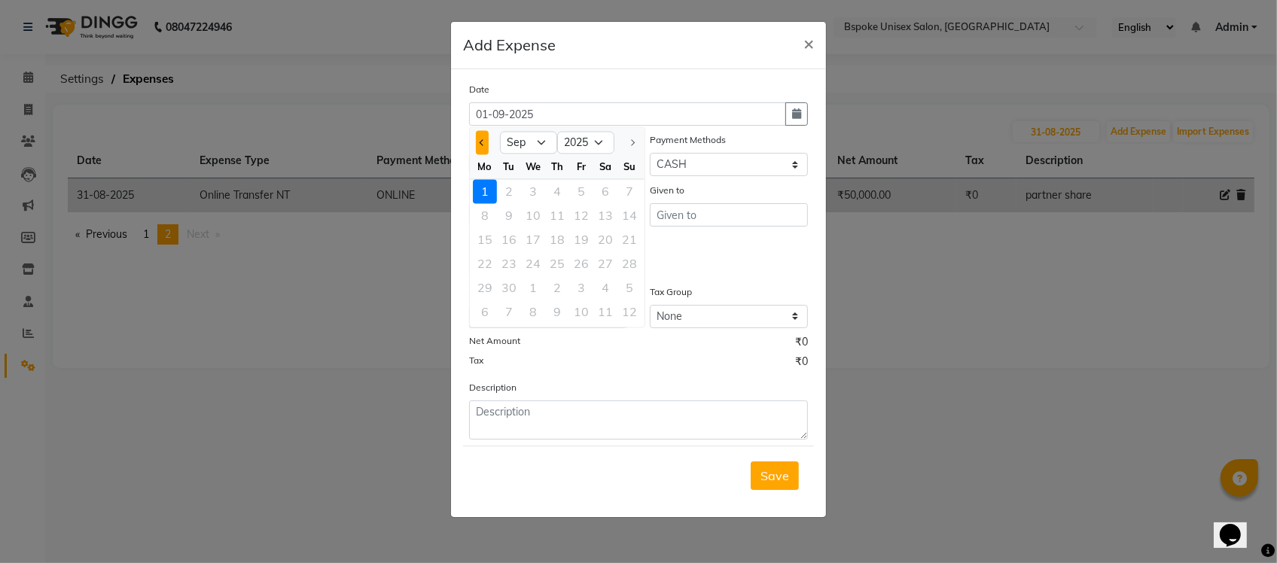
click at [480, 145] on button "Previous month" at bounding box center [482, 143] width 13 height 24
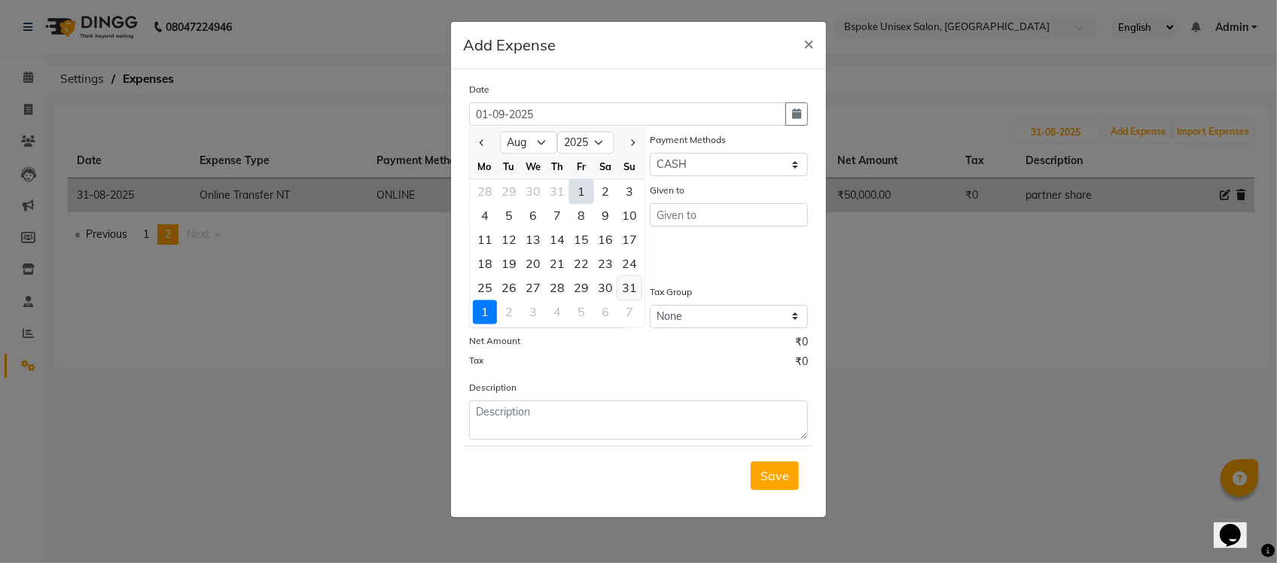
click at [620, 282] on div "31" at bounding box center [629, 288] width 24 height 24
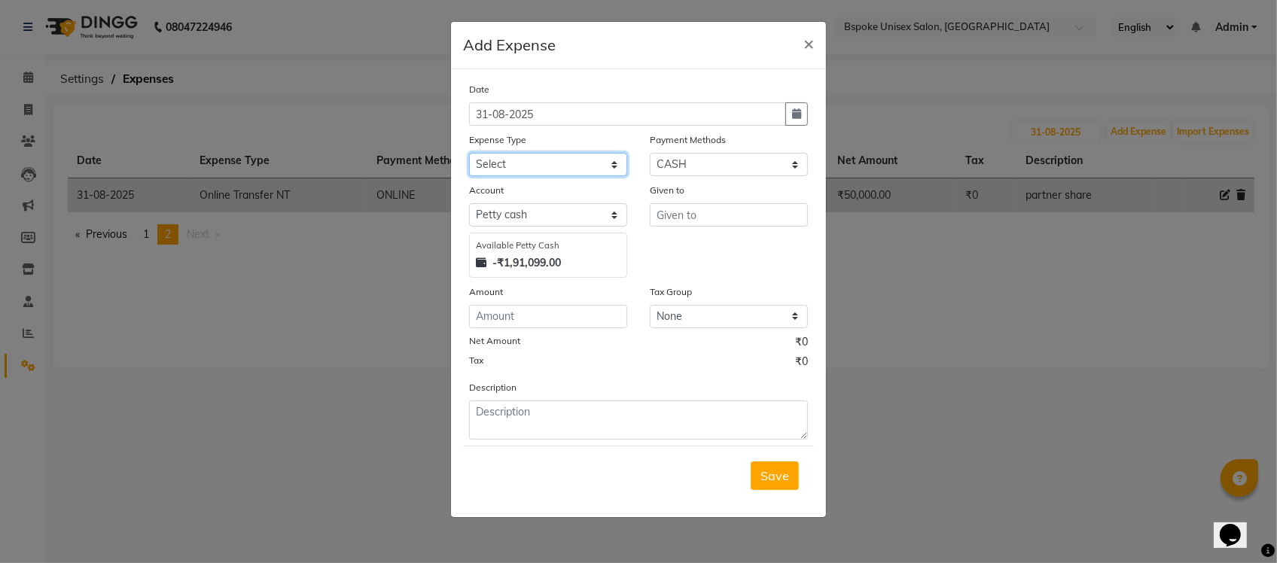
click at [547, 153] on select "Select AC EMI HB AC EMI NT ADVANCE SALARY HB Advance Salary NT Advance Salary T…" at bounding box center [548, 164] width 158 height 23
click at [469, 153] on select "Select AC EMI HB AC EMI NT ADVANCE SALARY HB Advance Salary NT Advance Salary T…" at bounding box center [548, 164] width 158 height 23
click at [671, 160] on select "Select GPay ONLINE UPI PhonePe CASH CARD PayTM NearBuy Prepaid Voucher Points P…" at bounding box center [729, 164] width 158 height 23
click at [650, 153] on select "Select GPay ONLINE UPI PhonePe CASH CARD PayTM NearBuy Prepaid Voucher Points P…" at bounding box center [729, 164] width 158 height 23
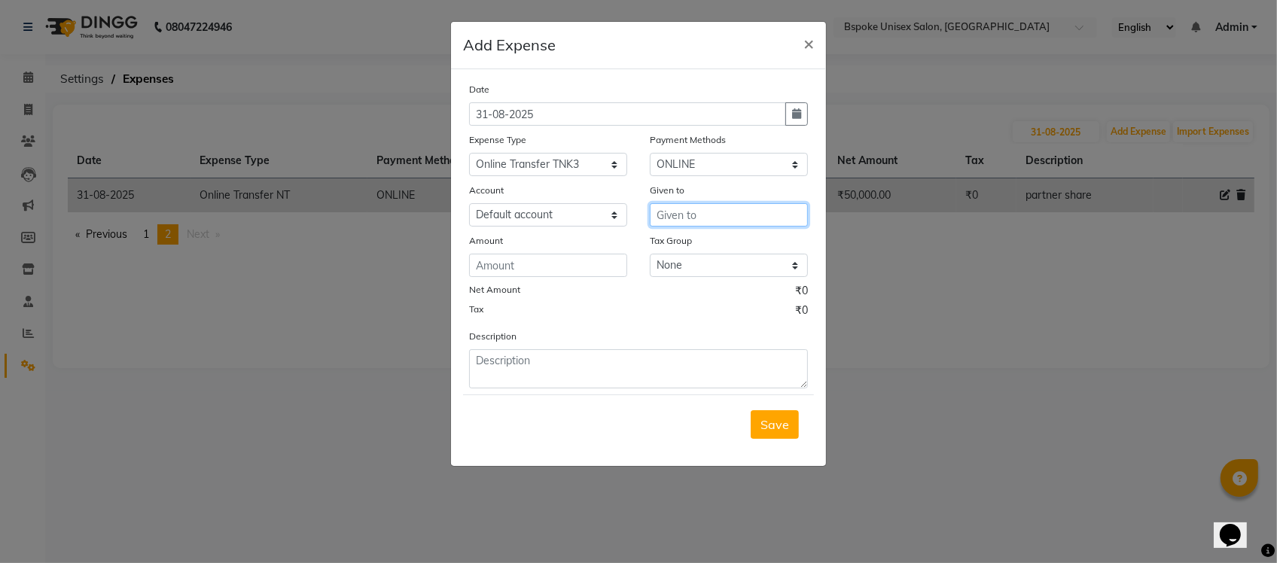
click at [678, 212] on input "text" at bounding box center [729, 214] width 158 height 23
click at [541, 270] on input "number" at bounding box center [548, 265] width 158 height 23
click at [511, 355] on textarea at bounding box center [638, 368] width 339 height 39
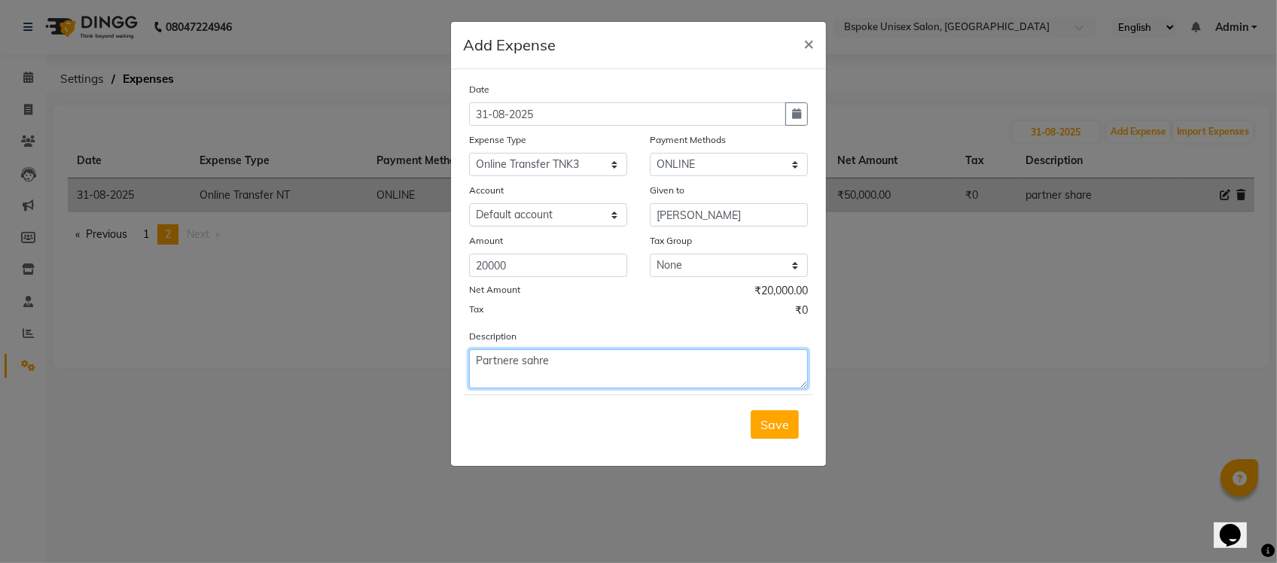
click at [611, 367] on textarea "Partnere sahre" at bounding box center [638, 368] width 339 height 39
click at [762, 419] on span "Save" at bounding box center [775, 424] width 29 height 15
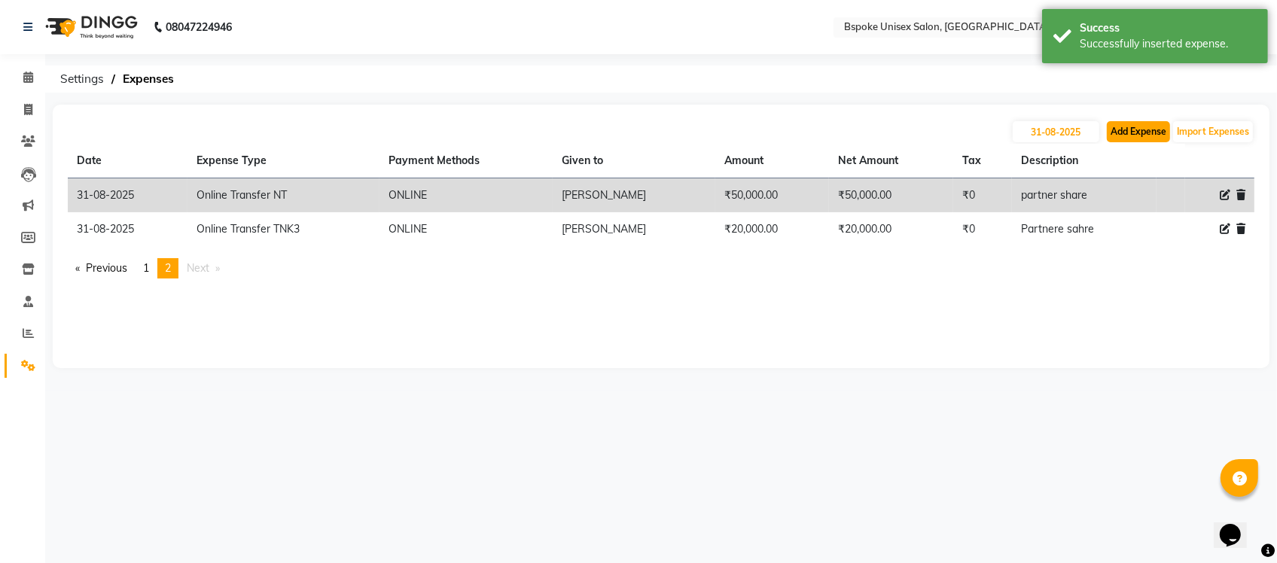
click at [1134, 133] on button "Add Expense" at bounding box center [1138, 131] width 63 height 21
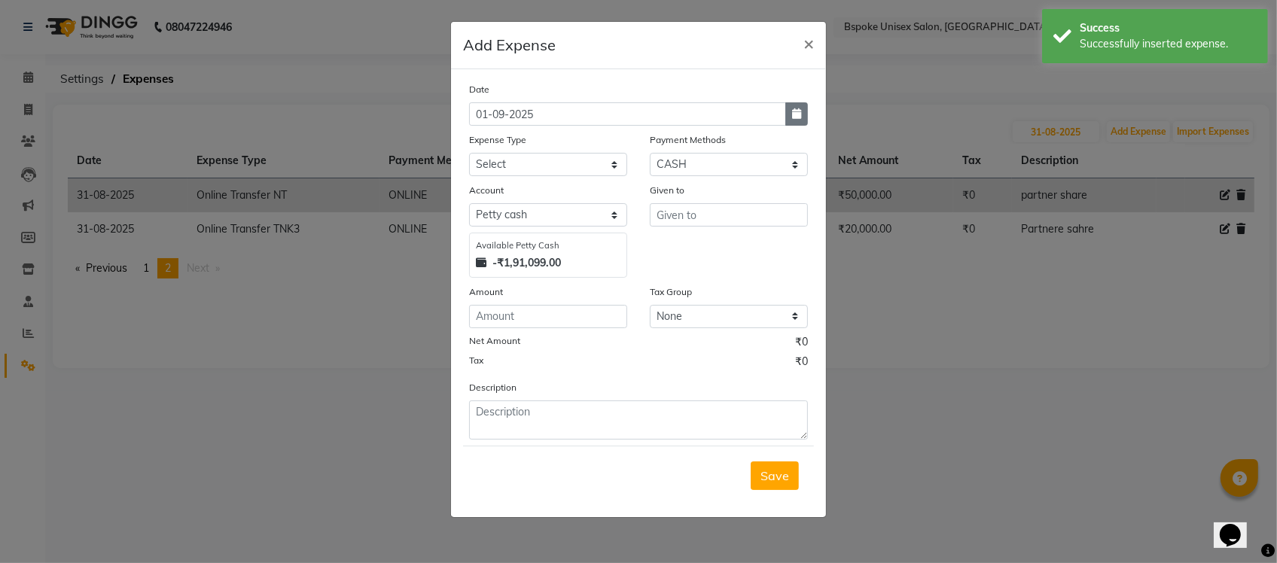
click at [795, 115] on icon "button" at bounding box center [796, 113] width 9 height 11
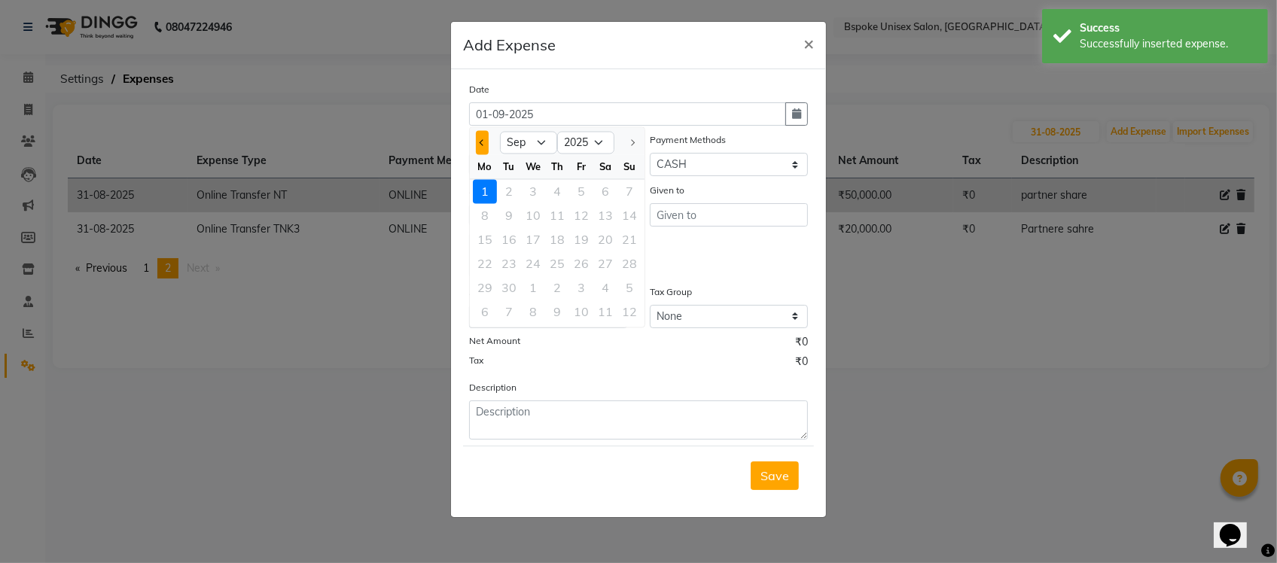
click at [483, 143] on span "Previous month" at bounding box center [483, 142] width 6 height 6
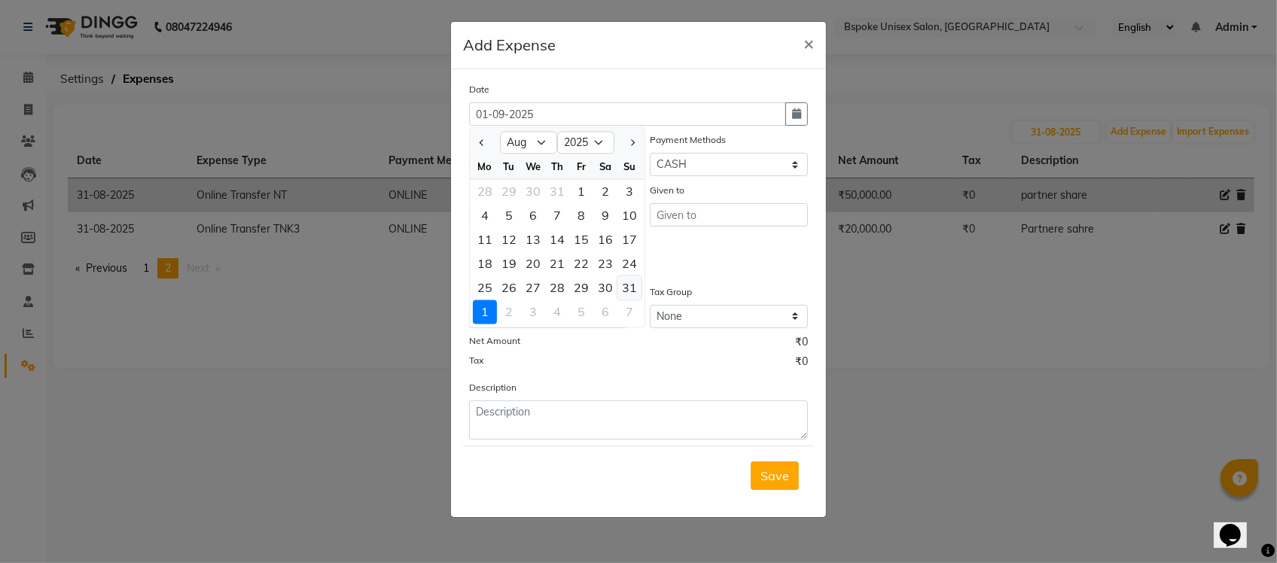
click at [623, 279] on div "31" at bounding box center [629, 288] width 24 height 24
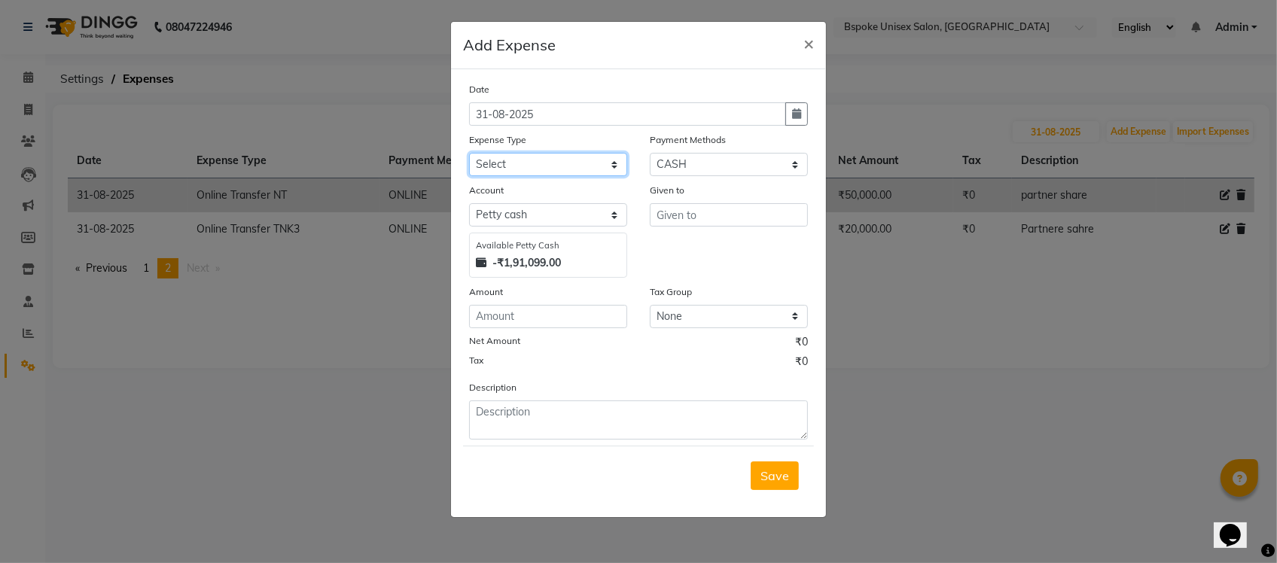
click at [561, 156] on select "Select AC EMI HB AC EMI NT ADVANCE SALARY HB Advance Salary NT Advance Salary T…" at bounding box center [548, 164] width 158 height 23
click at [469, 153] on select "Select AC EMI HB AC EMI NT ADVANCE SALARY HB Advance Salary NT Advance Salary T…" at bounding box center [548, 164] width 158 height 23
click at [674, 157] on select "Select GPay ONLINE UPI PhonePe CASH CARD PayTM NearBuy Prepaid Voucher Points P…" at bounding box center [729, 164] width 158 height 23
click at [650, 153] on select "Select GPay ONLINE UPI PhonePe CASH CARD PayTM NearBuy Prepaid Voucher Points P…" at bounding box center [729, 164] width 158 height 23
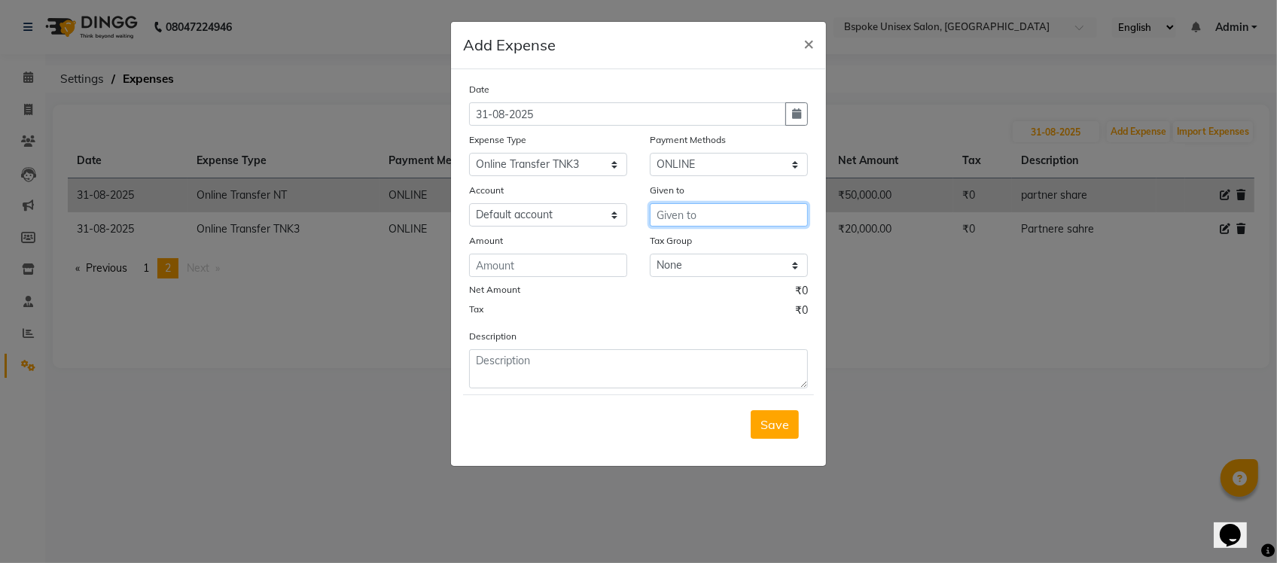
click at [672, 211] on input "text" at bounding box center [729, 214] width 158 height 23
click at [587, 264] on input "number" at bounding box center [548, 265] width 158 height 23
click at [542, 370] on textarea at bounding box center [638, 368] width 339 height 39
click at [773, 417] on span "Save" at bounding box center [775, 424] width 29 height 15
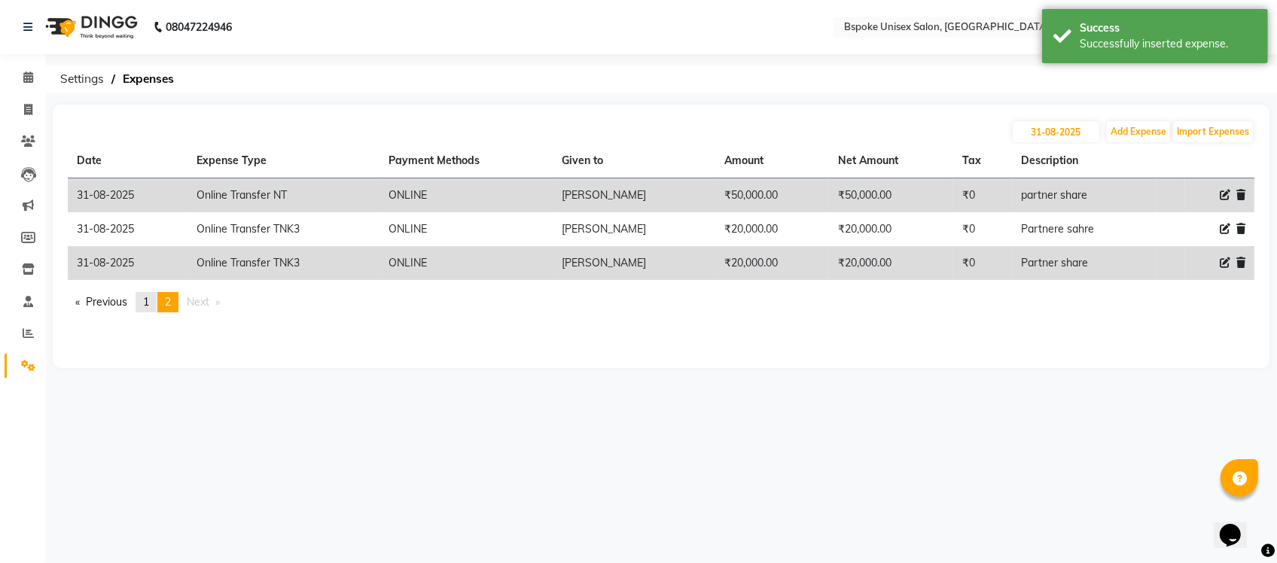
click at [143, 270] on td "31-08-2025" at bounding box center [128, 263] width 120 height 34
click at [144, 303] on link "page 1" at bounding box center [146, 302] width 21 height 20
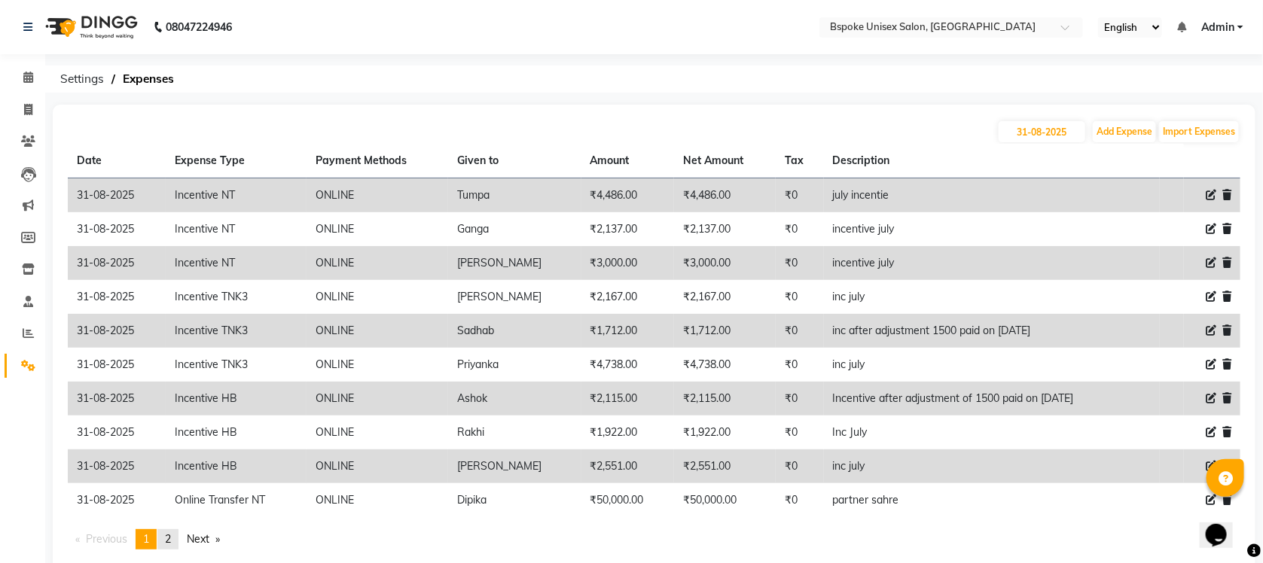
click at [171, 537] on span "2" at bounding box center [168, 539] width 6 height 14
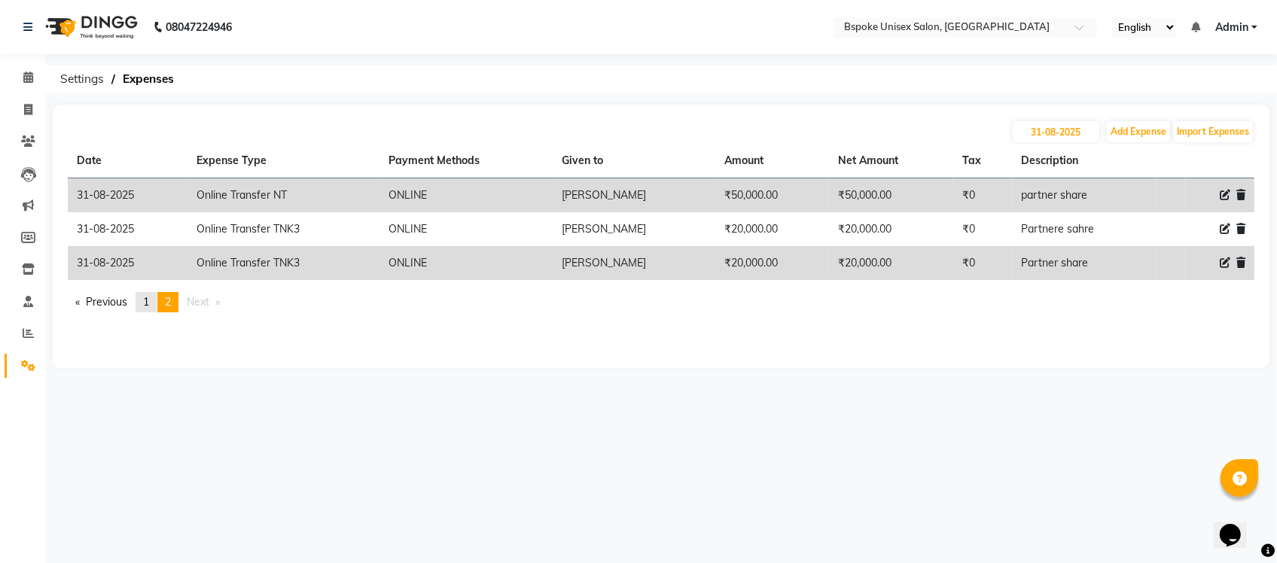
click at [149, 305] on span "1" at bounding box center [146, 302] width 6 height 14
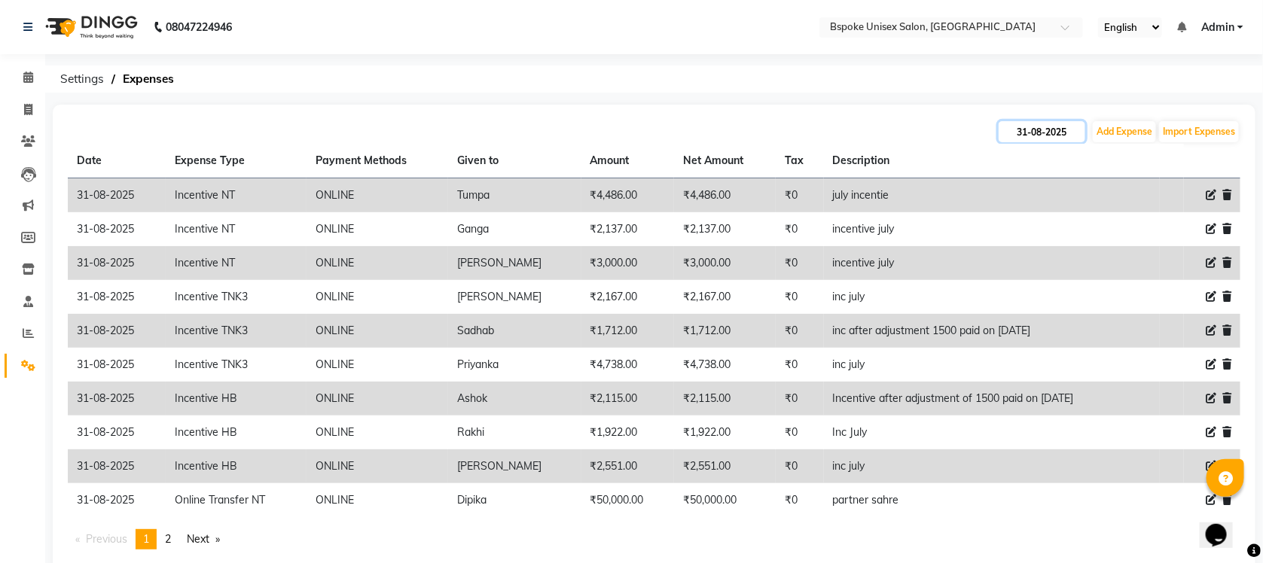
click at [1049, 122] on input "31-08-2025" at bounding box center [1042, 131] width 87 height 21
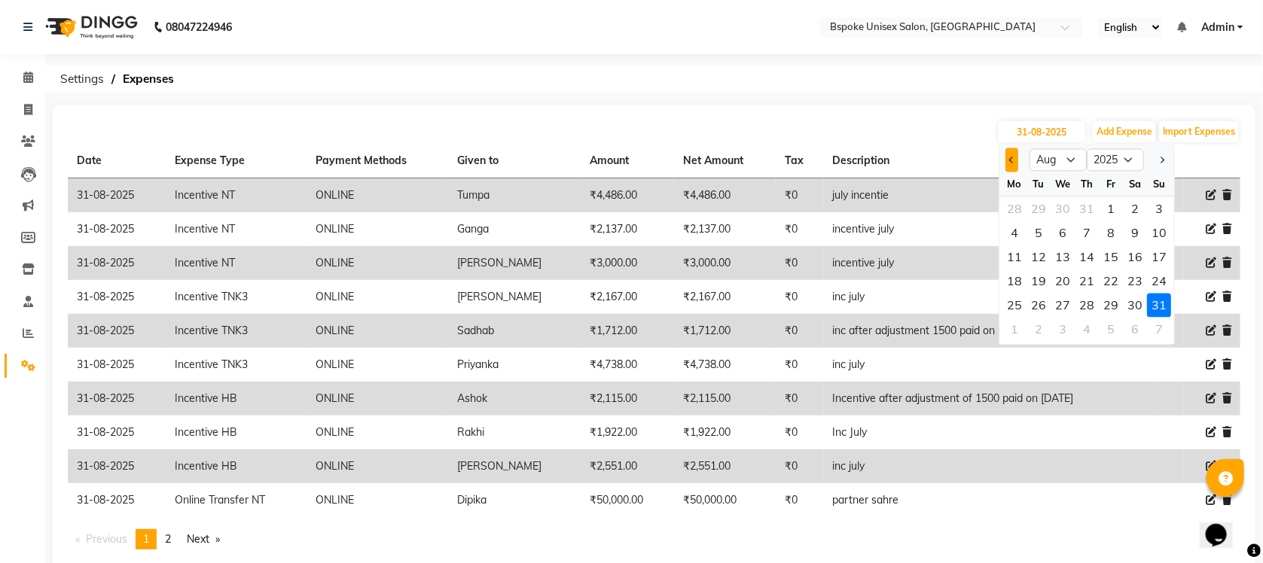
click at [1014, 160] on span "Previous month" at bounding box center [1012, 160] width 6 height 6
click at [1014, 262] on div "14" at bounding box center [1014, 257] width 24 height 24
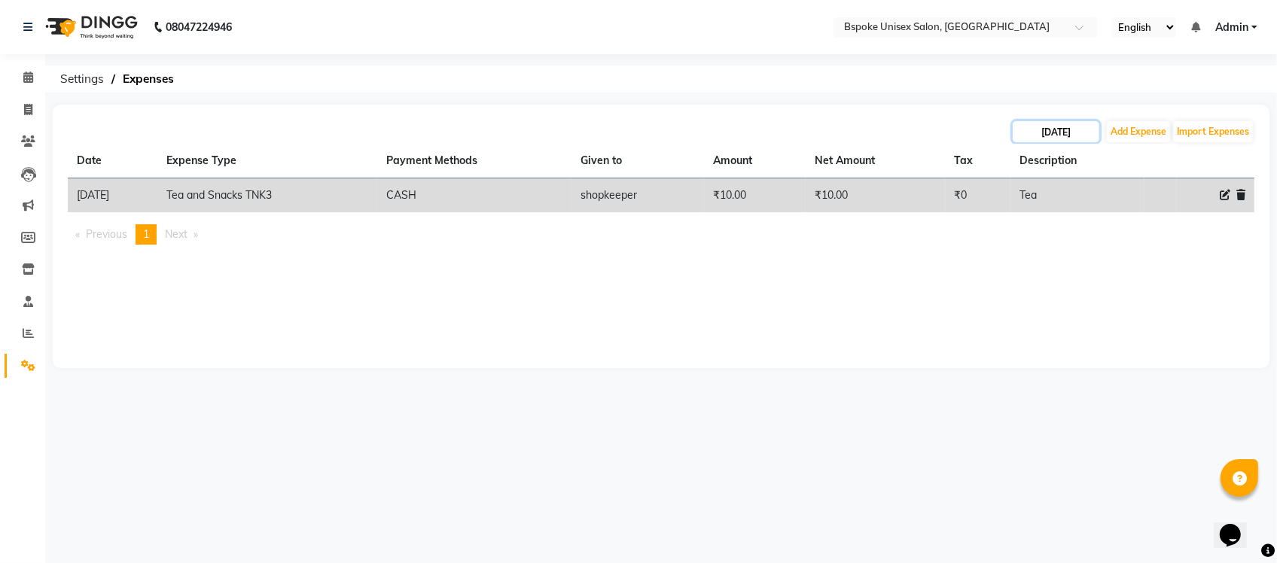
click at [1060, 133] on input "[DATE]" at bounding box center [1056, 131] width 87 height 21
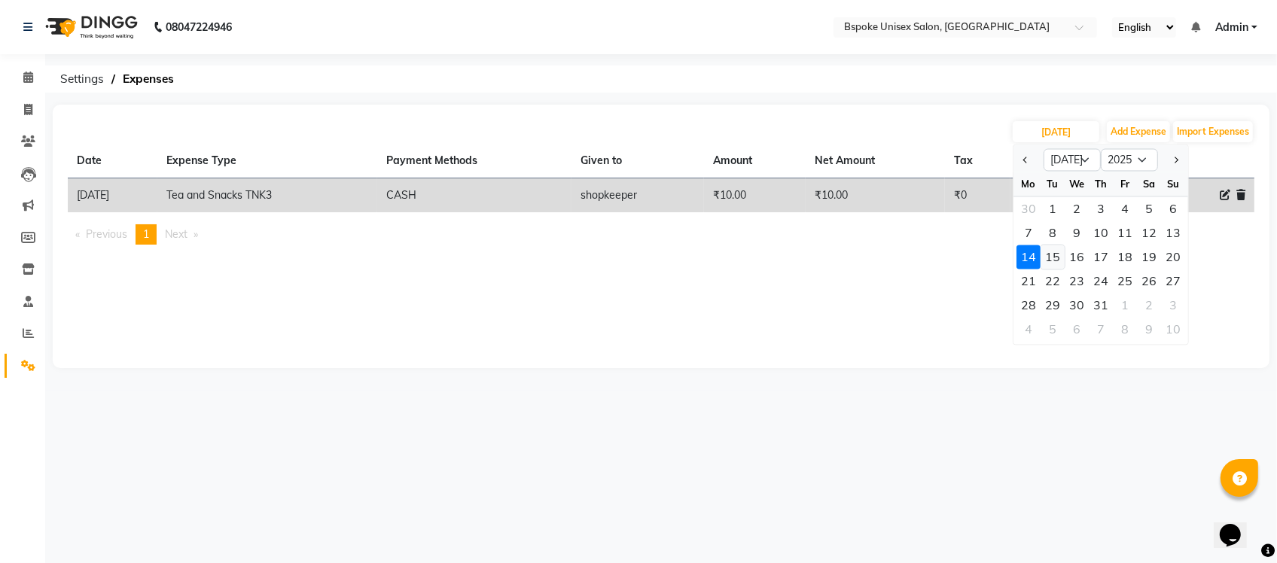
click at [1052, 264] on div "15" at bounding box center [1053, 257] width 24 height 24
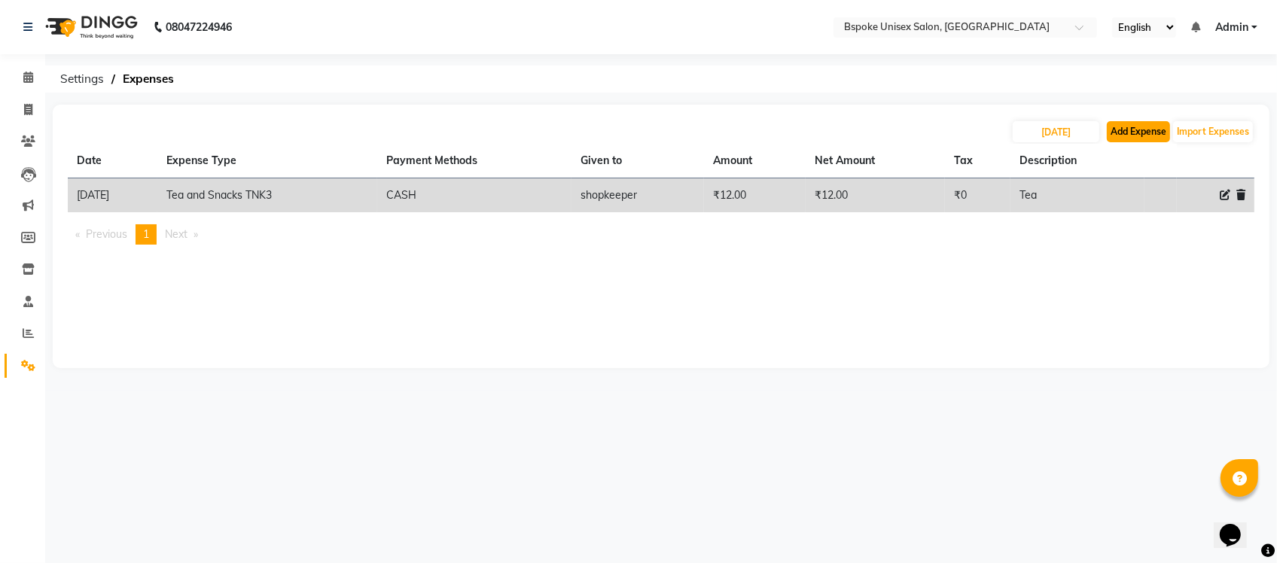
click at [1126, 132] on button "Add Expense" at bounding box center [1138, 131] width 63 height 21
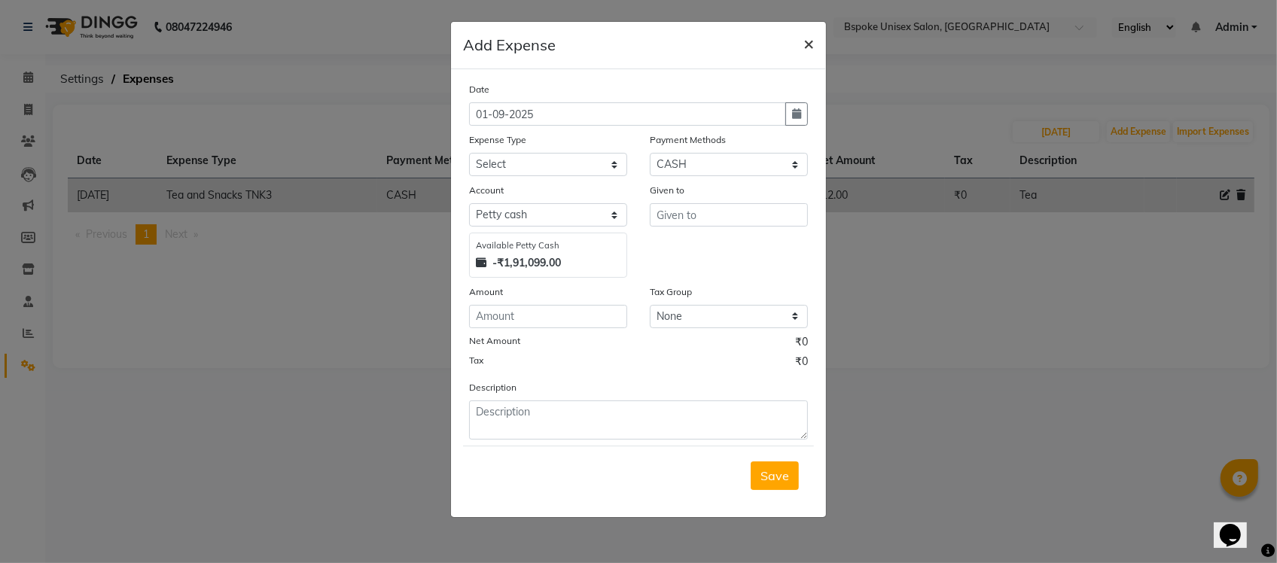
click at [806, 36] on span "×" at bounding box center [808, 43] width 11 height 23
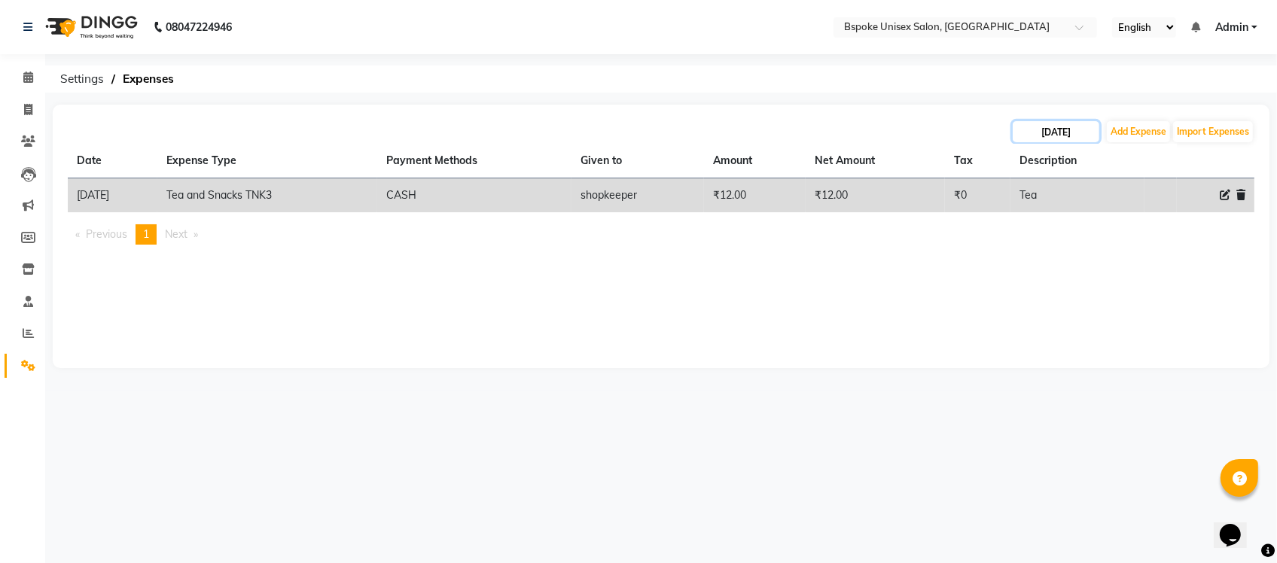
click at [1044, 141] on input "[DATE]" at bounding box center [1056, 131] width 87 height 21
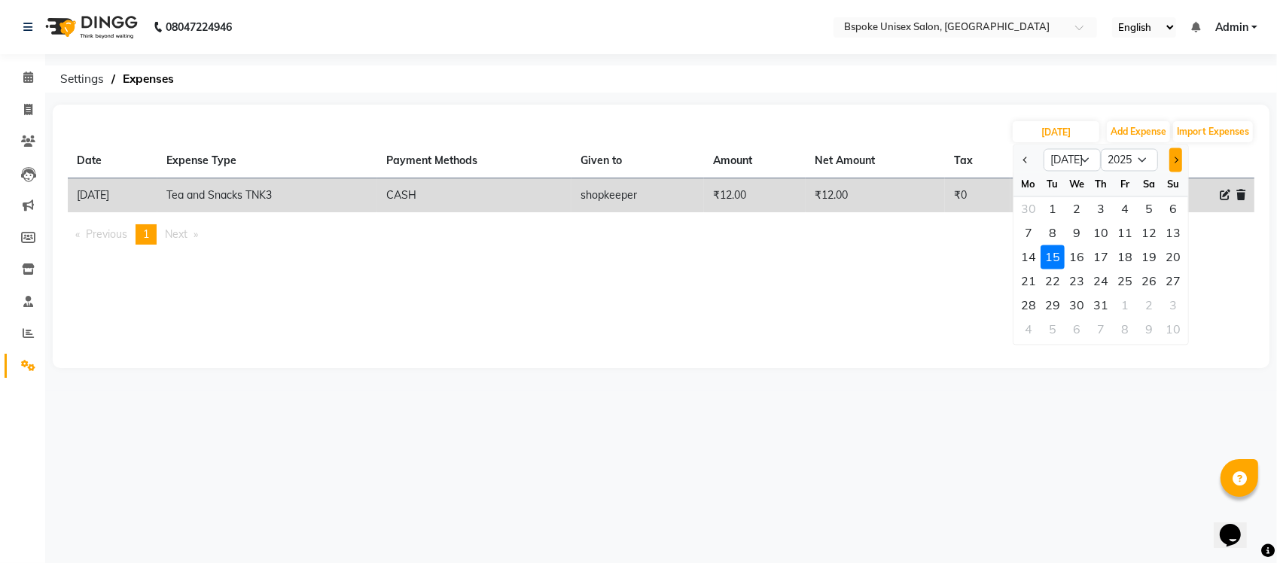
click at [1169, 152] on button "Next month" at bounding box center [1175, 160] width 13 height 24
click at [1098, 265] on div "14" at bounding box center [1101, 257] width 24 height 24
